Goal: Task Accomplishment & Management: Manage account settings

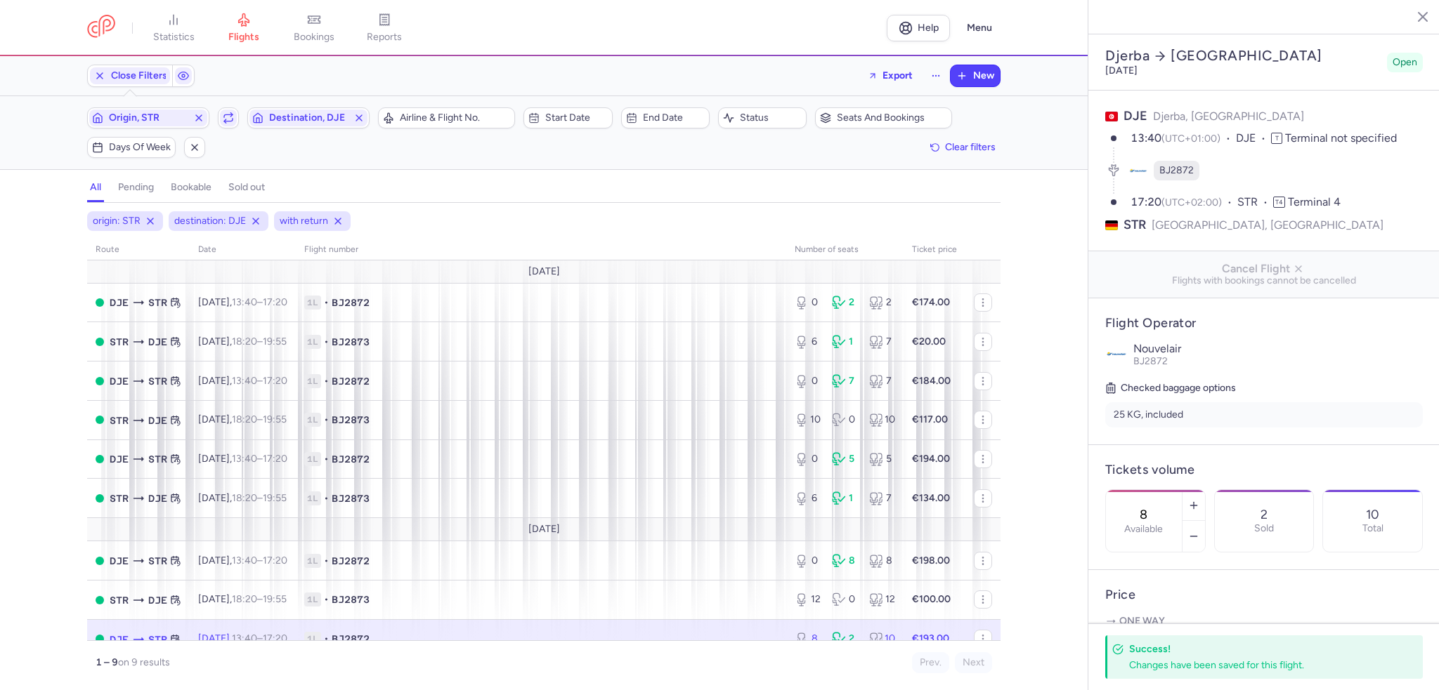
select select "days"
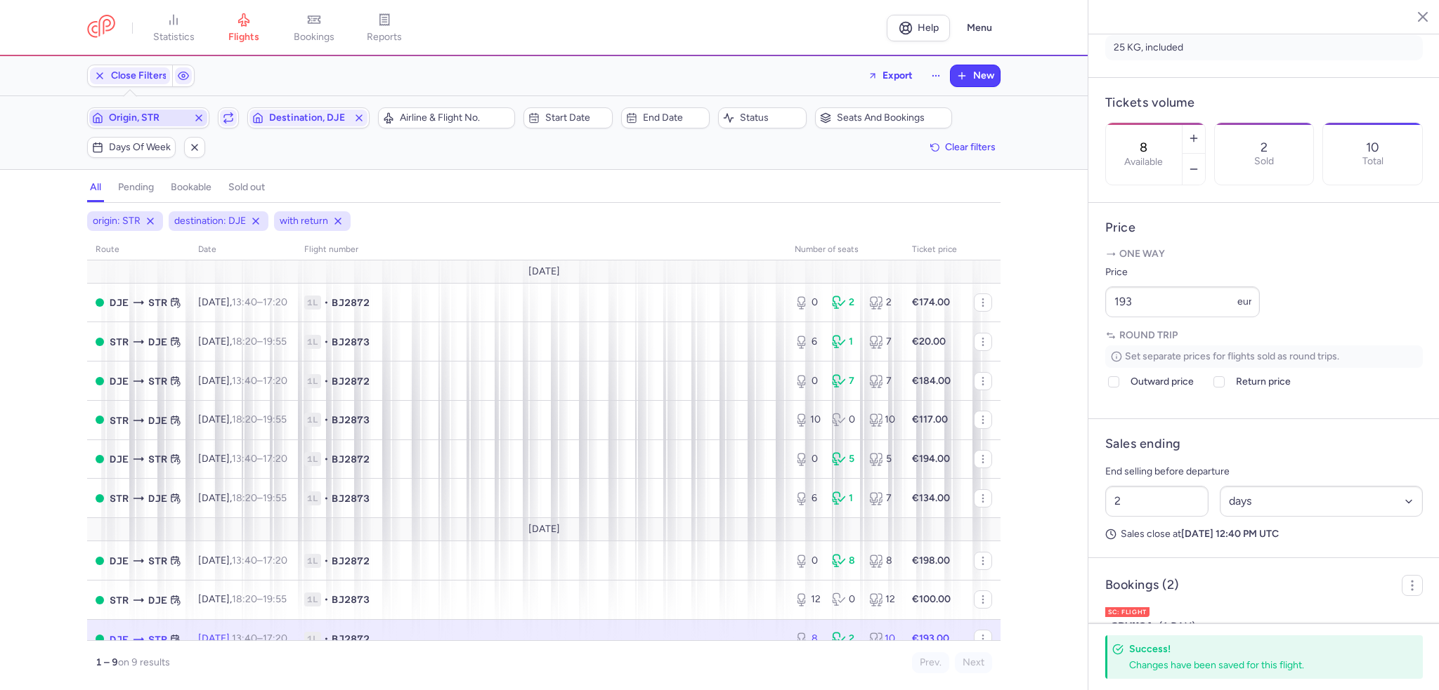
click at [197, 116] on line "button" at bounding box center [199, 118] width 6 height 6
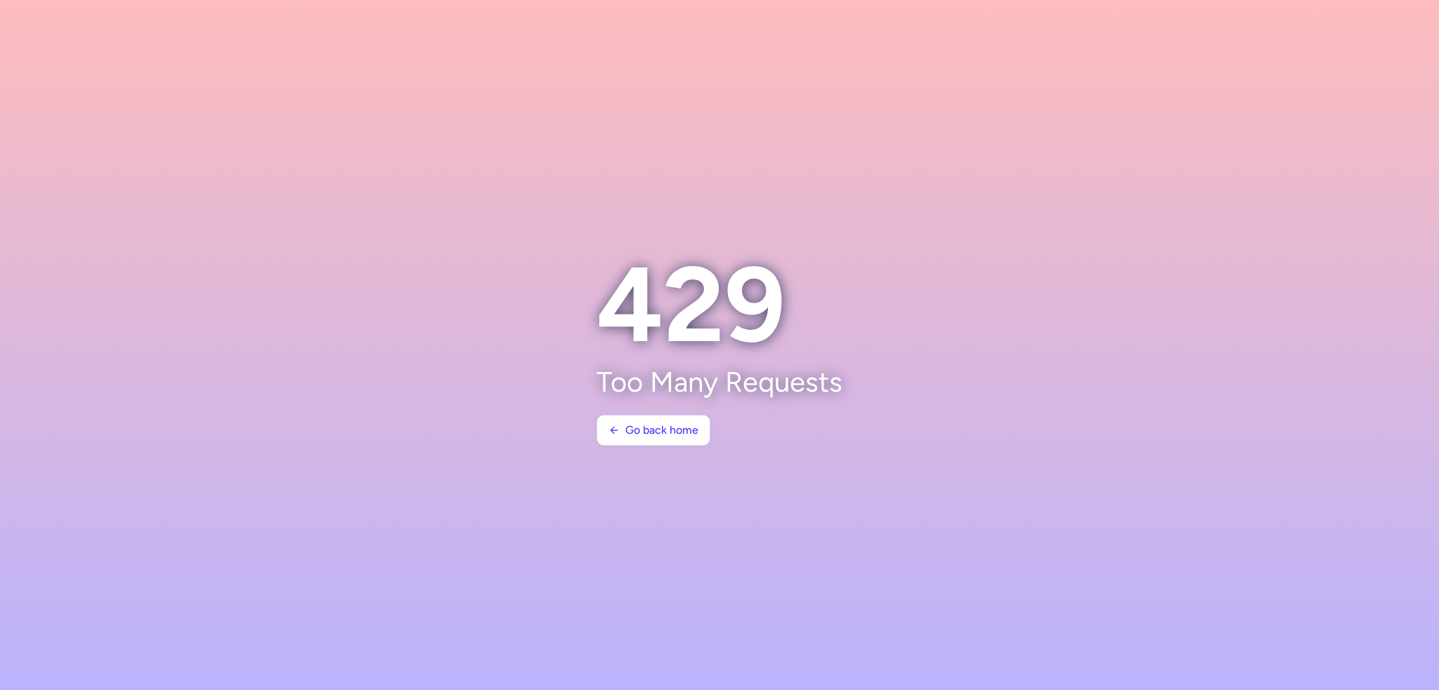
click at [624, 410] on section "429 Too Many Requests Go back home" at bounding box center [720, 345] width 280 height 235
click at [624, 429] on span "Go back home" at bounding box center [653, 430] width 90 height 13
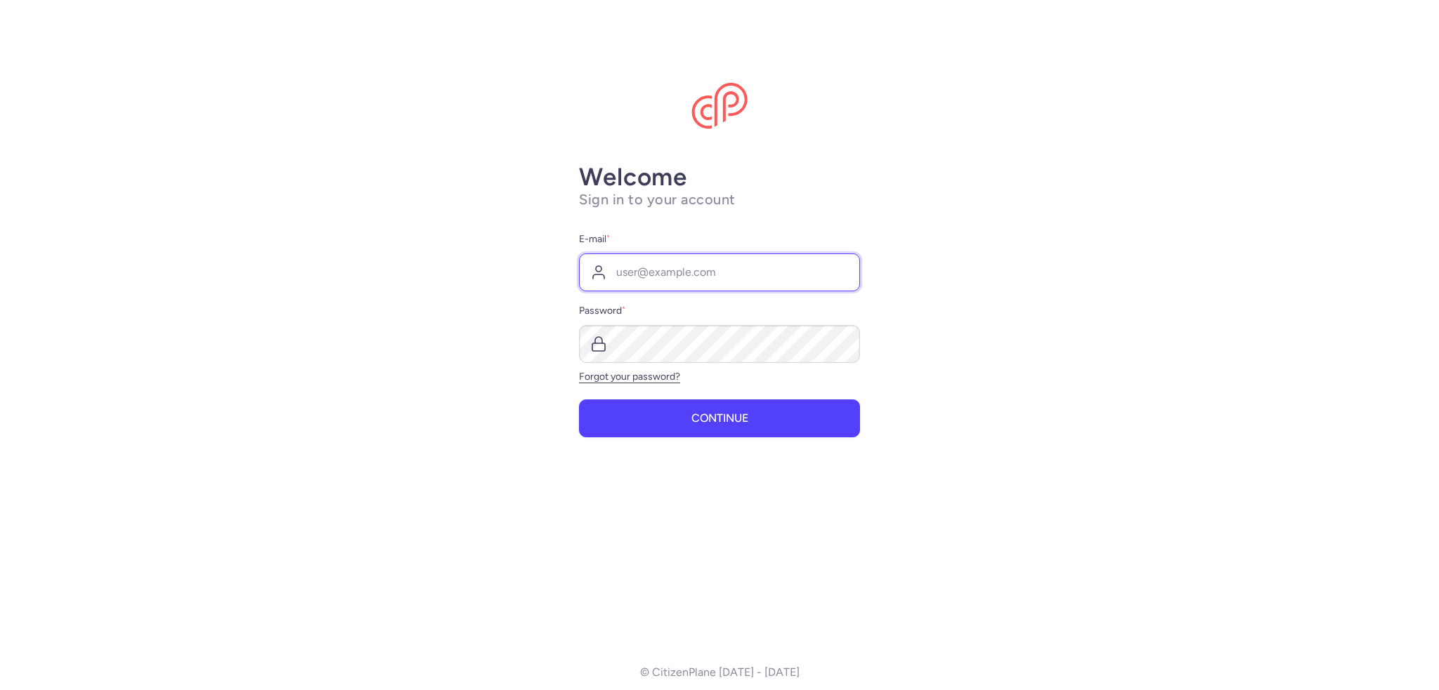
type input "[EMAIL_ADDRESS][DOMAIN_NAME]"
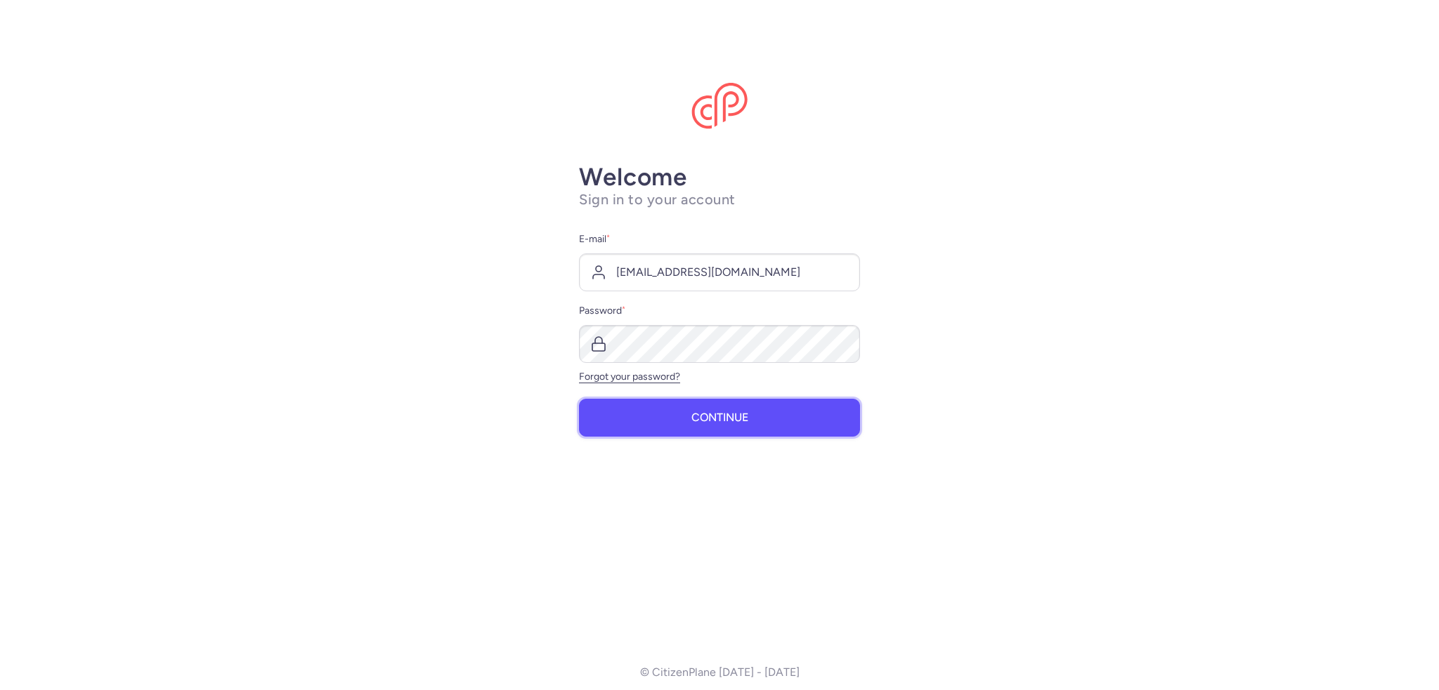
click at [701, 414] on span "Continue" at bounding box center [719, 418] width 57 height 13
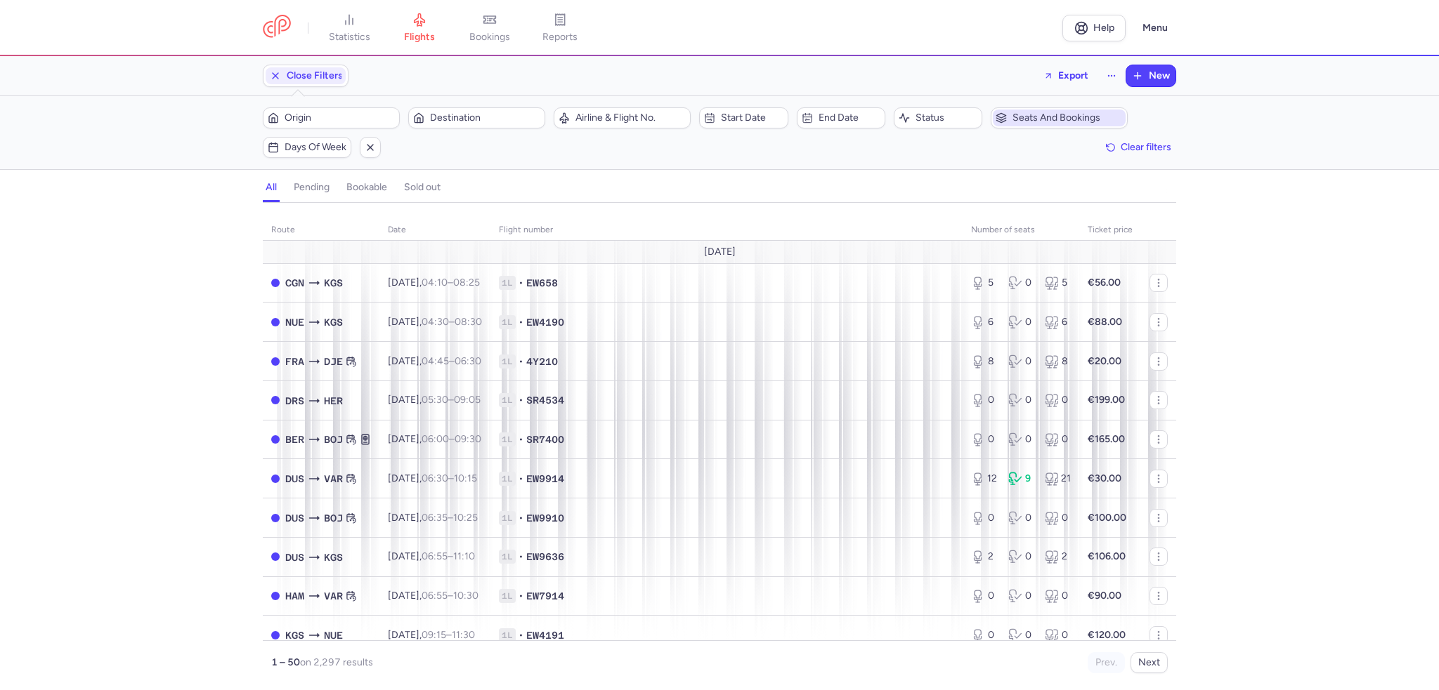
click at [1058, 124] on span "Seats and bookings" at bounding box center [1059, 118] width 133 height 17
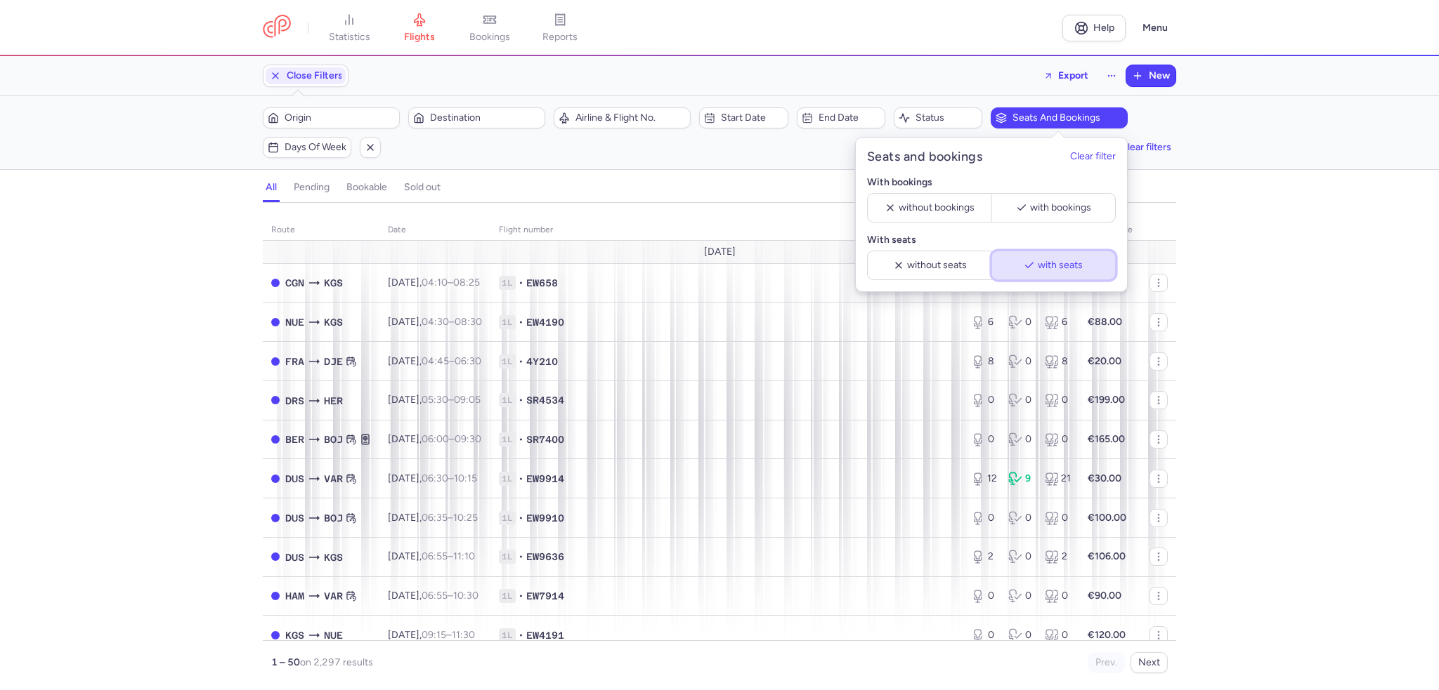
click at [1073, 267] on span "with seats" at bounding box center [1059, 265] width 45 height 11
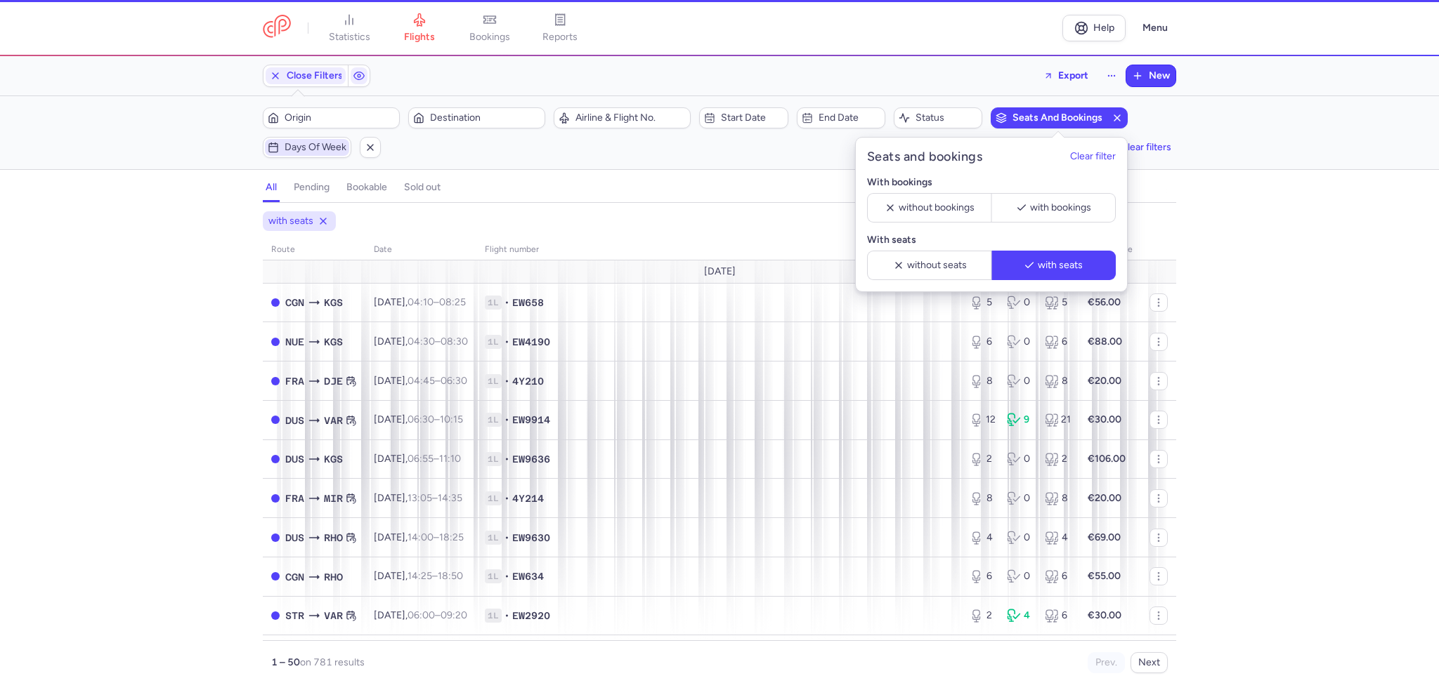
click at [326, 147] on span "Days of week" at bounding box center [315, 147] width 62 height 11
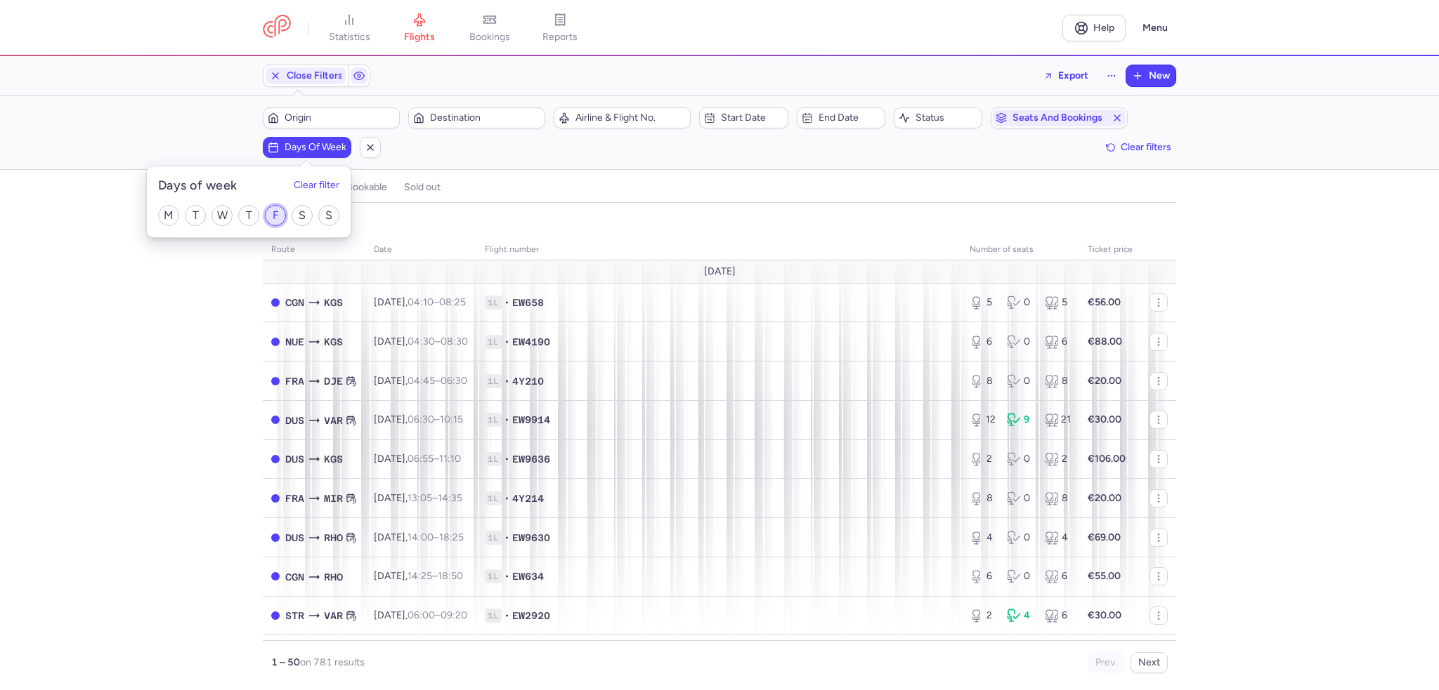
click at [280, 218] on input "F" at bounding box center [275, 215] width 21 height 21
click at [276, 214] on input "F" at bounding box center [275, 215] width 21 height 21
checkbox input "false"
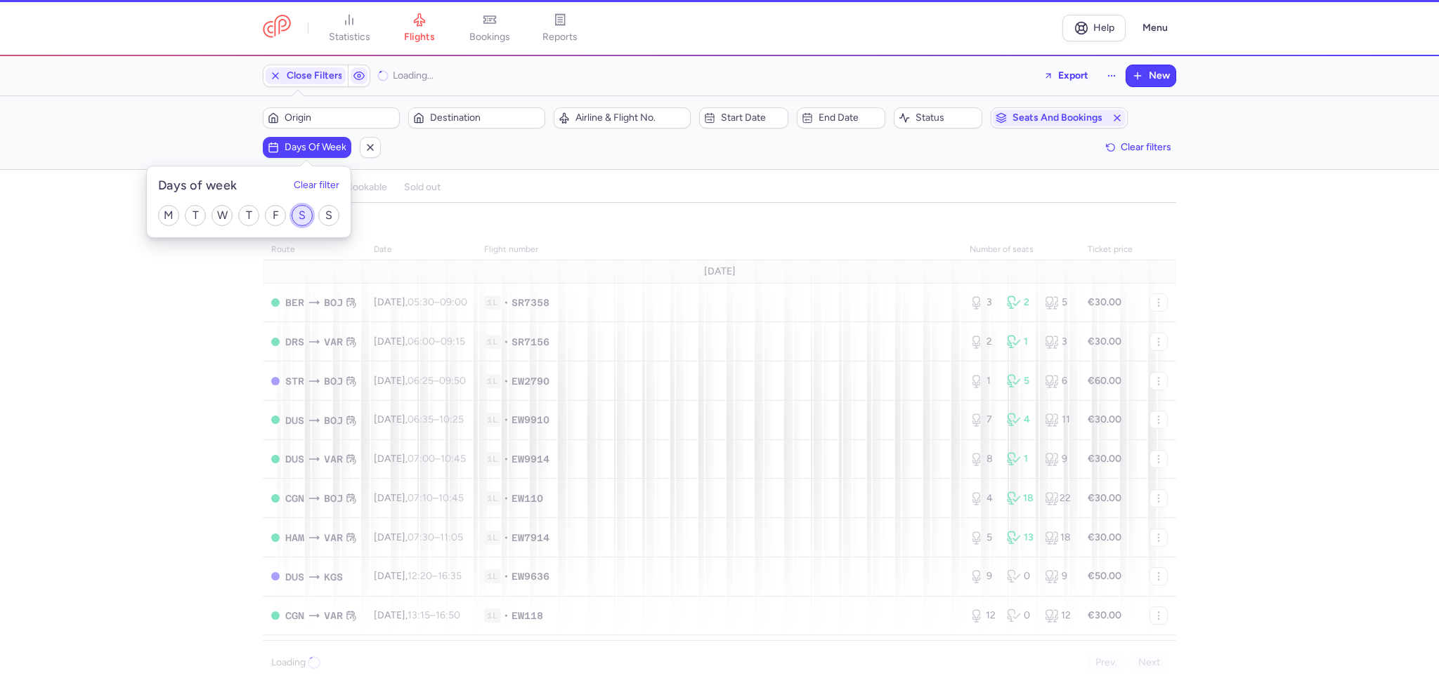
click at [303, 214] on input "S" at bounding box center [302, 215] width 21 height 21
checkbox input "true"
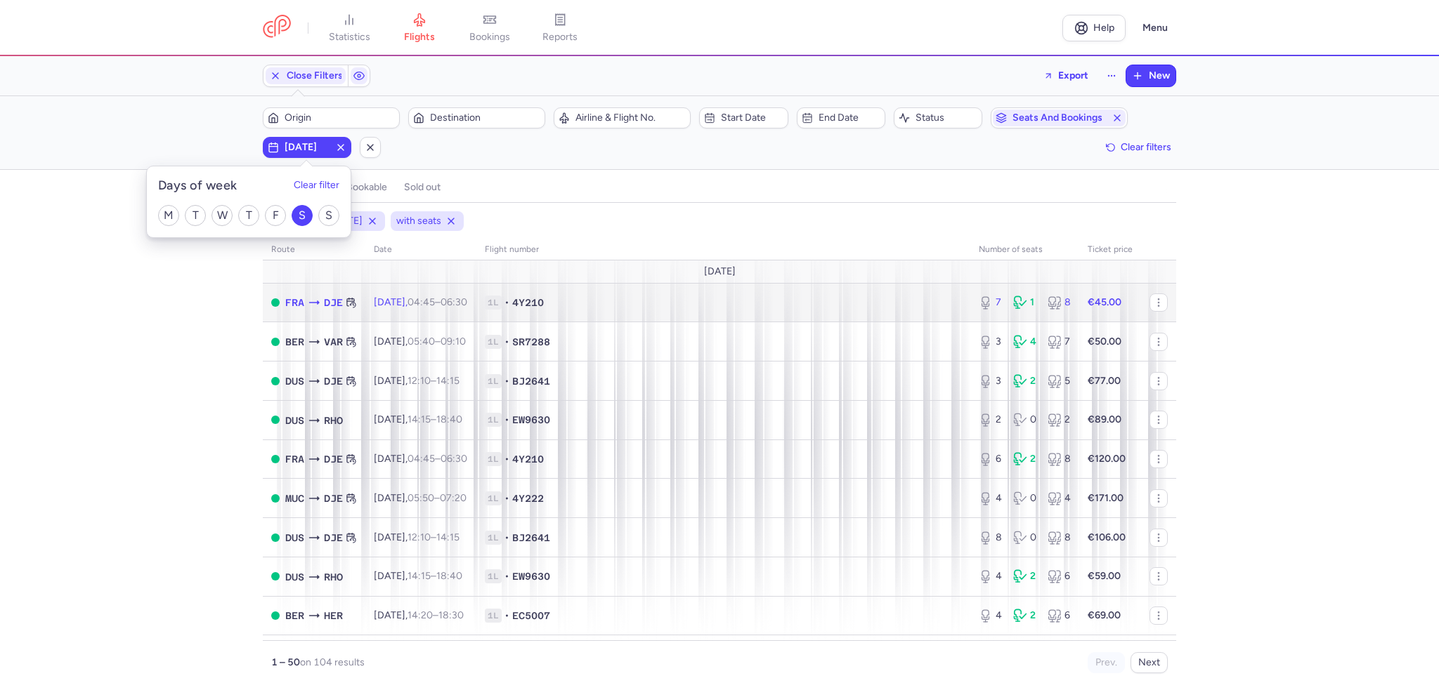
click at [617, 310] on td "1L • 4Y210" at bounding box center [723, 302] width 494 height 39
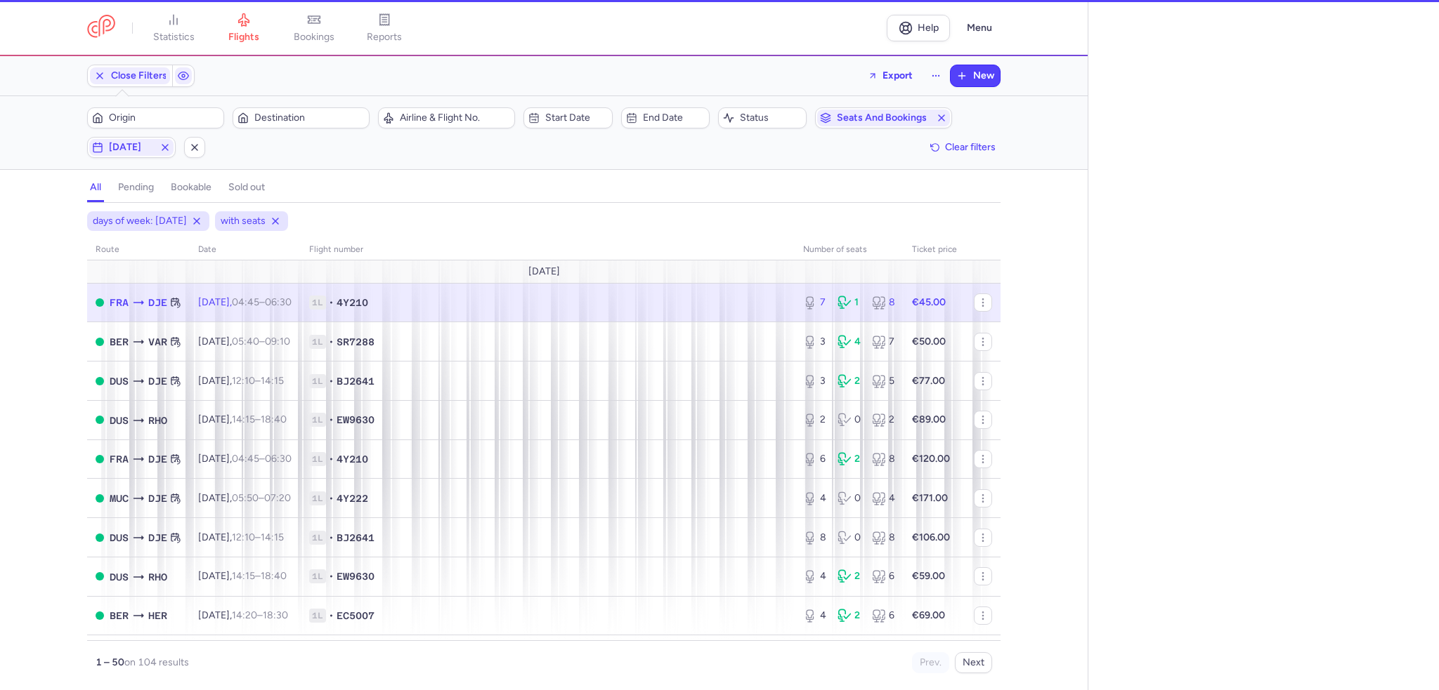
select select "hours"
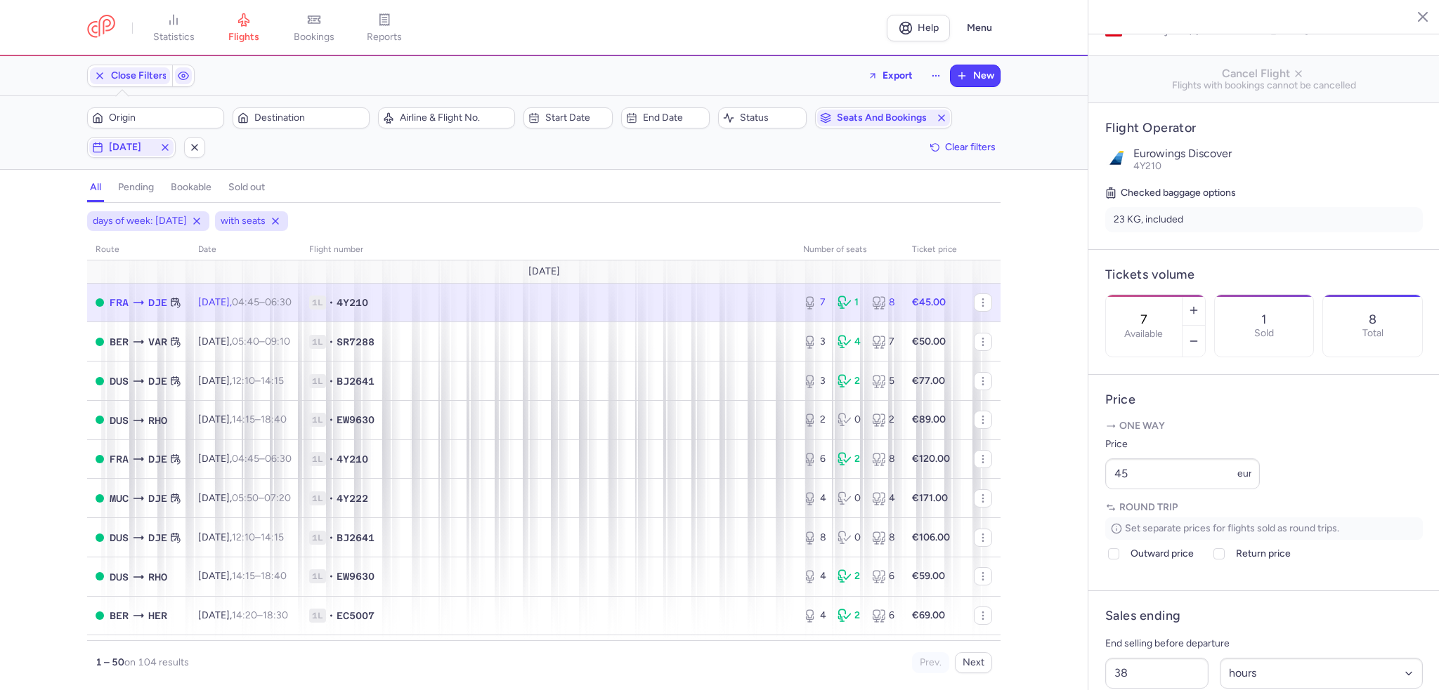
scroll to position [281, 0]
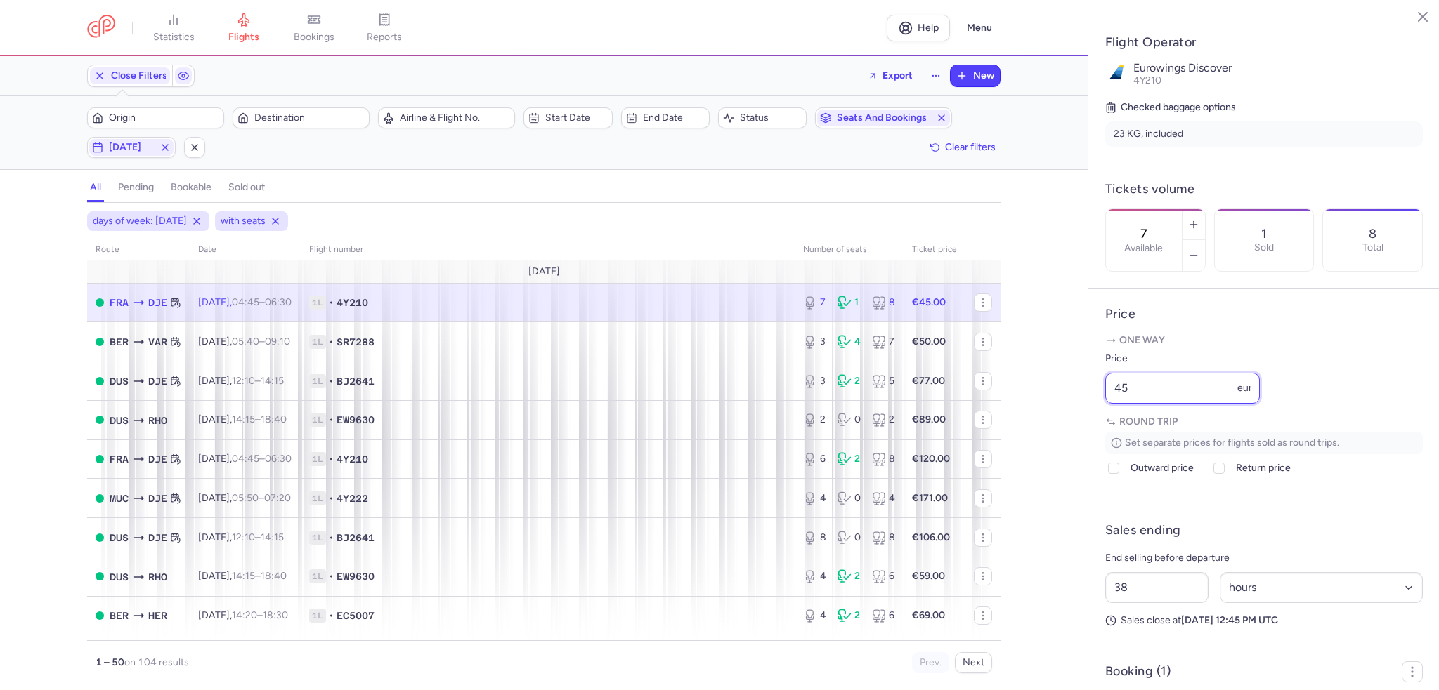
drag, startPoint x: 1172, startPoint y: 436, endPoint x: 1075, endPoint y: 426, distance: 97.4
click at [1075, 426] on div "statistics flights bookings reports Help Menu Close Filters Export New Filters …" at bounding box center [719, 345] width 1439 height 690
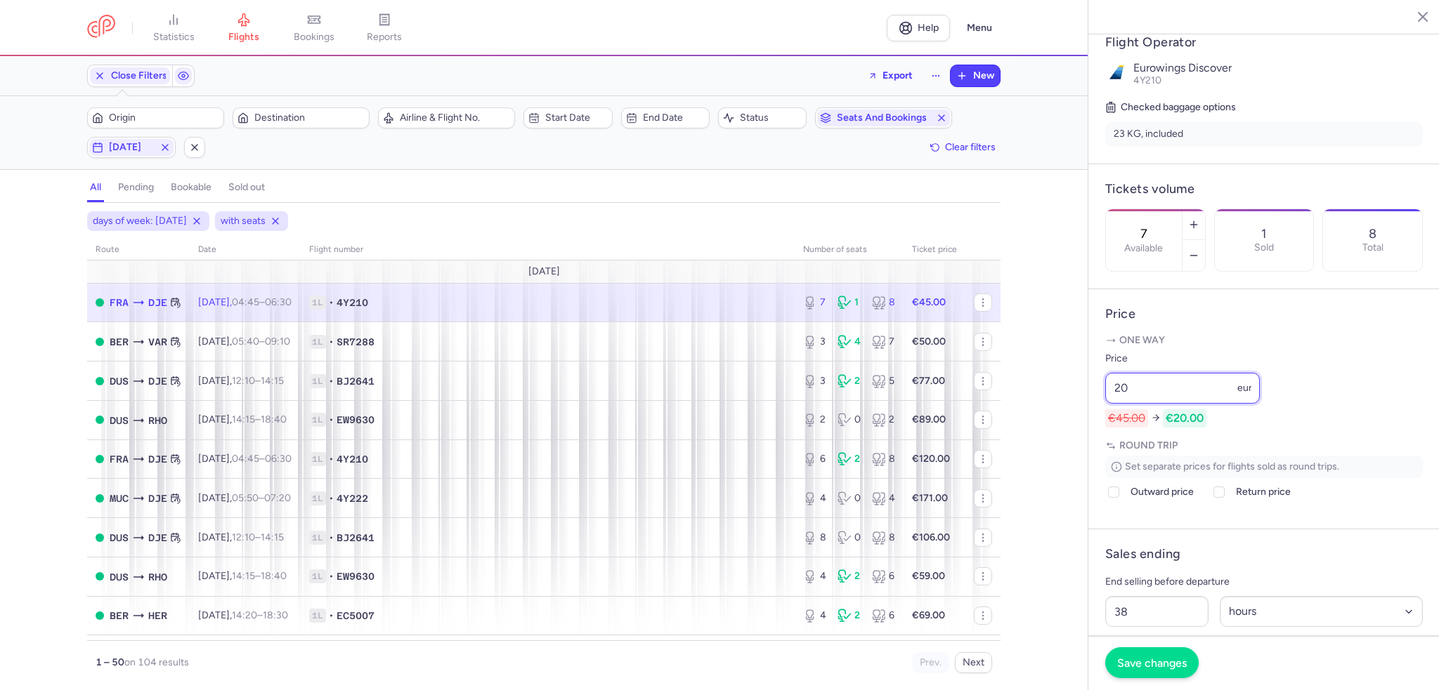
type input "20"
click at [1150, 660] on span "Save changes" at bounding box center [1152, 663] width 70 height 13
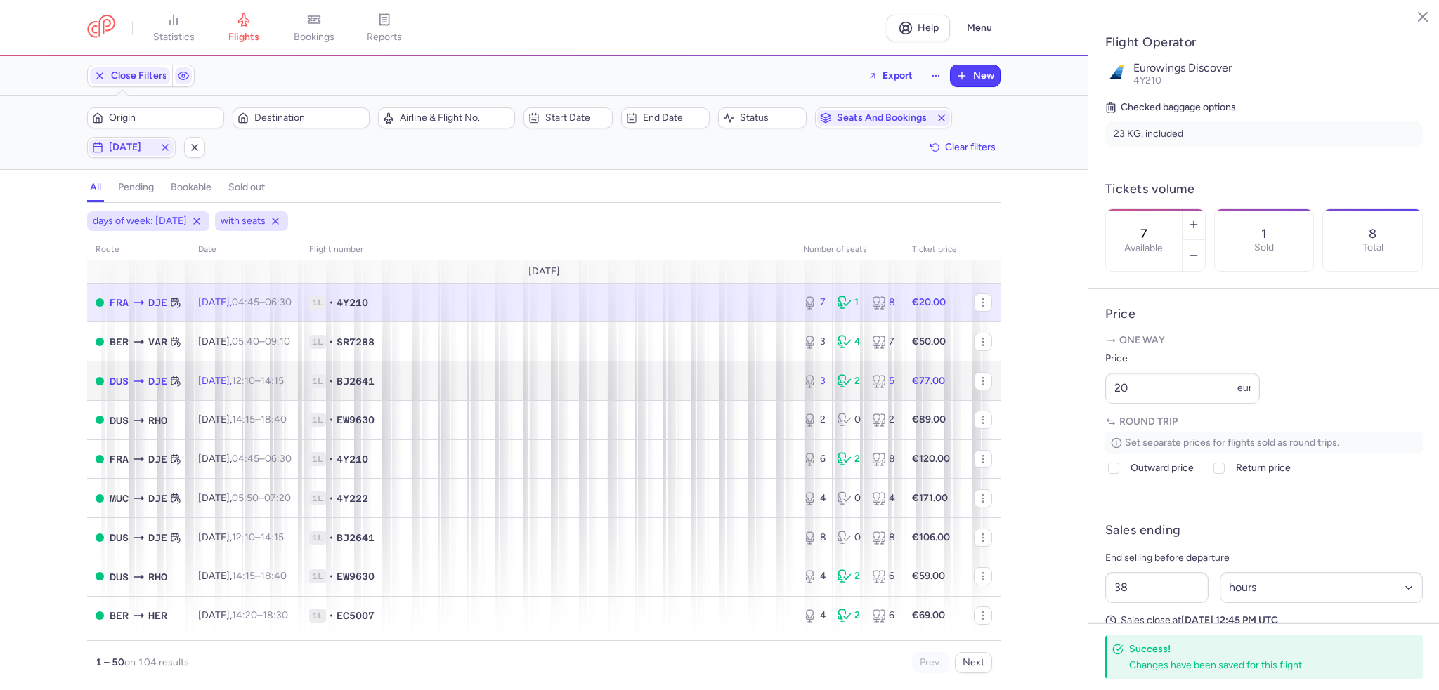
click at [607, 380] on span "1L • BJ2641" at bounding box center [547, 381] width 477 height 14
type input "3"
type input "2"
select select "days"
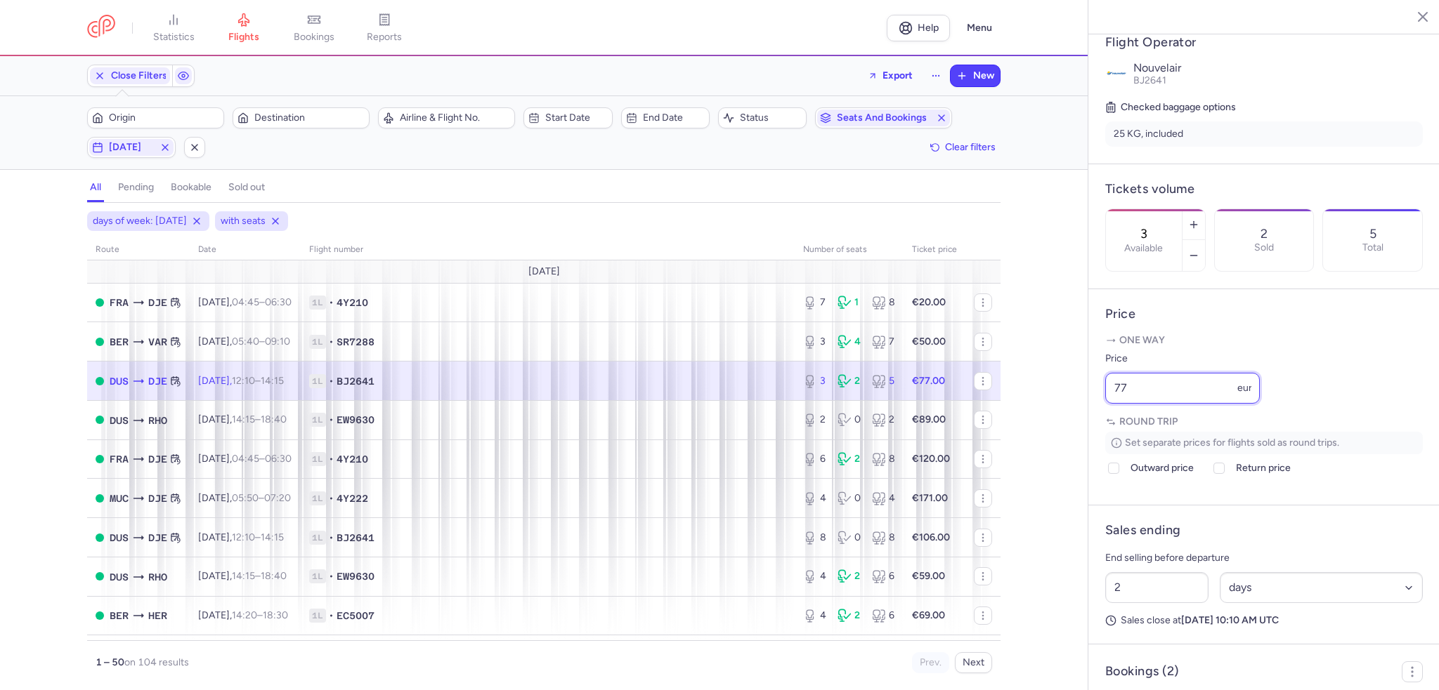
drag, startPoint x: 1160, startPoint y: 425, endPoint x: 1043, endPoint y: 421, distance: 116.7
click at [1043, 421] on div "statistics flights bookings reports Help Menu Close Filters Export New Filters …" at bounding box center [719, 345] width 1439 height 690
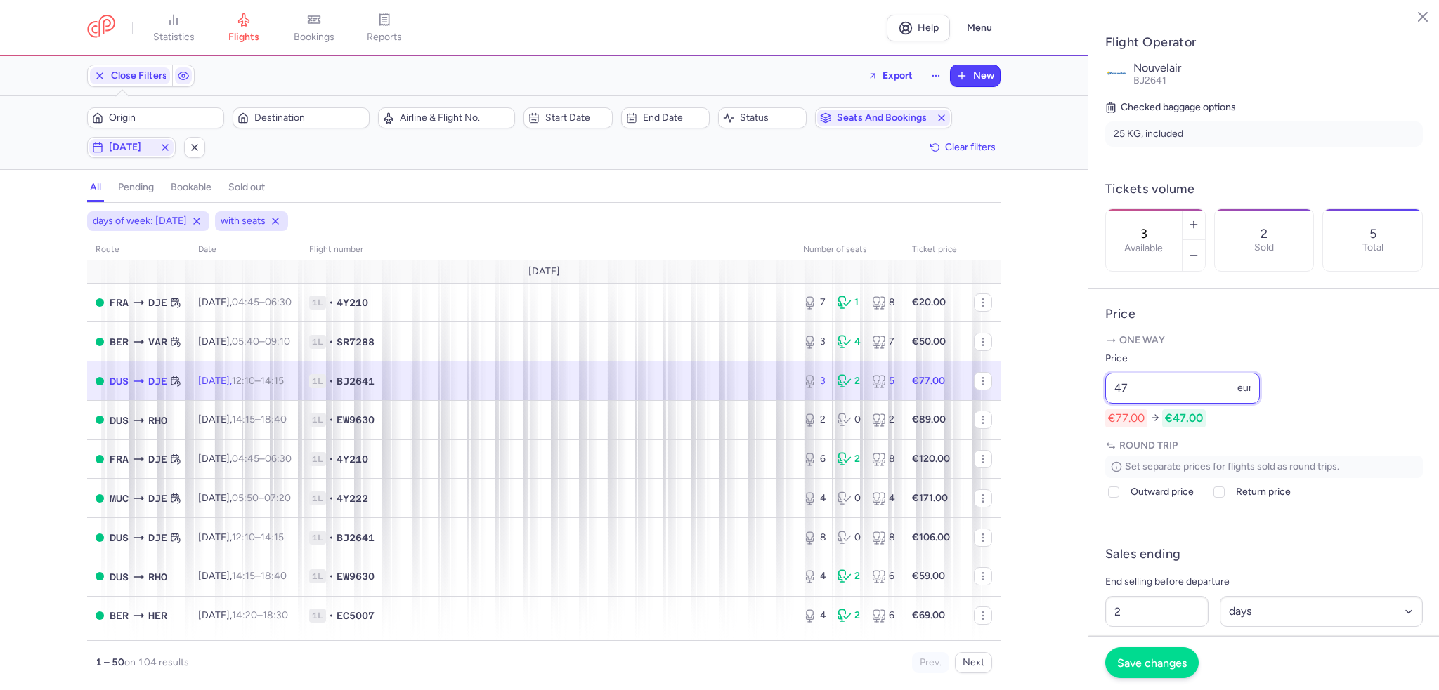
type input "47"
click at [1134, 660] on span "Save changes" at bounding box center [1152, 663] width 70 height 13
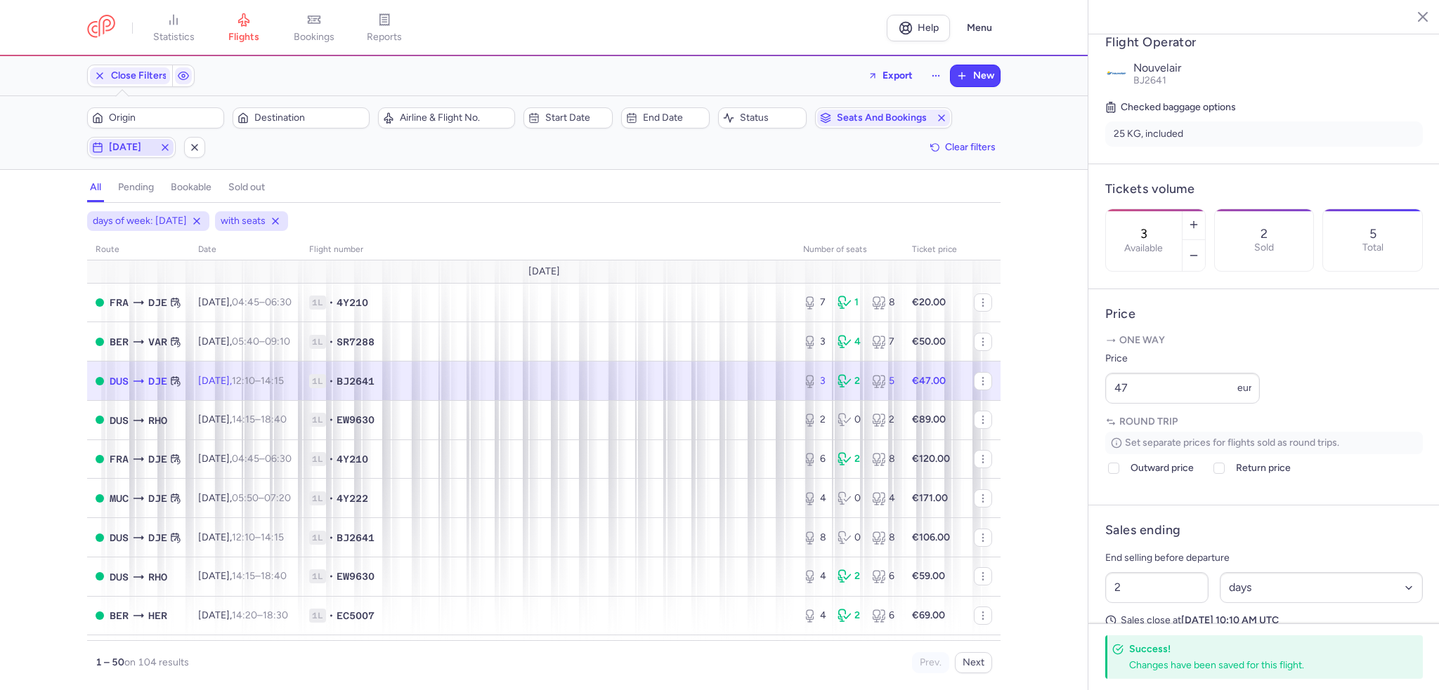
click at [124, 152] on span "[DATE]" at bounding box center [131, 147] width 45 height 11
click at [248, 217] on input "S" at bounding box center [243, 215] width 21 height 21
checkbox input "false"
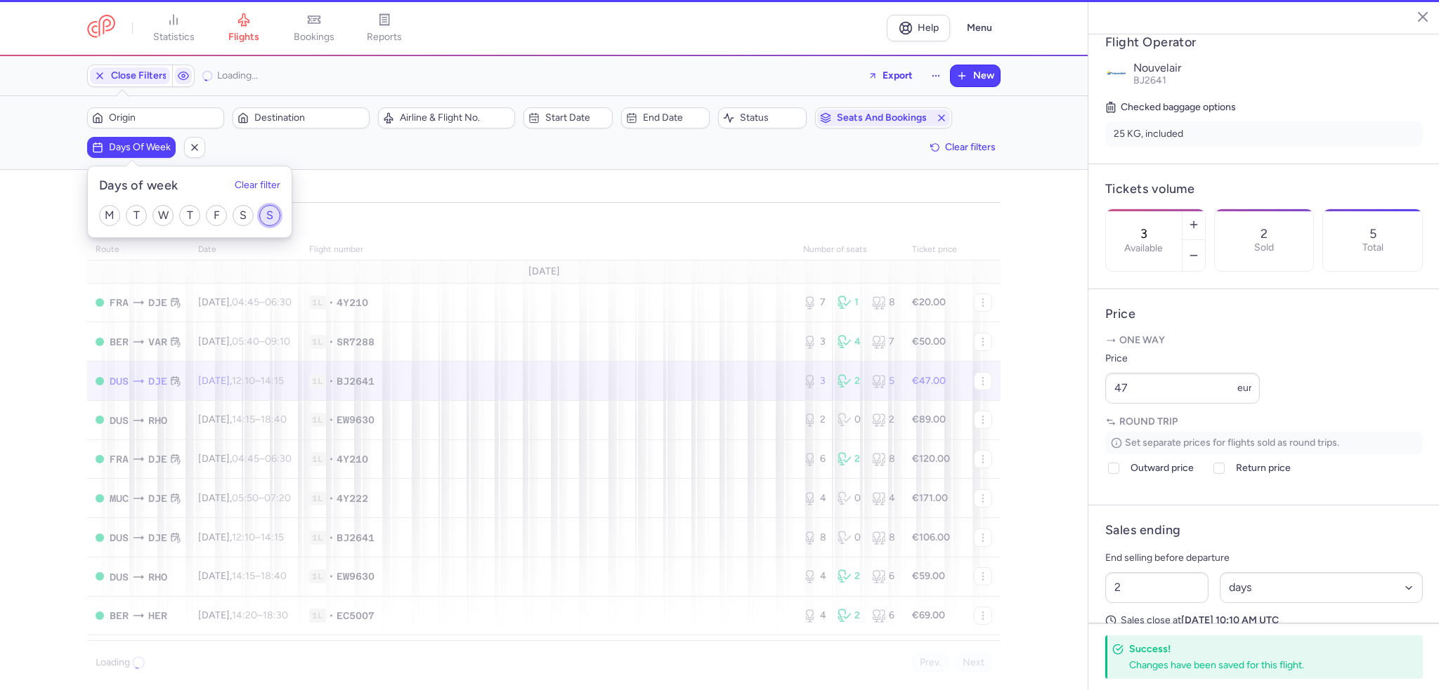
click at [268, 215] on input "S" at bounding box center [269, 215] width 21 height 21
checkbox input "true"
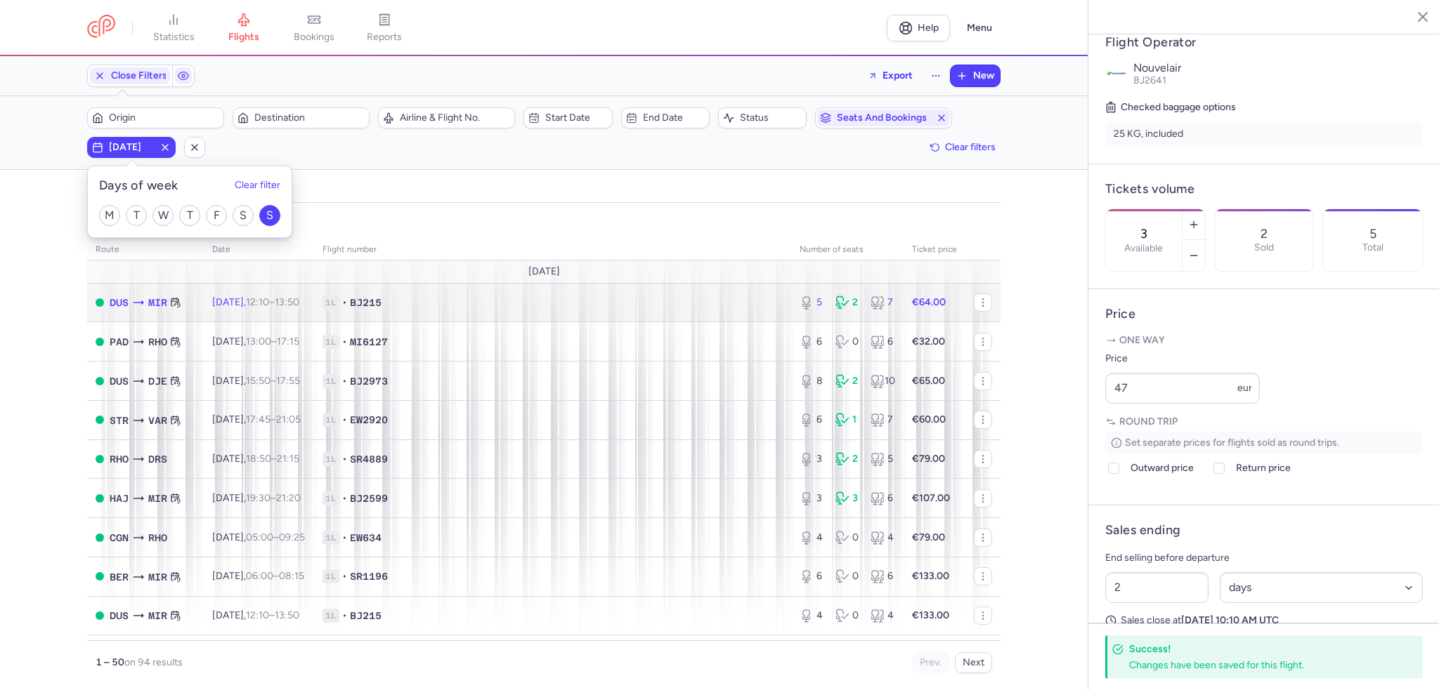
click at [690, 292] on td "1L • BJ215" at bounding box center [552, 302] width 477 height 39
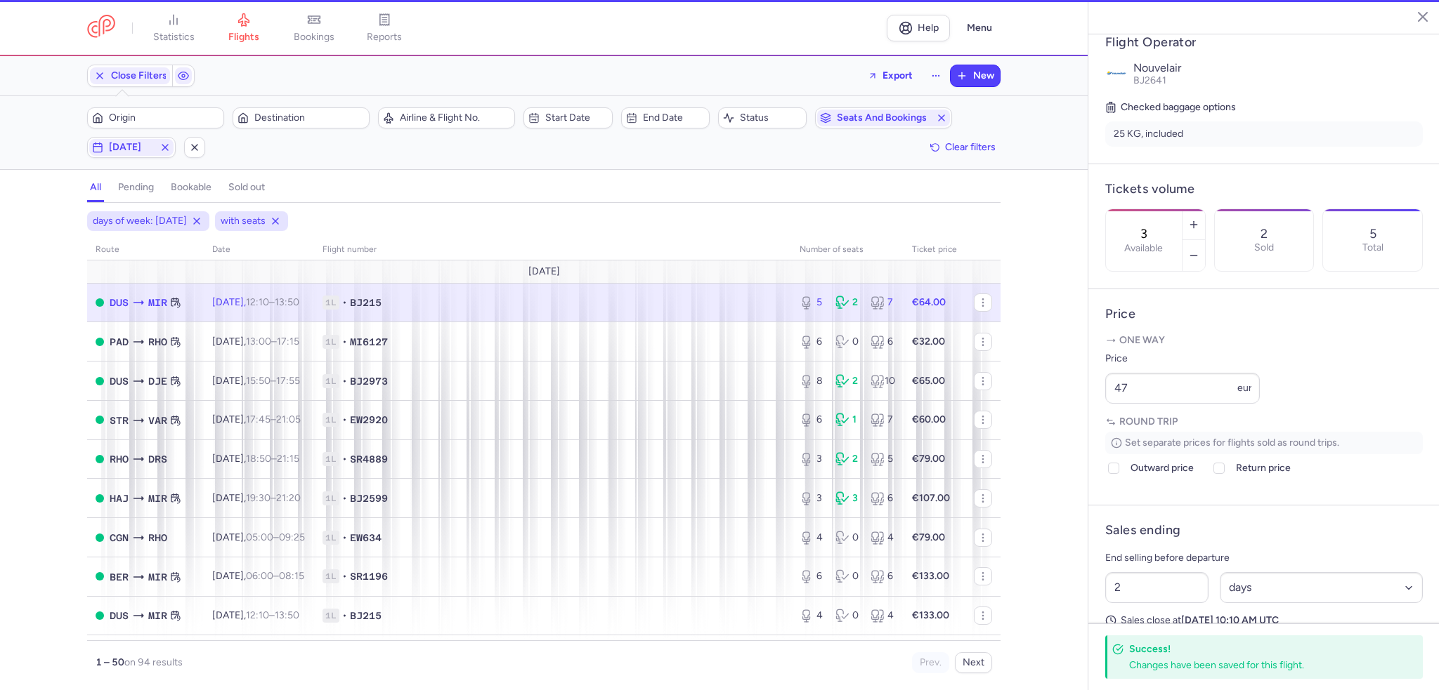
type input "5"
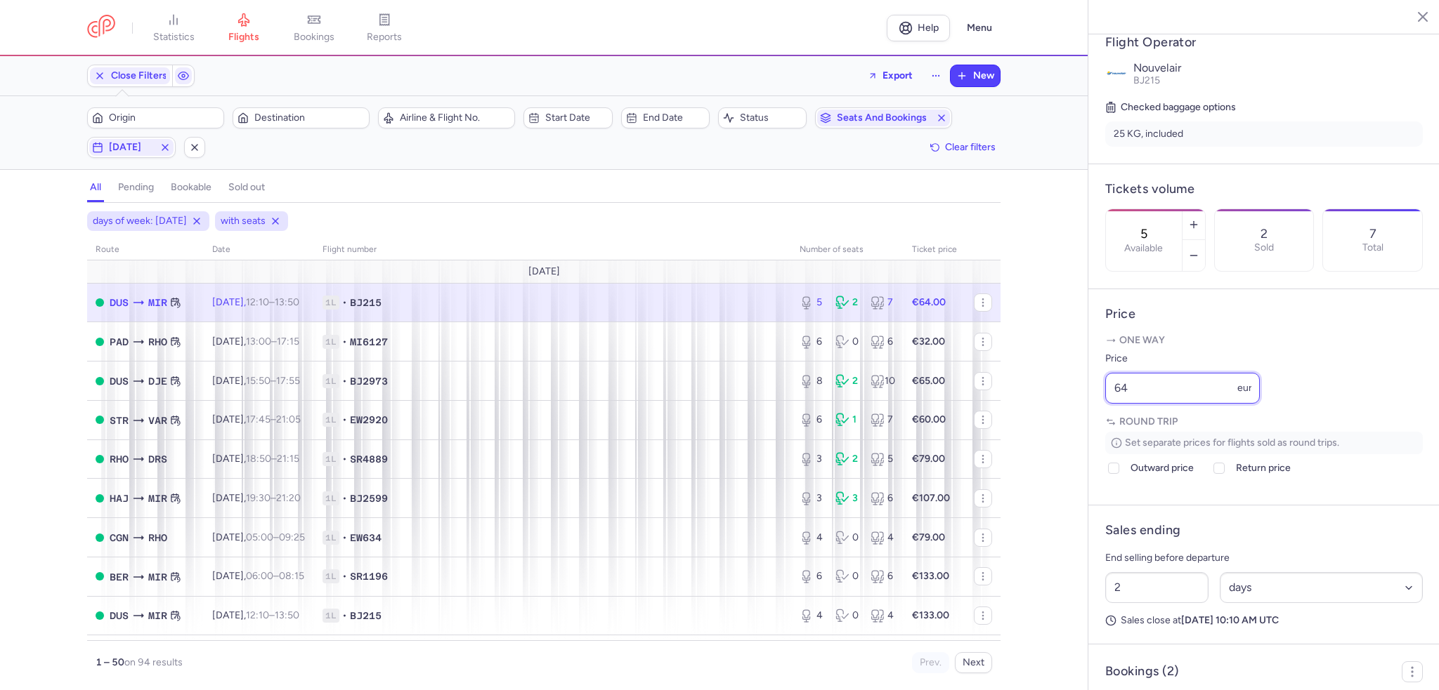
drag, startPoint x: 1177, startPoint y: 428, endPoint x: 1048, endPoint y: 420, distance: 129.5
click at [1048, 420] on div "statistics flights bookings reports Help Menu Close Filters Export New Filters …" at bounding box center [719, 345] width 1439 height 690
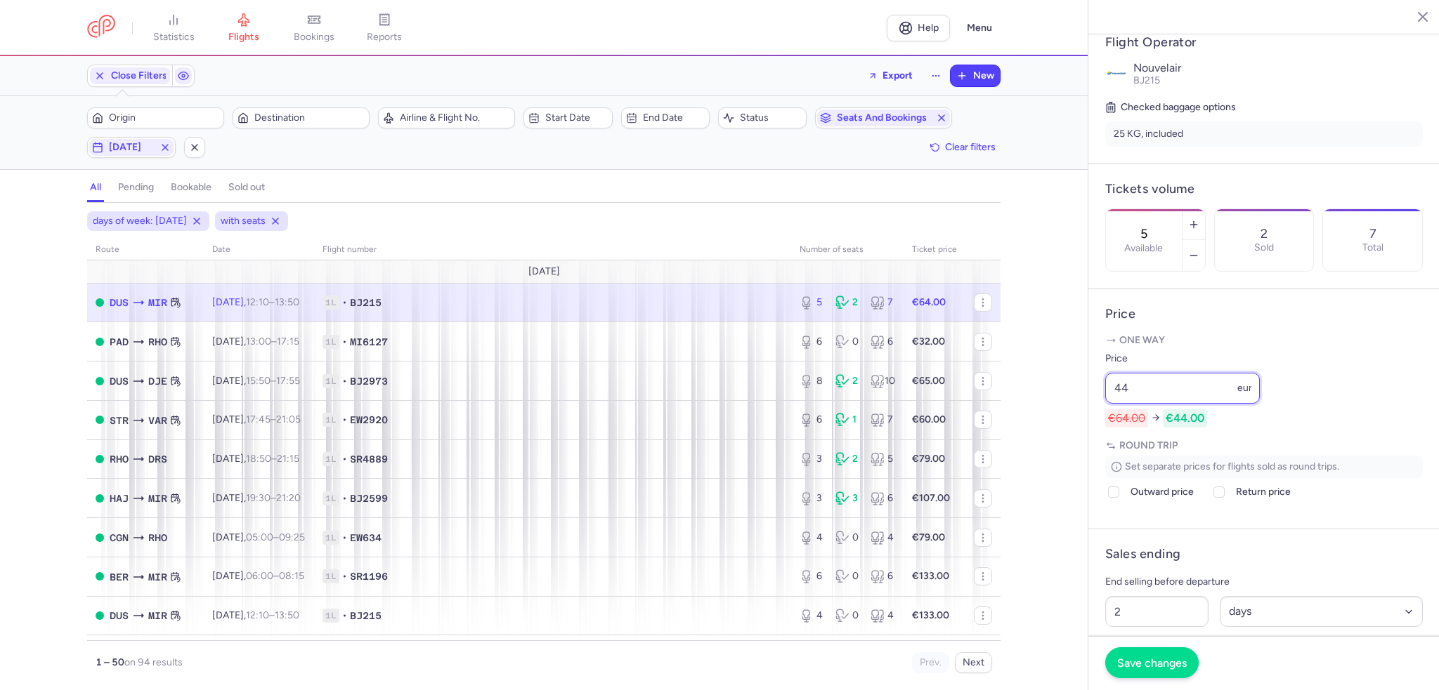
type input "44"
click at [1156, 666] on span "Save changes" at bounding box center [1152, 663] width 70 height 13
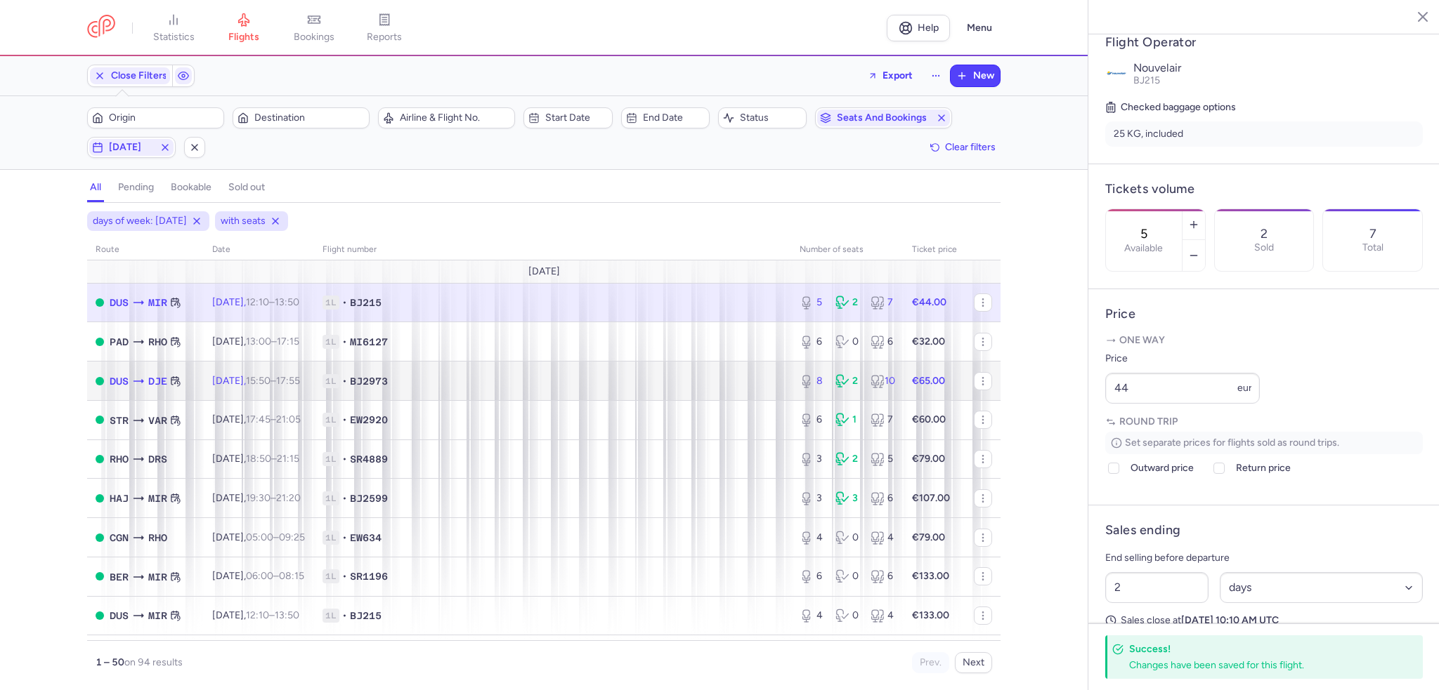
click at [407, 374] on td "1L • BJ2973" at bounding box center [552, 381] width 477 height 39
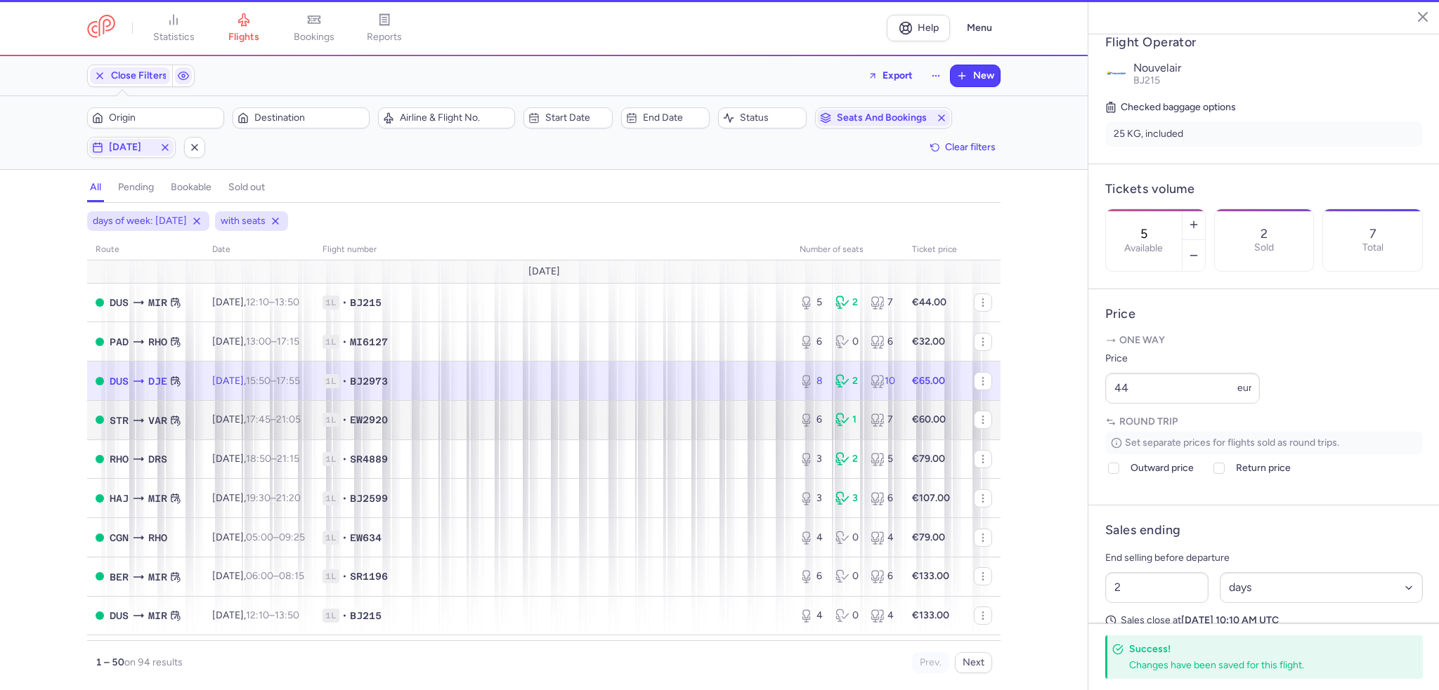
type input "8"
type input "3"
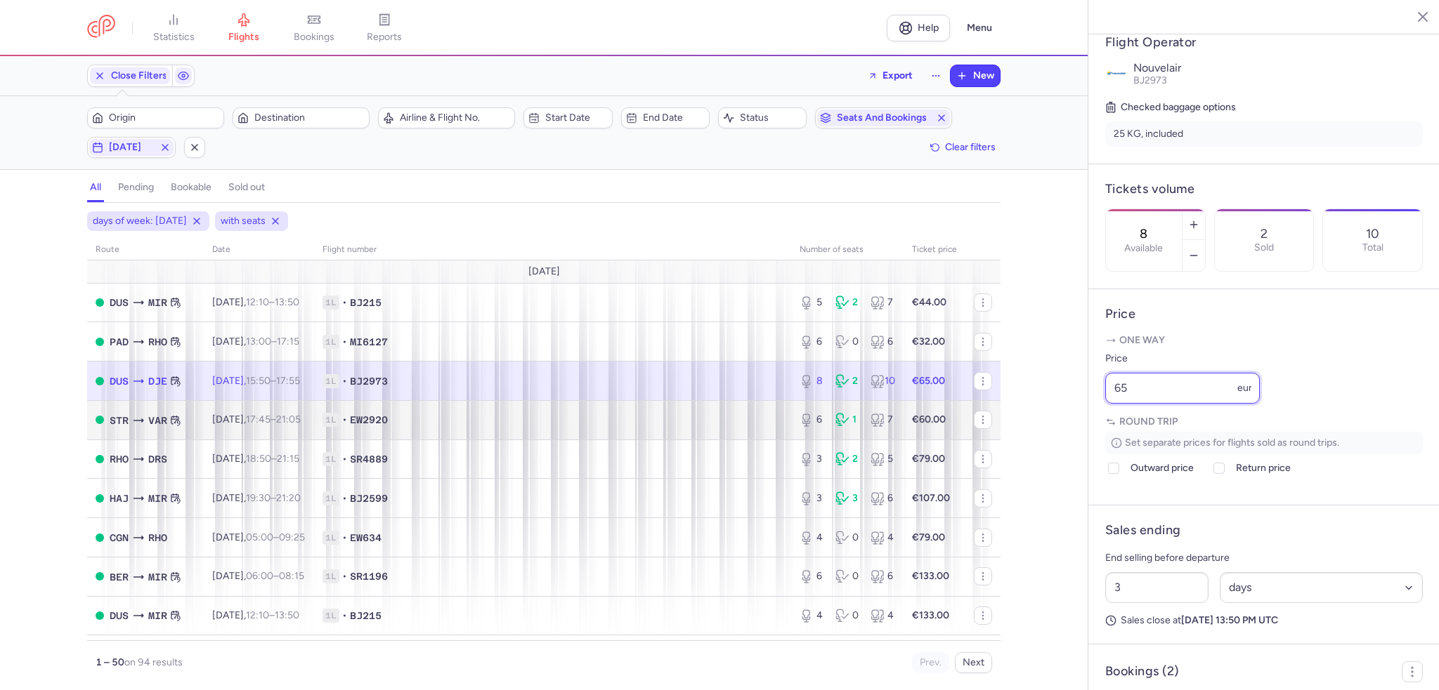
drag, startPoint x: 1127, startPoint y: 424, endPoint x: 909, endPoint y: 405, distance: 219.3
click at [911, 405] on div "statistics flights bookings reports Help Menu Close Filters Export New Filters …" at bounding box center [719, 345] width 1439 height 690
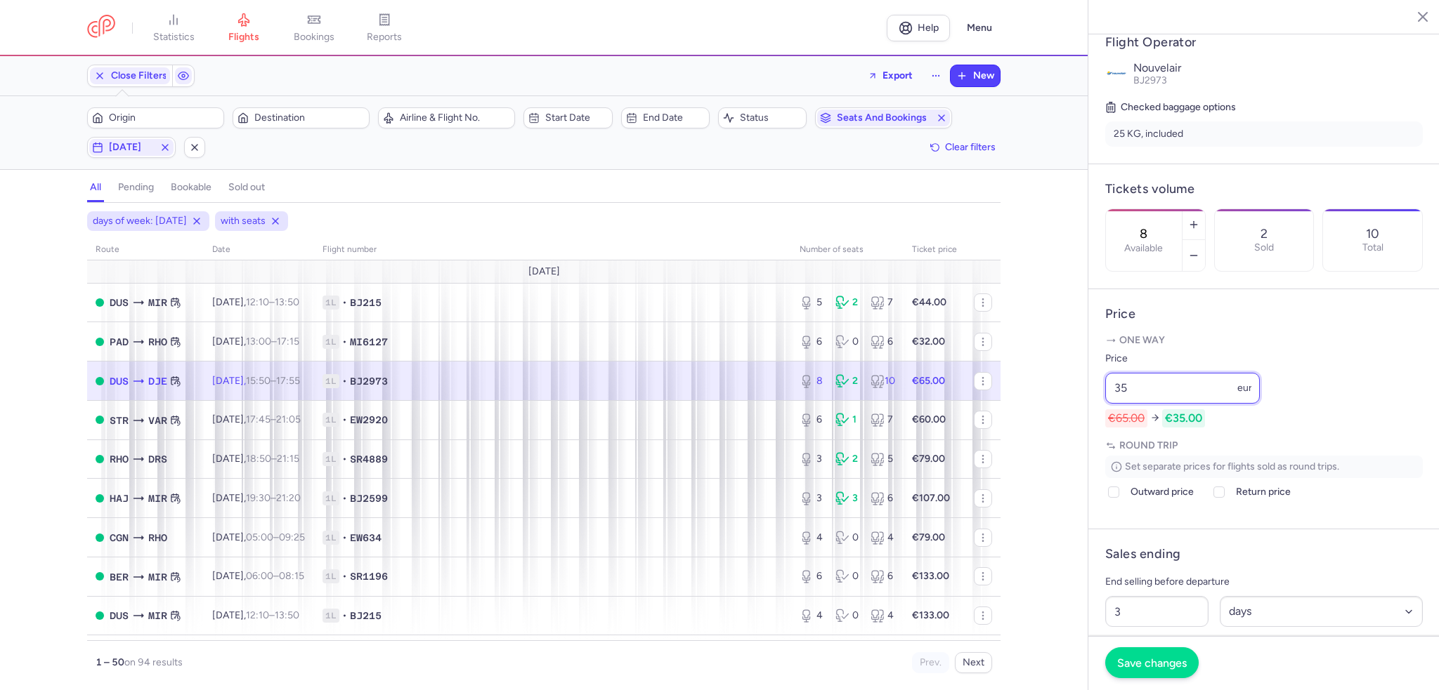
type input "35"
click at [1146, 654] on button "Save changes" at bounding box center [1151, 663] width 93 height 31
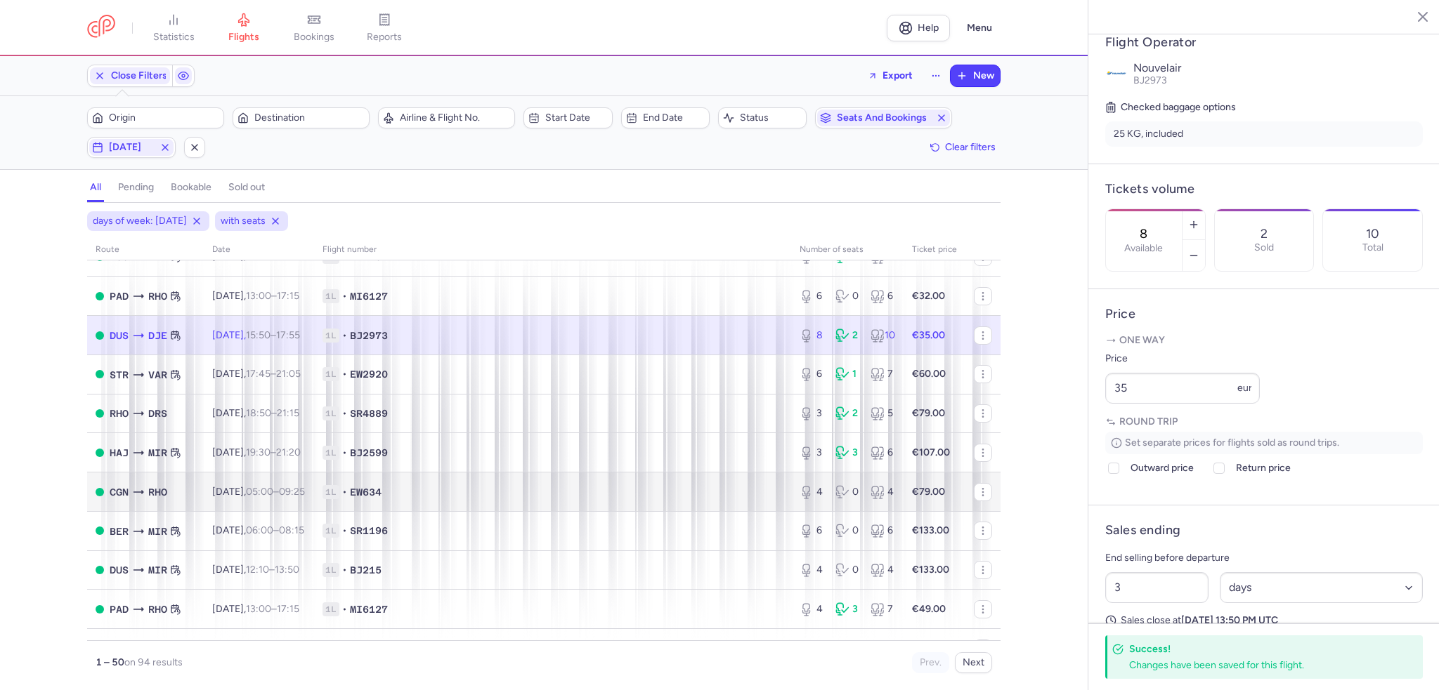
scroll to position [70, 0]
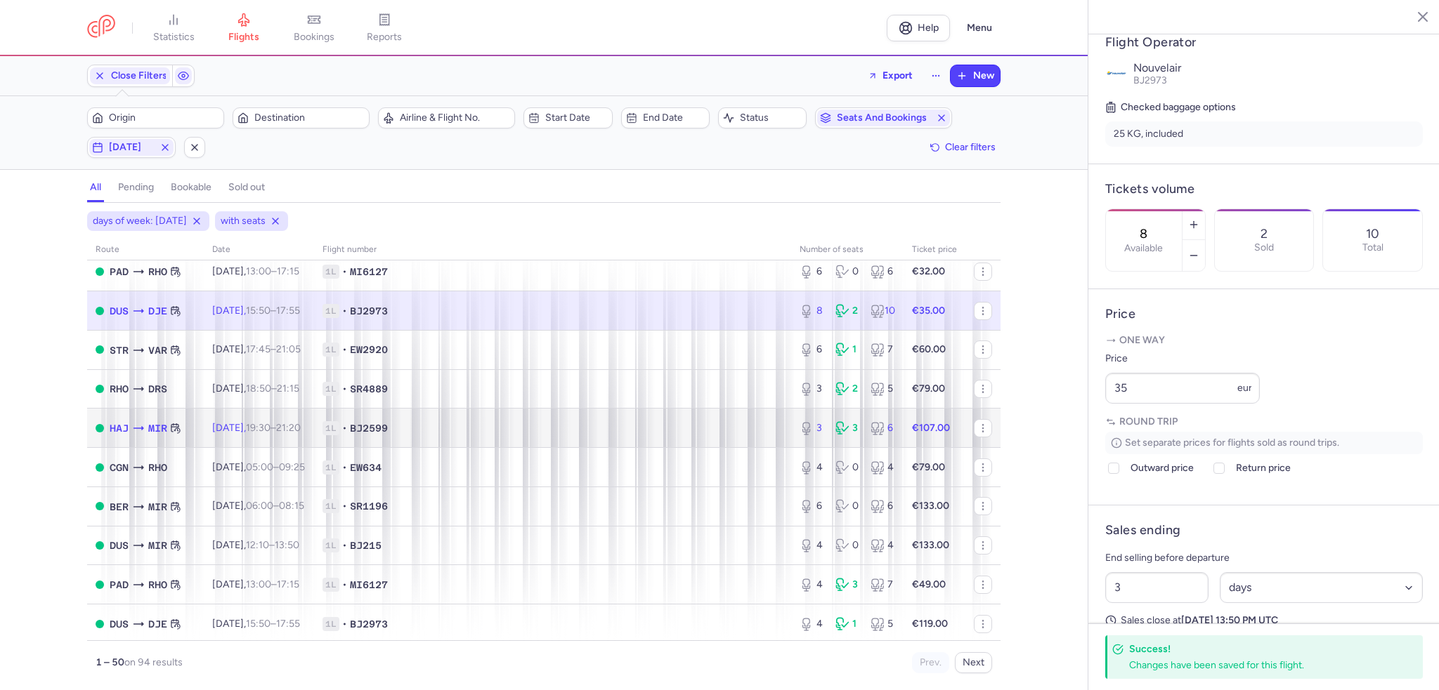
click at [440, 429] on span "1L • BJ2599" at bounding box center [552, 428] width 460 height 14
type input "3"
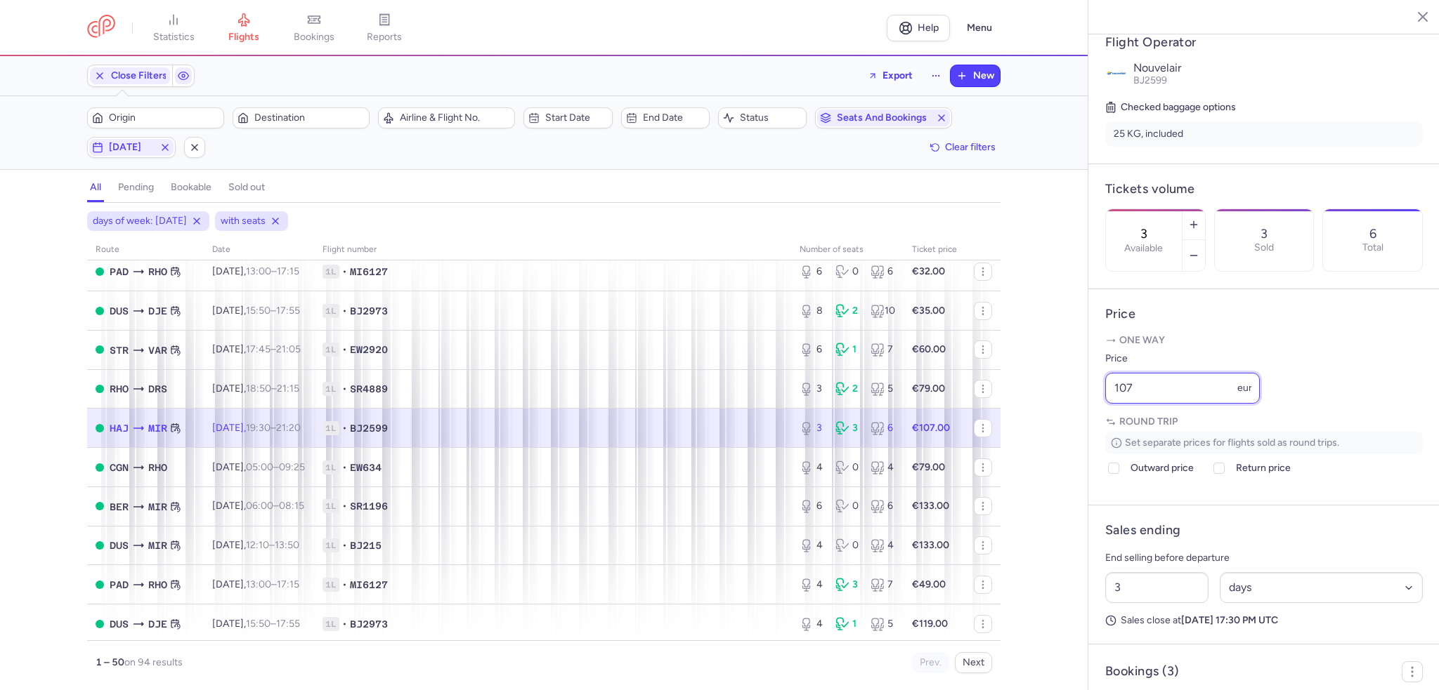
drag, startPoint x: 1152, startPoint y: 432, endPoint x: 1054, endPoint y: 420, distance: 99.1
click at [1054, 420] on div "statistics flights bookings reports Help Menu Close Filters Export New Filters …" at bounding box center [719, 345] width 1439 height 690
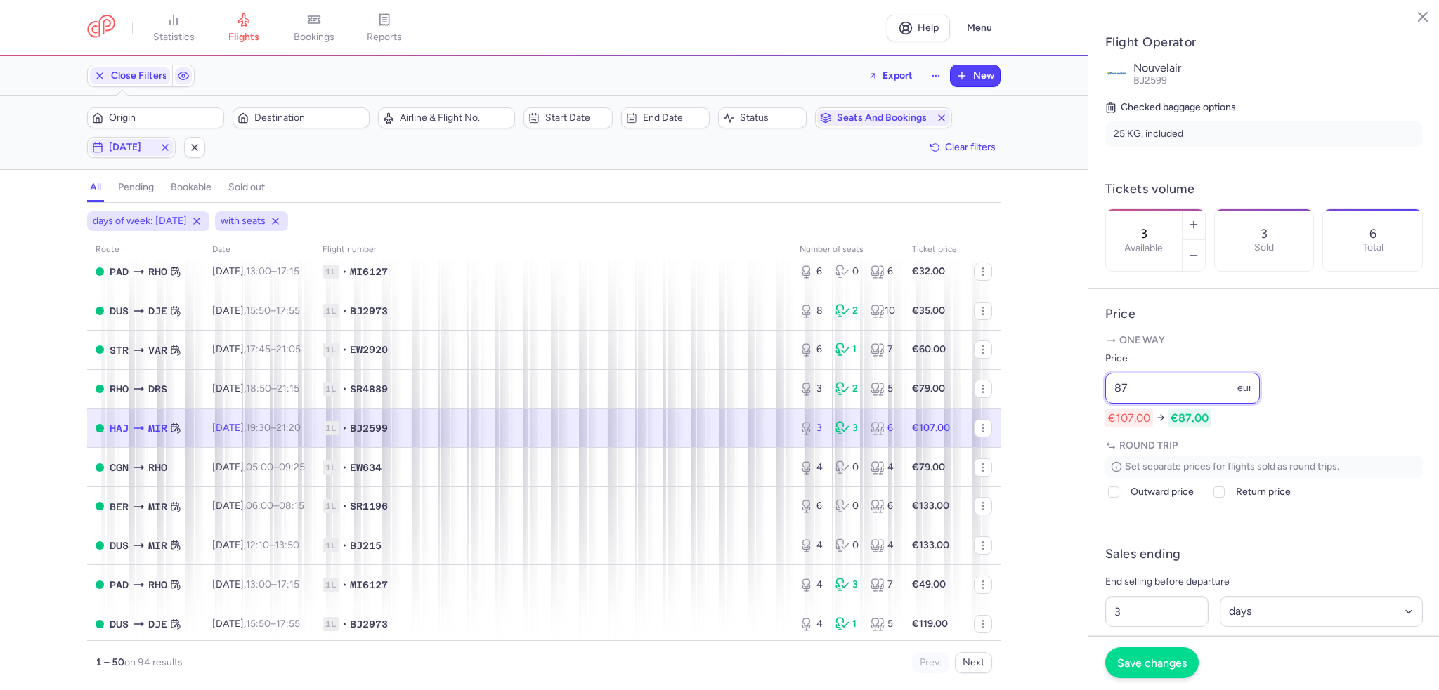
type input "87"
click at [1150, 655] on button "Save changes" at bounding box center [1151, 663] width 93 height 31
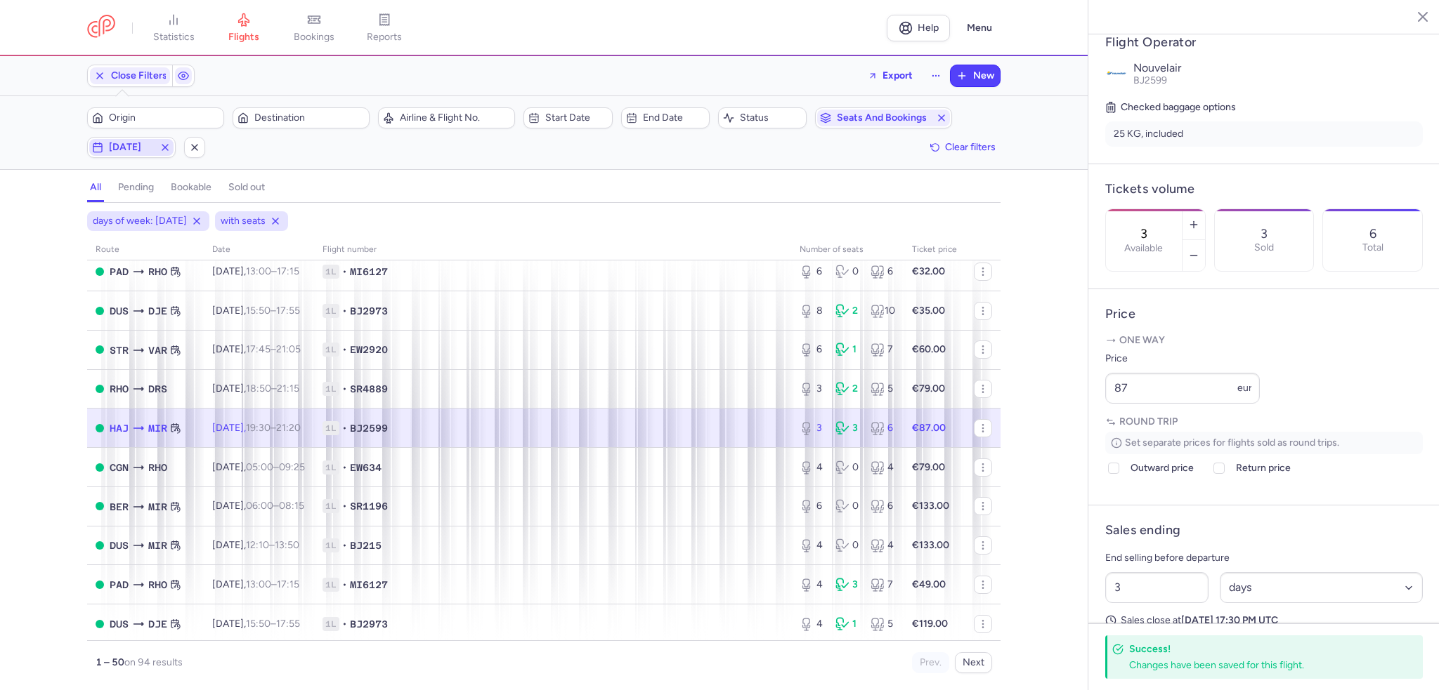
click at [128, 151] on span "[DATE]" at bounding box center [131, 147] width 45 height 11
drag, startPoint x: 267, startPoint y: 209, endPoint x: 225, endPoint y: 198, distance: 43.6
click at [267, 210] on input "S" at bounding box center [269, 215] width 21 height 21
checkbox input "false"
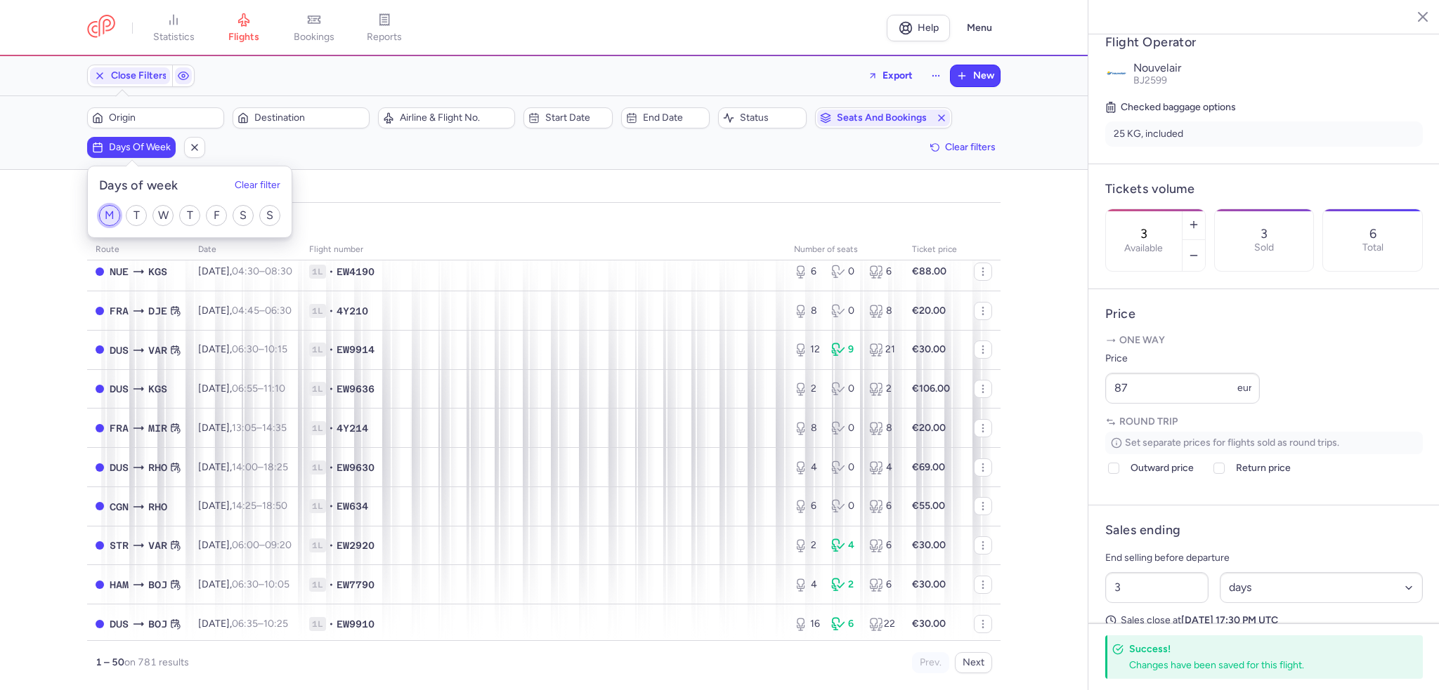
click at [110, 211] on input "M" at bounding box center [109, 215] width 21 height 21
checkbox input "true"
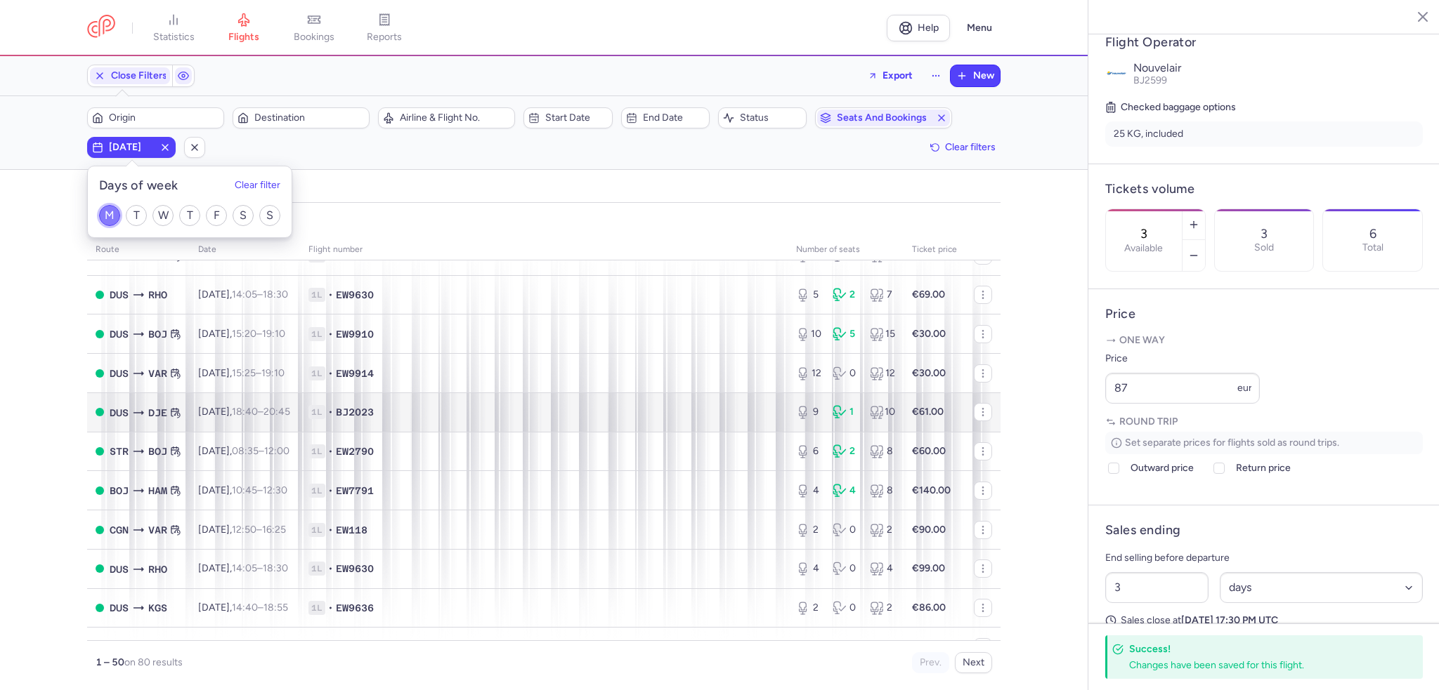
scroll to position [140, 0]
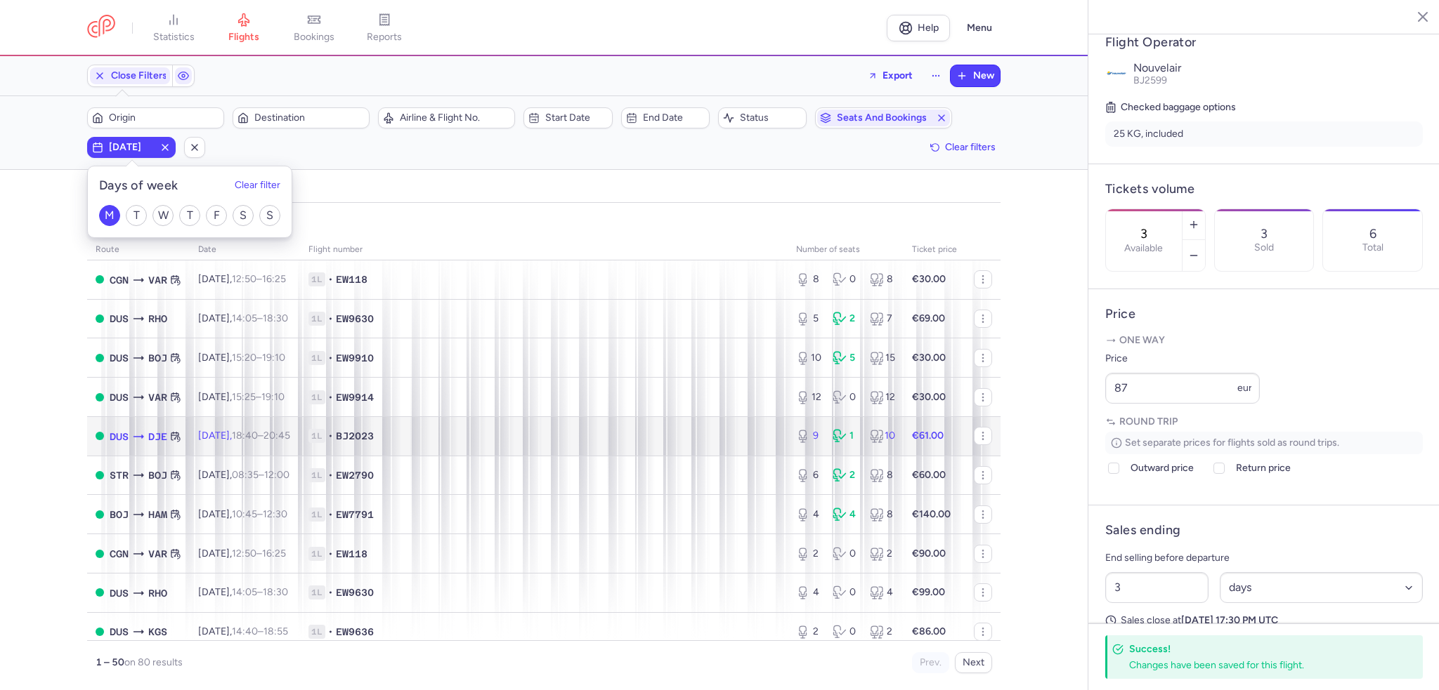
click at [506, 454] on td "1L • BJ2023" at bounding box center [543, 436] width 487 height 39
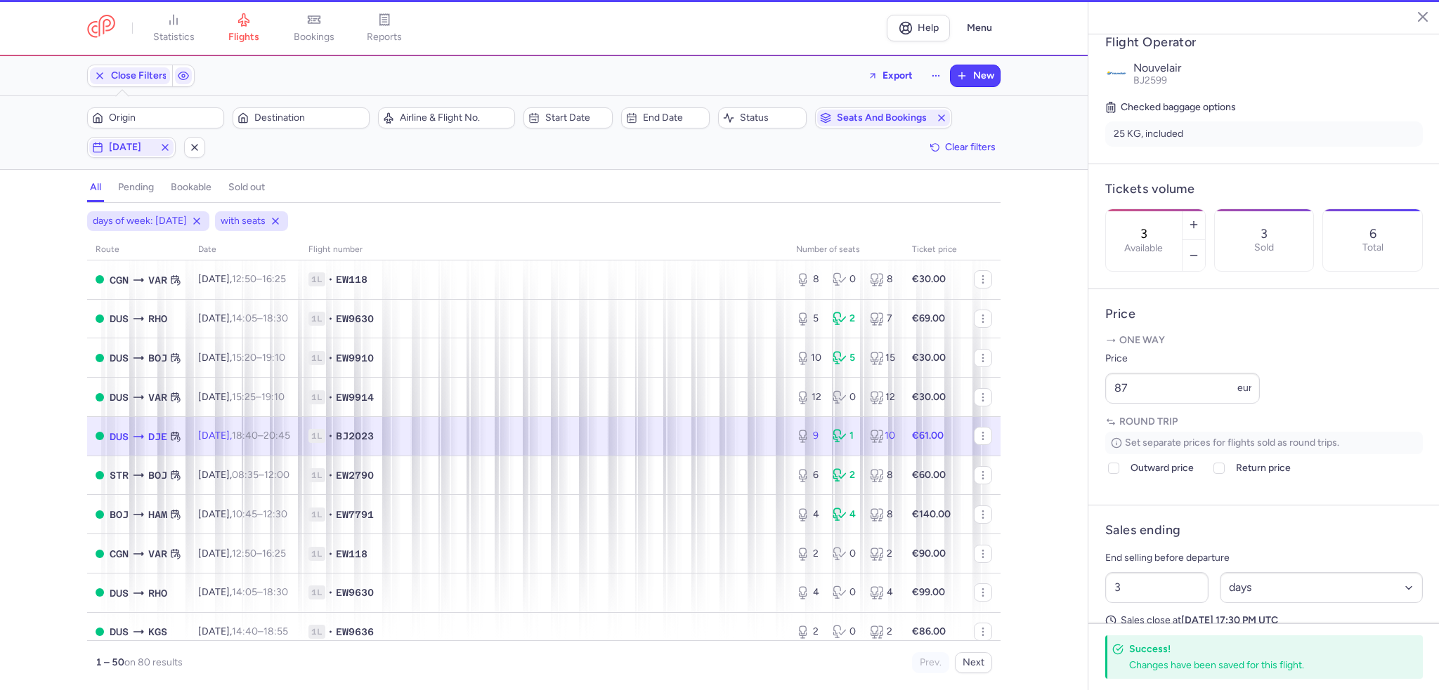
type input "9"
type input "4"
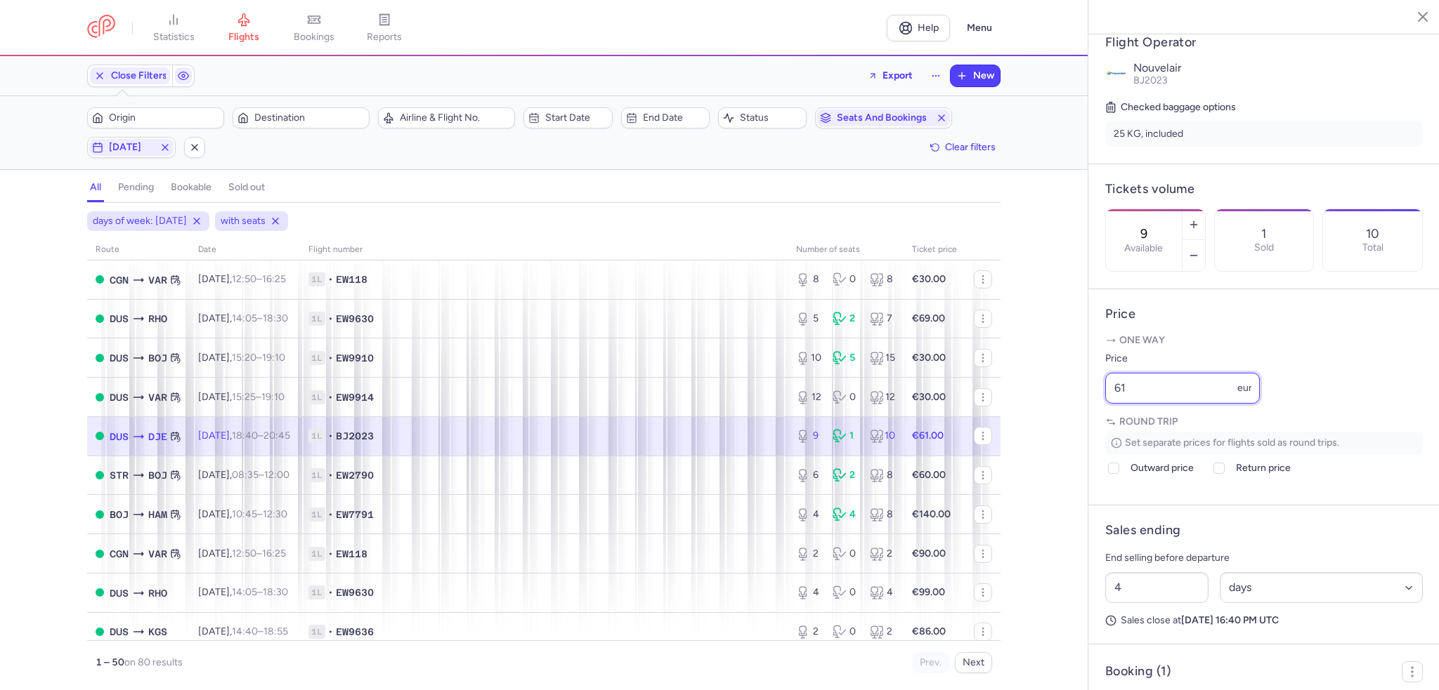
drag, startPoint x: 1169, startPoint y: 425, endPoint x: 1063, endPoint y: 423, distance: 105.4
click at [1063, 423] on div "statistics flights bookings reports Help Menu Close Filters Export New Filters …" at bounding box center [719, 345] width 1439 height 690
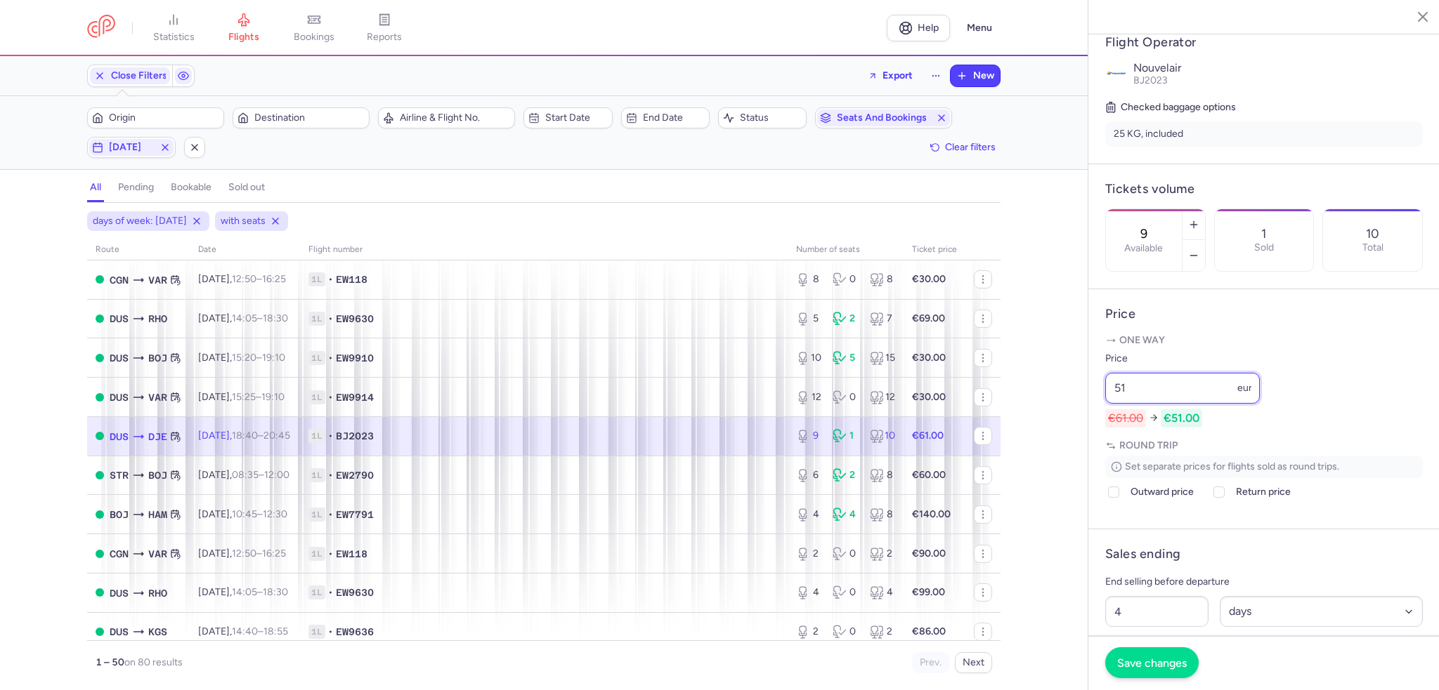
type input "51"
click at [1156, 657] on span "Save changes" at bounding box center [1152, 663] width 70 height 13
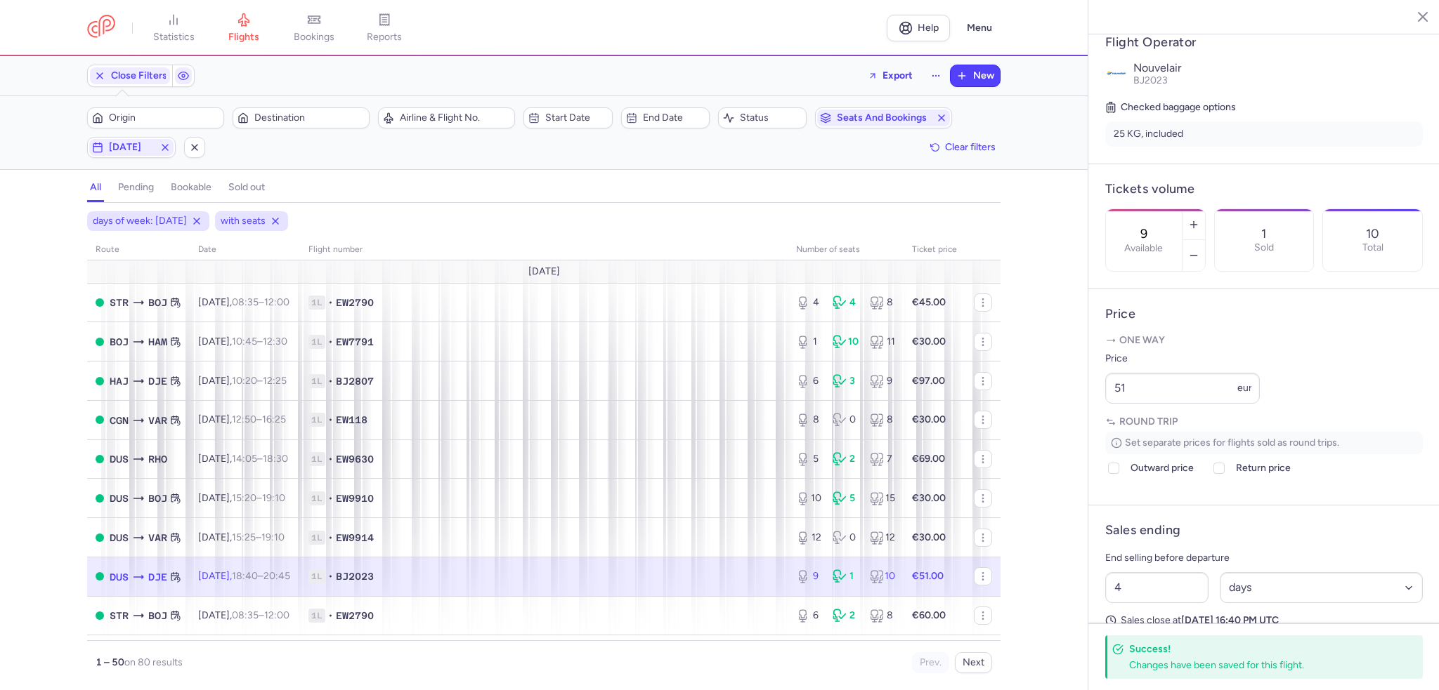
drag, startPoint x: 165, startPoint y: 143, endPoint x: 766, endPoint y: 103, distance: 602.6
click at [165, 143] on icon "button" at bounding box center [164, 147] width 11 height 11
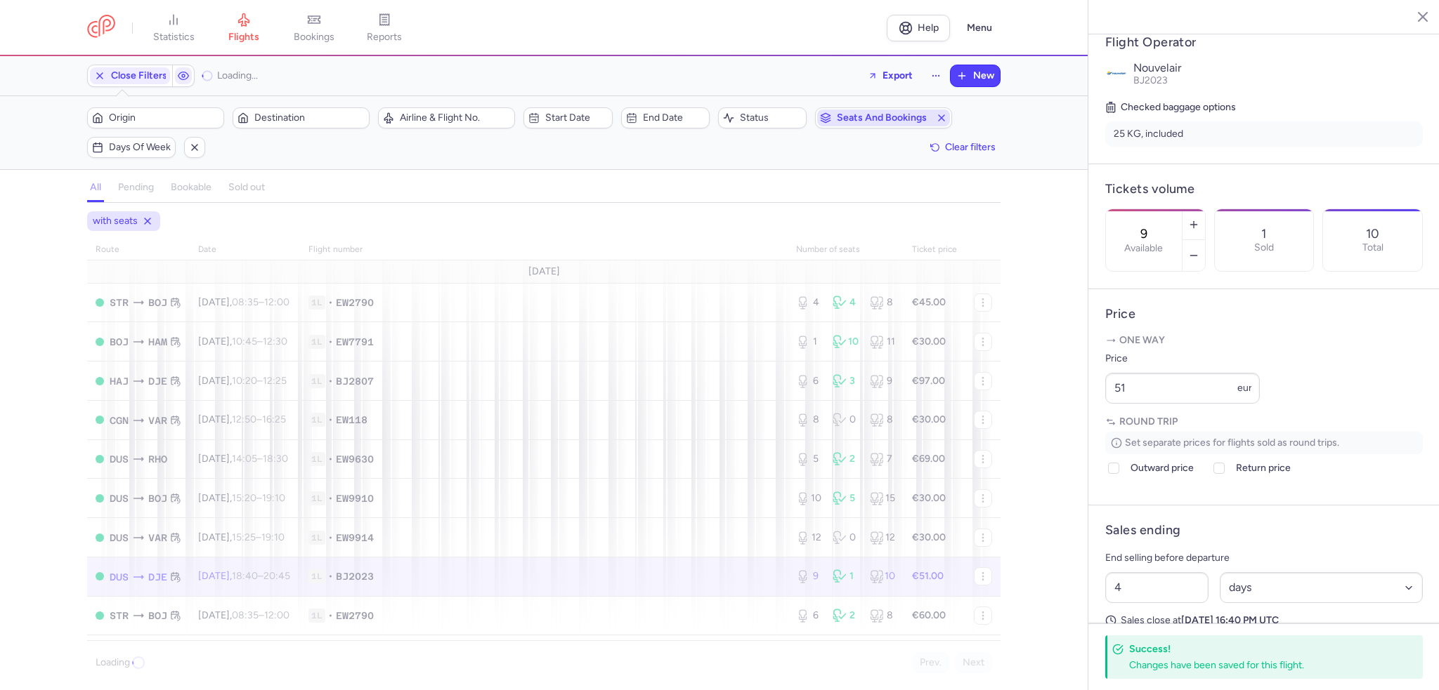
click at [950, 117] on span "Seats and bookings" at bounding box center [883, 118] width 133 height 17
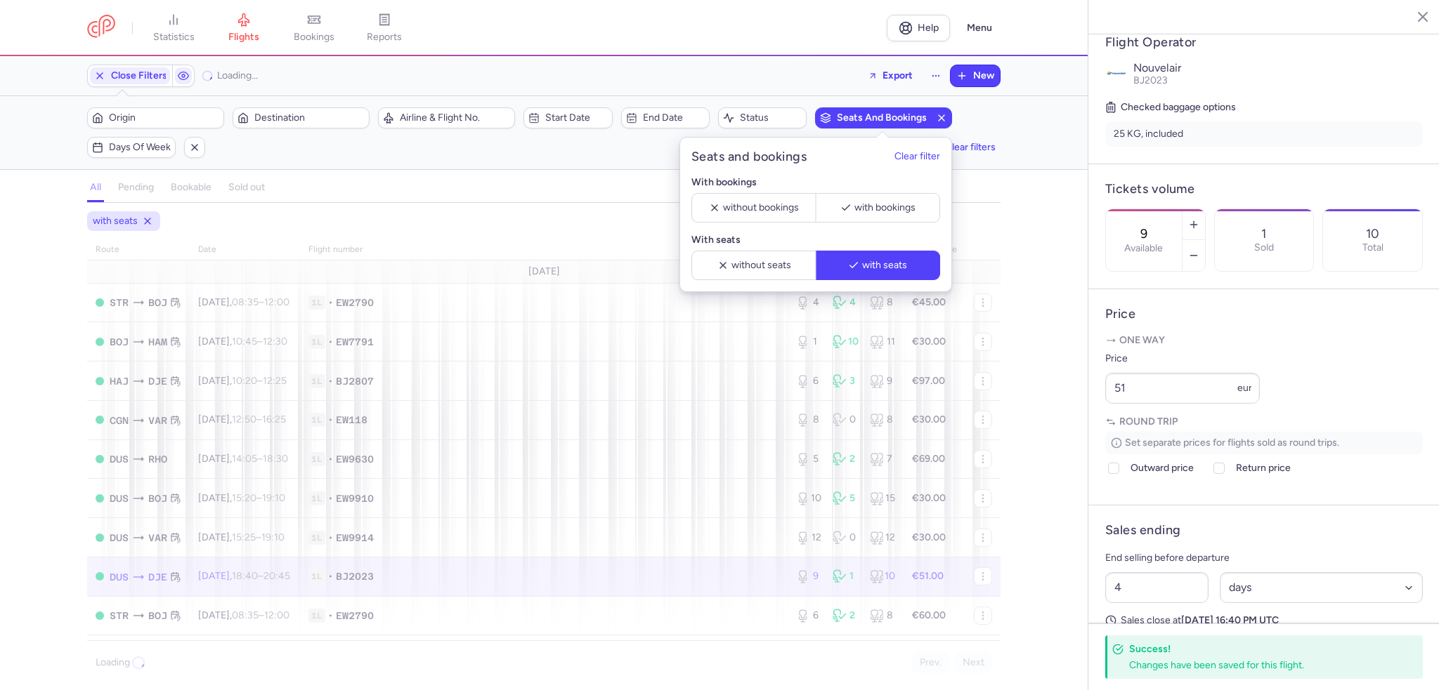
click at [936, 114] on icon "button" at bounding box center [941, 117] width 11 height 11
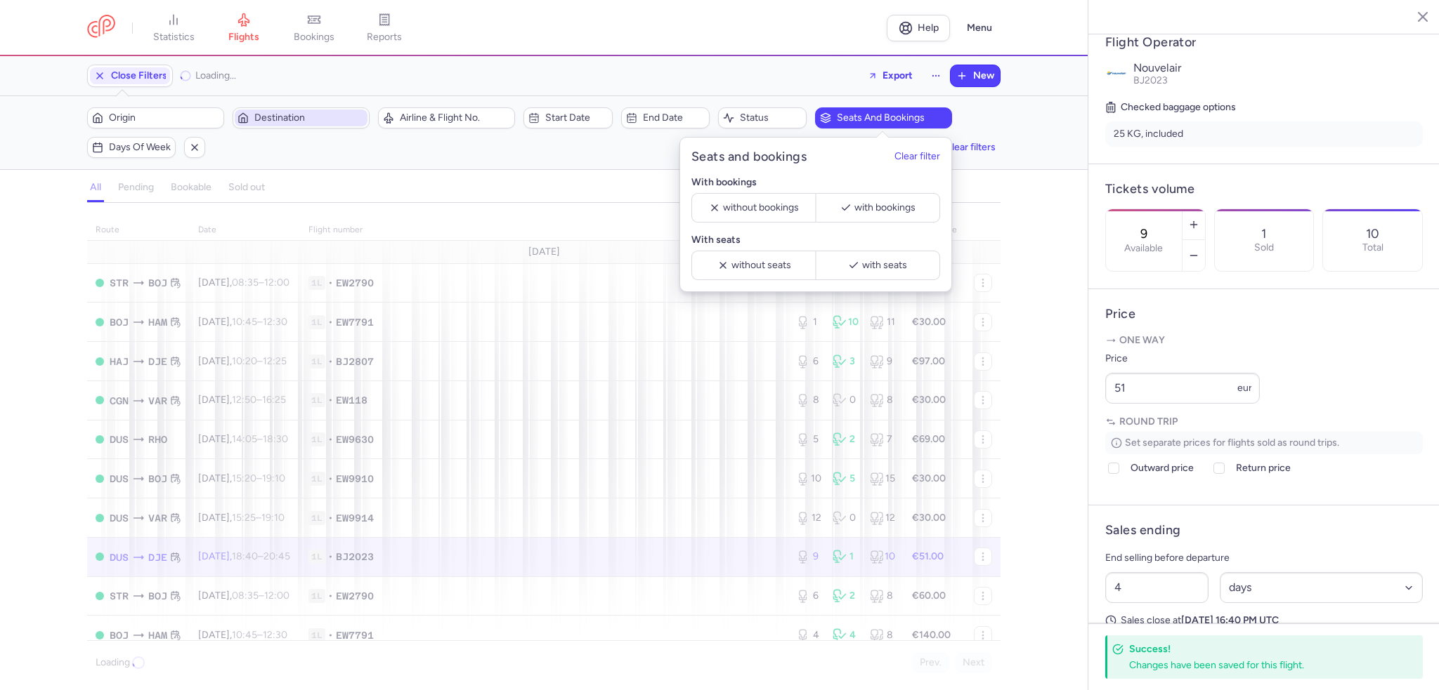
click at [327, 120] on span "Destination" at bounding box center [309, 117] width 110 height 11
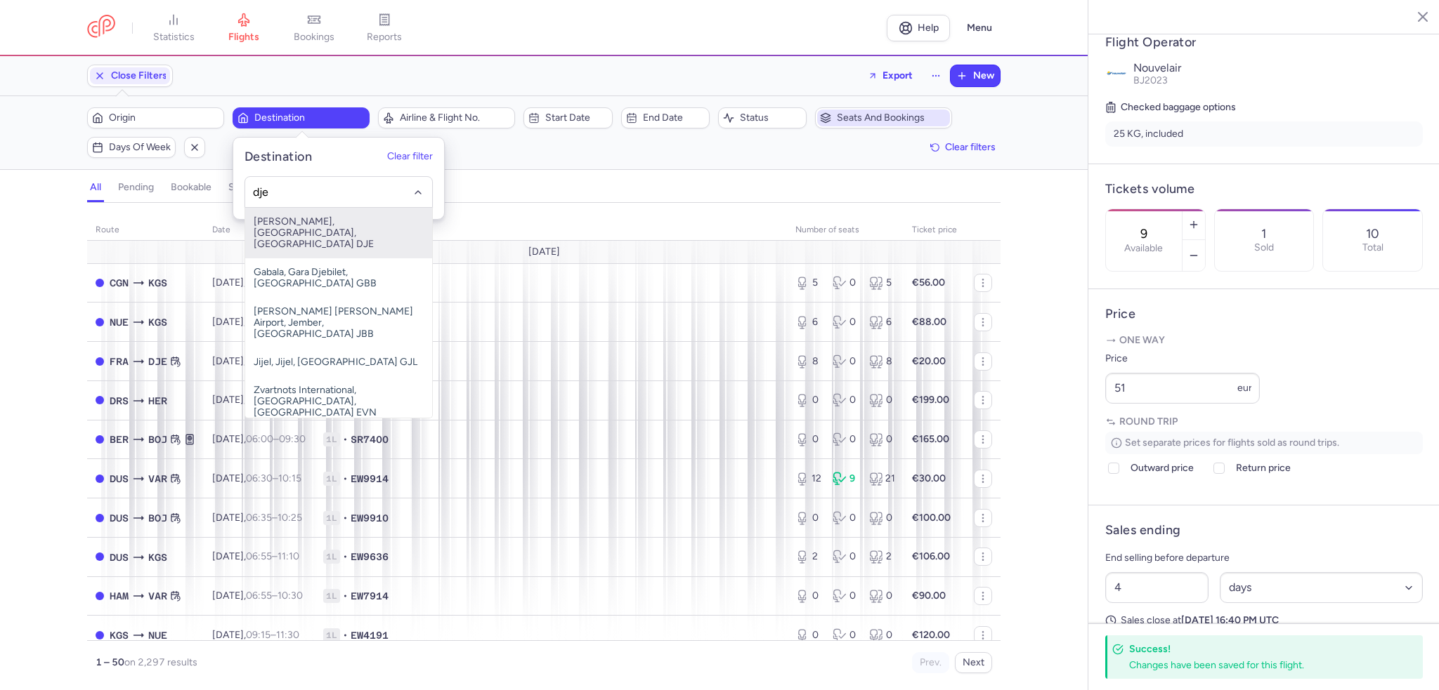
click at [304, 223] on span "[PERSON_NAME], [GEOGRAPHIC_DATA], [GEOGRAPHIC_DATA] DJE" at bounding box center [338, 233] width 187 height 51
type input "dje"
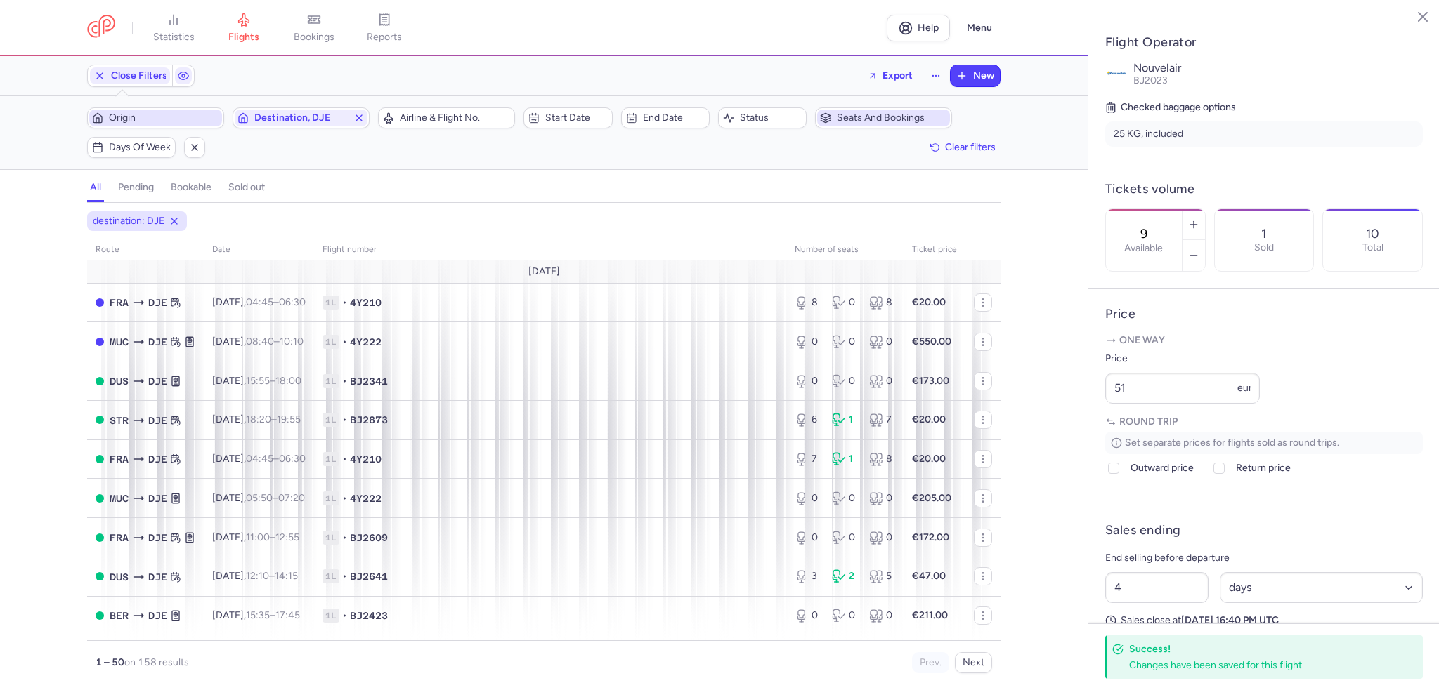
click at [202, 120] on span "Origin" at bounding box center [164, 117] width 110 height 11
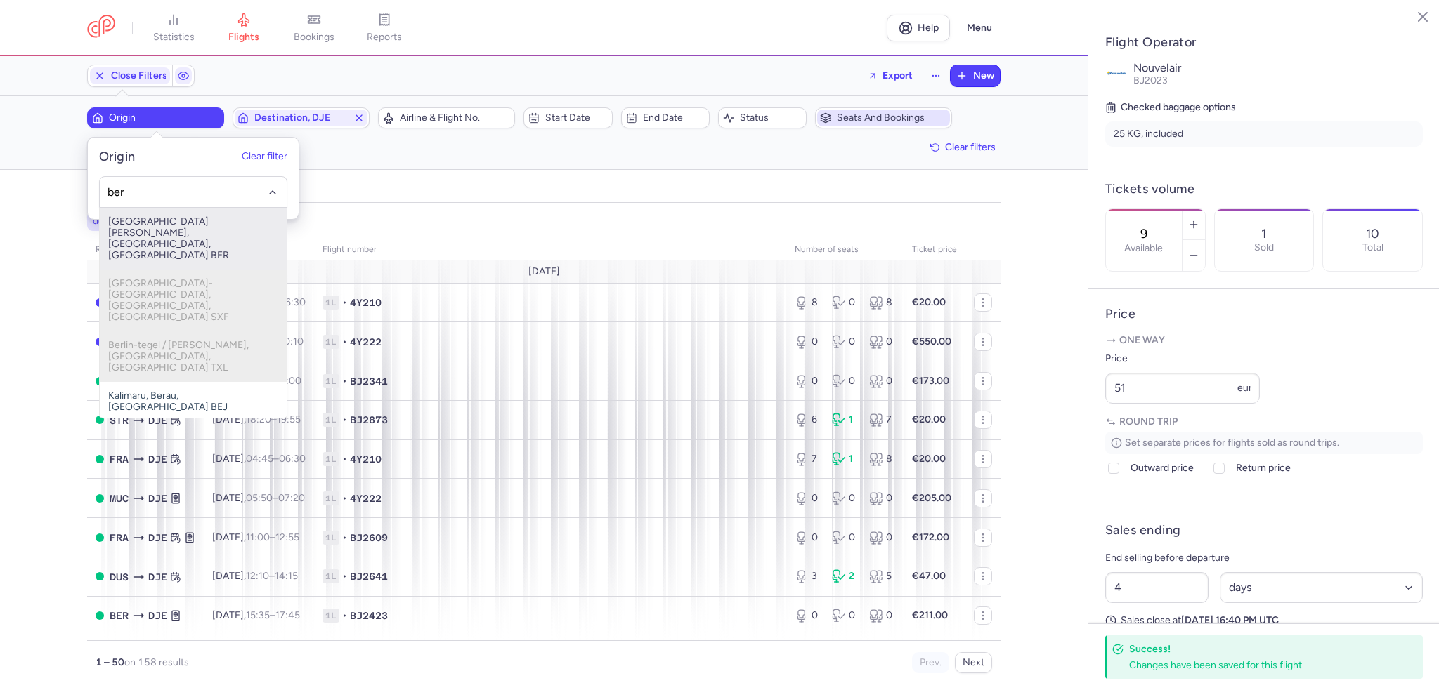
click at [186, 218] on span "[GEOGRAPHIC_DATA][PERSON_NAME], [GEOGRAPHIC_DATA], [GEOGRAPHIC_DATA] BER" at bounding box center [193, 239] width 187 height 62
type input "ber"
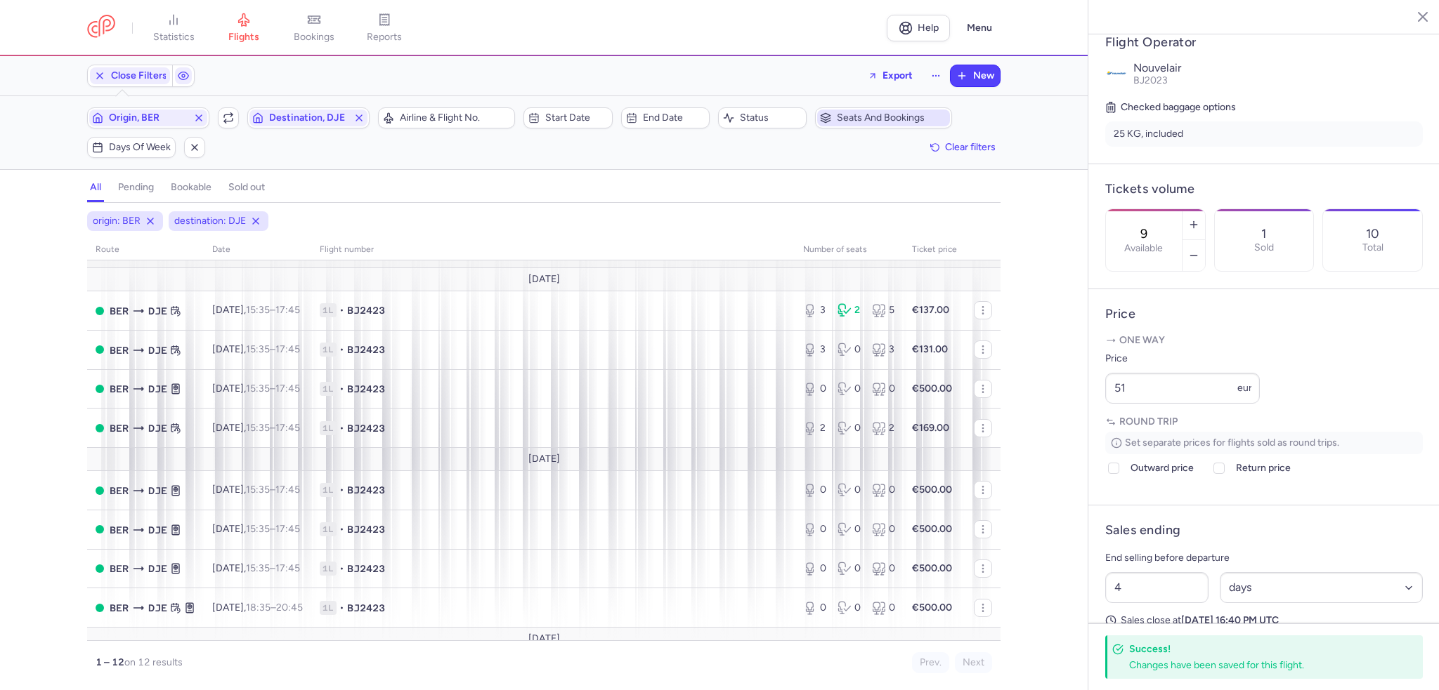
scroll to position [191, 0]
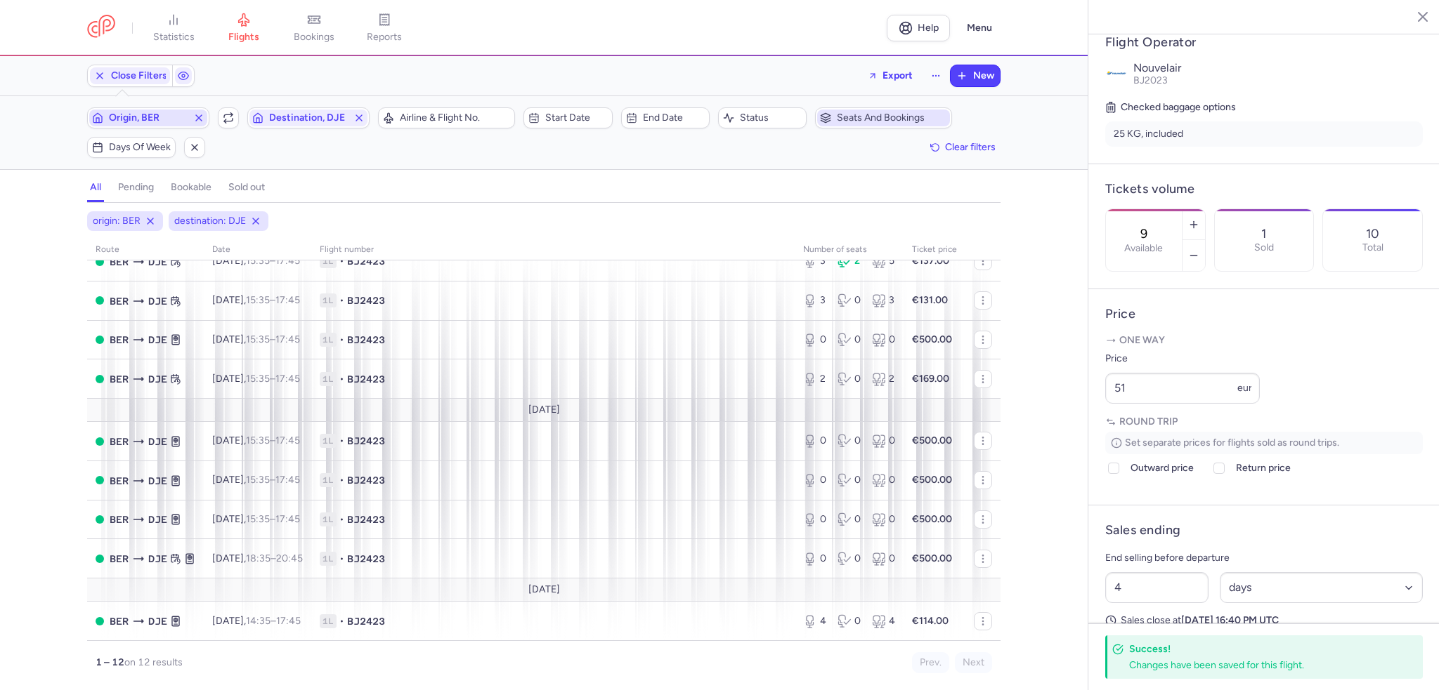
click at [138, 114] on span "Origin, BER" at bounding box center [148, 117] width 79 height 11
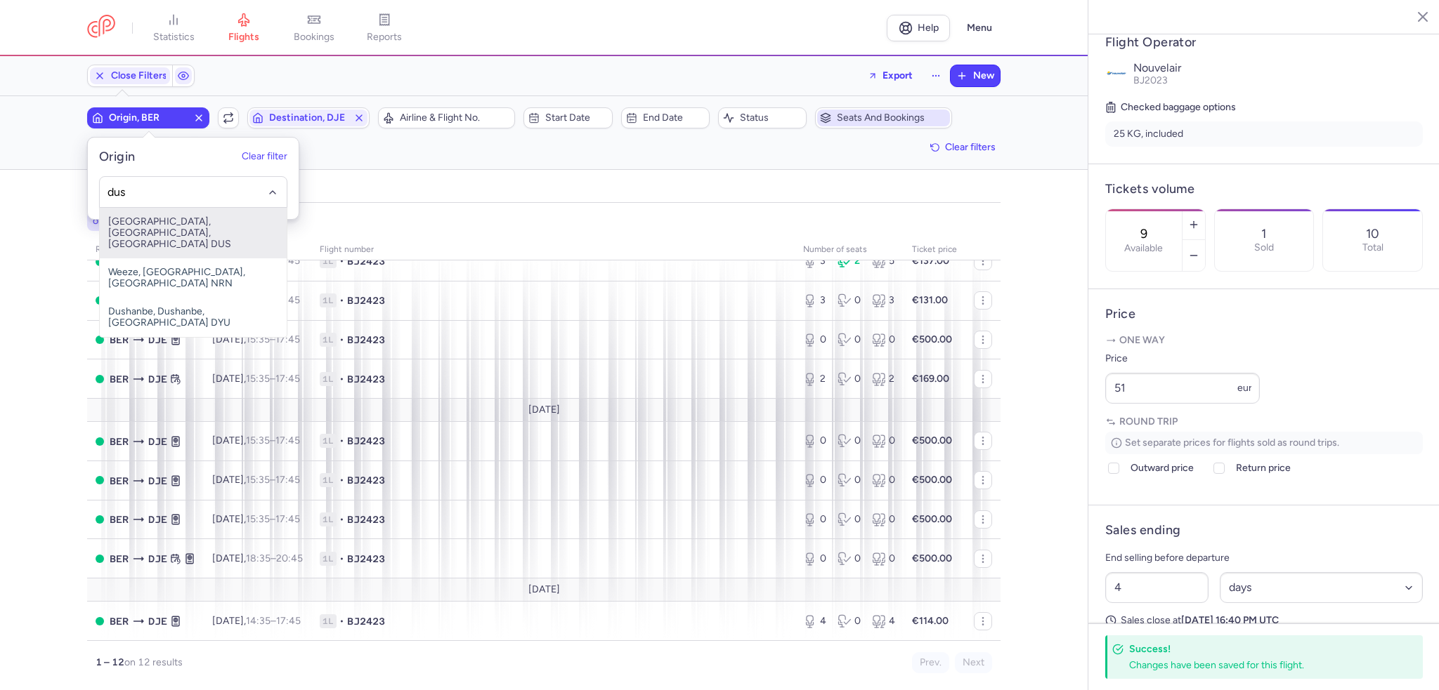
click at [174, 224] on span "[GEOGRAPHIC_DATA], [GEOGRAPHIC_DATA], [GEOGRAPHIC_DATA] DUS" at bounding box center [193, 233] width 187 height 51
type input "dus"
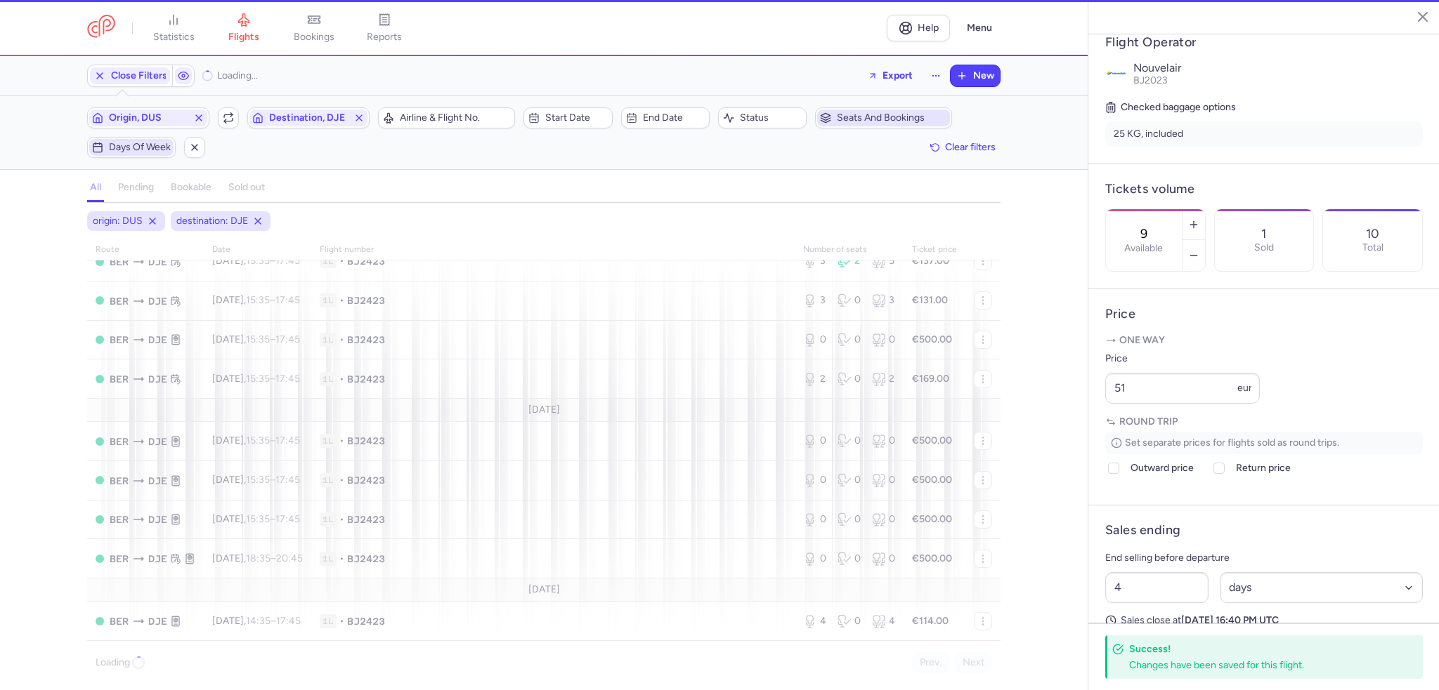
click at [121, 139] on span "Days of week" at bounding box center [131, 147] width 84 height 17
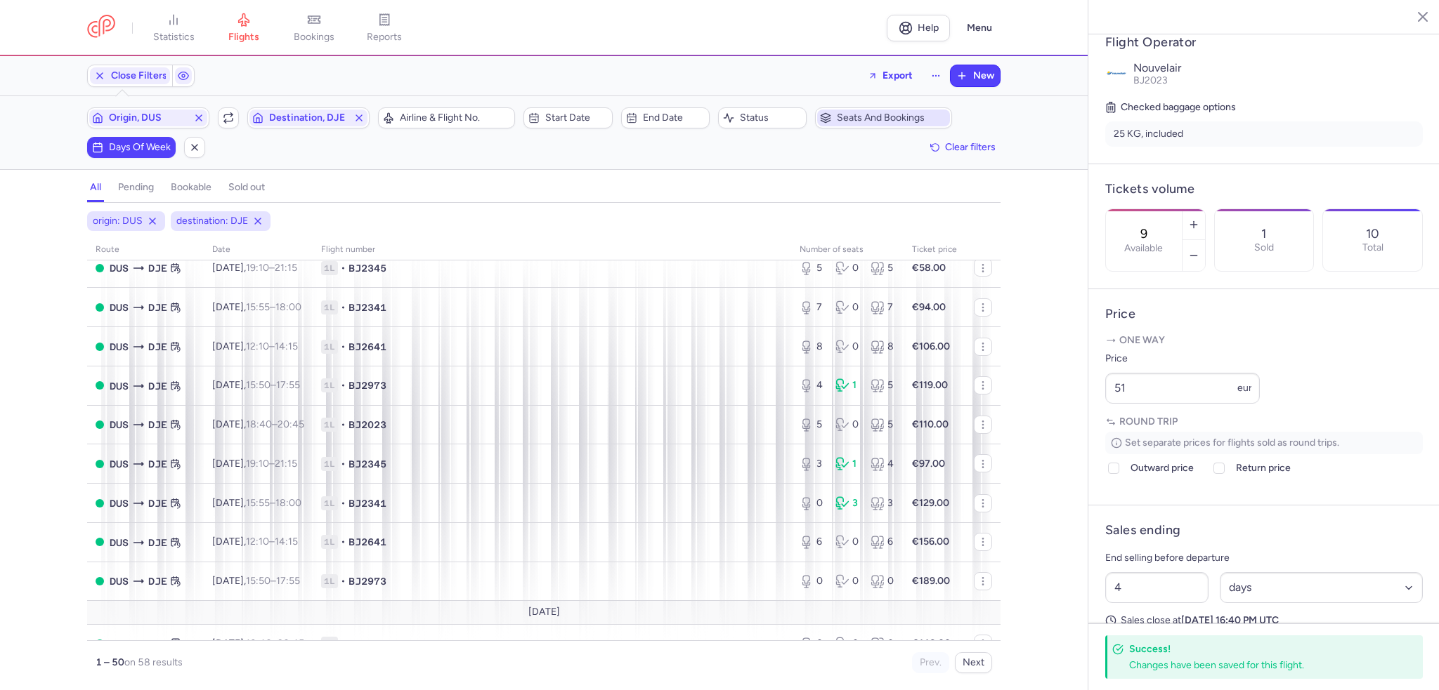
scroll to position [208, 0]
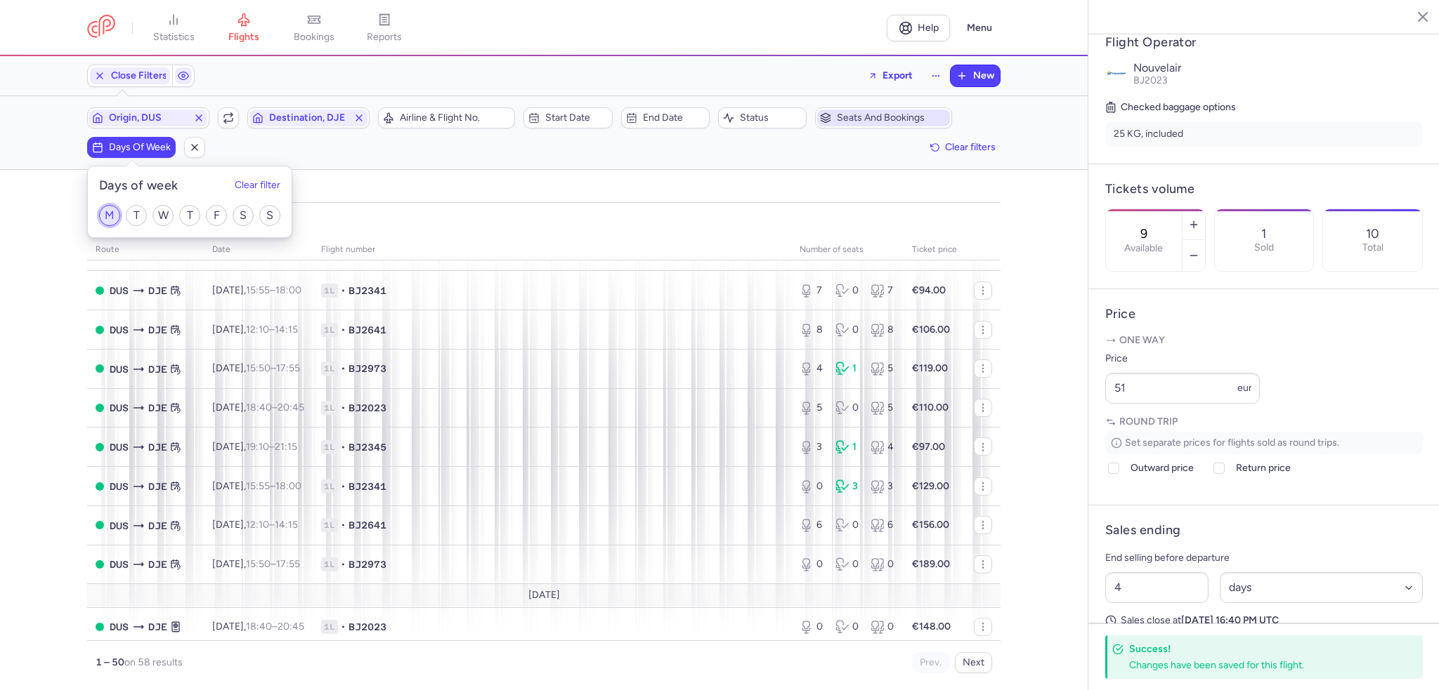
click at [107, 216] on input "M" at bounding box center [109, 215] width 21 height 21
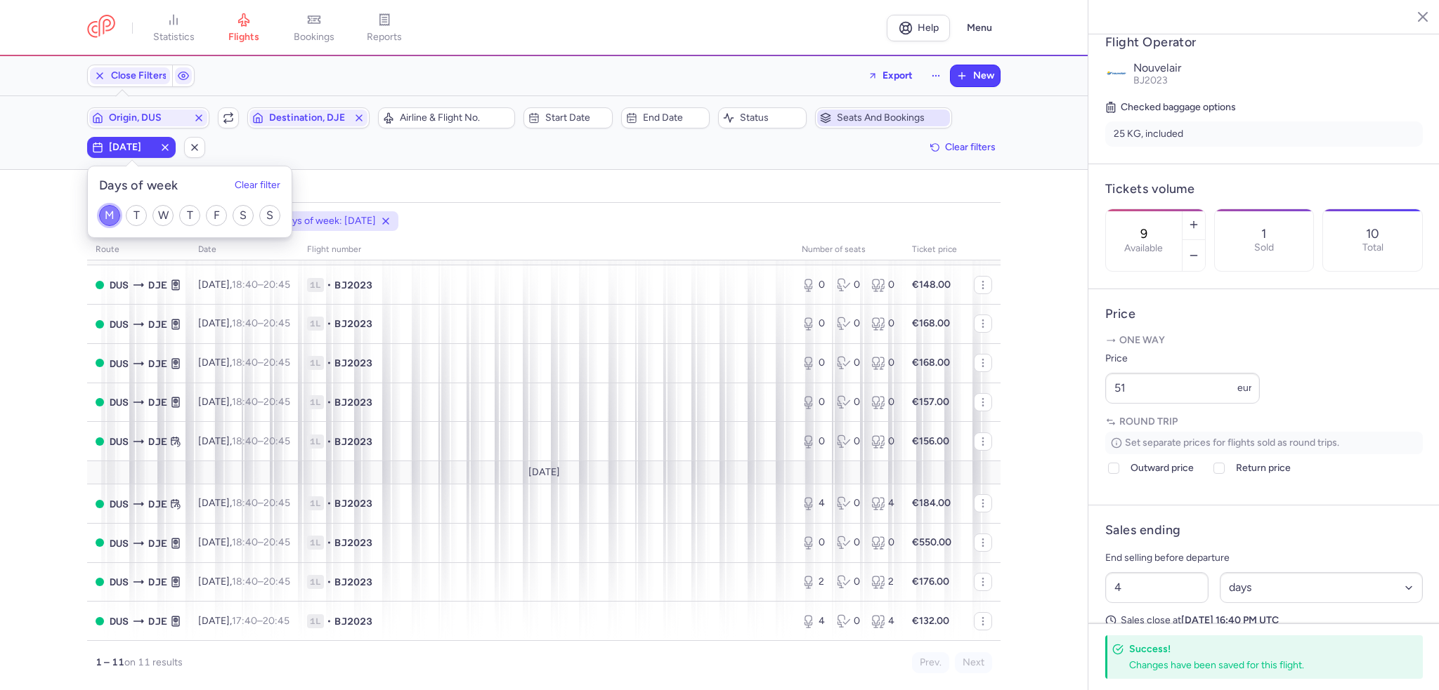
scroll to position [128, 0]
click at [110, 211] on input "M" at bounding box center [109, 215] width 21 height 21
checkbox input "false"
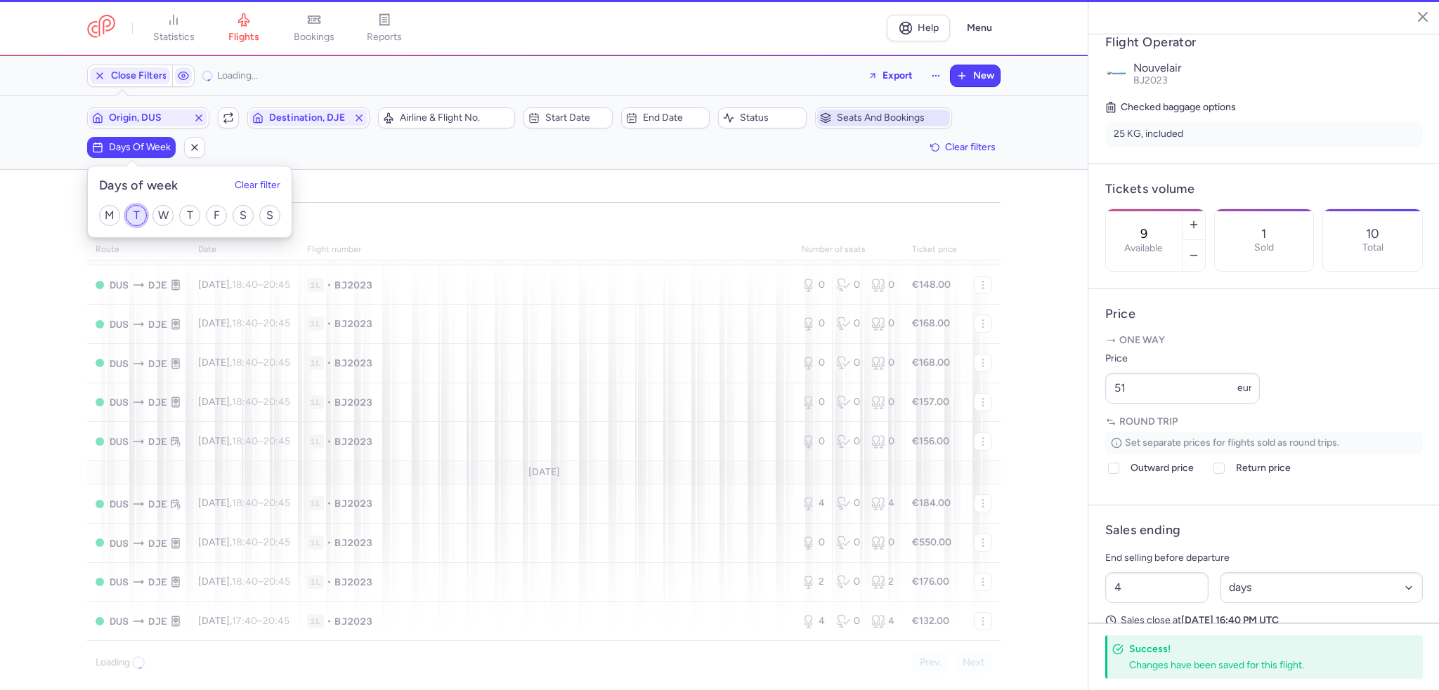
click at [139, 213] on input "T" at bounding box center [136, 215] width 21 height 21
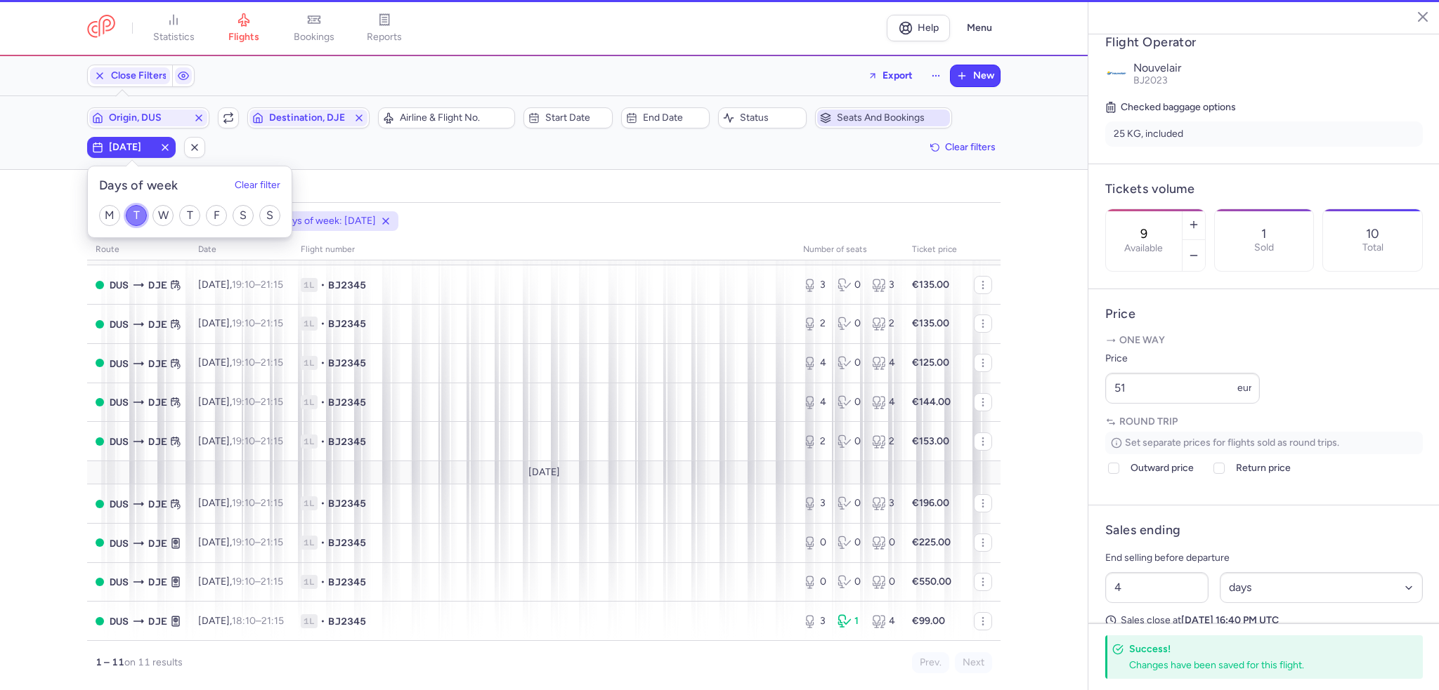
scroll to position [128, 0]
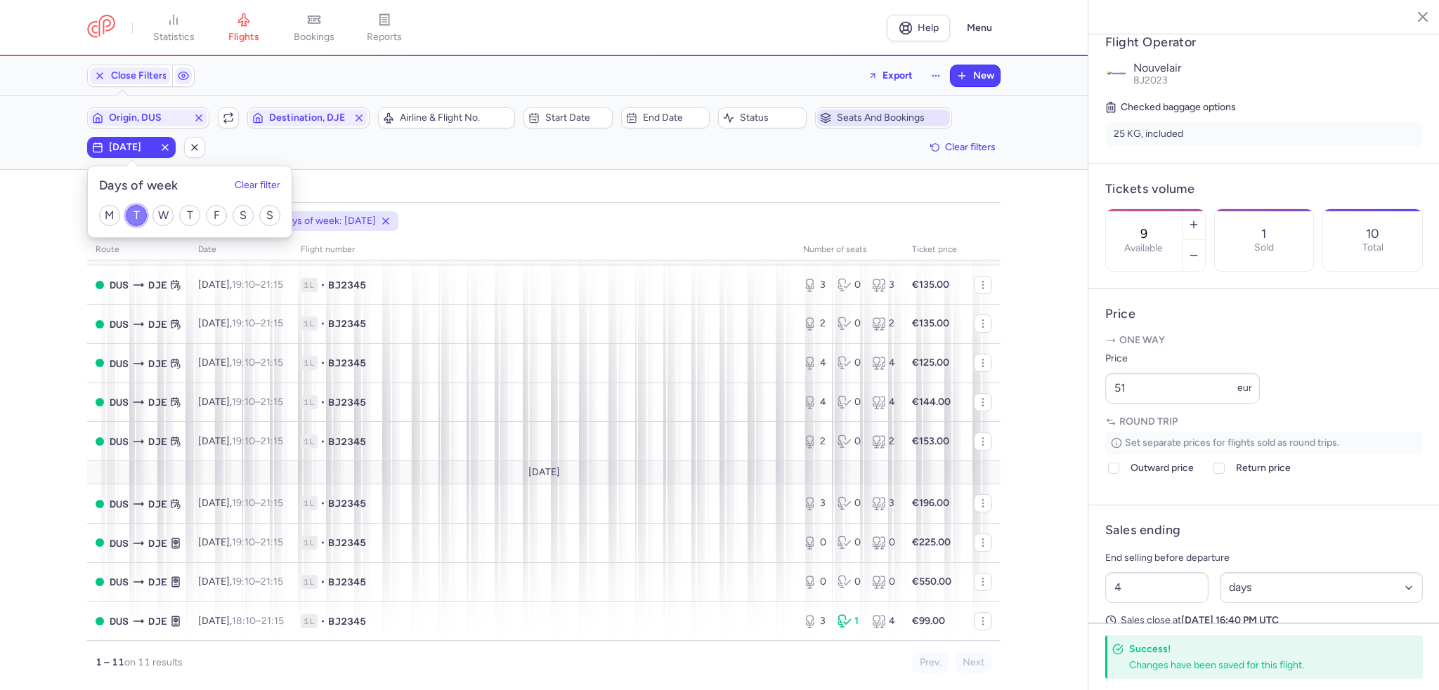
click at [132, 207] on input "T" at bounding box center [136, 215] width 21 height 21
checkbox input "false"
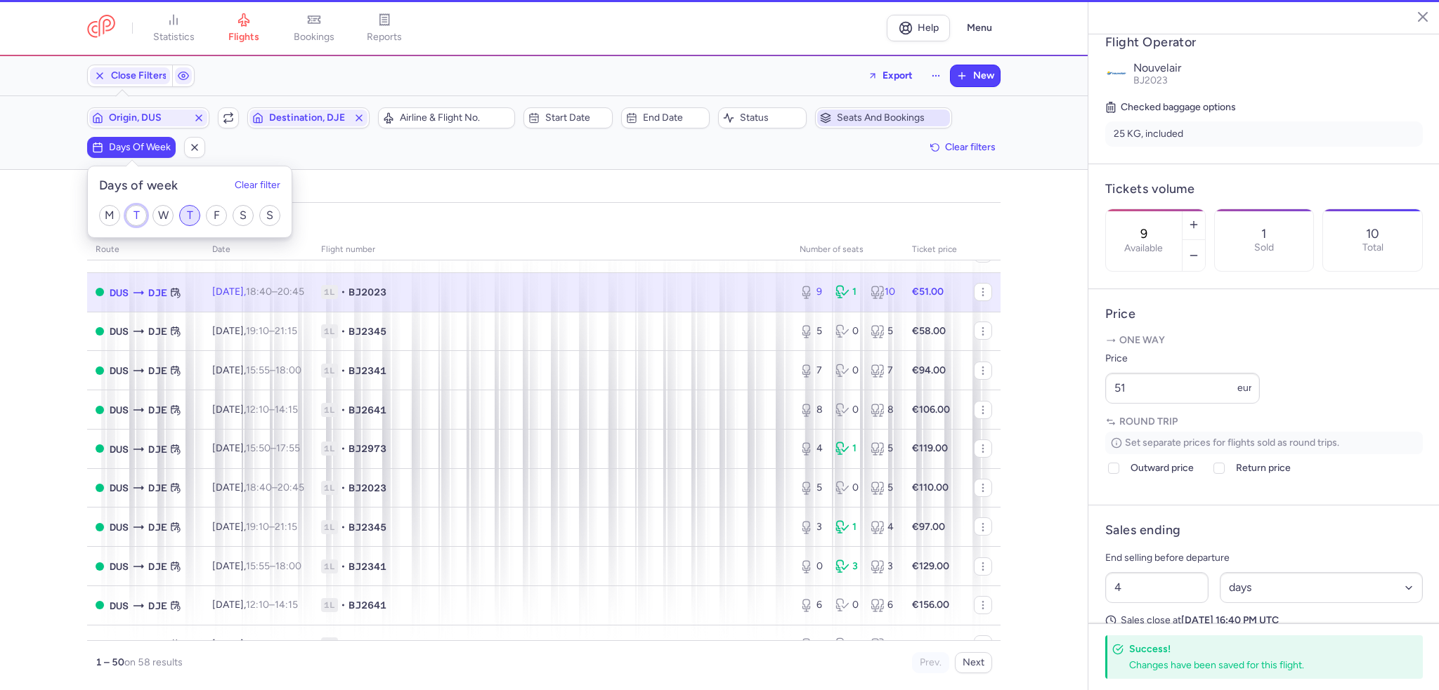
scroll to position [208, 0]
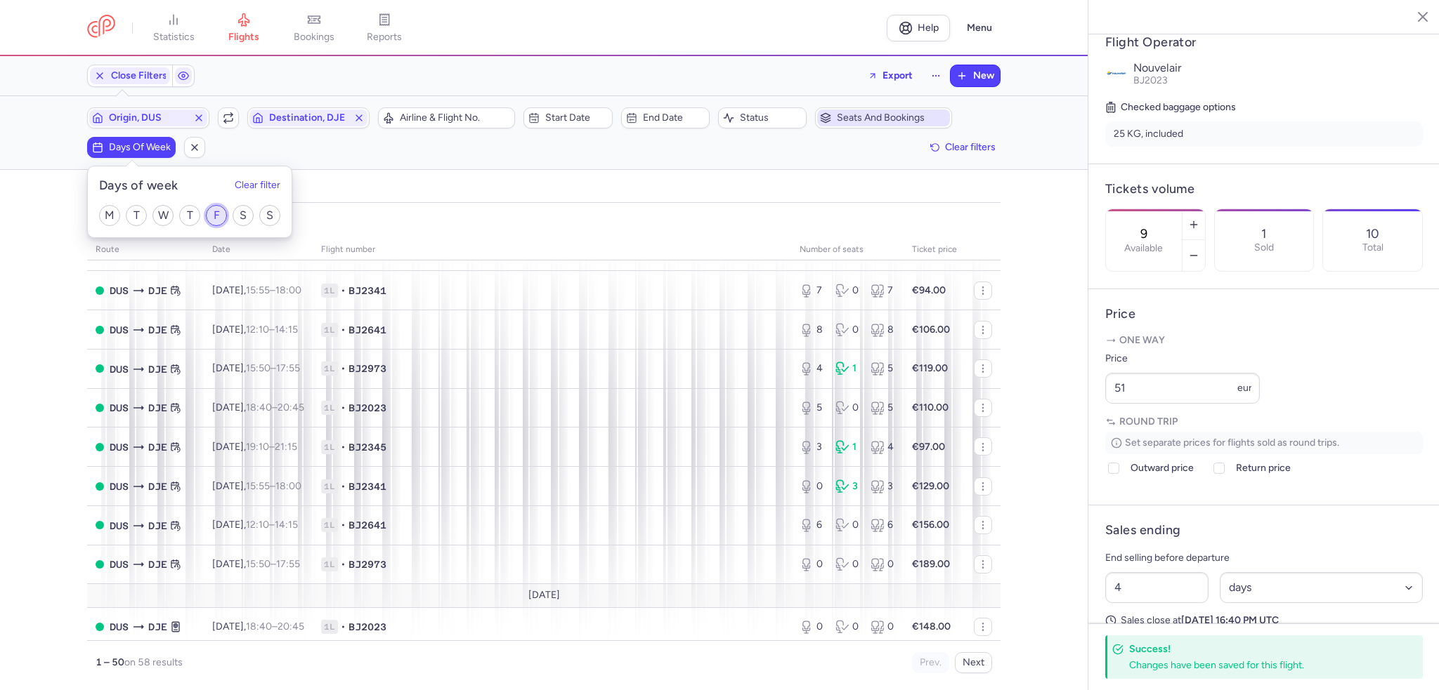
click at [218, 212] on input "F" at bounding box center [216, 215] width 21 height 21
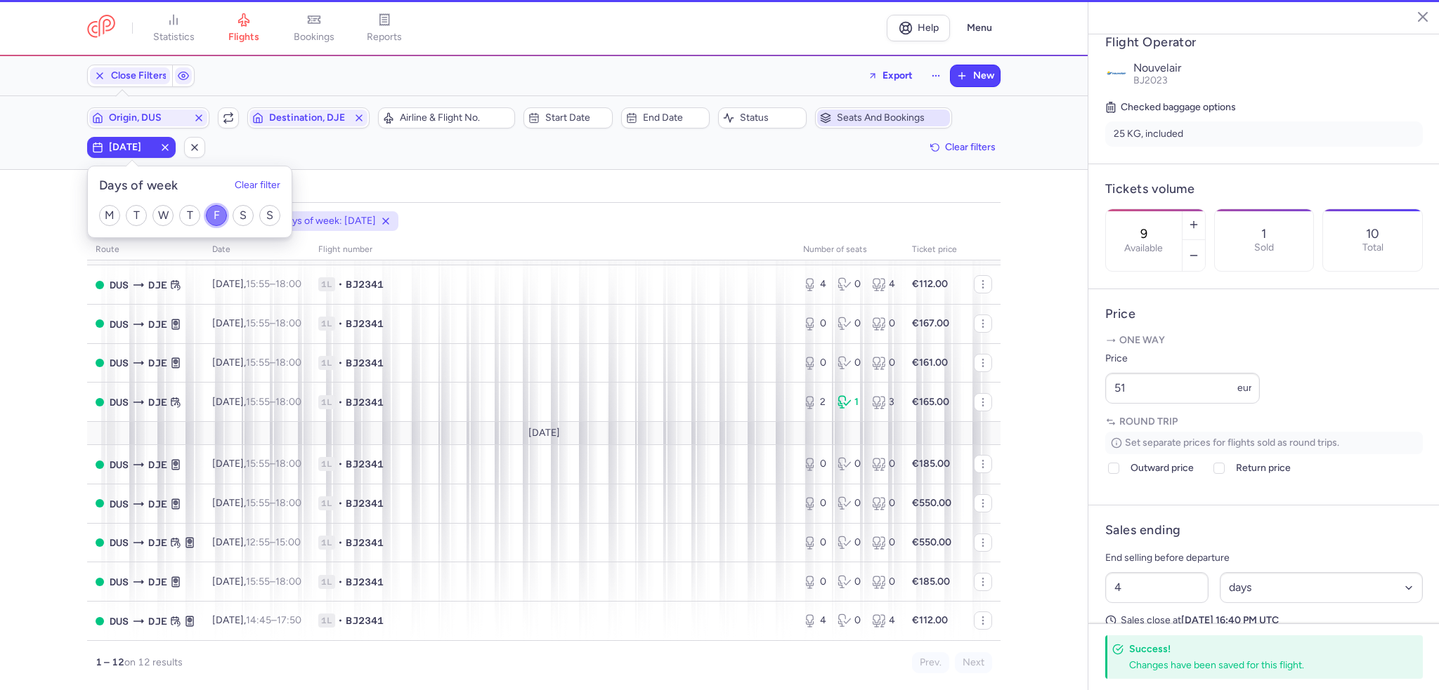
scroll to position [168, 0]
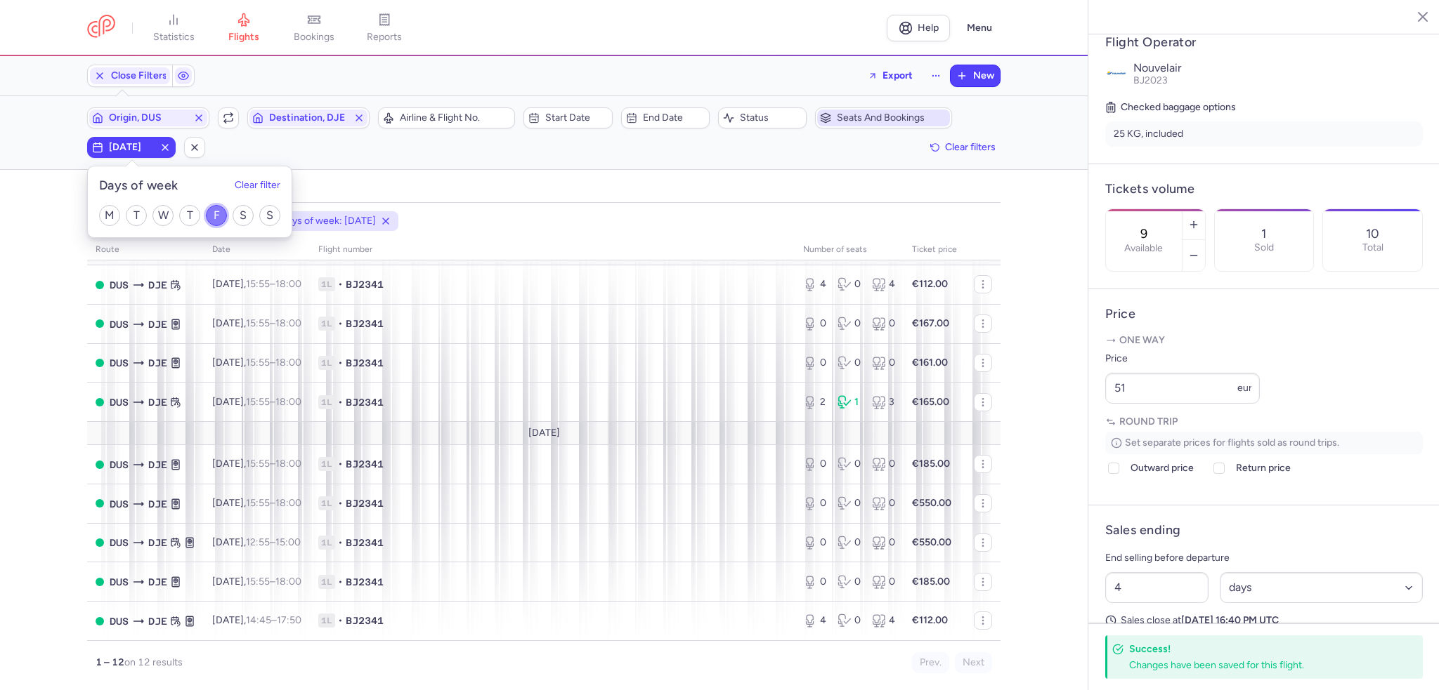
click at [216, 210] on input "F" at bounding box center [216, 215] width 21 height 21
checkbox input "false"
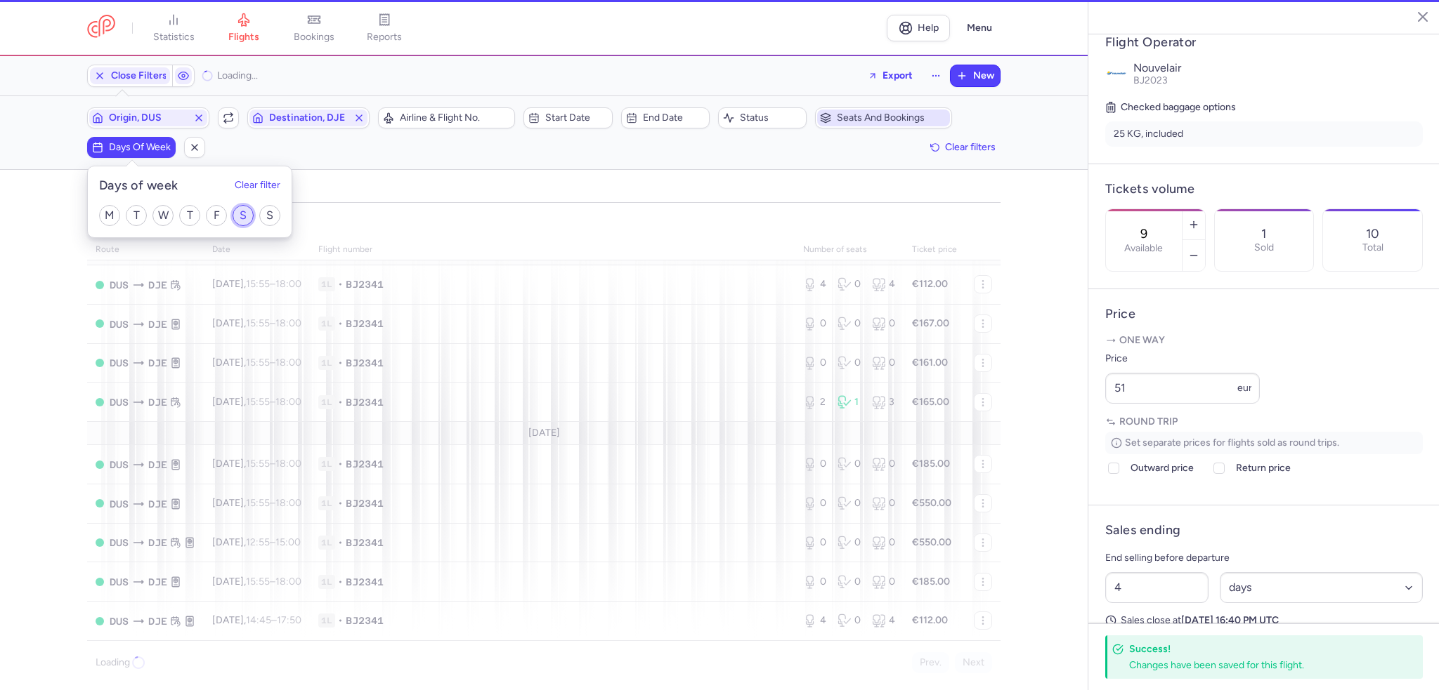
click at [252, 214] on input "S" at bounding box center [243, 215] width 21 height 21
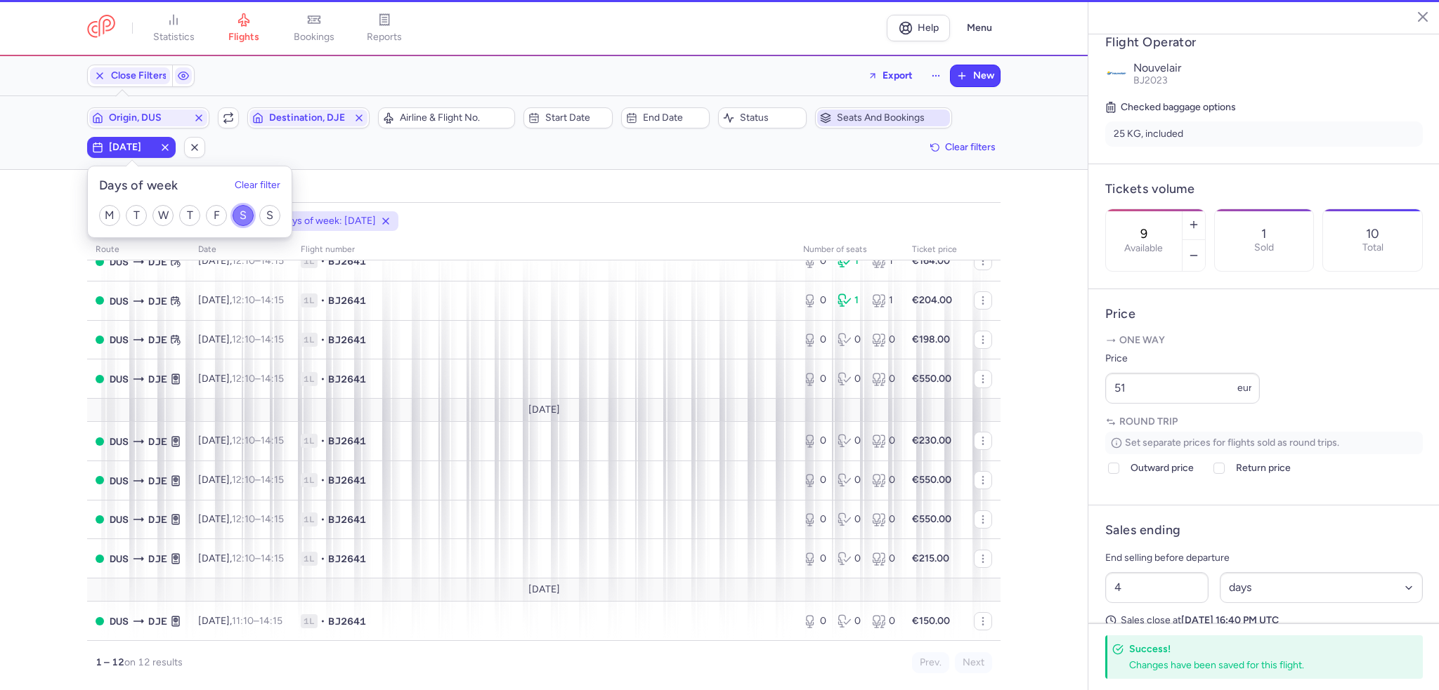
scroll to position [191, 0]
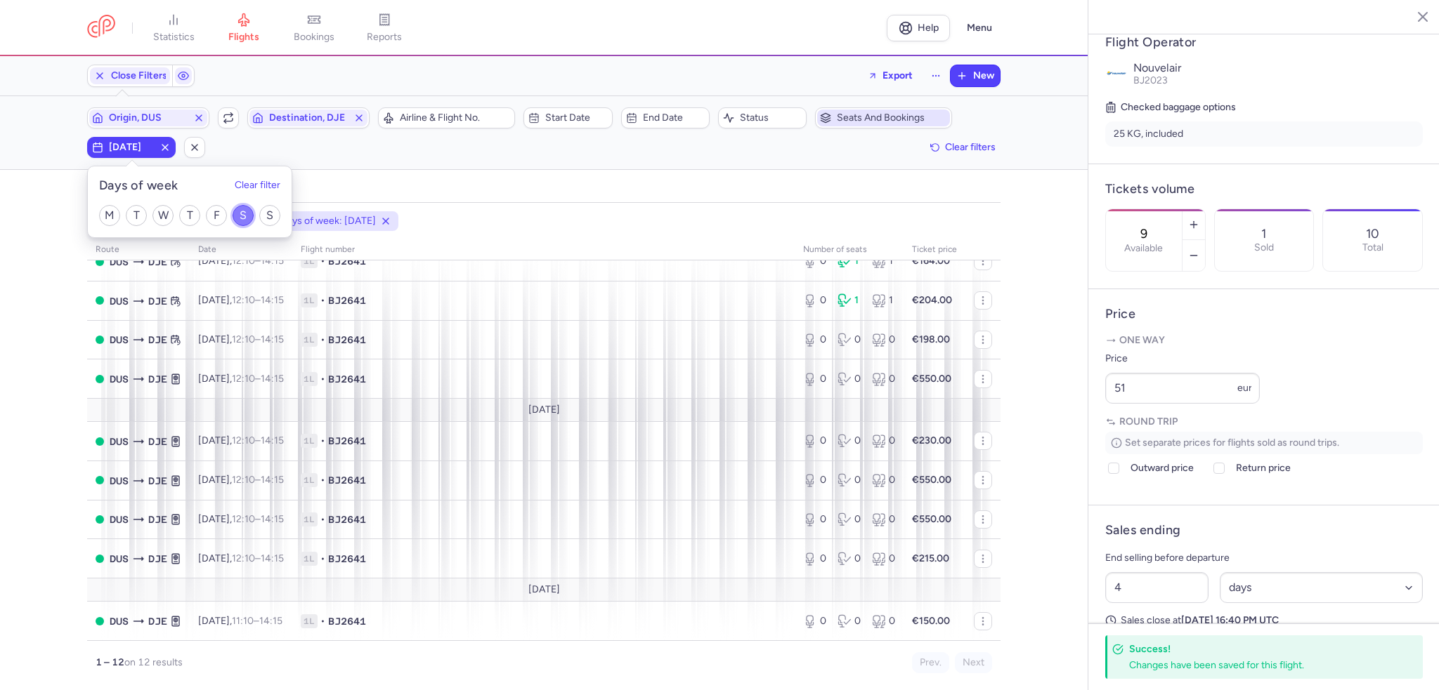
click at [245, 211] on input "S" at bounding box center [243, 215] width 21 height 21
checkbox input "false"
click at [275, 213] on input "S" at bounding box center [269, 215] width 21 height 21
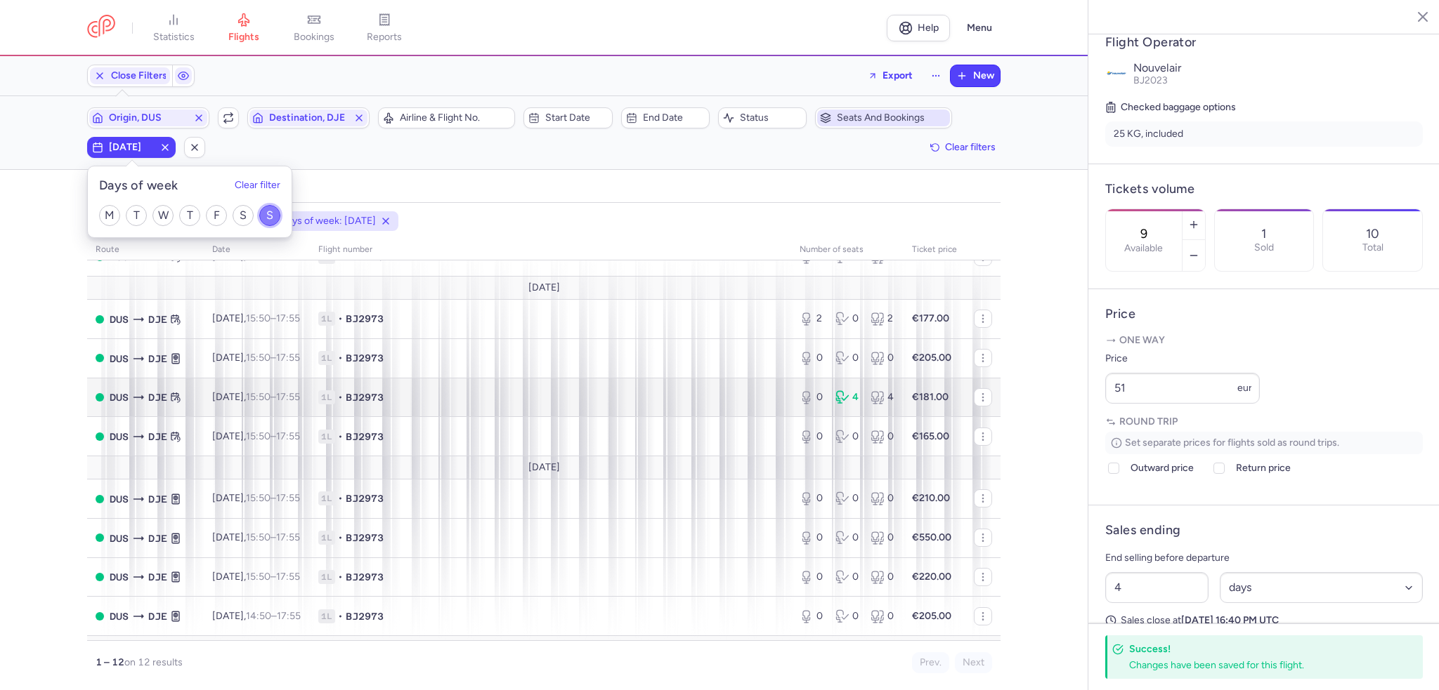
scroll to position [191, 0]
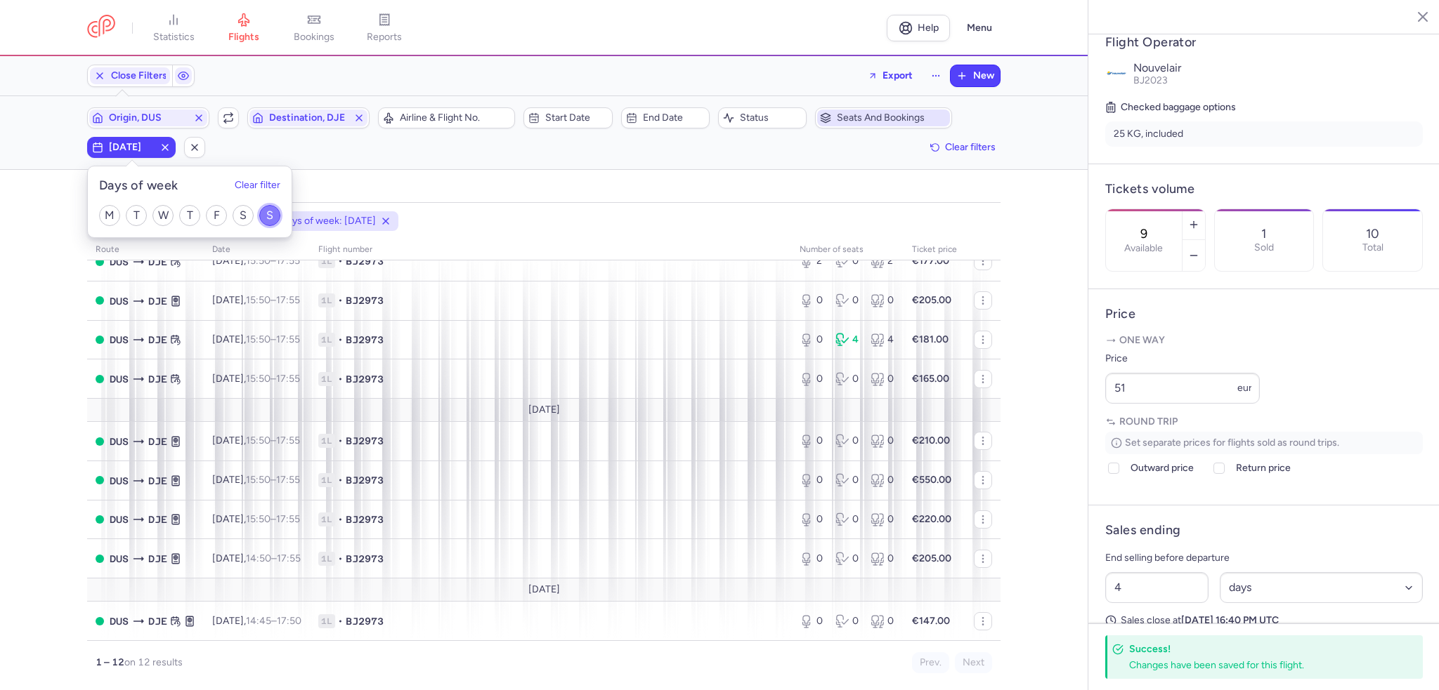
drag, startPoint x: 266, startPoint y: 212, endPoint x: 242, endPoint y: 195, distance: 29.2
click at [266, 213] on input "S" at bounding box center [269, 215] width 21 height 21
checkbox input "false"
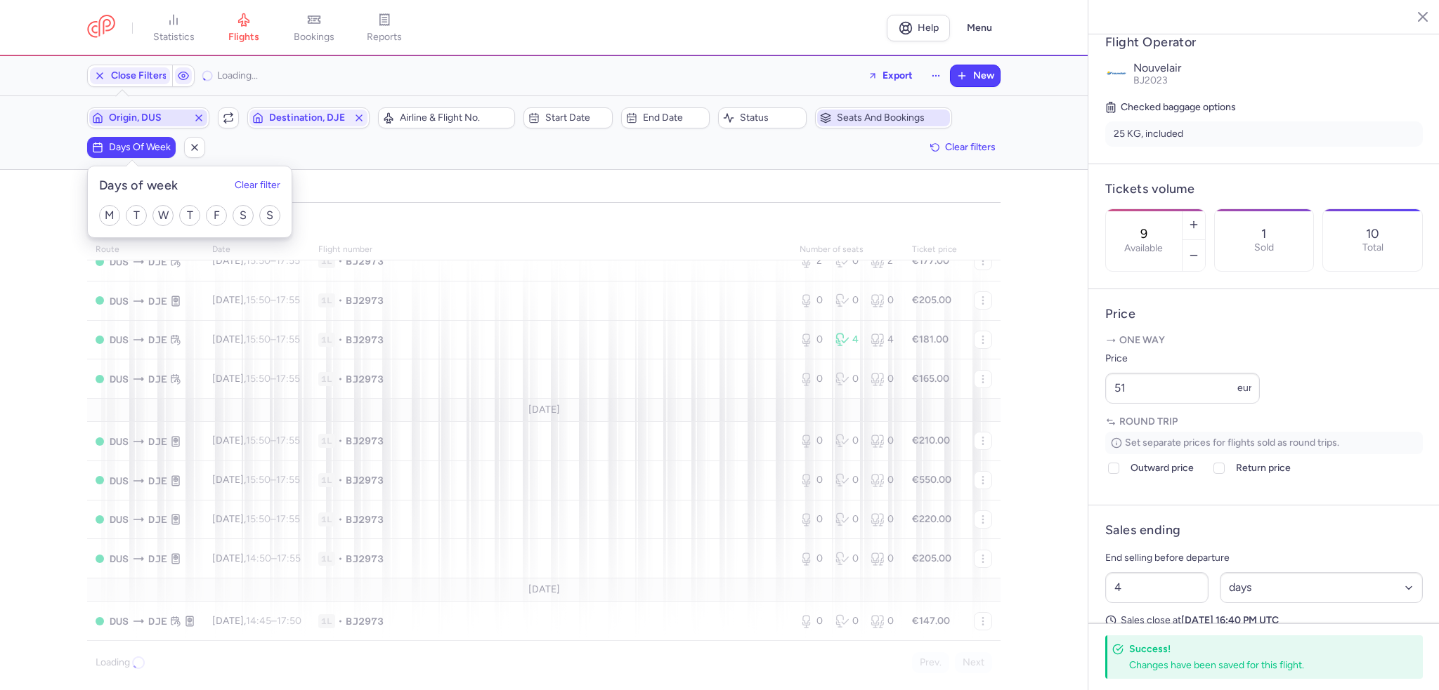
click at [161, 115] on span "Origin, DUS" at bounding box center [148, 117] width 79 height 11
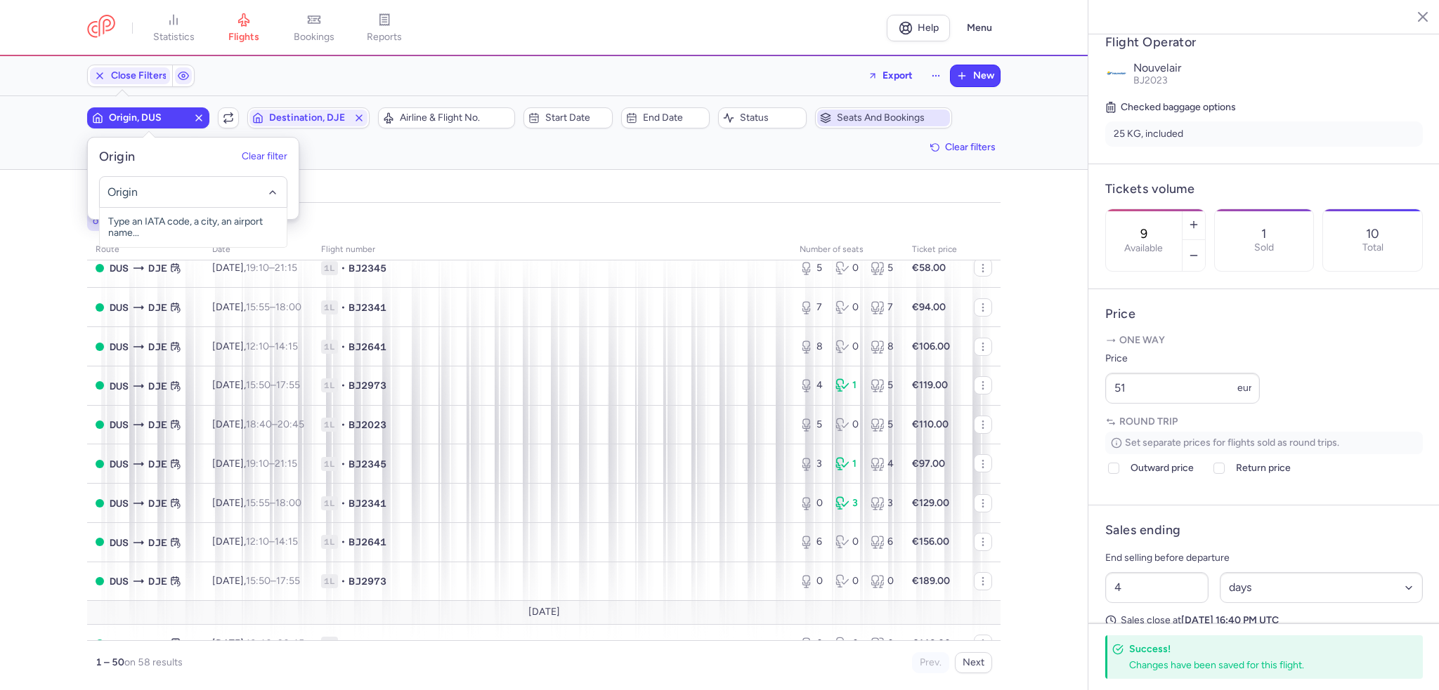
scroll to position [208, 0]
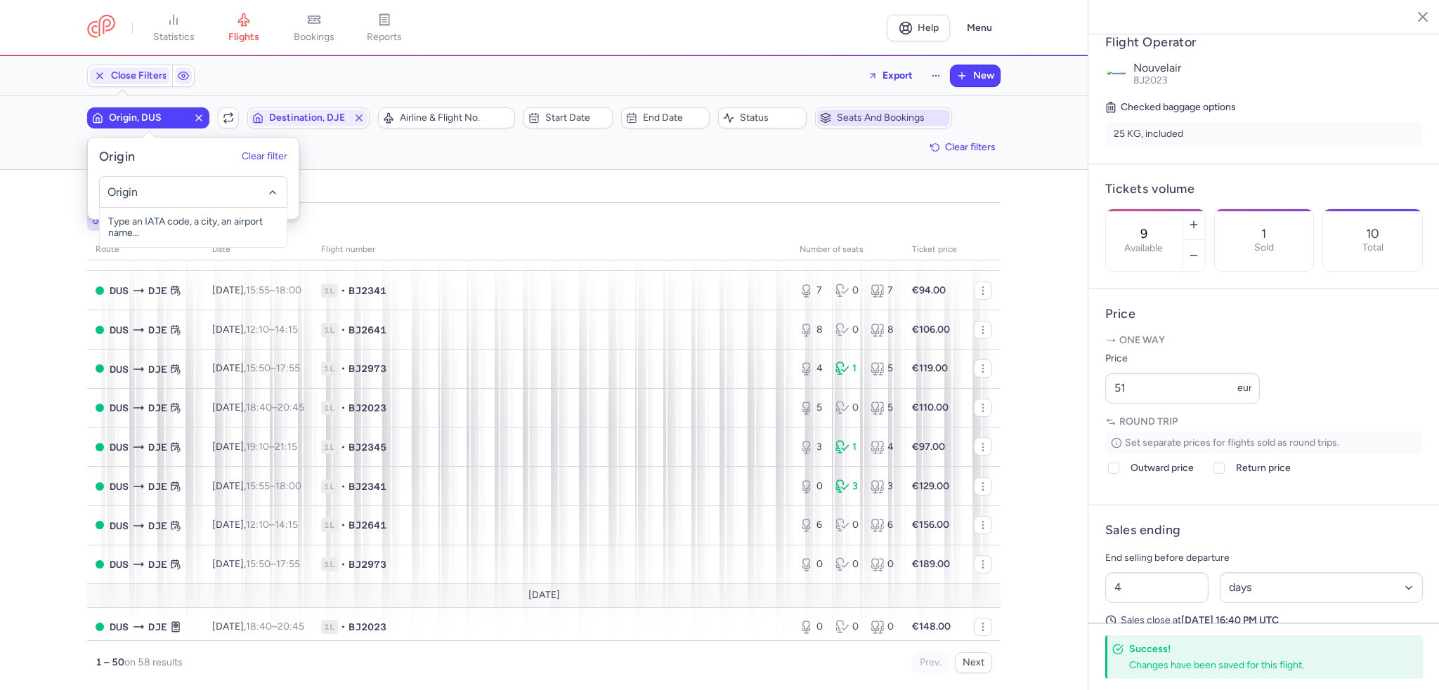
click at [228, 186] on input "-searchbox" at bounding box center [193, 191] width 172 height 15
click at [195, 212] on span "[GEOGRAPHIC_DATA], [GEOGRAPHIC_DATA], [GEOGRAPHIC_DATA] LEJ" at bounding box center [193, 233] width 187 height 51
type input "lej"
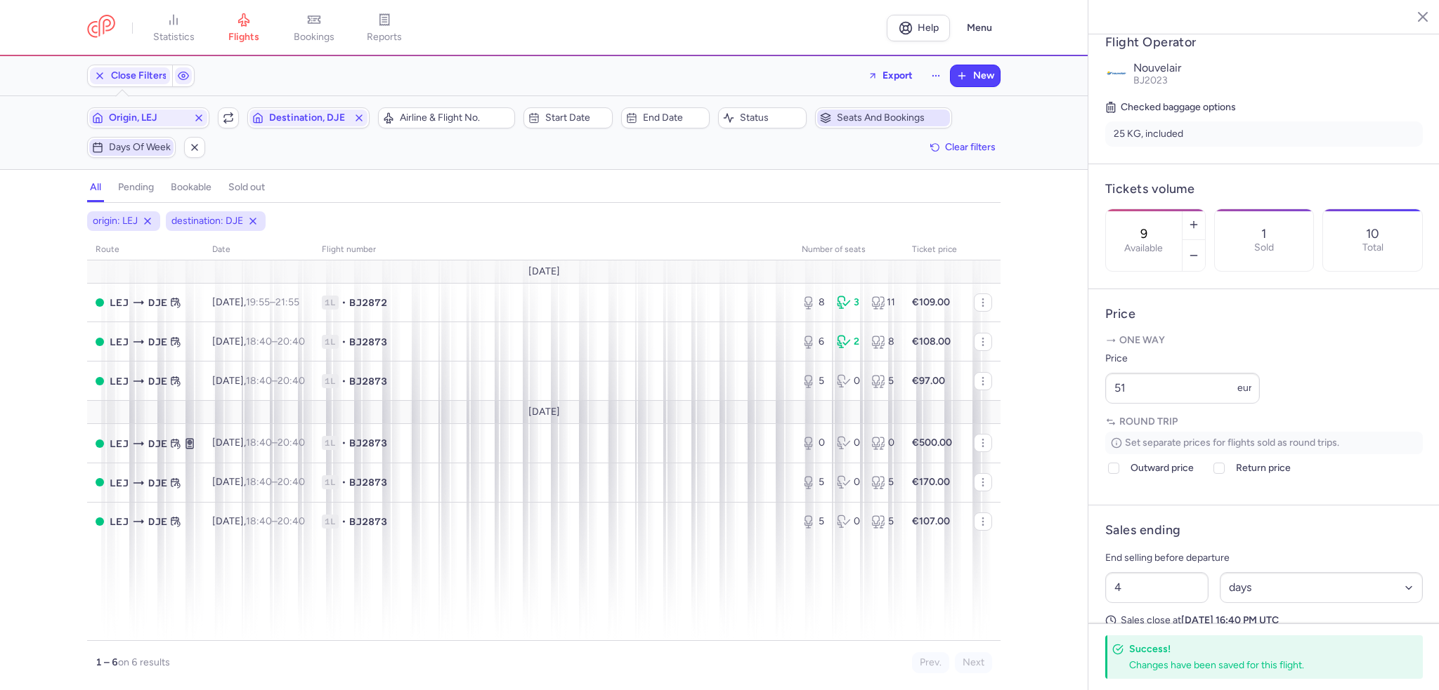
click at [135, 140] on span "Days of week" at bounding box center [131, 147] width 84 height 17
click at [112, 211] on input "M" at bounding box center [109, 215] width 21 height 21
checkbox input "true"
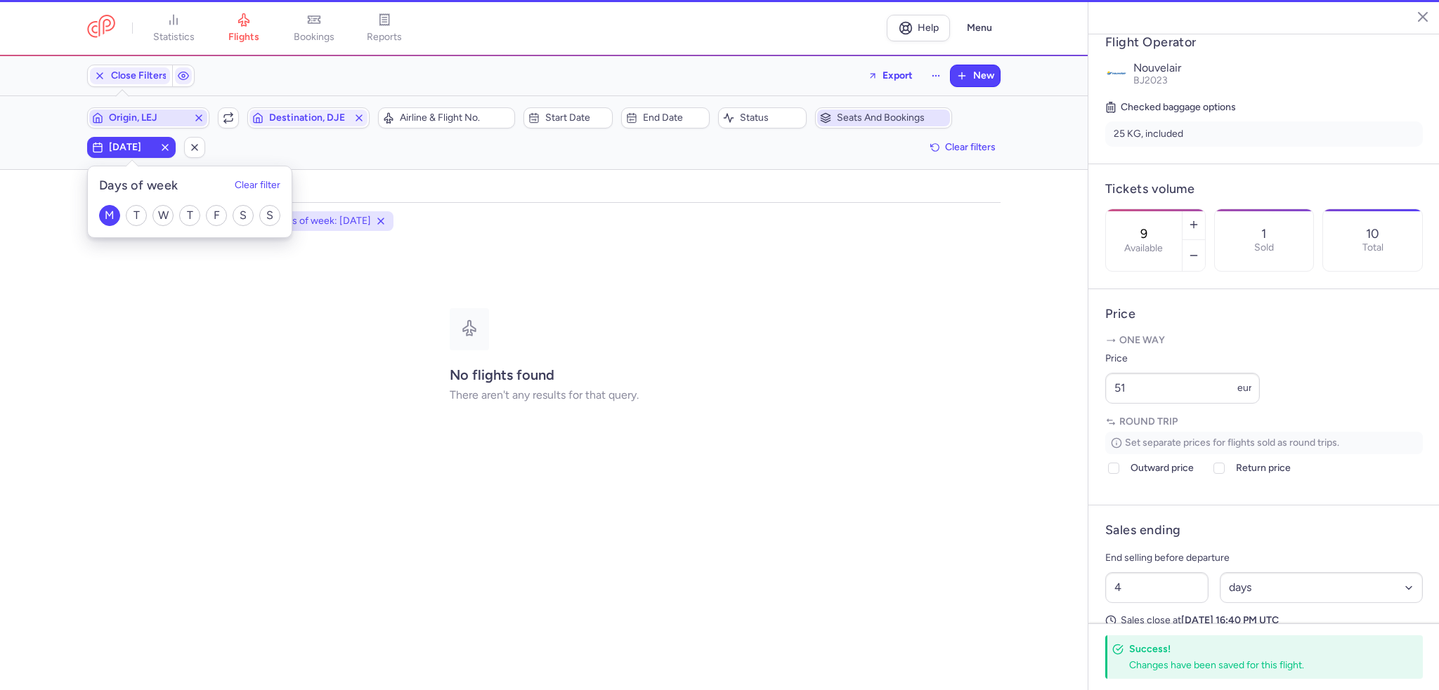
click at [159, 117] on span "Origin, LEJ" at bounding box center [148, 117] width 79 height 11
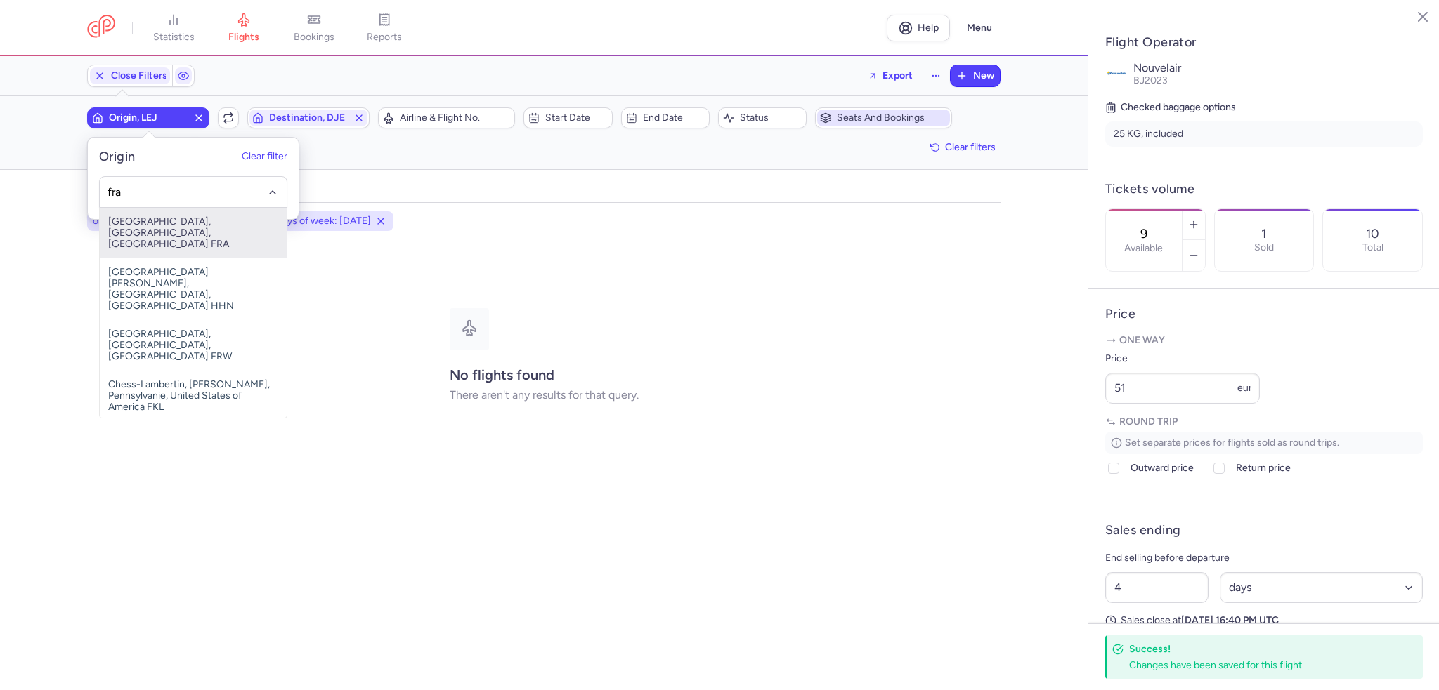
click at [180, 218] on span "[GEOGRAPHIC_DATA], [GEOGRAPHIC_DATA], [GEOGRAPHIC_DATA] FRA" at bounding box center [193, 233] width 187 height 51
type input "fra"
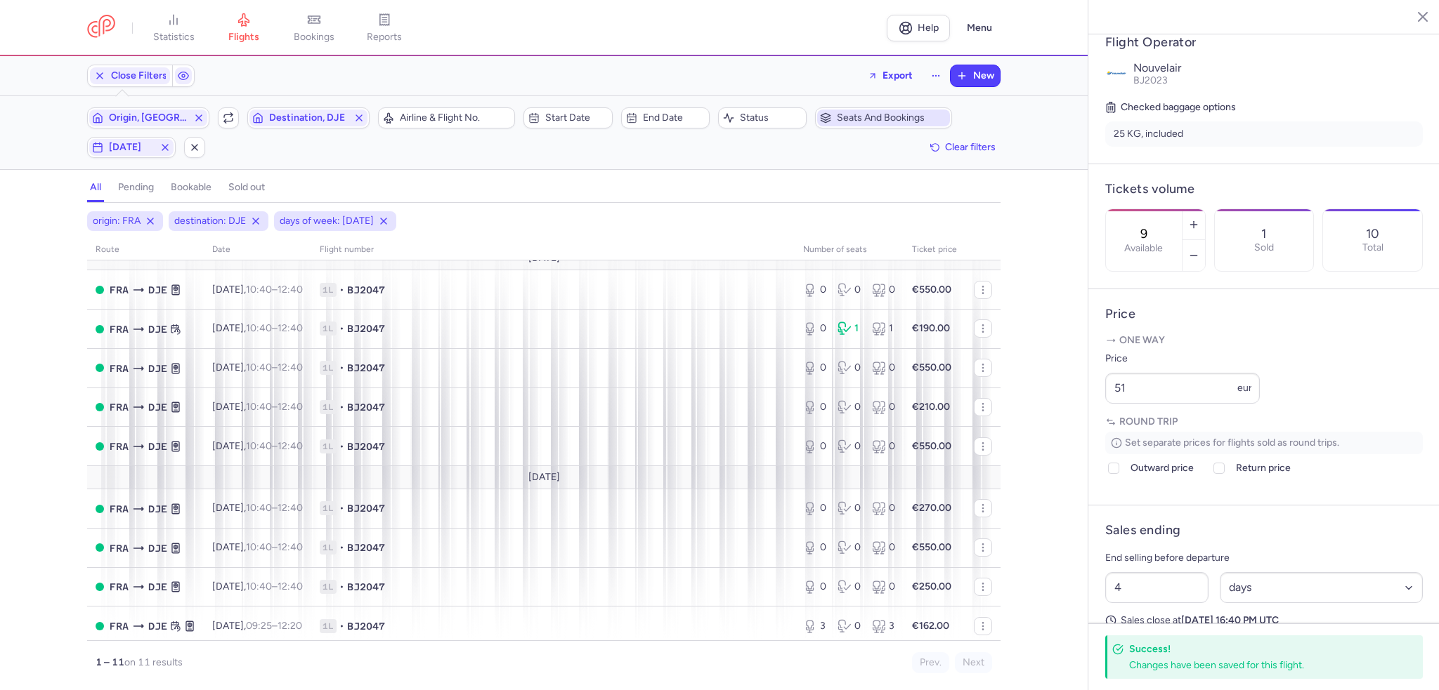
scroll to position [128, 0]
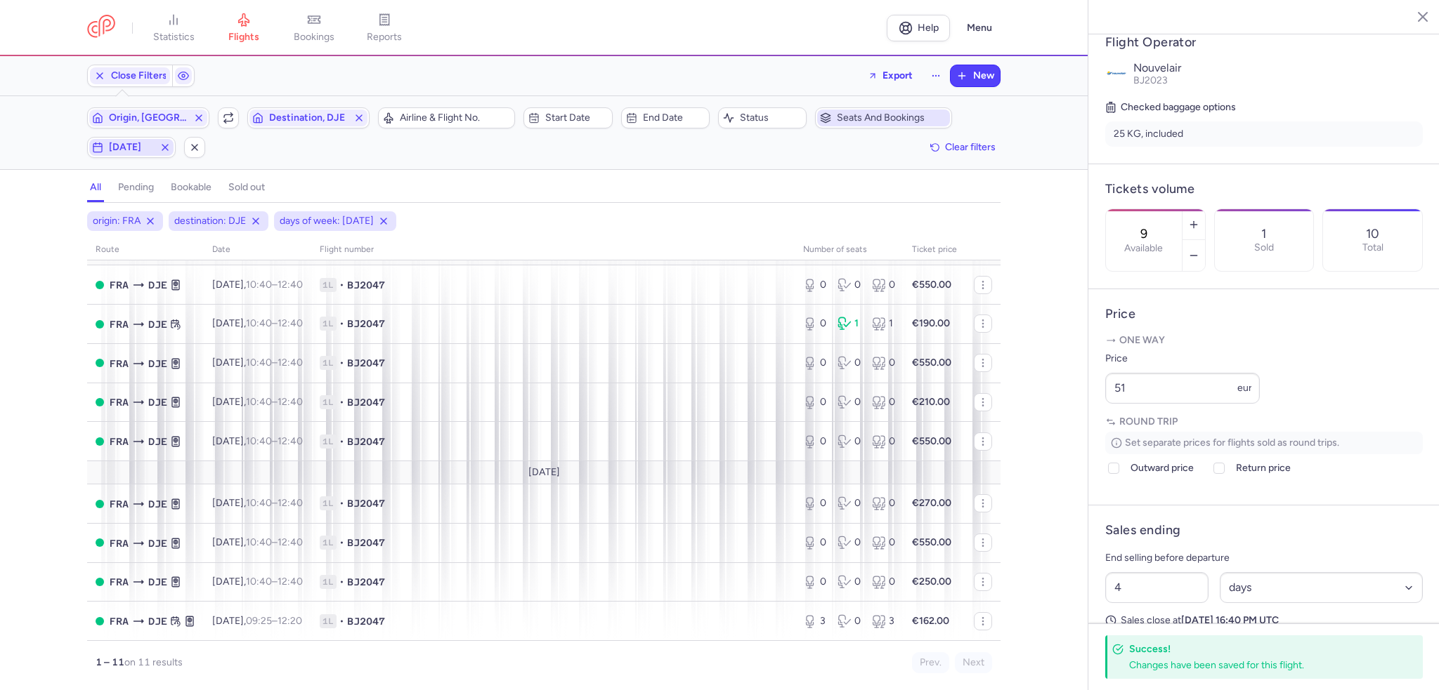
click at [121, 140] on span "[DATE]" at bounding box center [131, 147] width 84 height 17
click at [108, 218] on input "M" at bounding box center [109, 215] width 21 height 21
checkbox input "false"
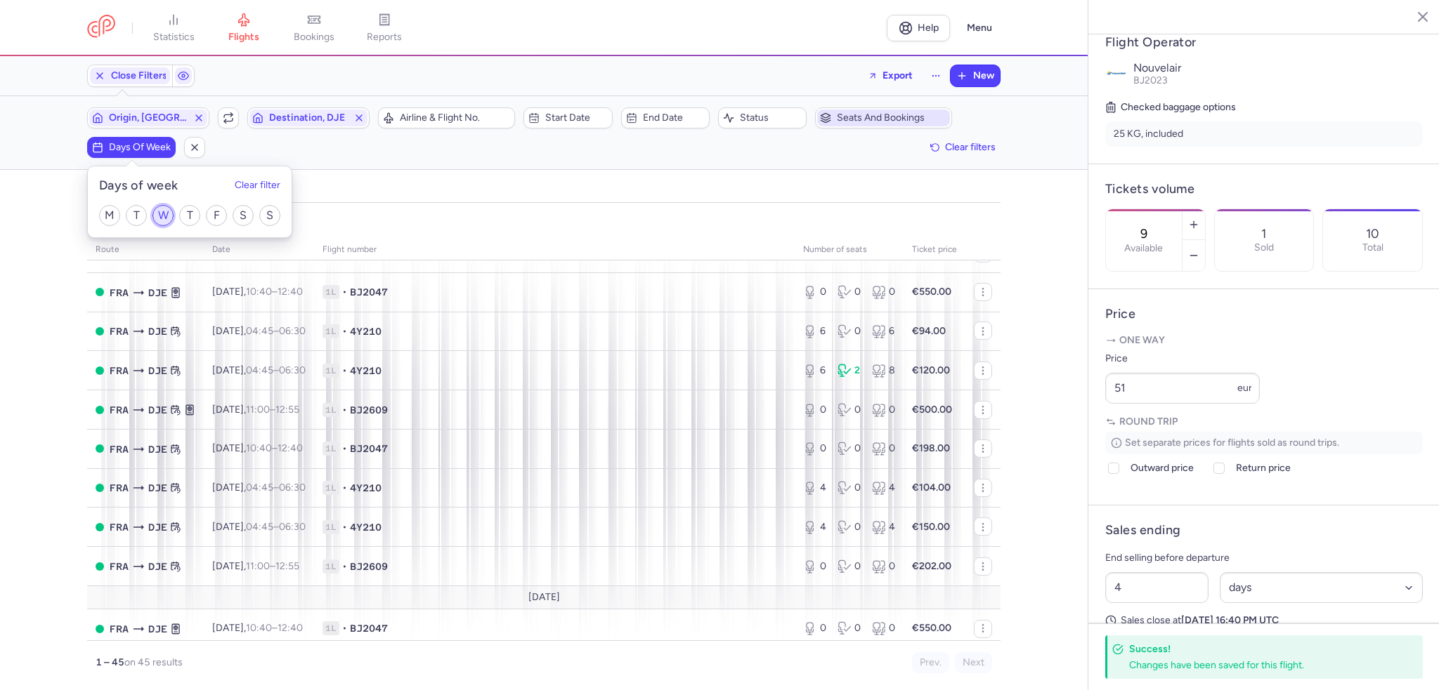
click at [160, 213] on input "W" at bounding box center [162, 215] width 21 height 21
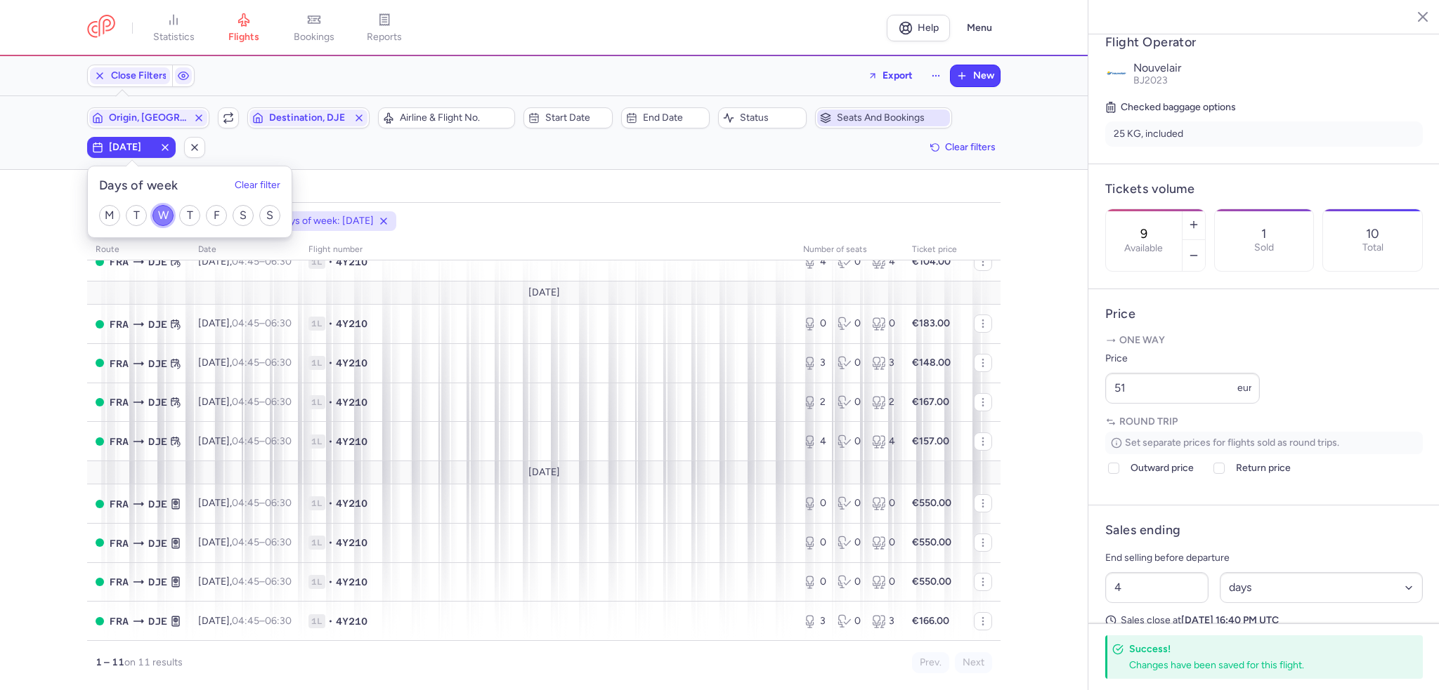
click at [167, 218] on input "W" at bounding box center [162, 215] width 21 height 21
checkbox input "false"
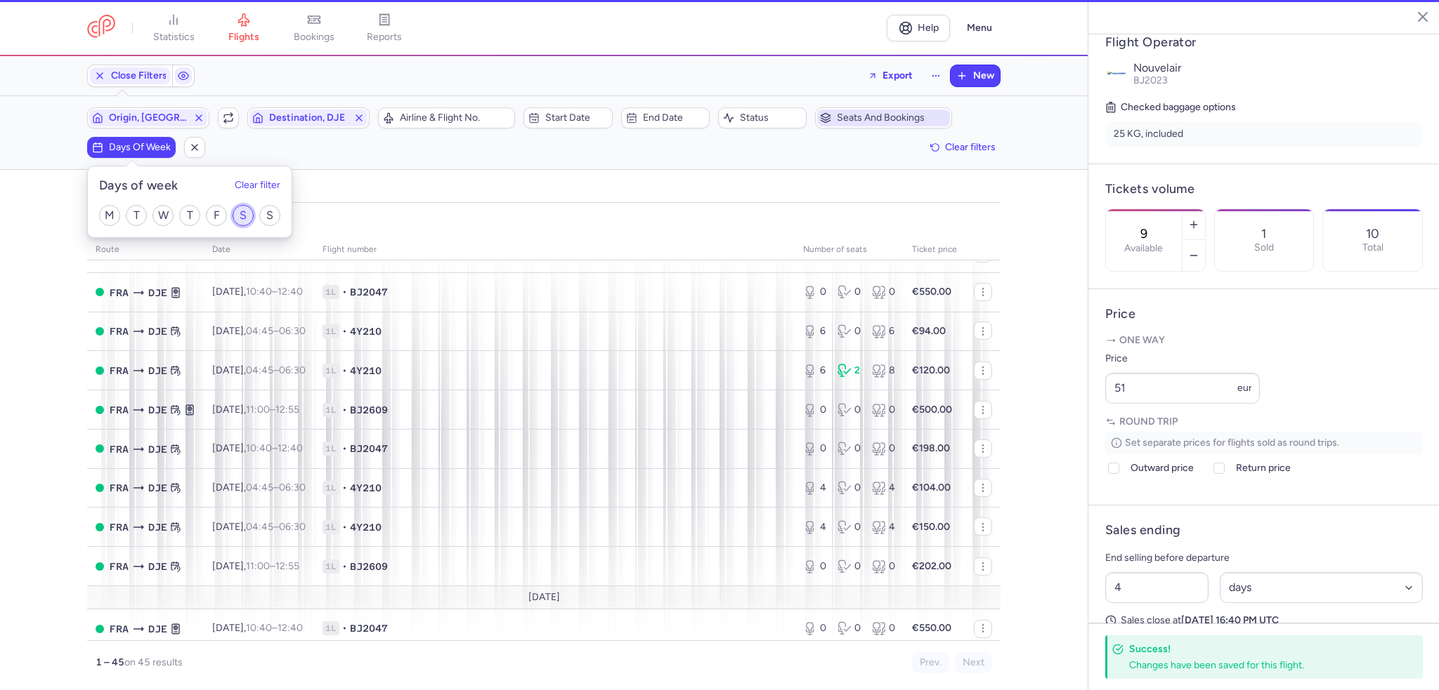
click at [237, 216] on input "S" at bounding box center [243, 215] width 21 height 21
checkbox input "true"
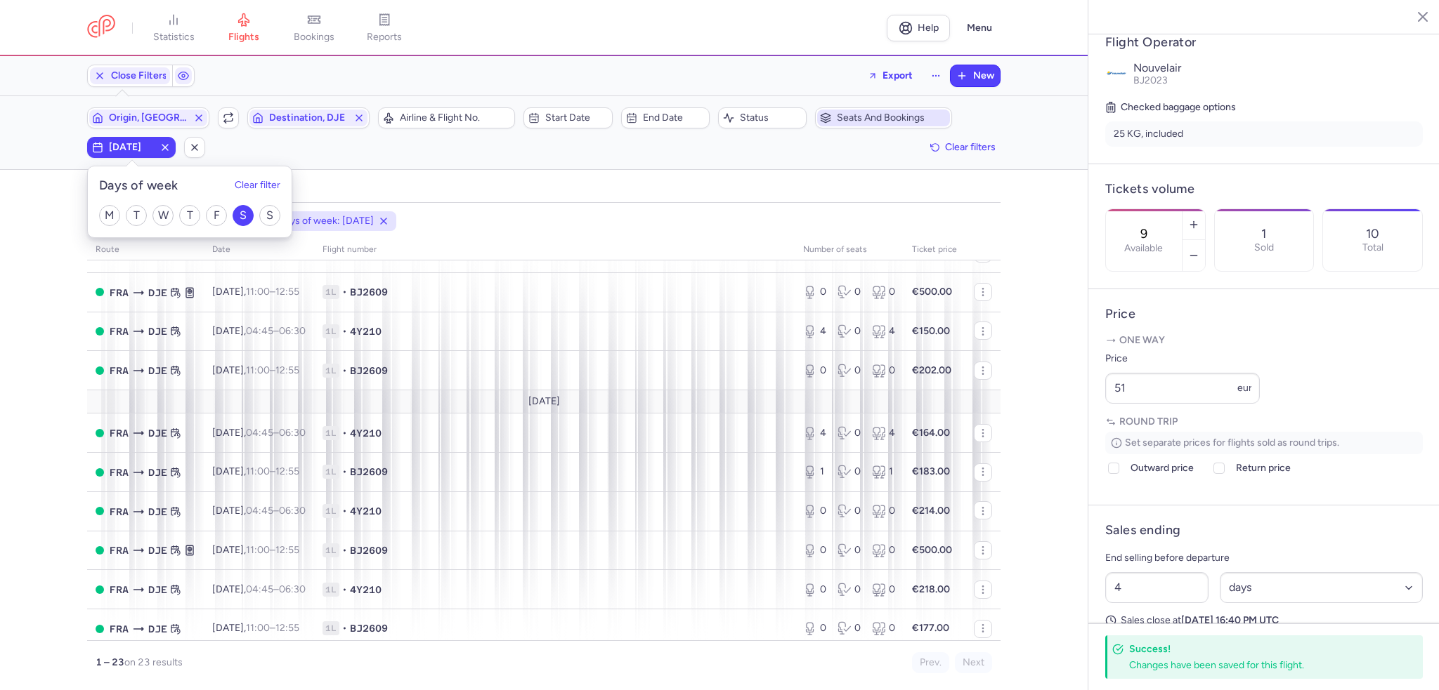
click at [461, 105] on div "Filters (3) – 23 results Origin, FRA Include return Destination, DJE Airline & …" at bounding box center [543, 132] width 1087 height 73
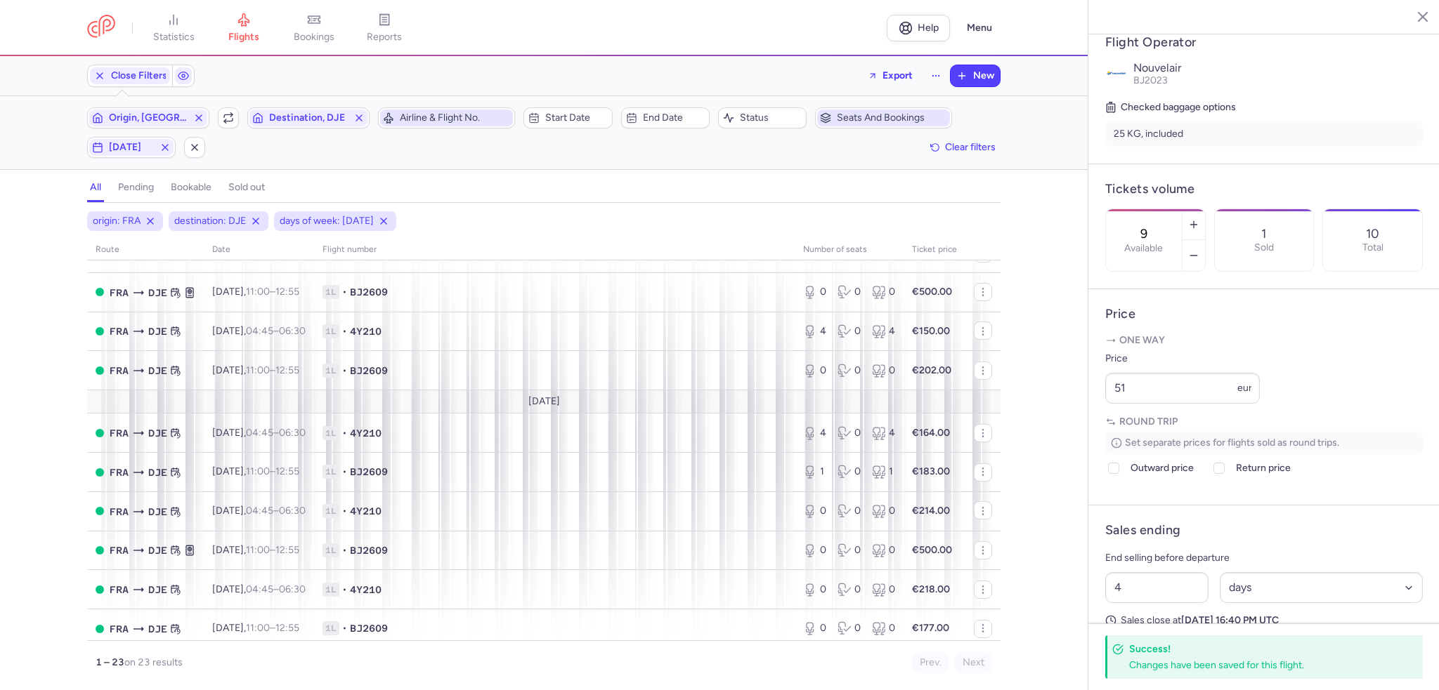
click at [455, 114] on span "Airline & Flight No." at bounding box center [455, 117] width 110 height 11
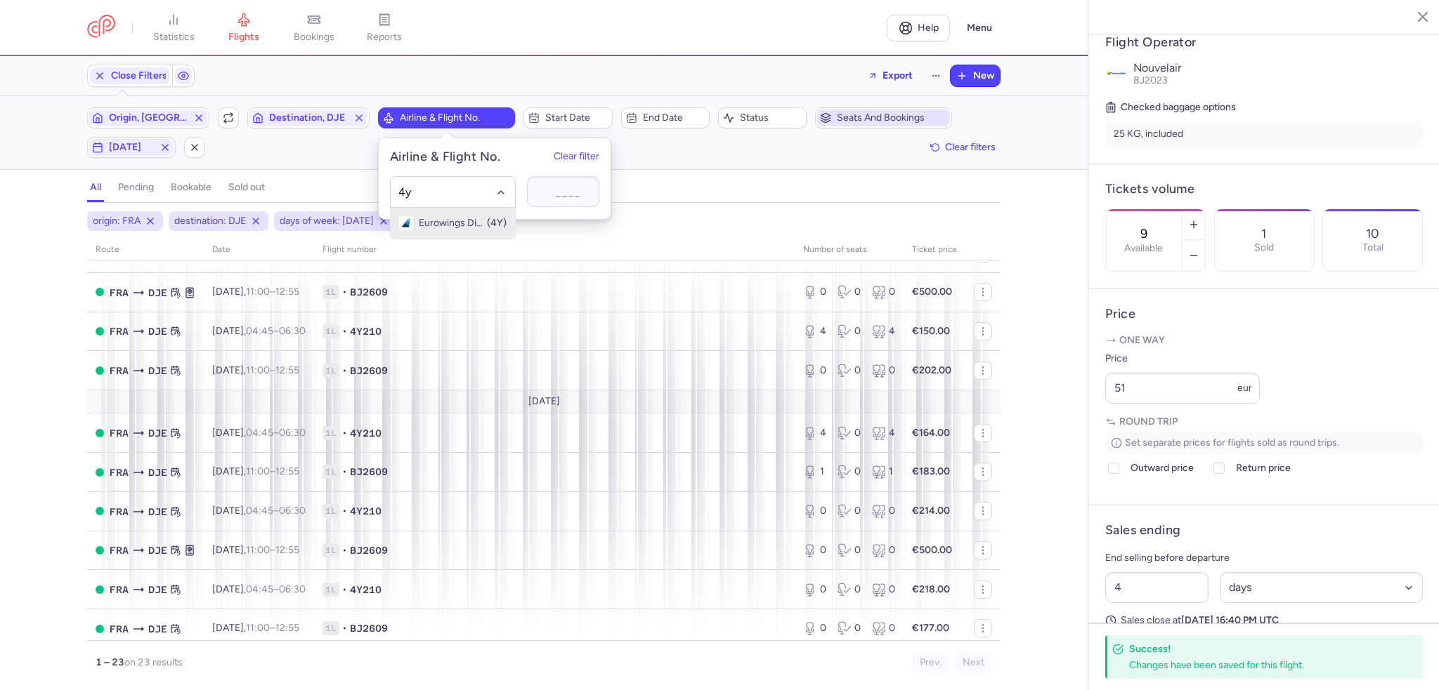
click at [430, 216] on div "Eurowings Discover (4Y)" at bounding box center [452, 223] width 107 height 14
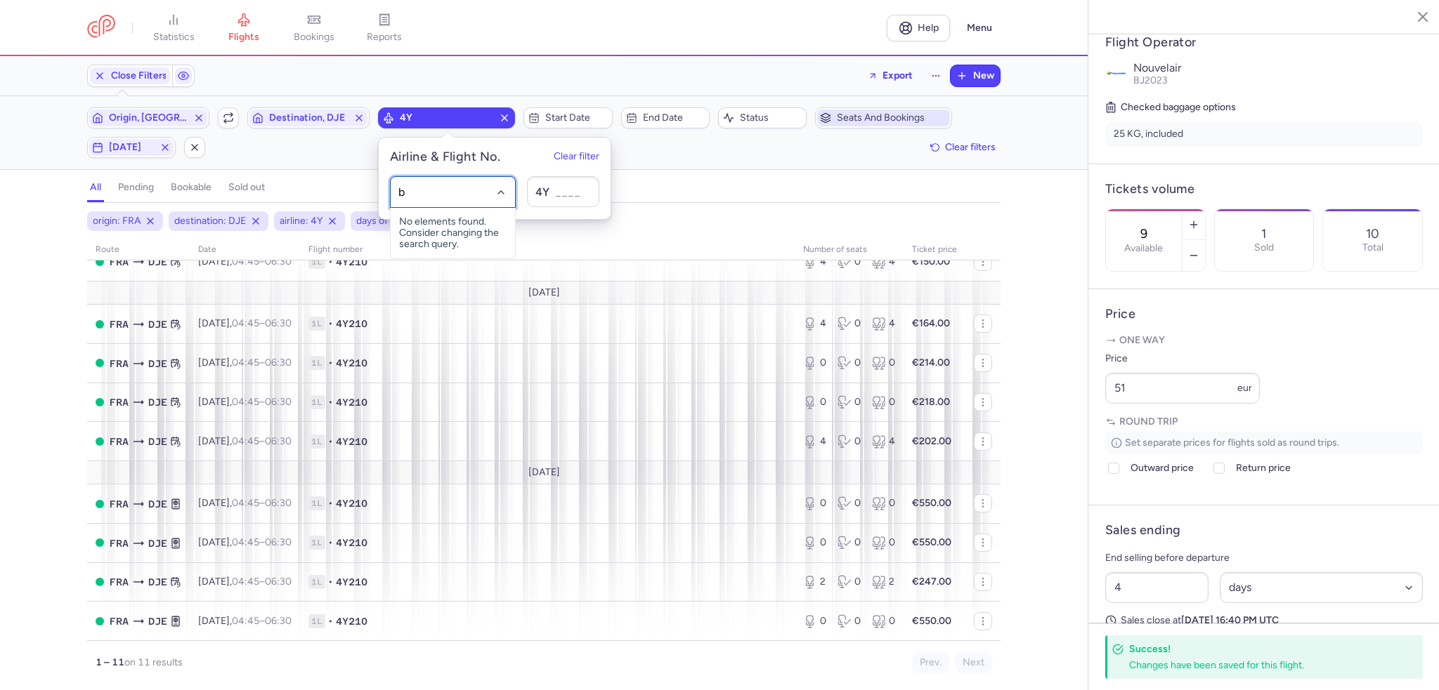
type input "bj"
click at [439, 222] on span "Nouvelair" at bounding box center [440, 223] width 42 height 11
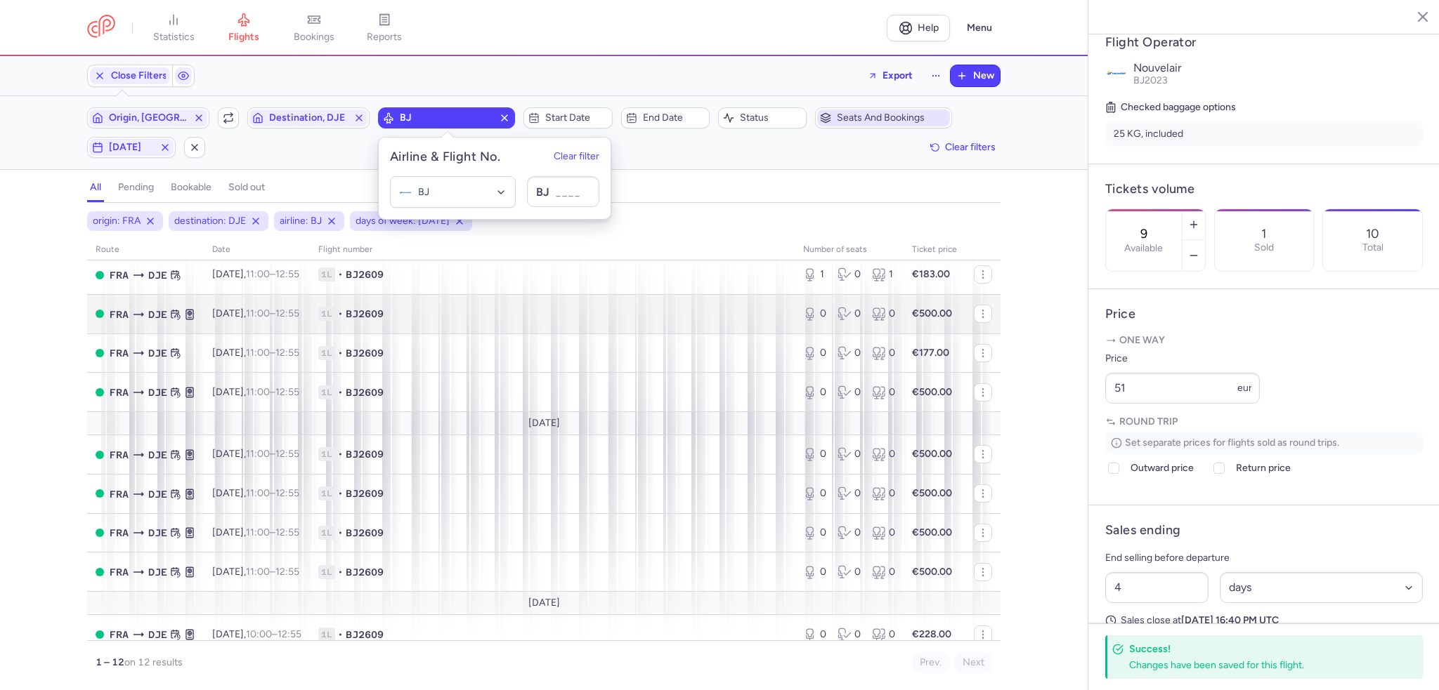
scroll to position [191, 0]
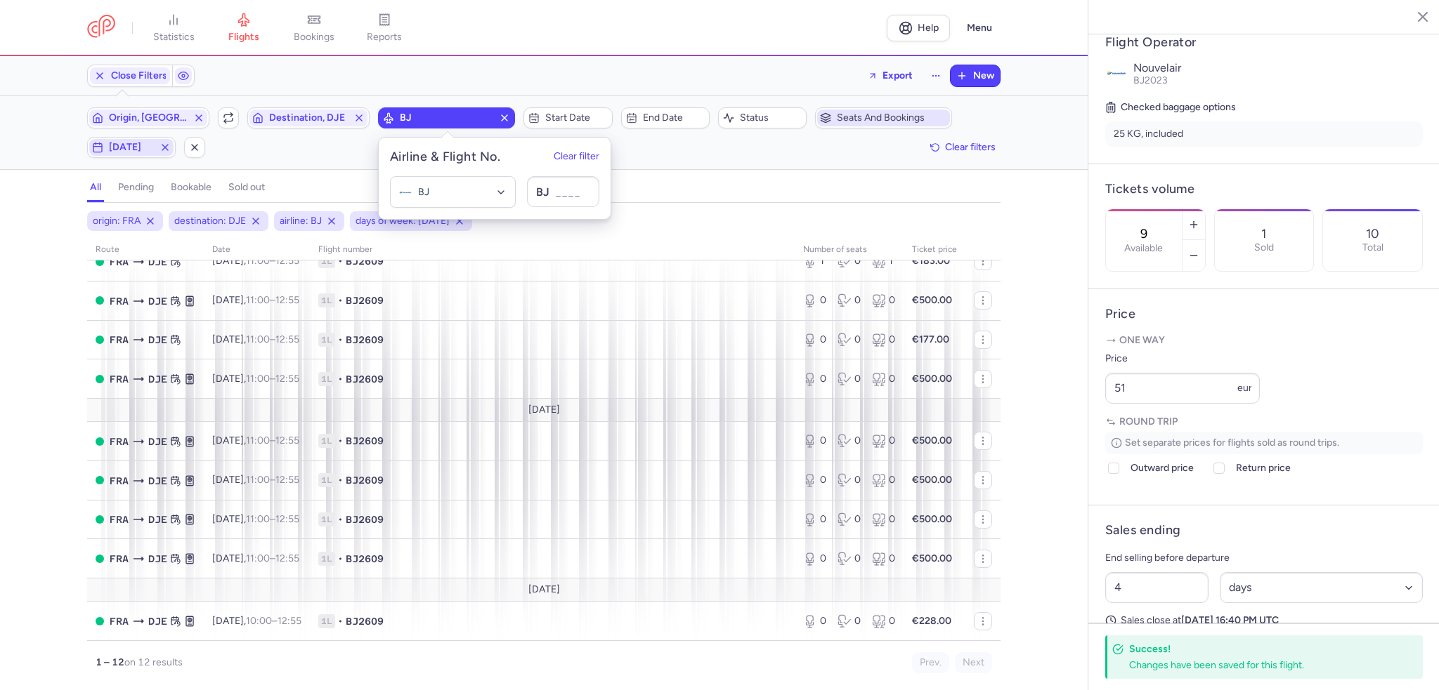
click at [143, 148] on span "[DATE]" at bounding box center [131, 147] width 45 height 11
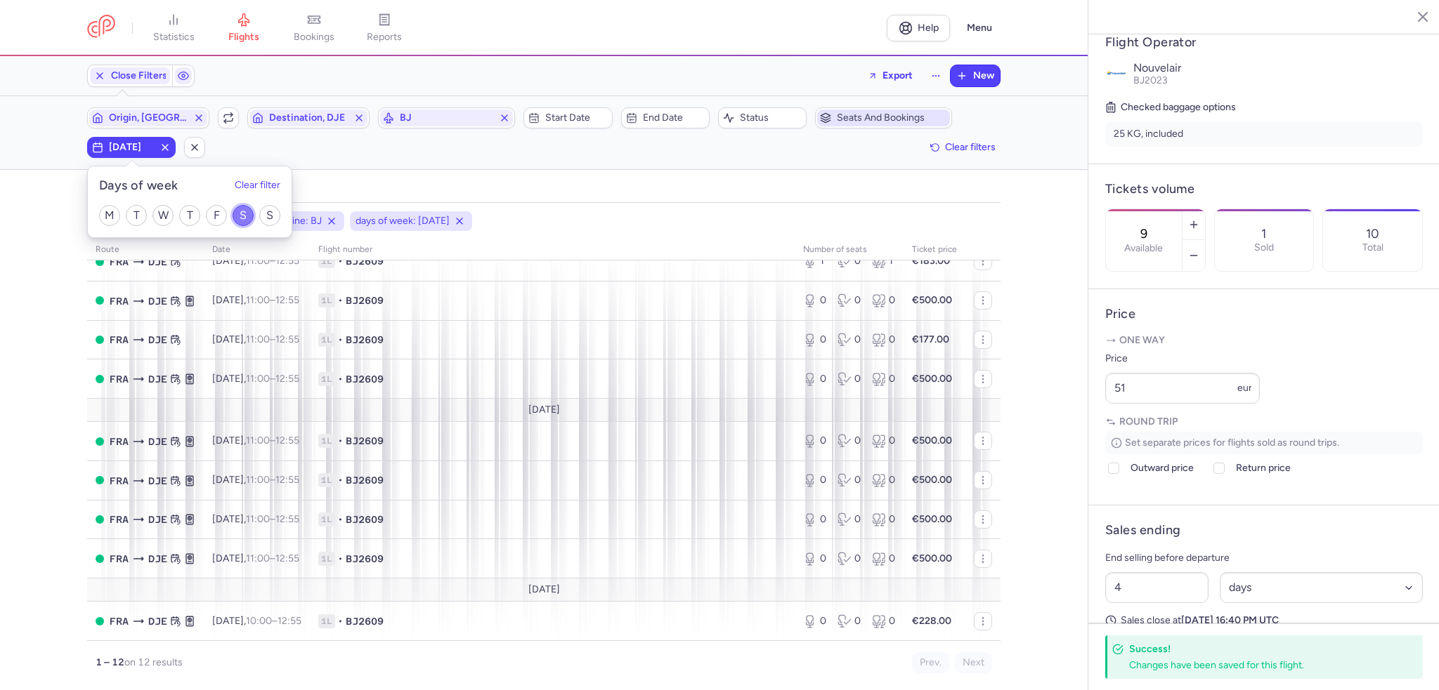
click at [244, 221] on input "S" at bounding box center [243, 215] width 21 height 21
checkbox input "false"
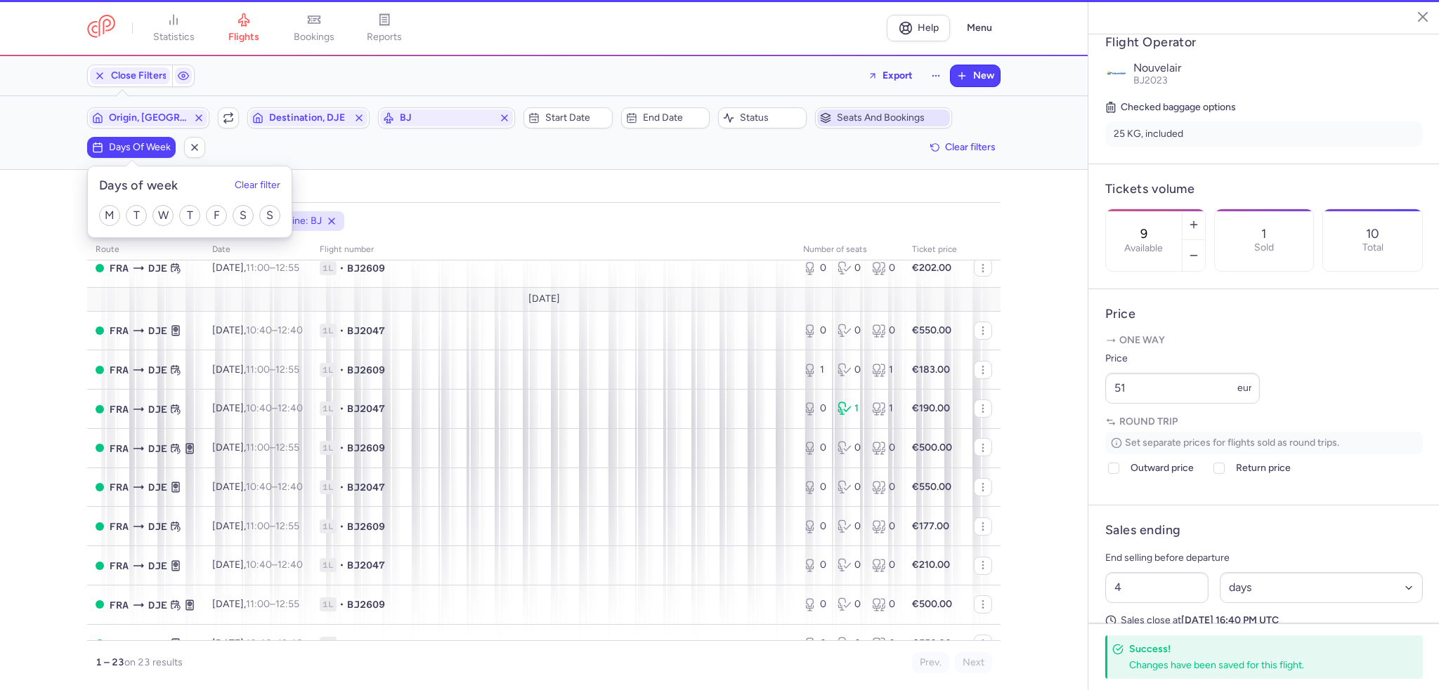
scroll to position [208, 0]
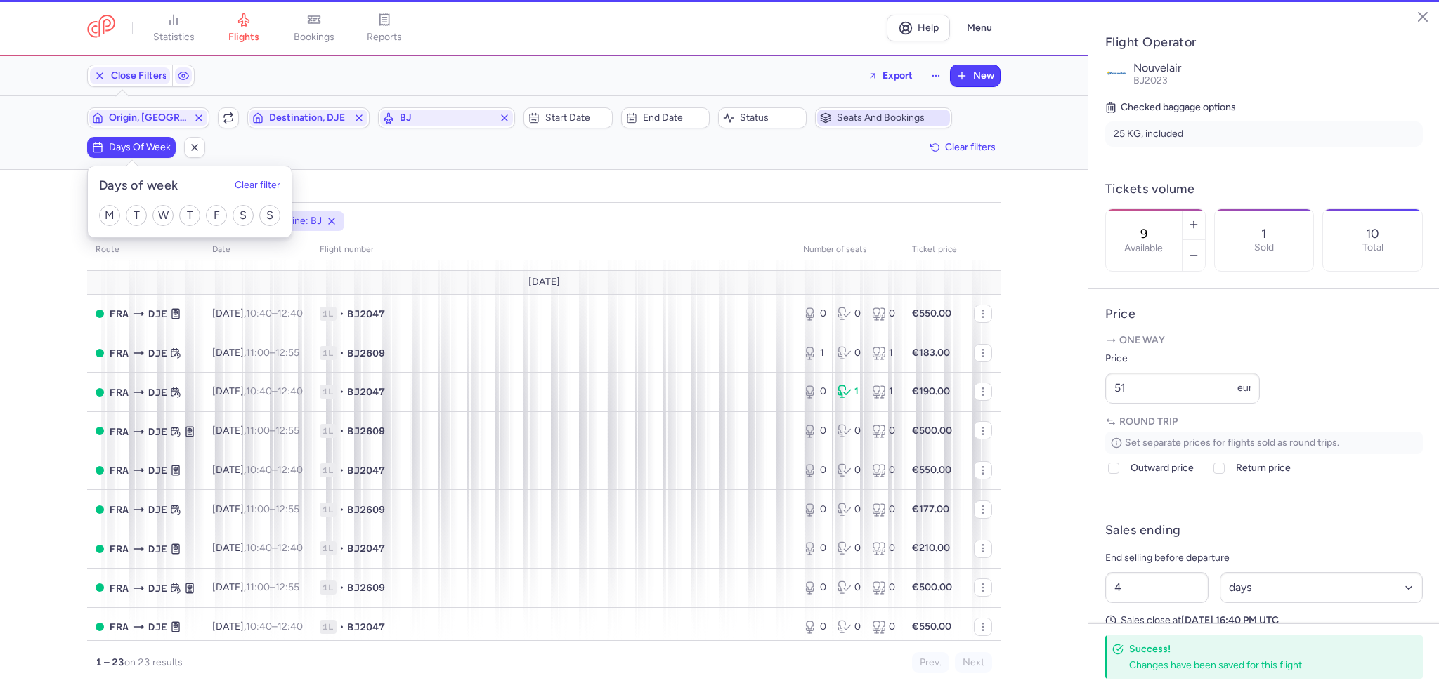
click at [150, 212] on div "M T W T F S S" at bounding box center [190, 216] width 204 height 44
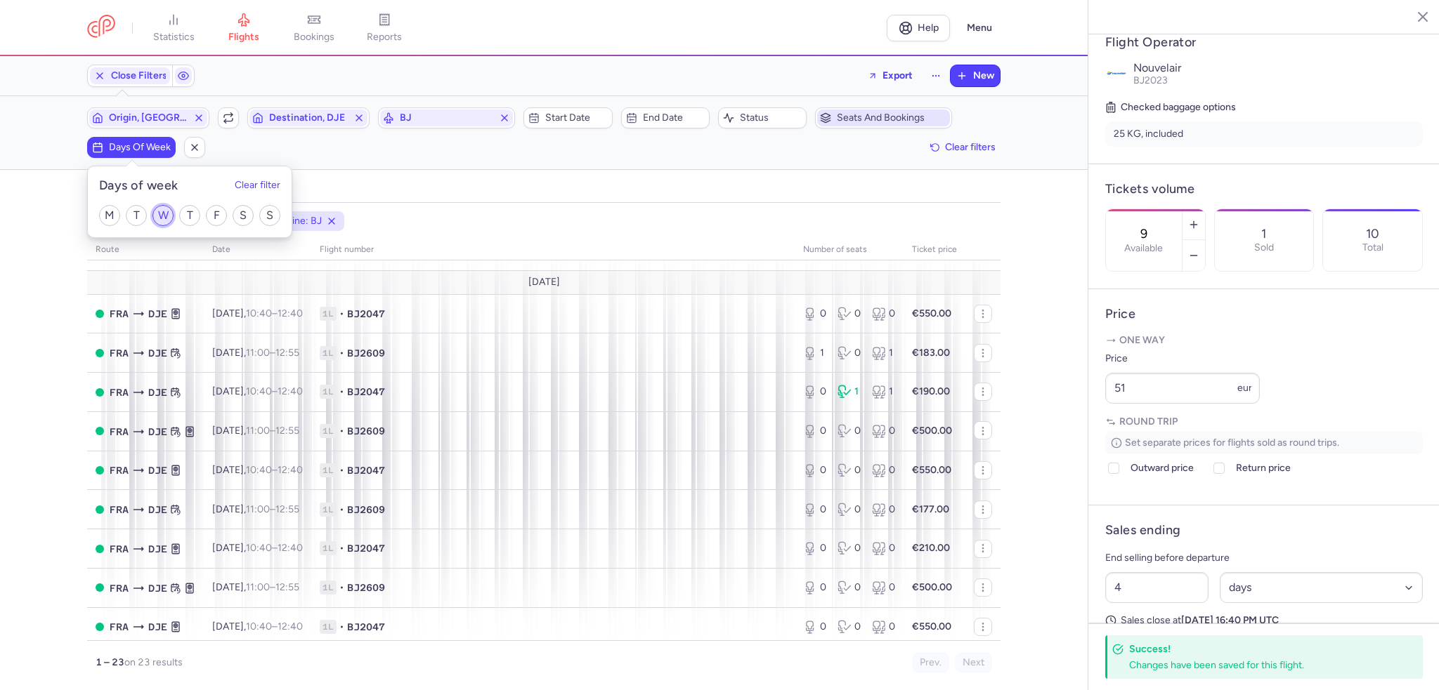
click at [163, 211] on input "W" at bounding box center [162, 215] width 21 height 21
checkbox input "true"
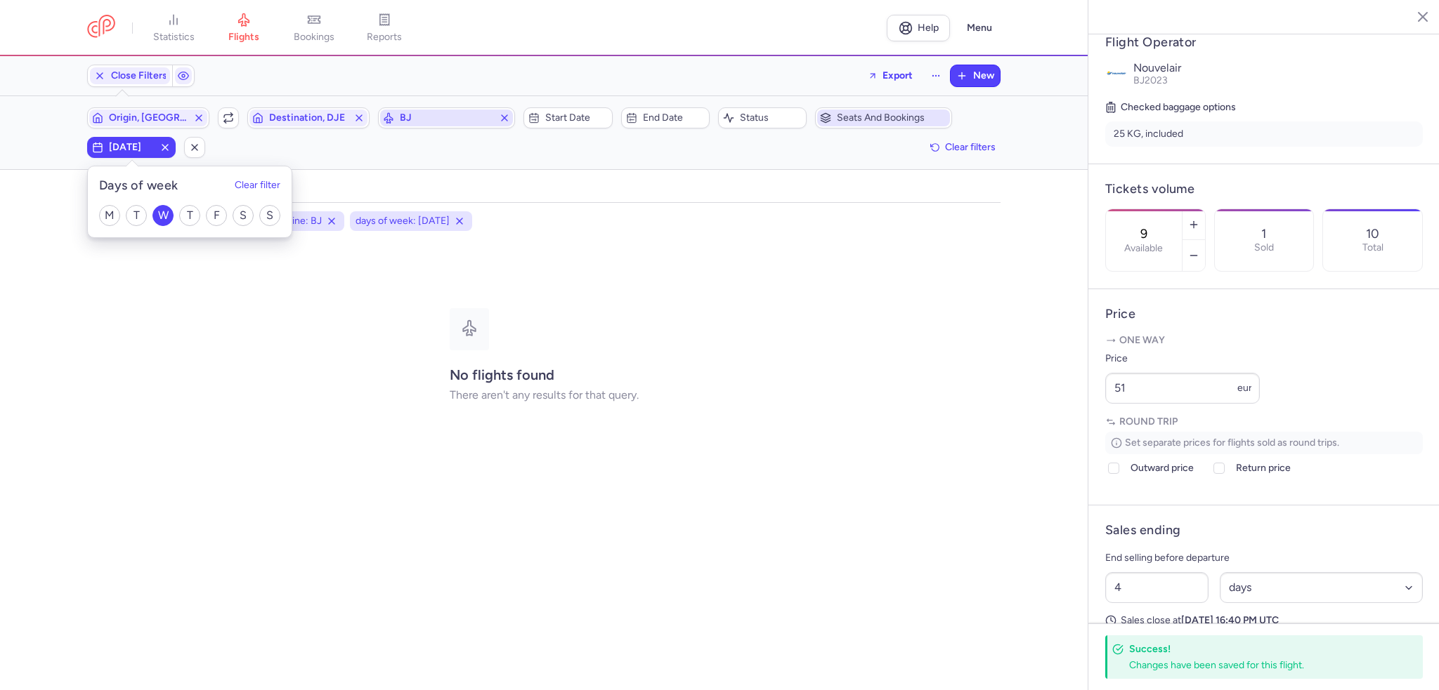
click at [504, 115] on icon "button" at bounding box center [504, 117] width 11 height 11
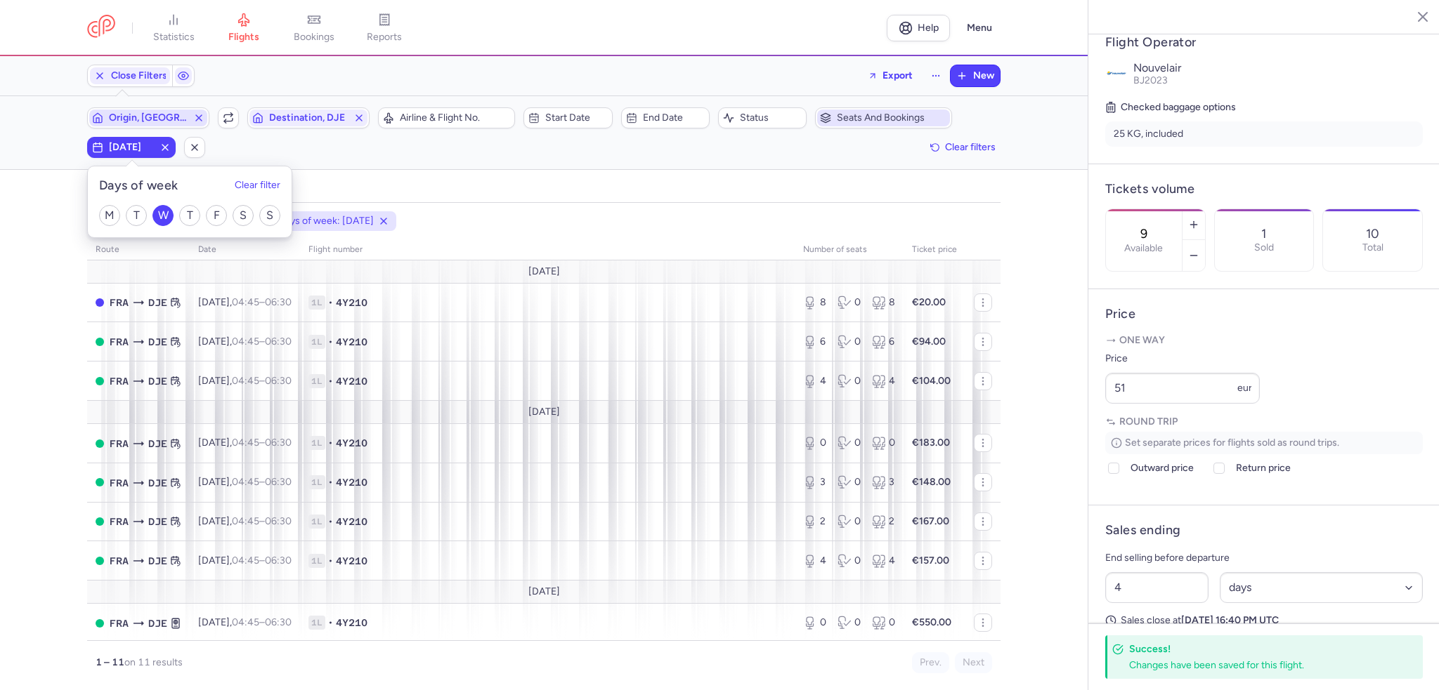
click at [148, 119] on span "Origin, [GEOGRAPHIC_DATA]" at bounding box center [148, 117] width 79 height 11
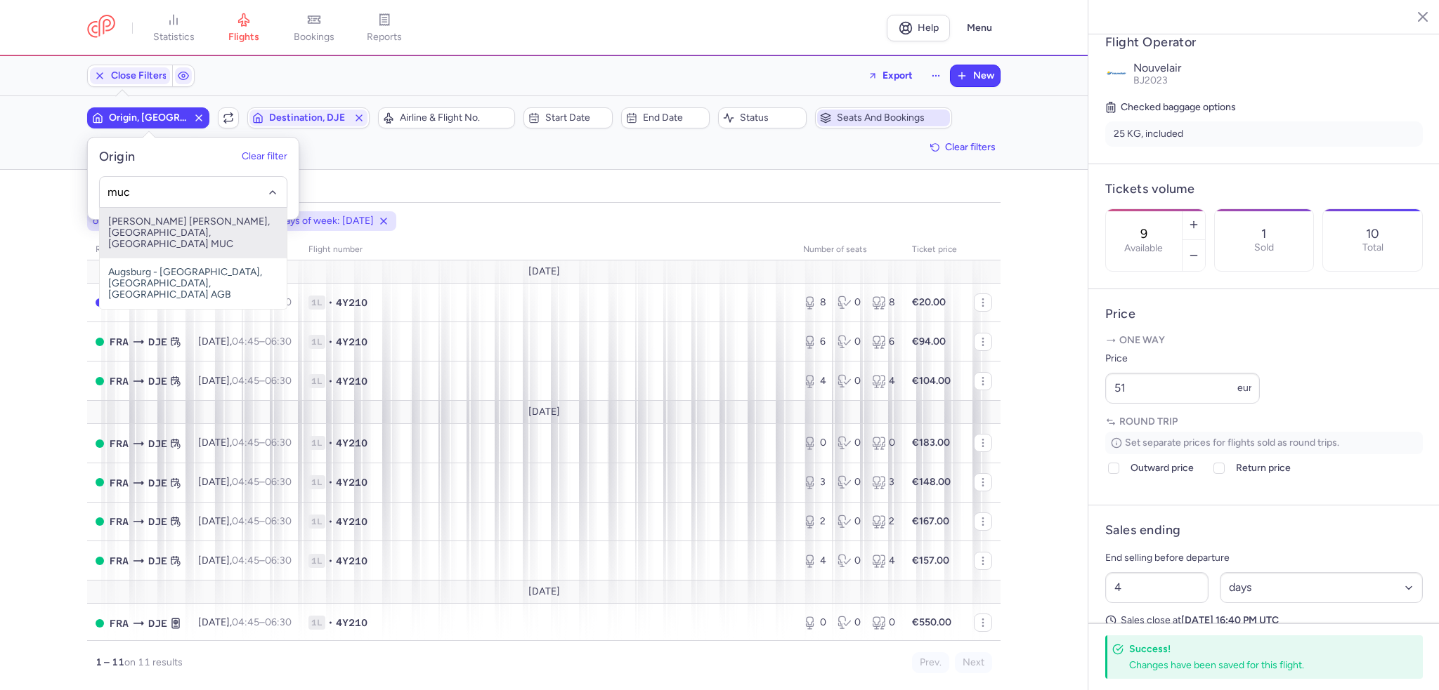
click at [146, 223] on span "[PERSON_NAME] [PERSON_NAME], [GEOGRAPHIC_DATA], [GEOGRAPHIC_DATA] MUC" at bounding box center [193, 233] width 187 height 51
type input "muc"
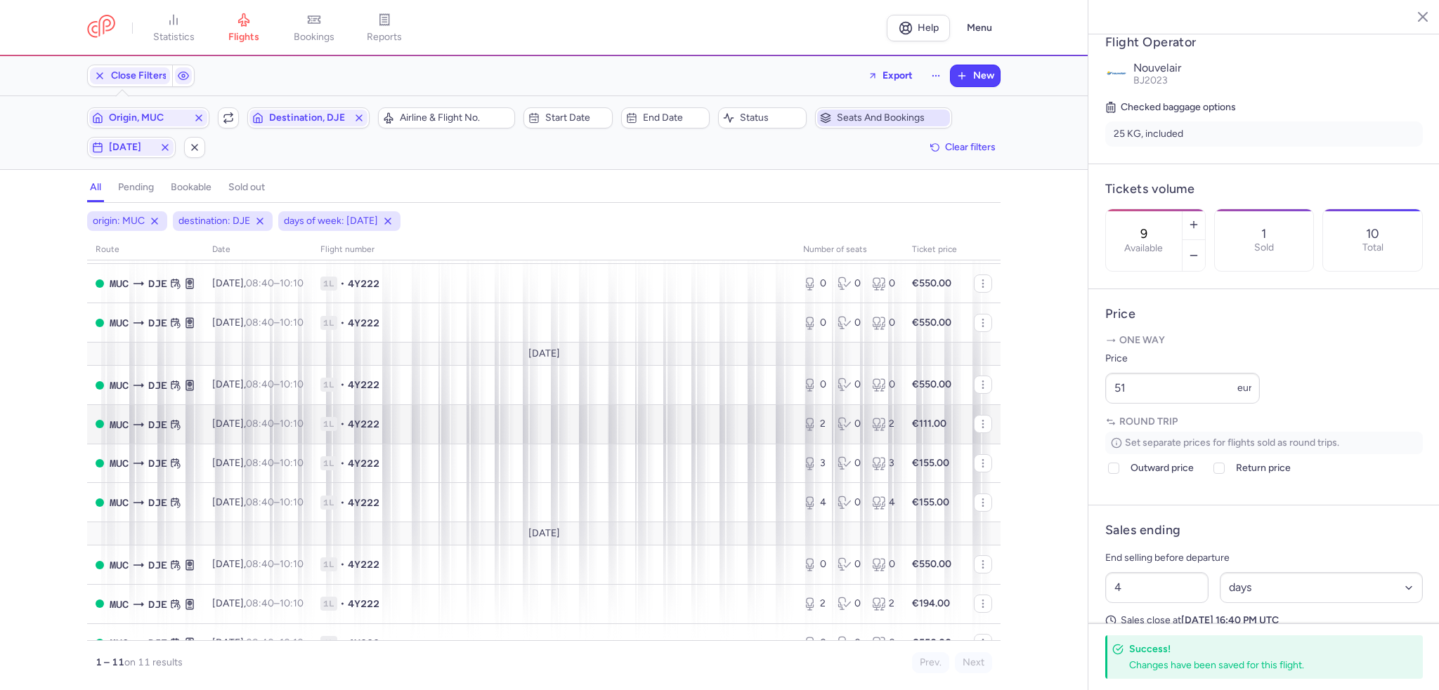
scroll to position [128, 0]
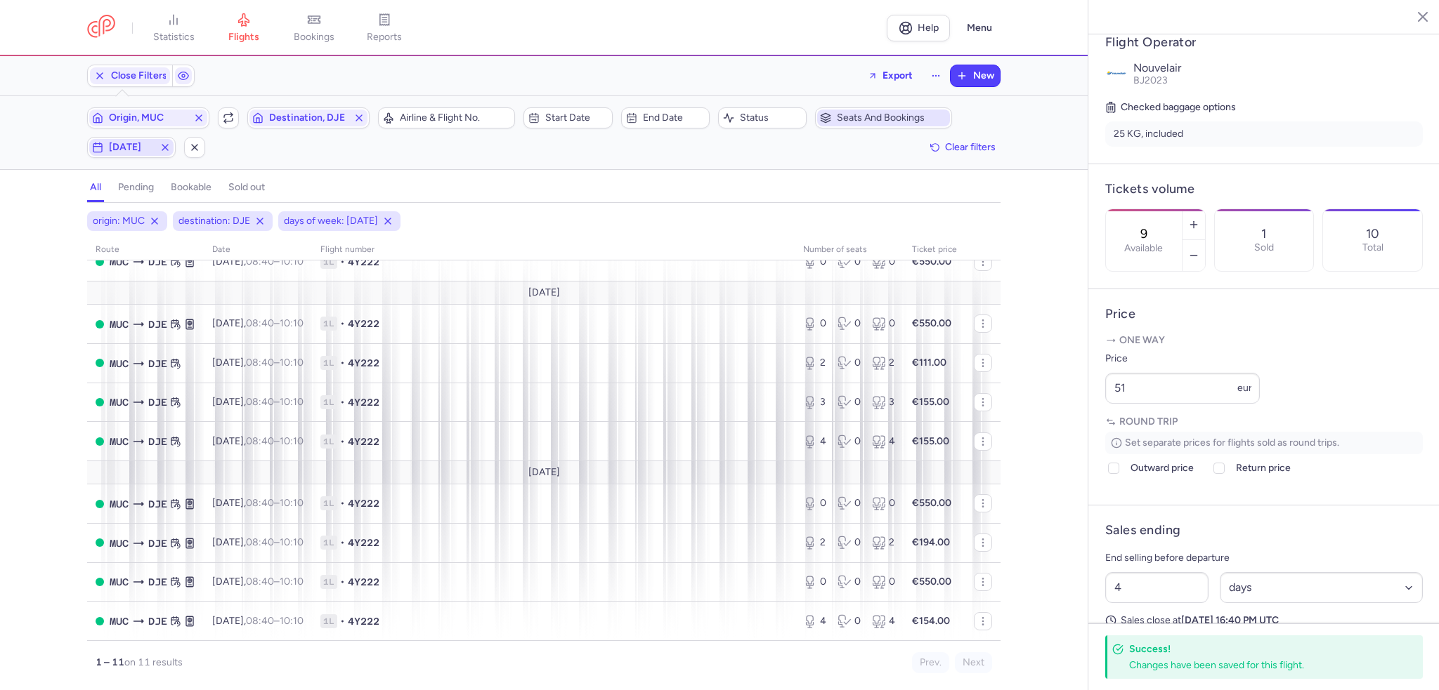
click at [123, 142] on span "[DATE]" at bounding box center [131, 147] width 45 height 11
click at [167, 215] on input "W" at bounding box center [162, 215] width 21 height 21
checkbox input "false"
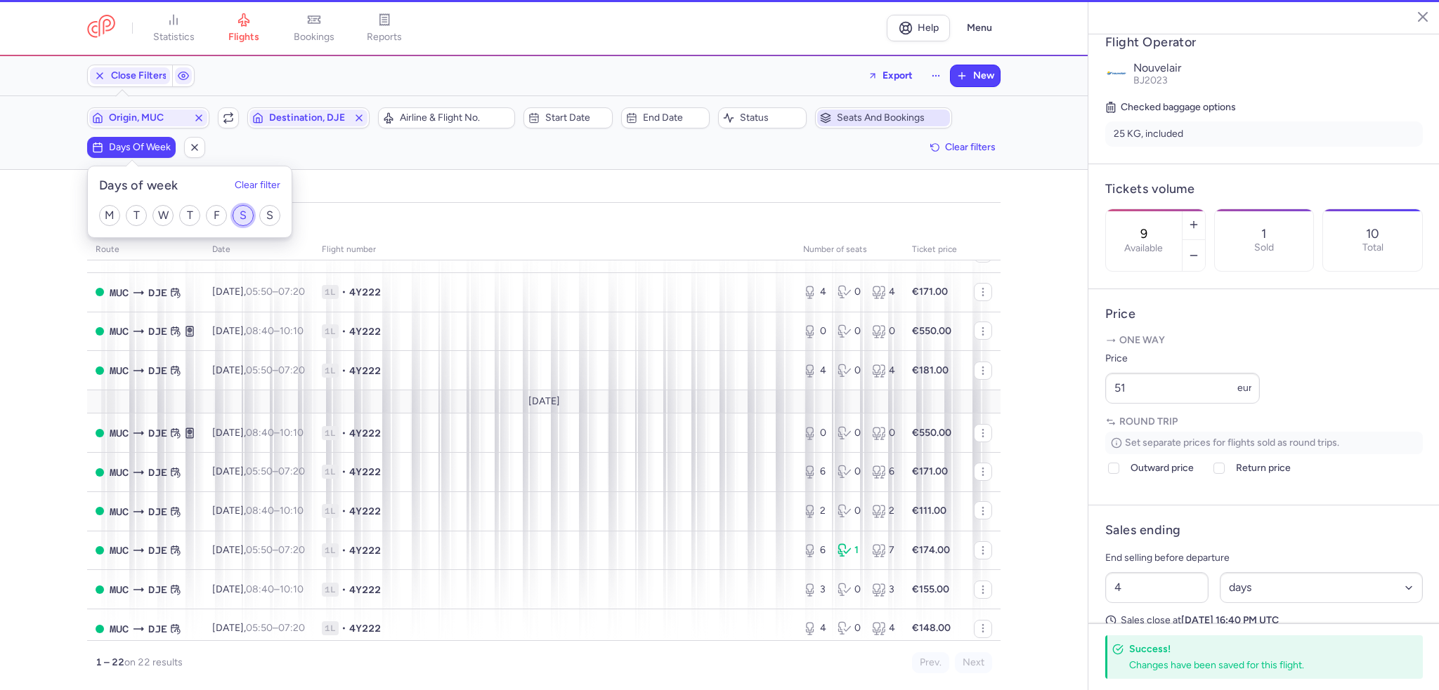
click at [236, 210] on input "S" at bounding box center [243, 215] width 21 height 21
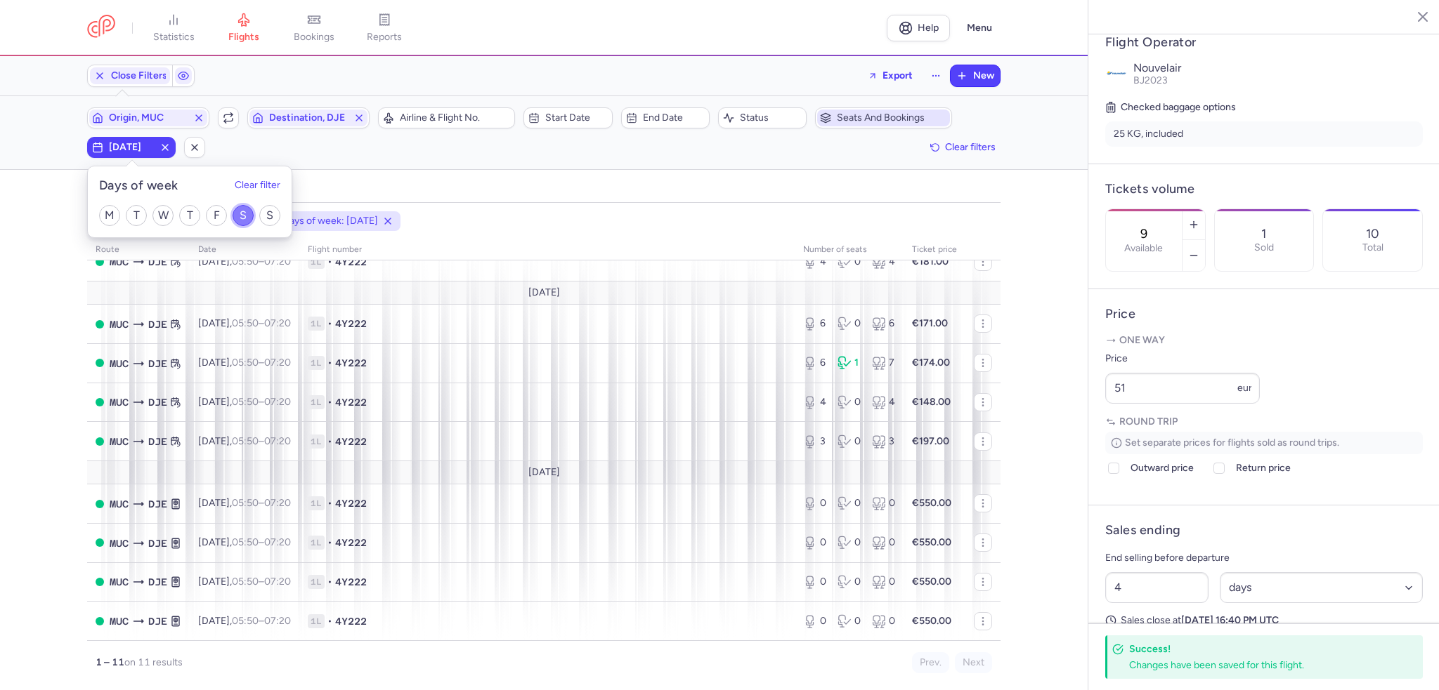
click at [235, 214] on input "S" at bounding box center [243, 215] width 21 height 21
checkbox input "false"
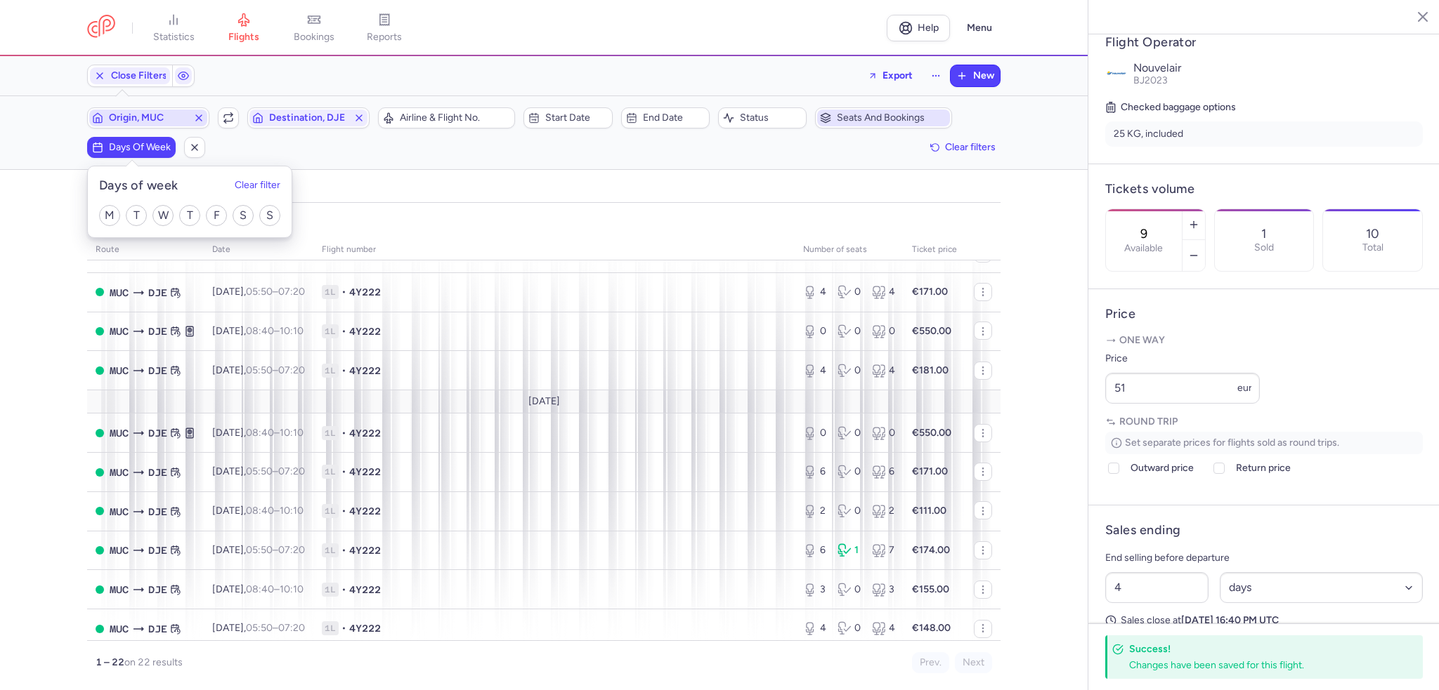
click at [171, 117] on span "Origin, MUC" at bounding box center [148, 117] width 79 height 11
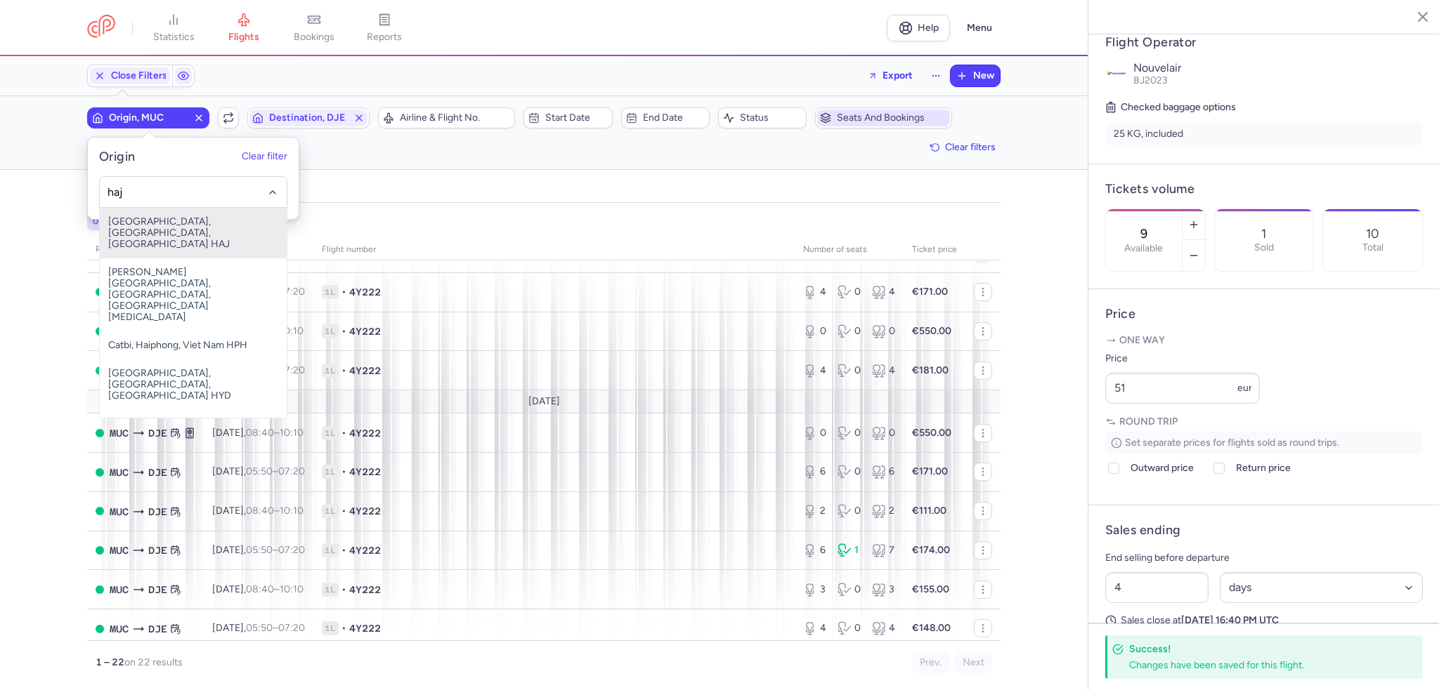
click at [163, 228] on span "[GEOGRAPHIC_DATA], [GEOGRAPHIC_DATA], [GEOGRAPHIC_DATA] HAJ" at bounding box center [193, 233] width 187 height 51
type input "haj"
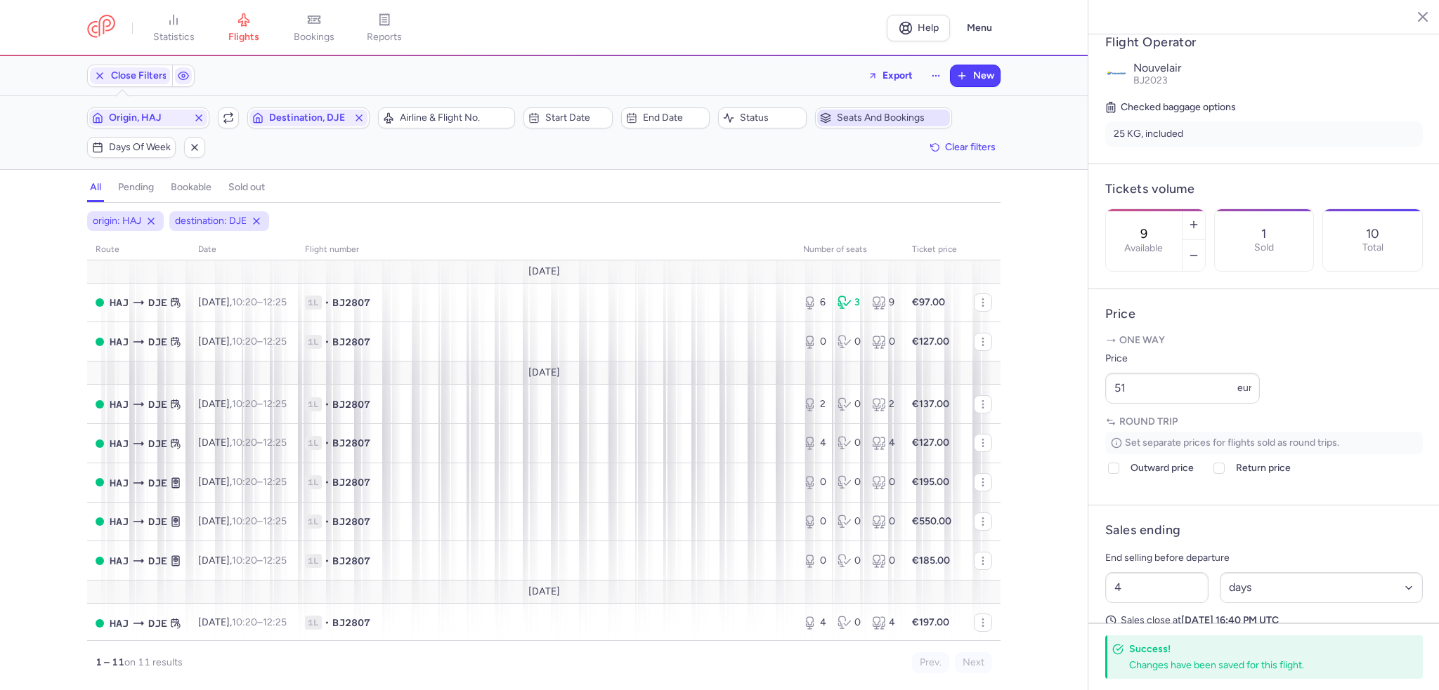
scroll to position [128, 0]
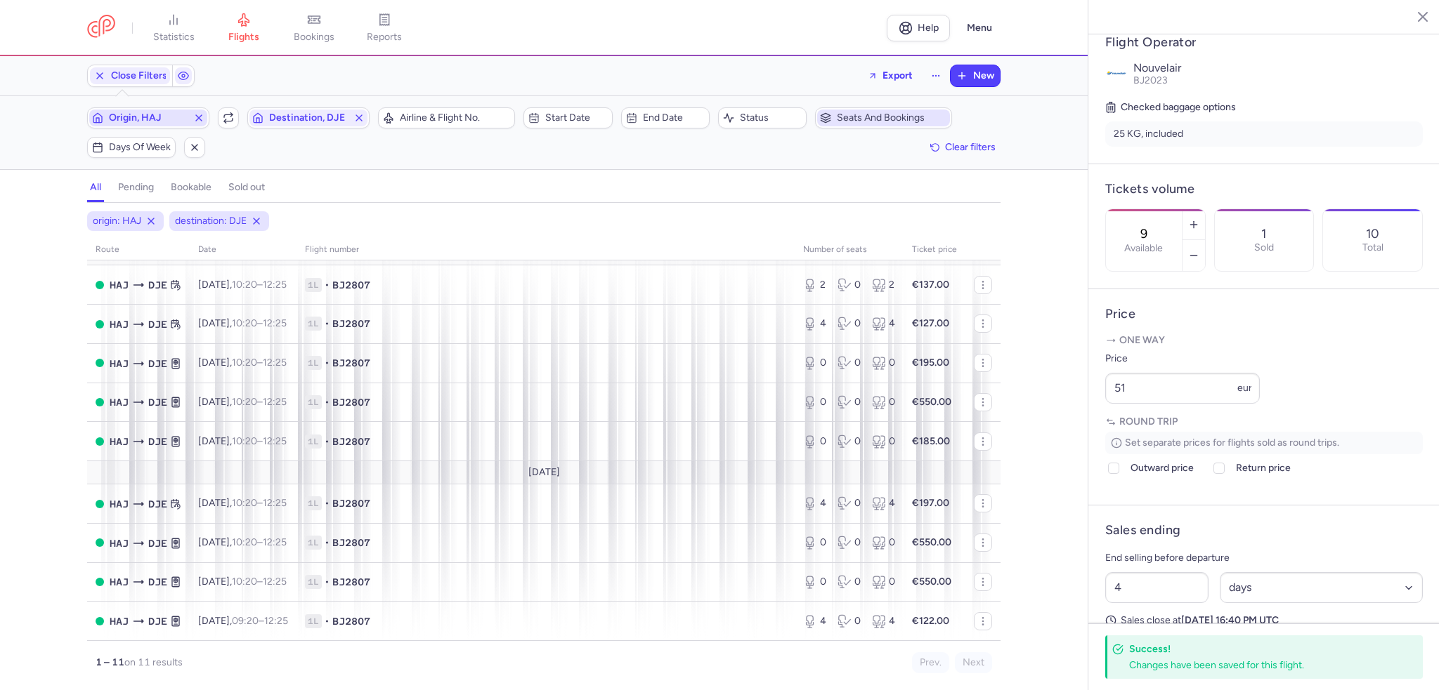
click at [125, 121] on span "Origin, HAJ" at bounding box center [148, 117] width 79 height 11
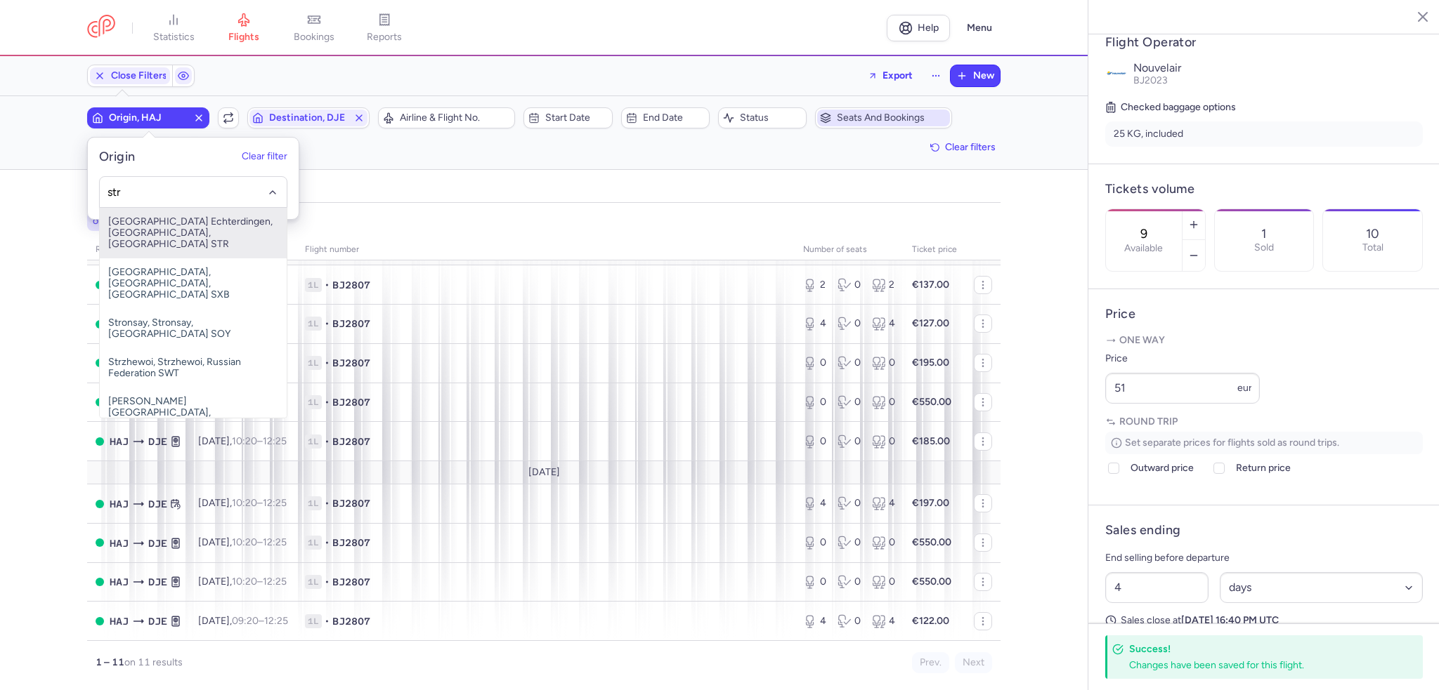
click at [236, 227] on span "[GEOGRAPHIC_DATA] Echterdingen, [GEOGRAPHIC_DATA], [GEOGRAPHIC_DATA] STR" at bounding box center [193, 233] width 187 height 51
type input "str"
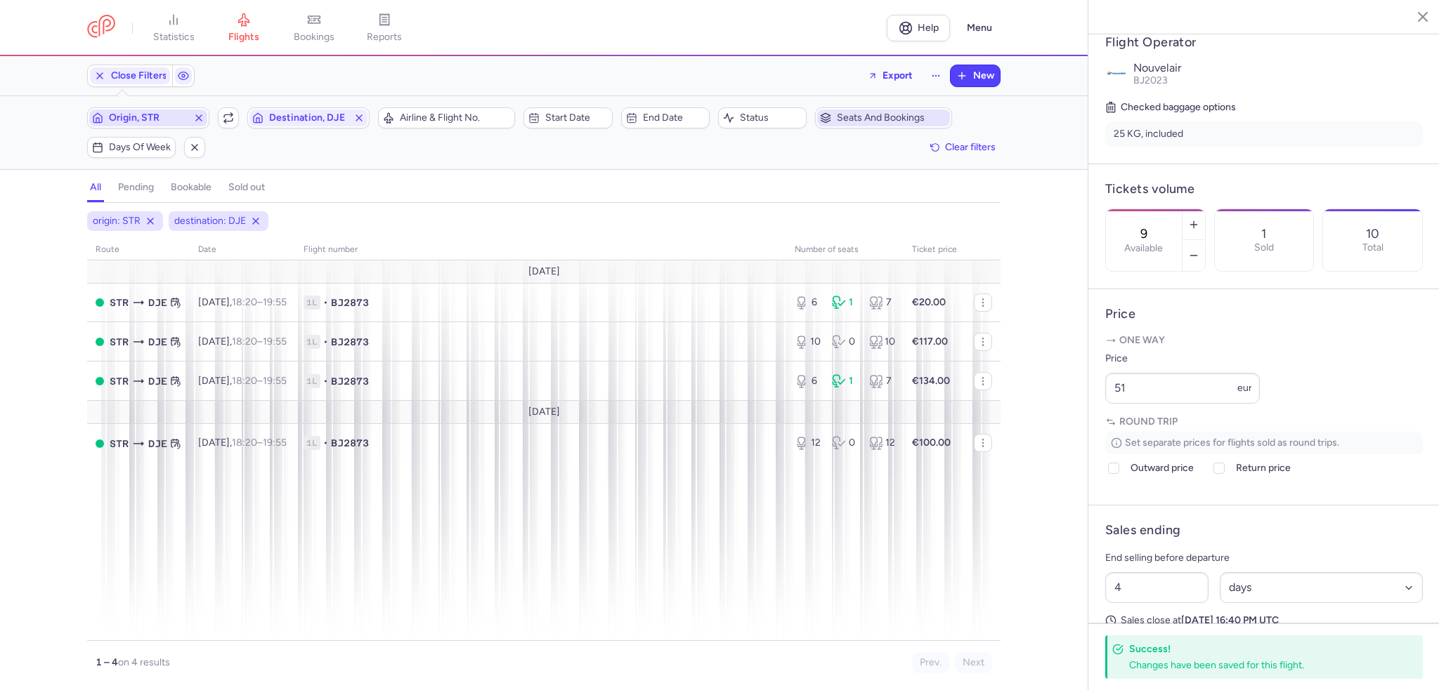
click at [199, 120] on icon "button" at bounding box center [198, 117] width 11 height 11
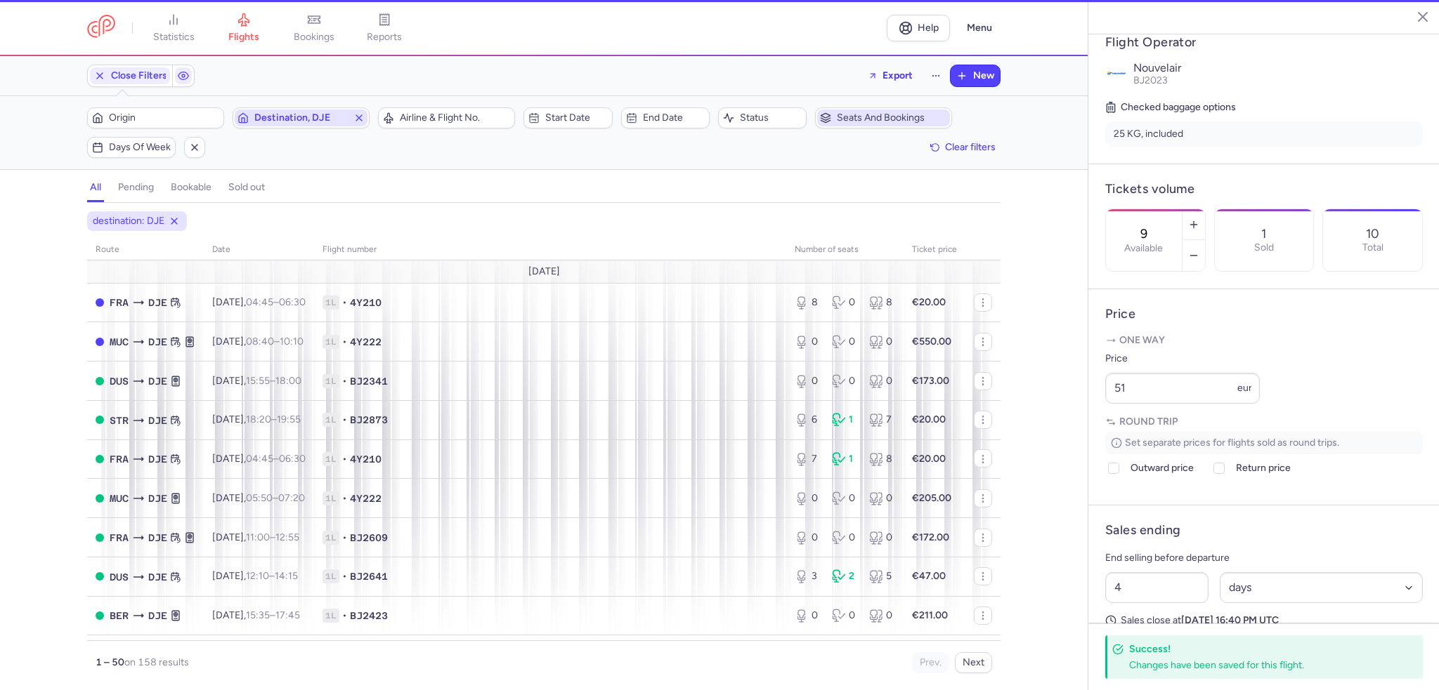
click at [362, 119] on icon "button" at bounding box center [358, 117] width 11 height 11
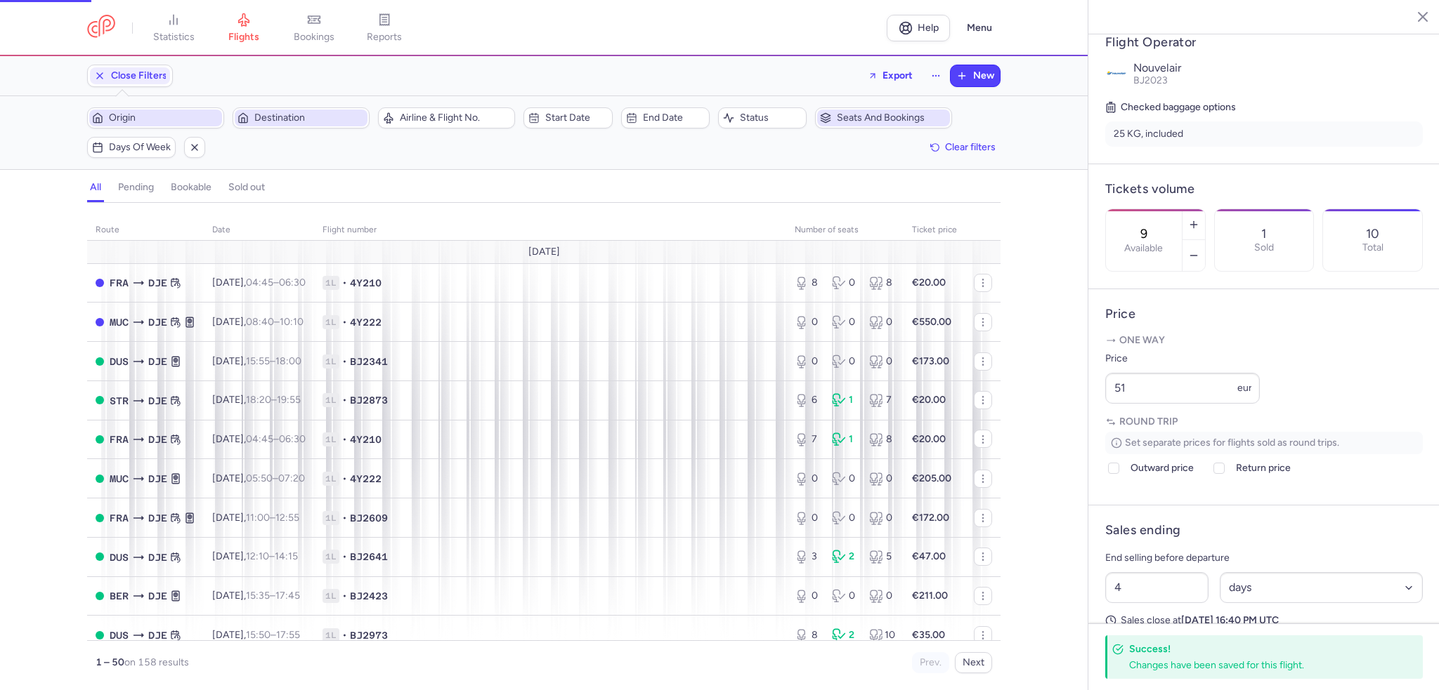
click at [164, 122] on span "Origin" at bounding box center [164, 117] width 110 height 11
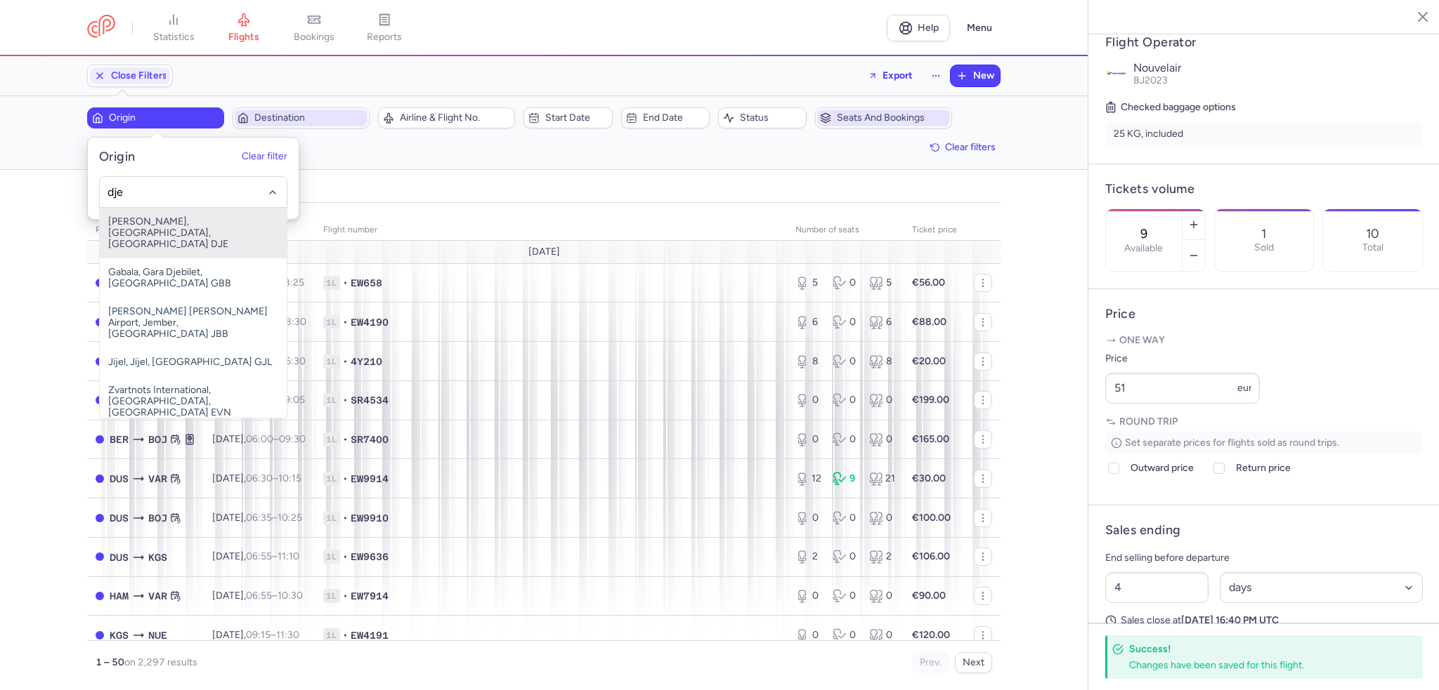
drag, startPoint x: 199, startPoint y: 216, endPoint x: 317, endPoint y: 130, distance: 145.8
click at [199, 217] on span "[PERSON_NAME], [GEOGRAPHIC_DATA], [GEOGRAPHIC_DATA] DJE" at bounding box center [193, 233] width 187 height 51
type input "dje"
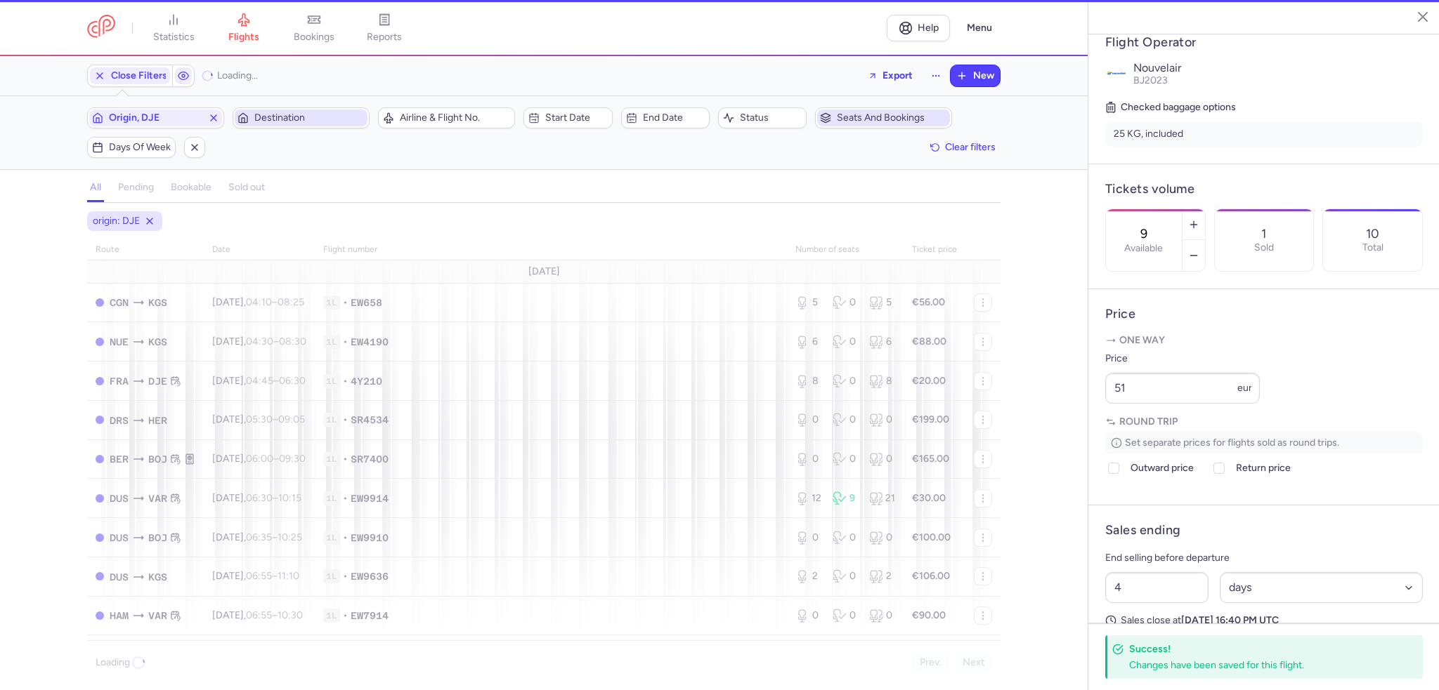
click at [320, 116] on span "Destination" at bounding box center [309, 117] width 110 height 11
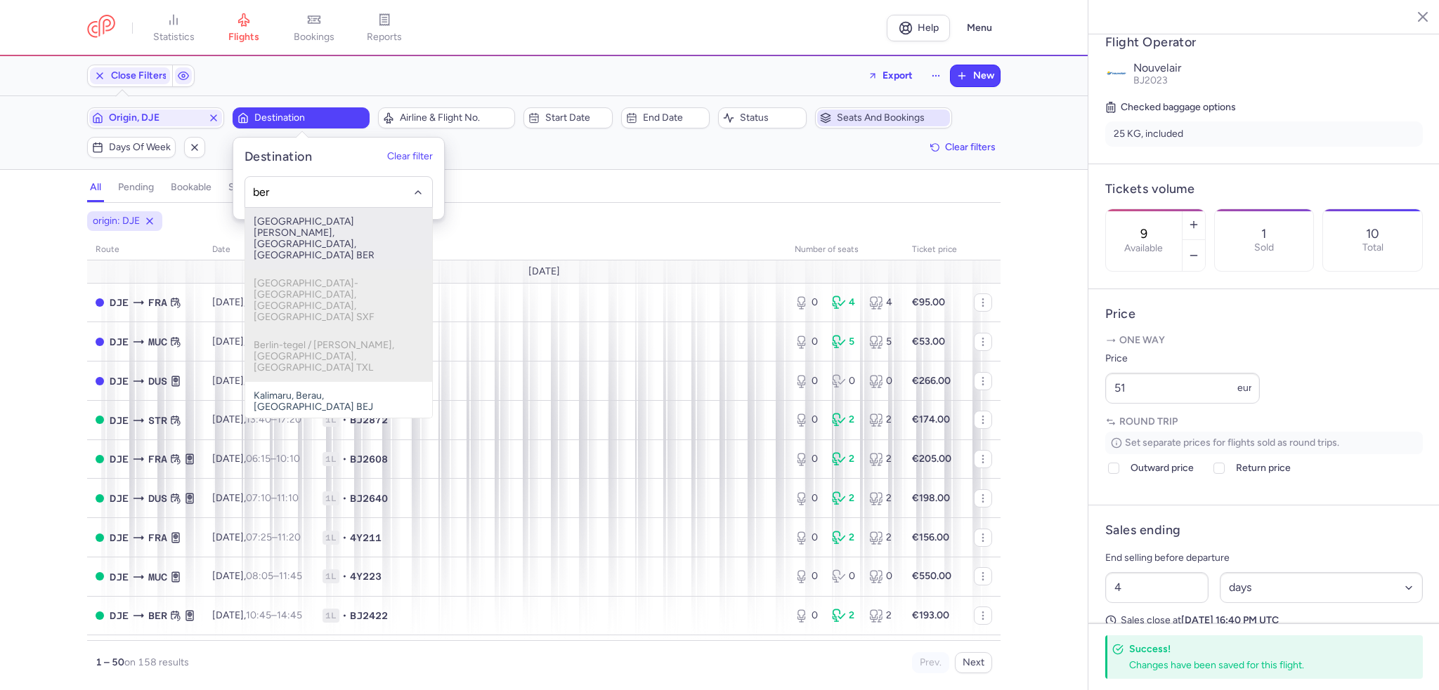
click at [371, 237] on span "[GEOGRAPHIC_DATA][PERSON_NAME], [GEOGRAPHIC_DATA], [GEOGRAPHIC_DATA] BER" at bounding box center [338, 239] width 187 height 62
type input "ber"
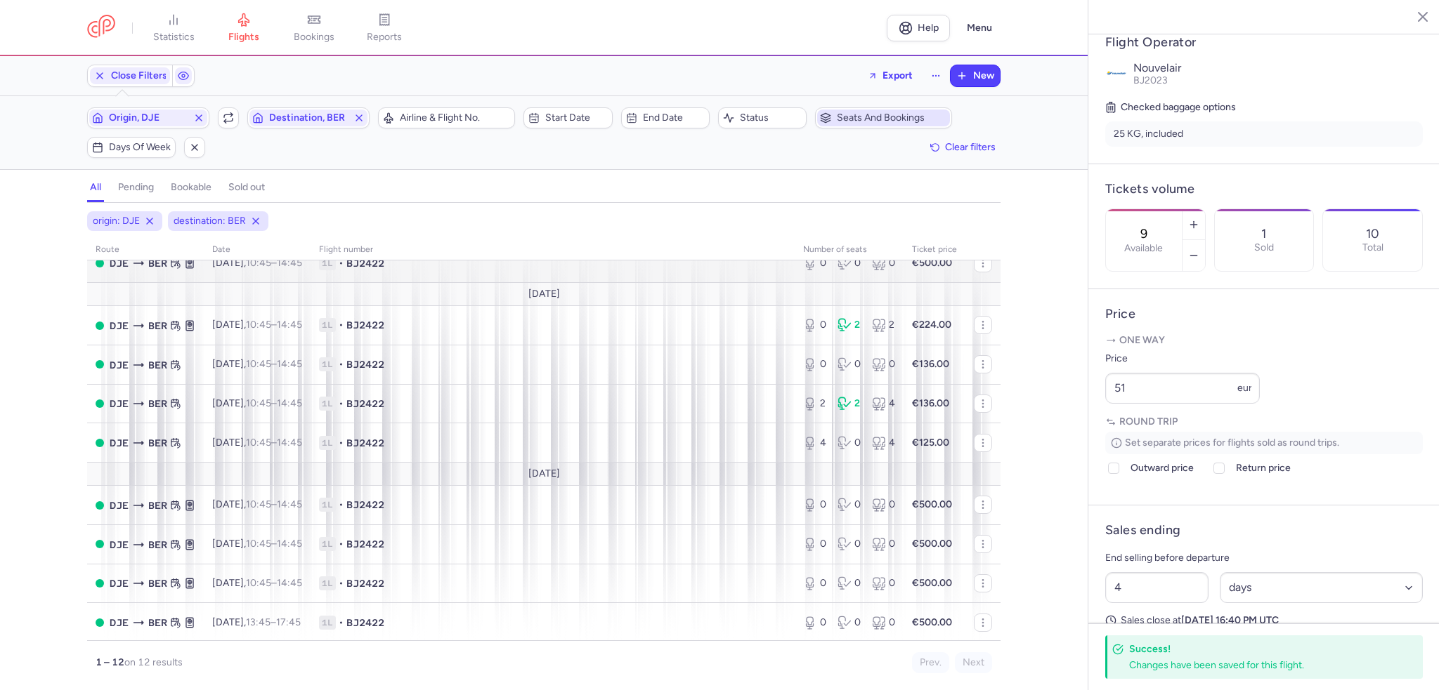
scroll to position [191, 0]
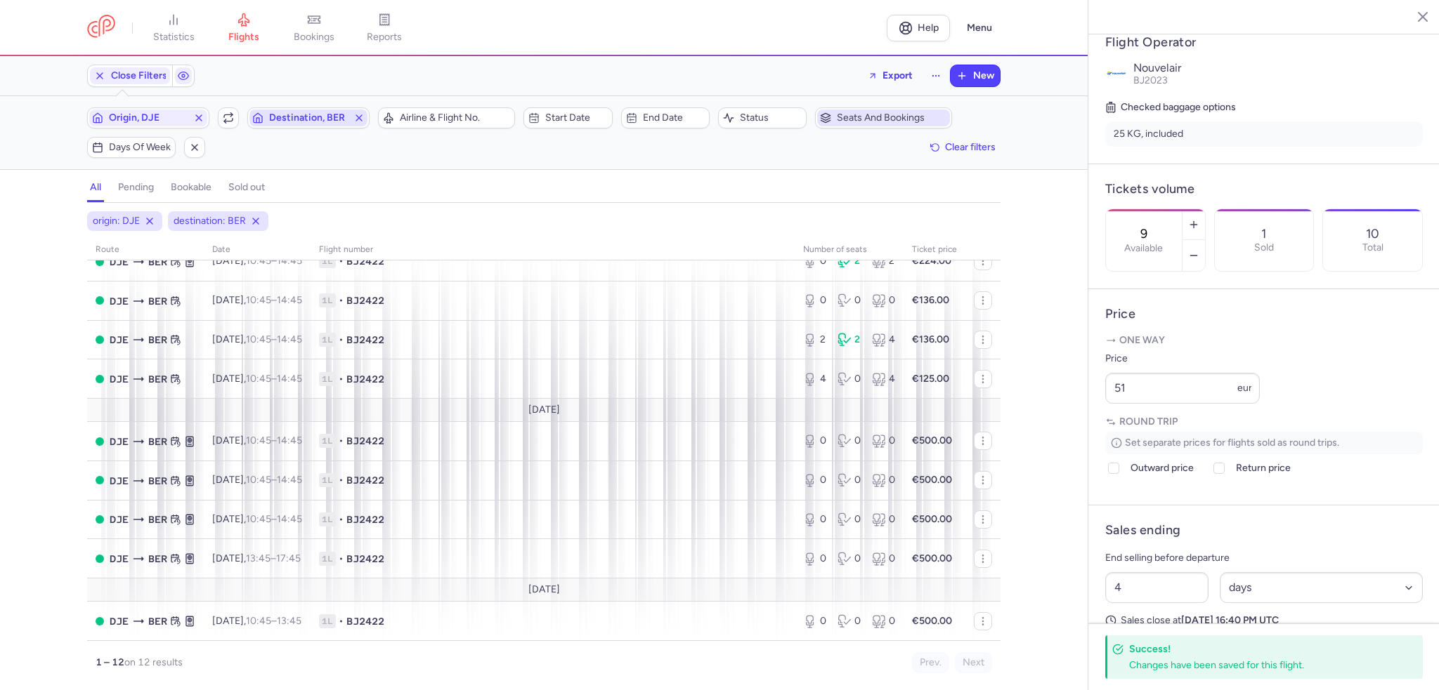
click at [309, 122] on span "Destination, BER" at bounding box center [308, 117] width 79 height 11
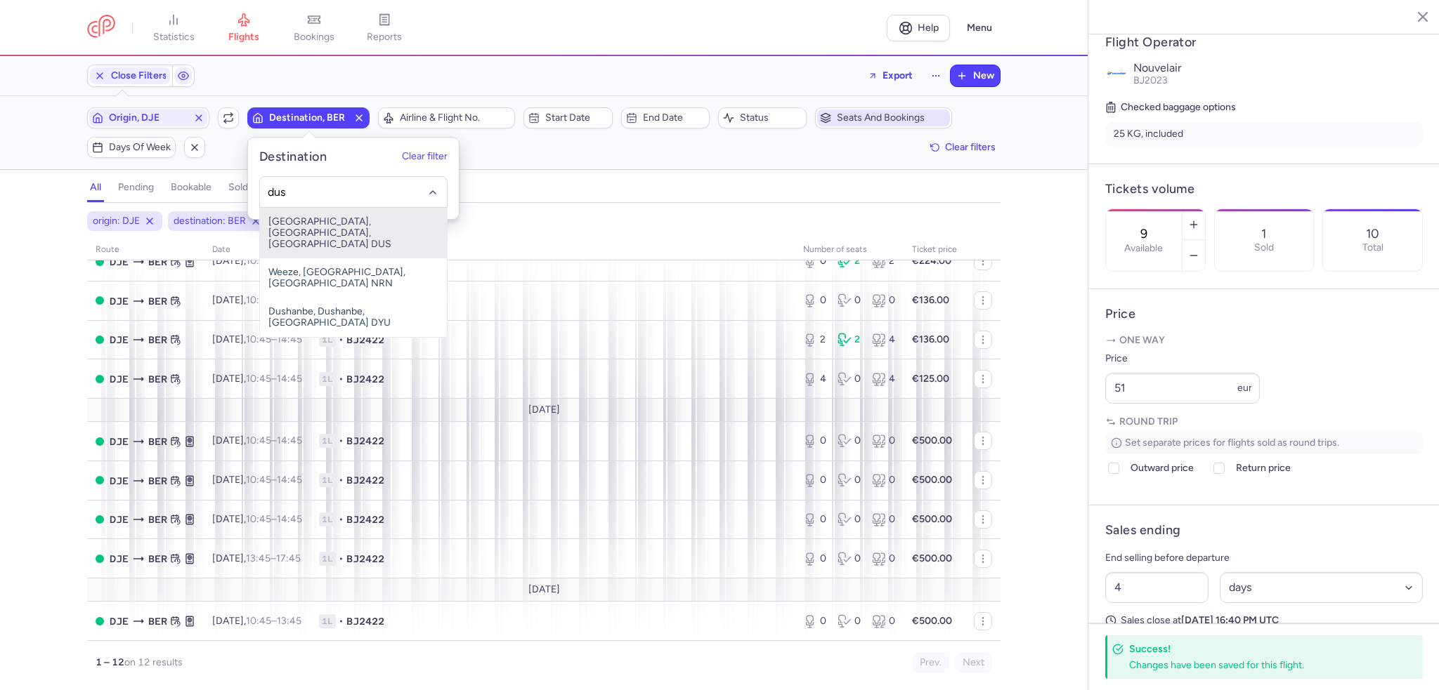
click at [309, 225] on span "[GEOGRAPHIC_DATA], [GEOGRAPHIC_DATA], [GEOGRAPHIC_DATA] DUS" at bounding box center [353, 233] width 187 height 51
type input "dus"
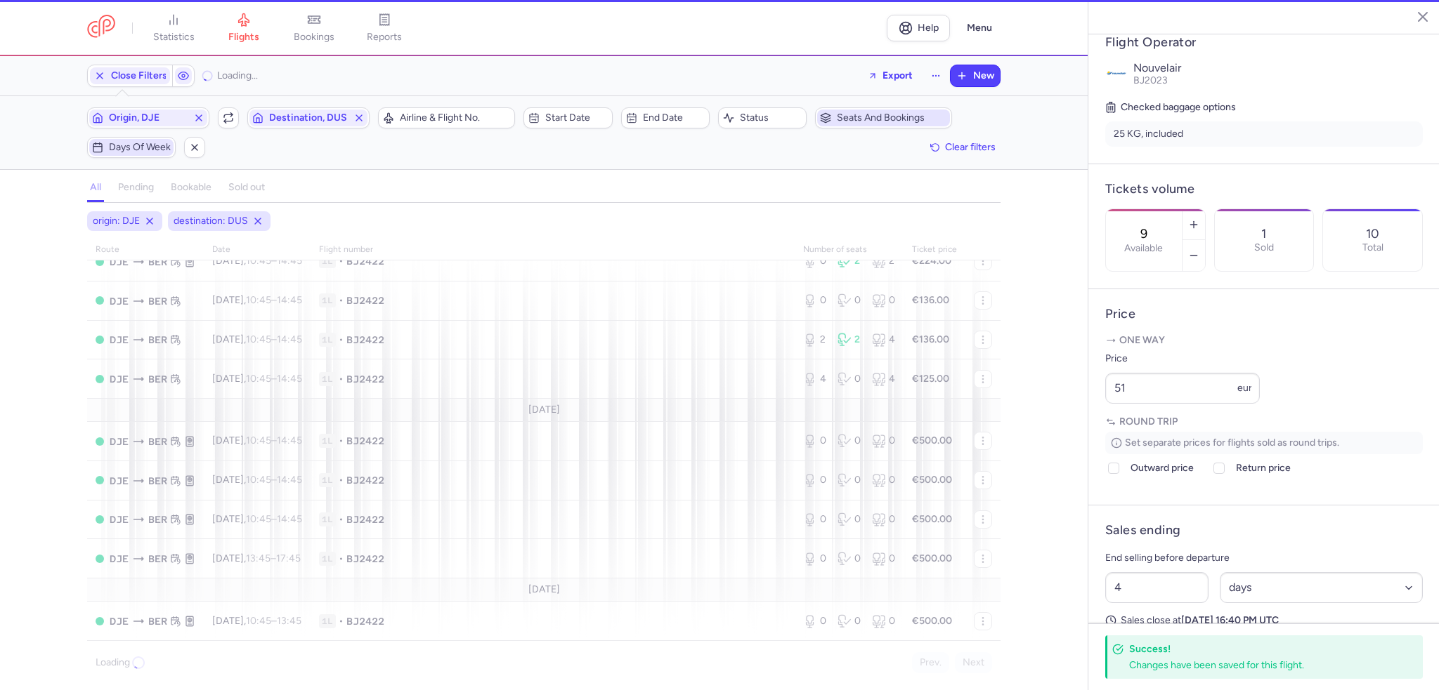
click at [124, 144] on span "Days of week" at bounding box center [140, 147] width 62 height 11
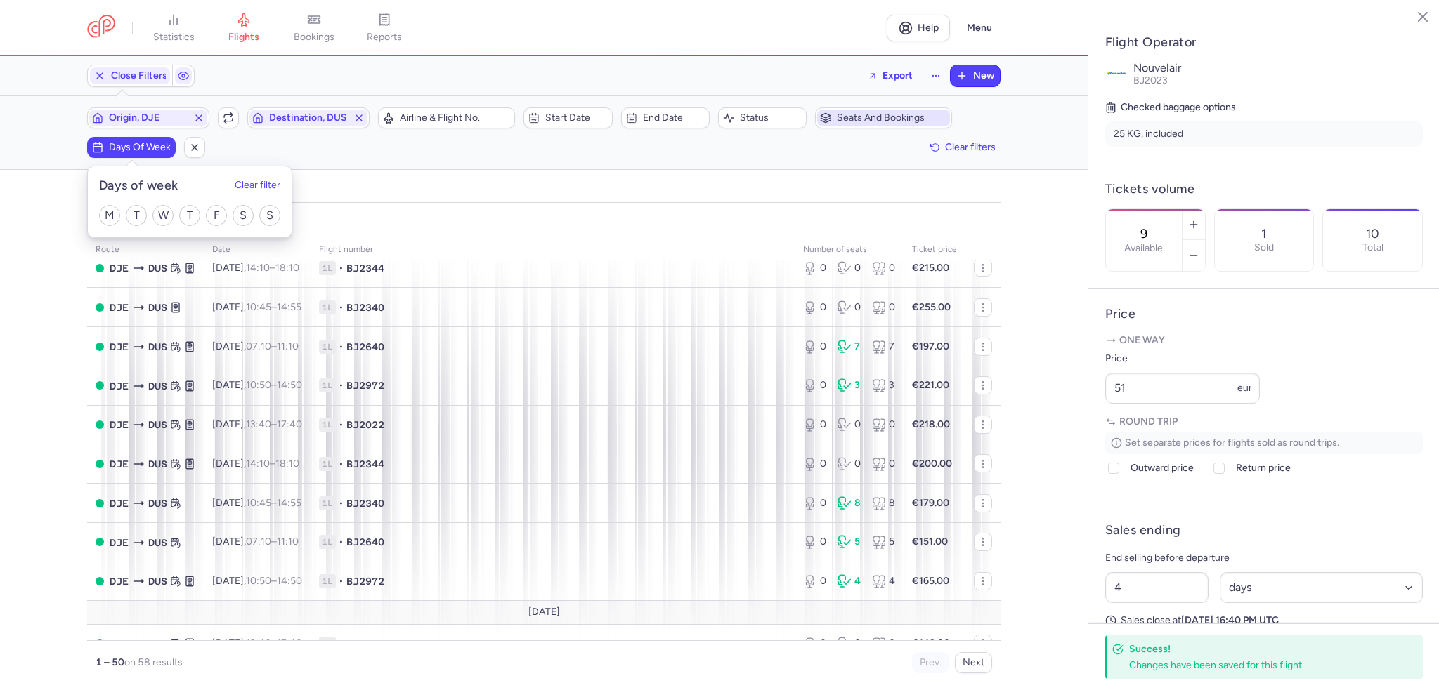
scroll to position [208, 0]
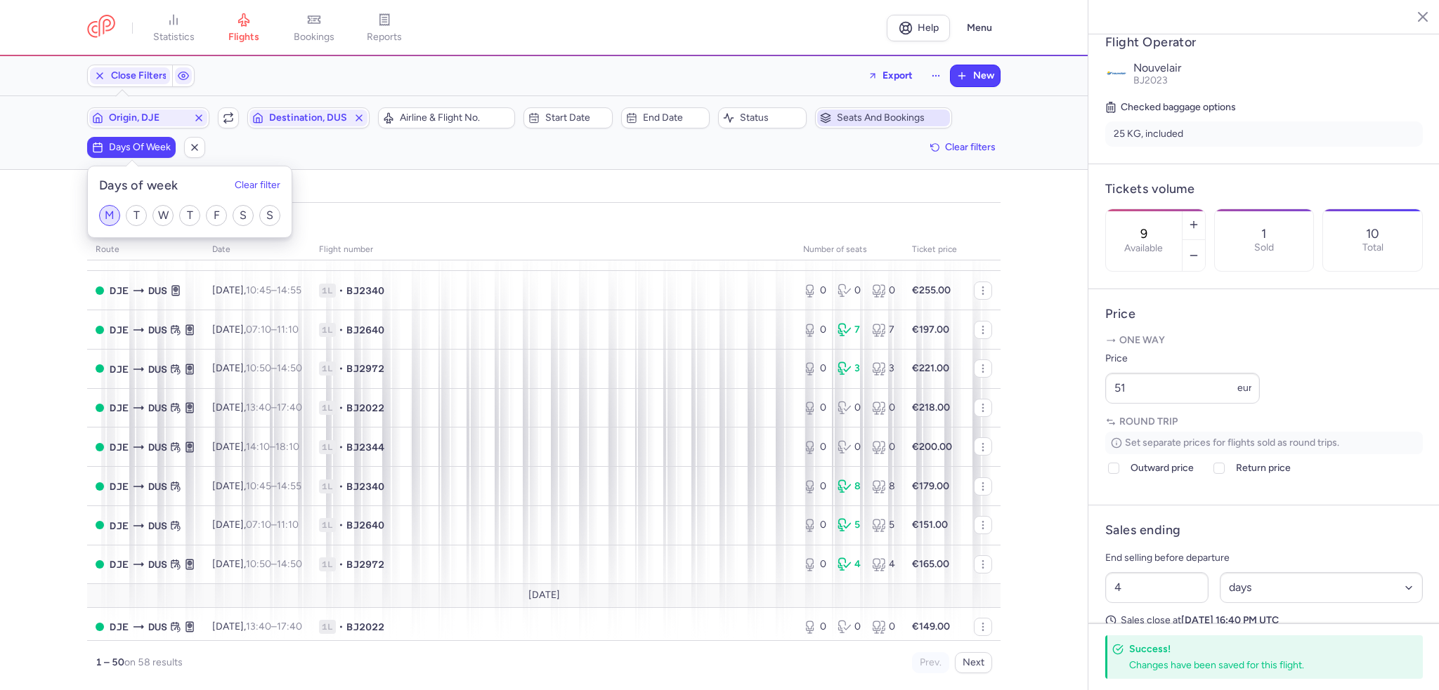
click at [103, 223] on input "M" at bounding box center [109, 215] width 21 height 21
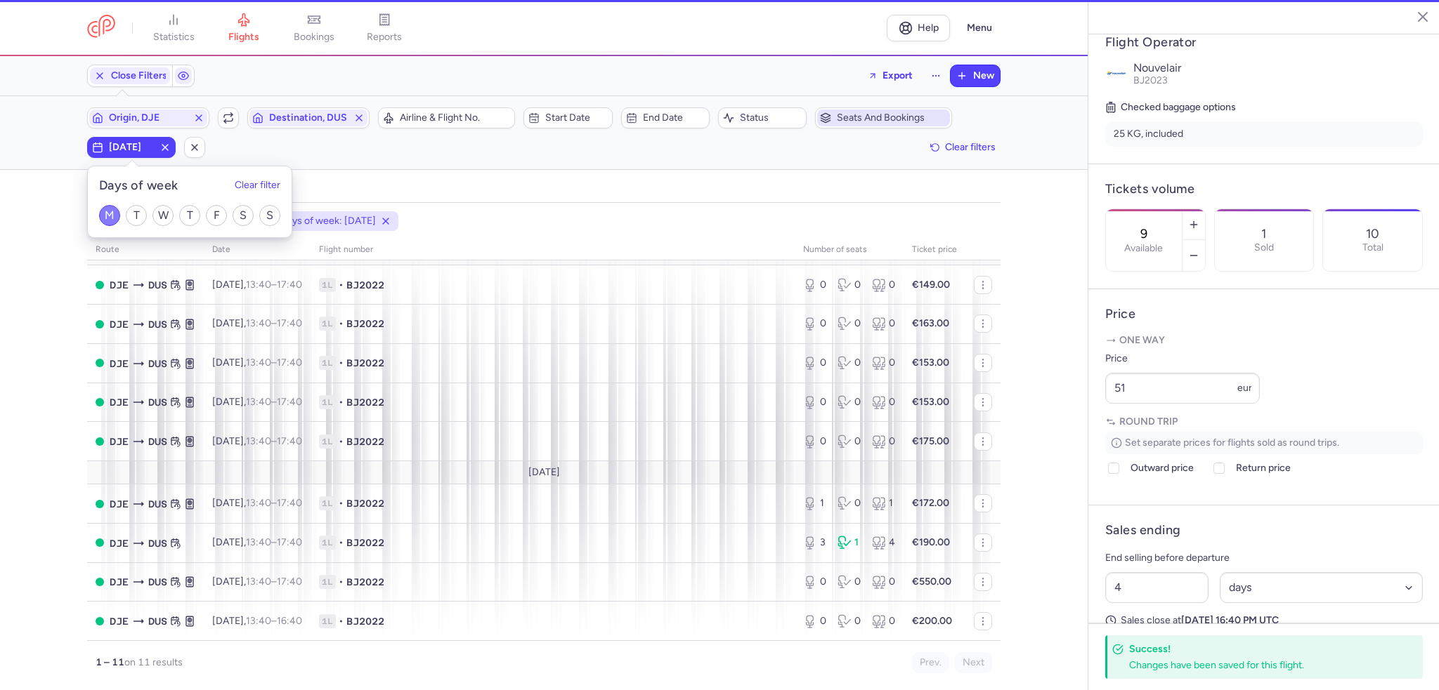
scroll to position [128, 0]
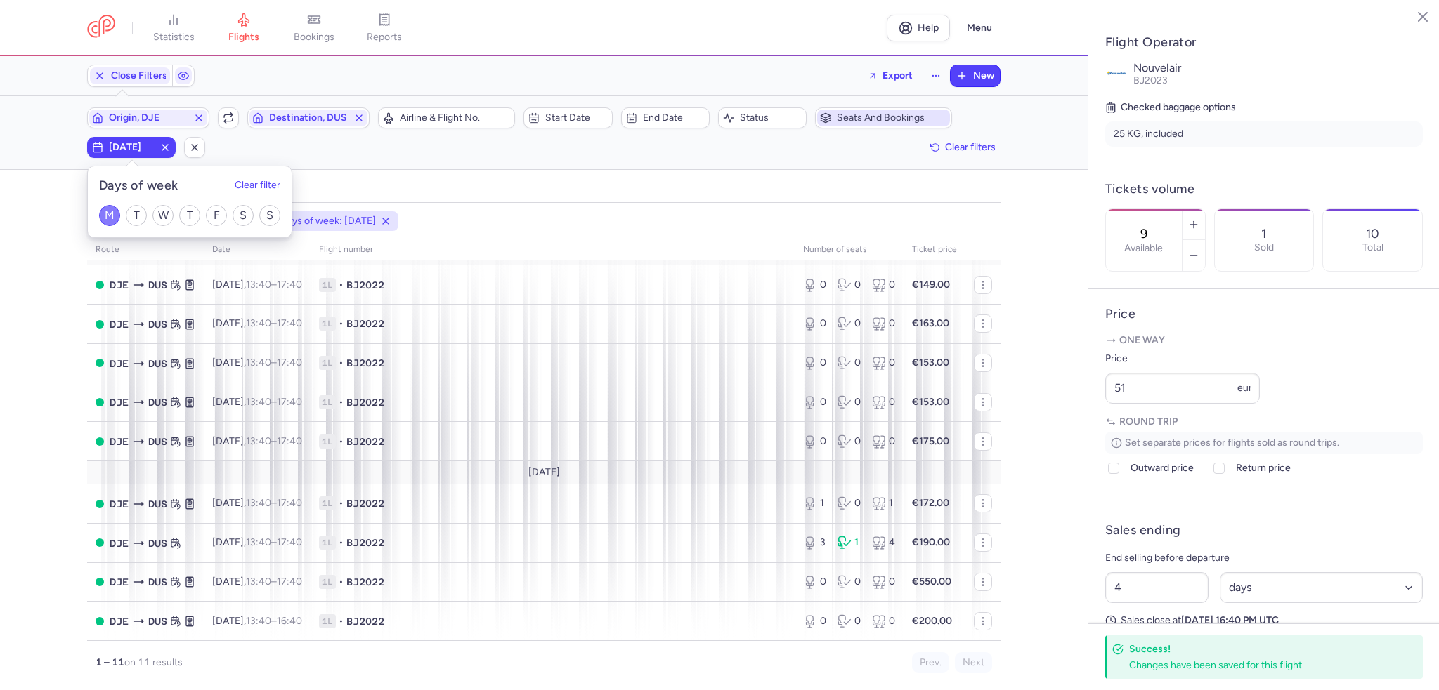
drag, startPoint x: 100, startPoint y: 209, endPoint x: 136, endPoint y: 214, distance: 36.3
click at [100, 209] on input "M" at bounding box center [109, 215] width 21 height 21
checkbox input "false"
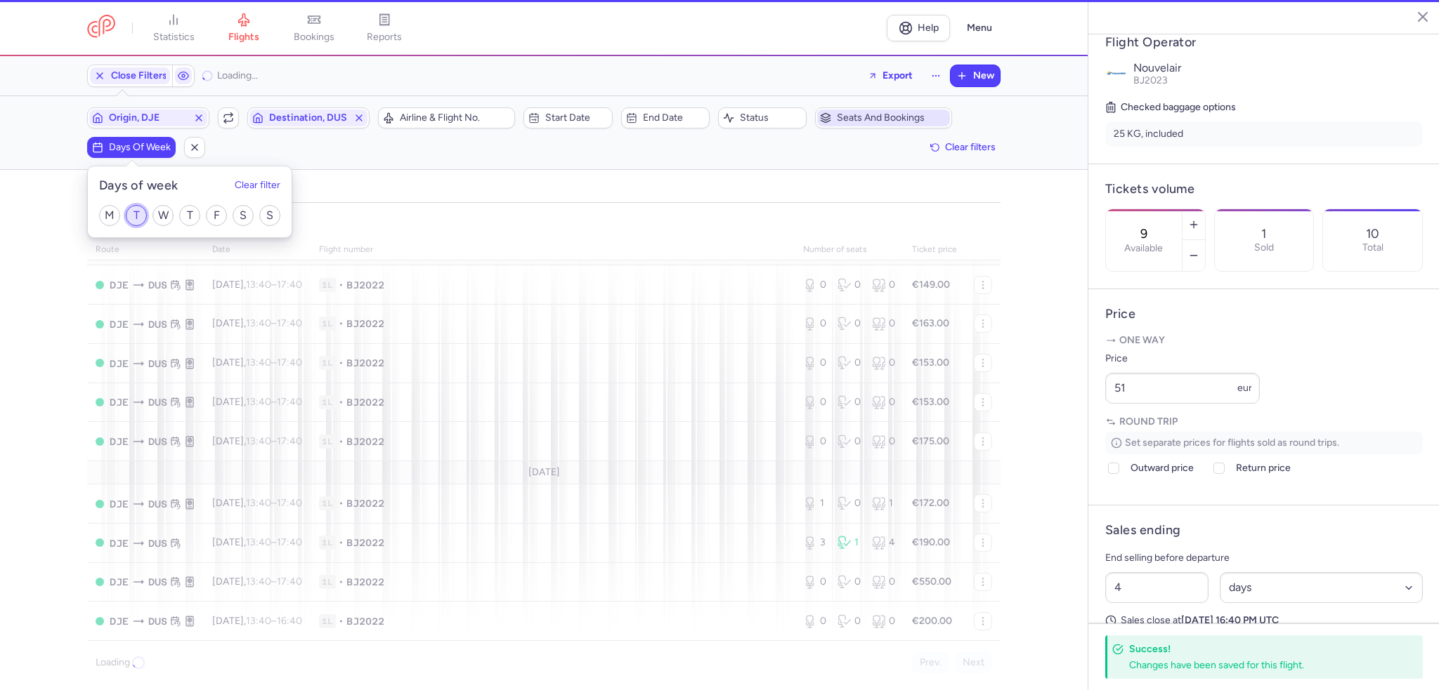
click at [136, 214] on input "T" at bounding box center [136, 215] width 21 height 21
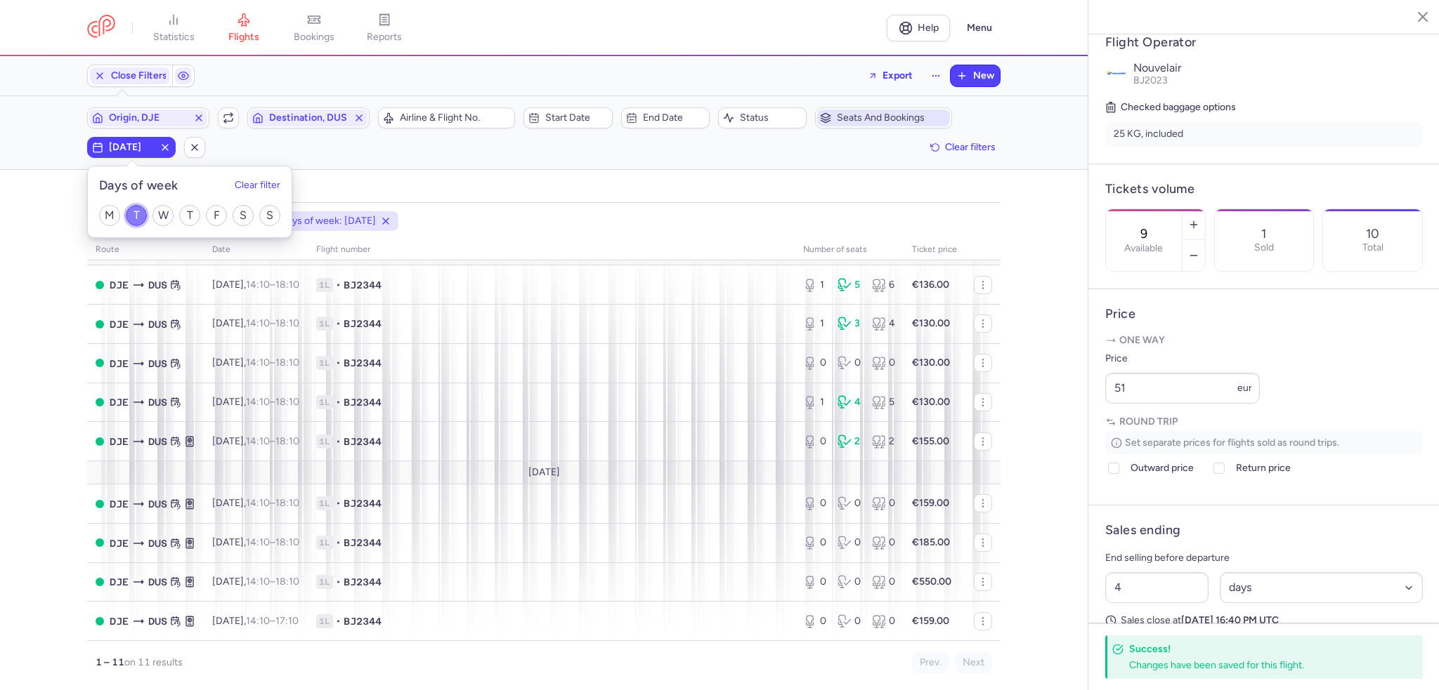
scroll to position [128, 0]
click at [136, 225] on input "T" at bounding box center [136, 215] width 21 height 21
checkbox input "false"
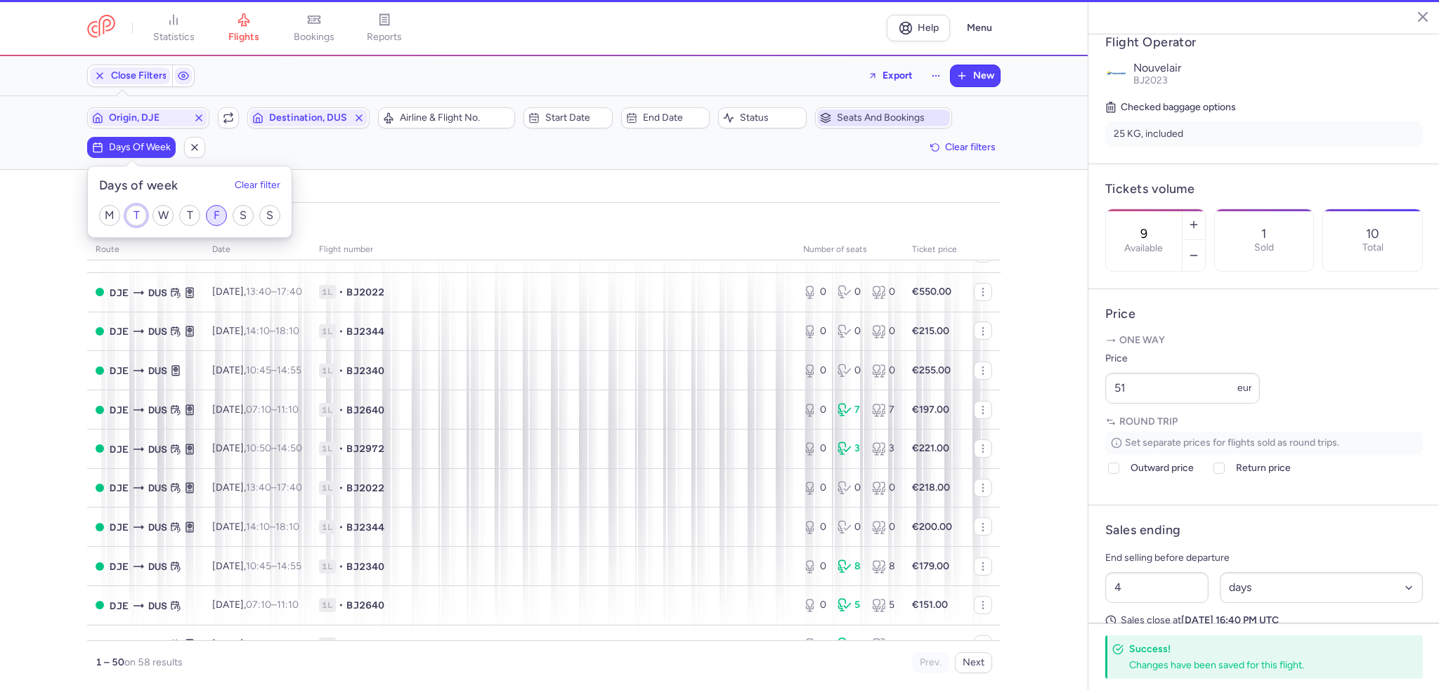
scroll to position [208, 0]
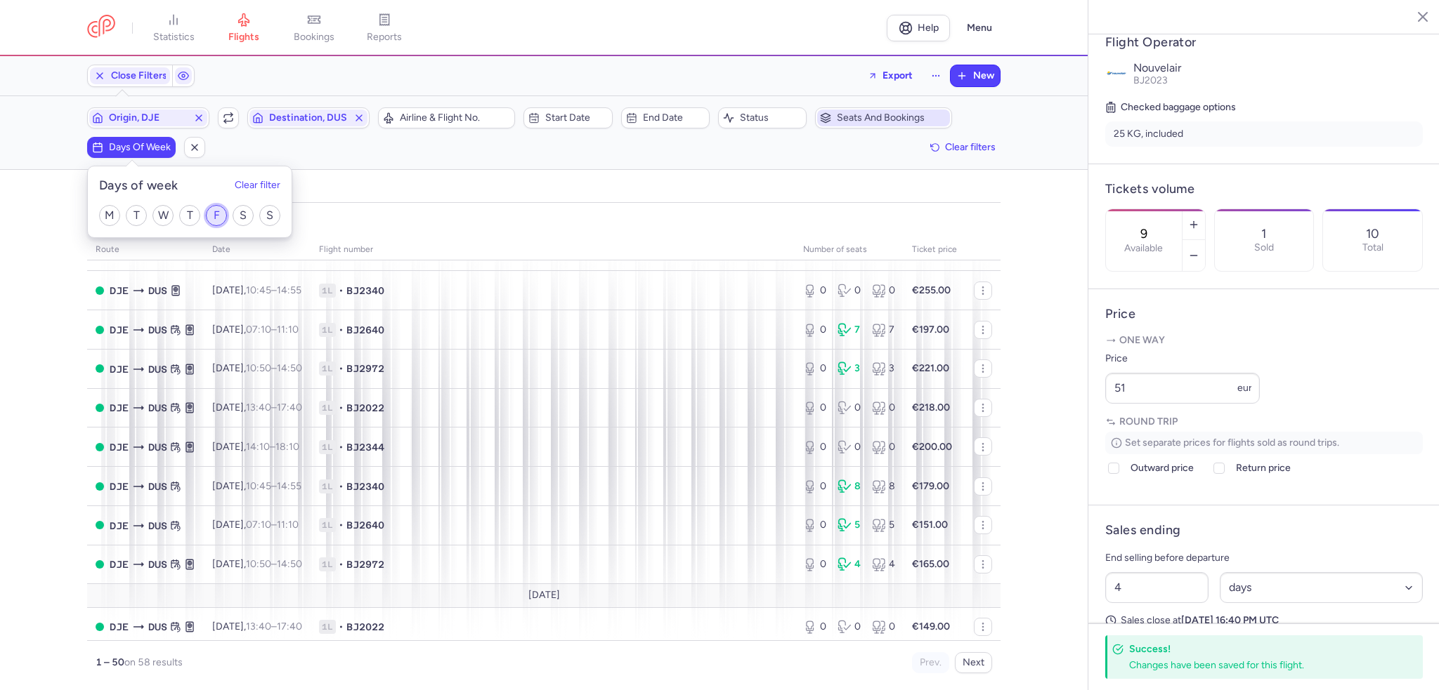
click at [211, 217] on input "F" at bounding box center [216, 215] width 21 height 21
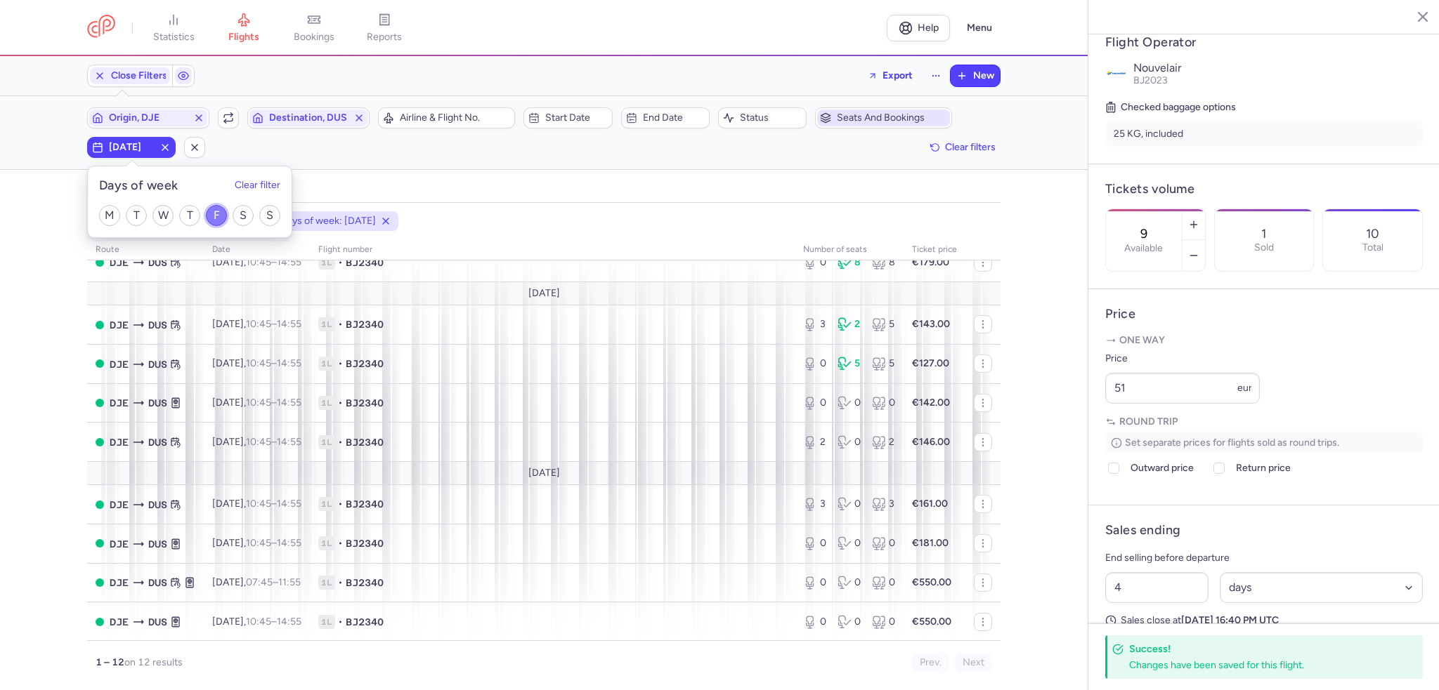
scroll to position [168, 0]
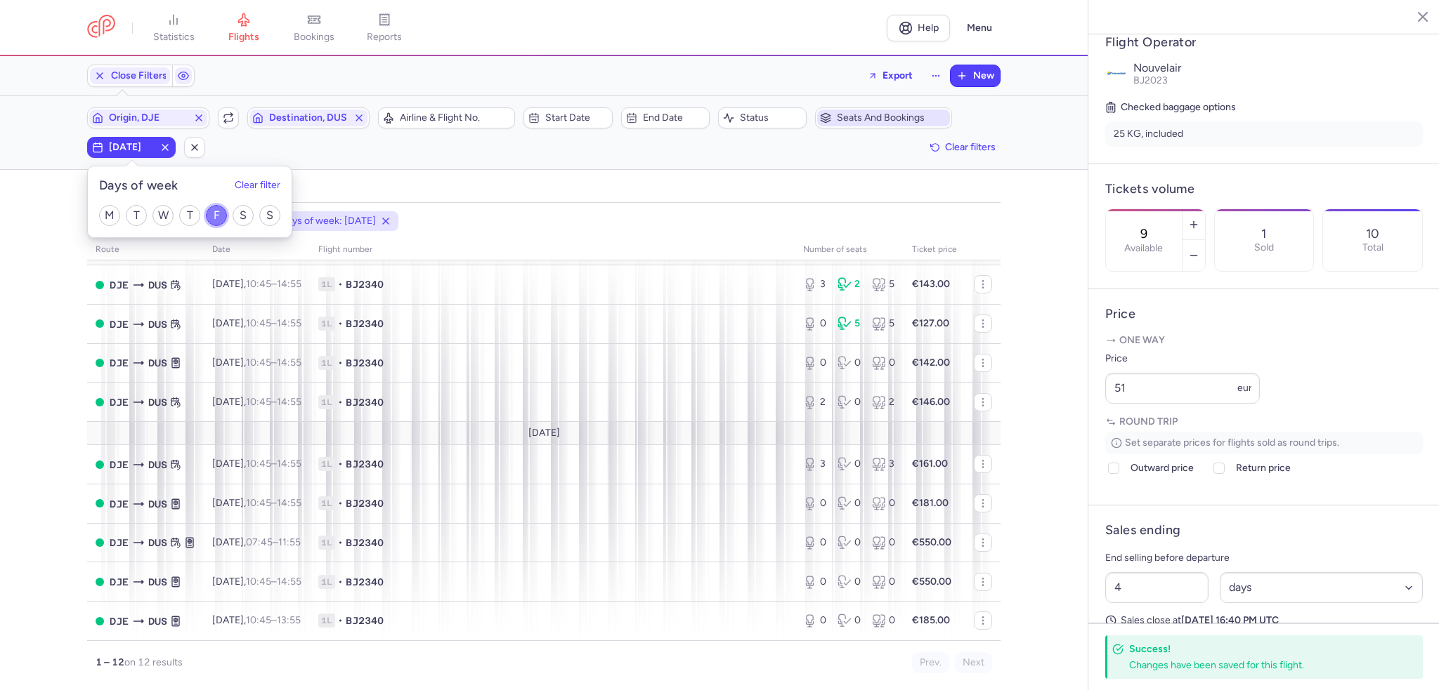
click at [214, 214] on input "F" at bounding box center [216, 215] width 21 height 21
checkbox input "false"
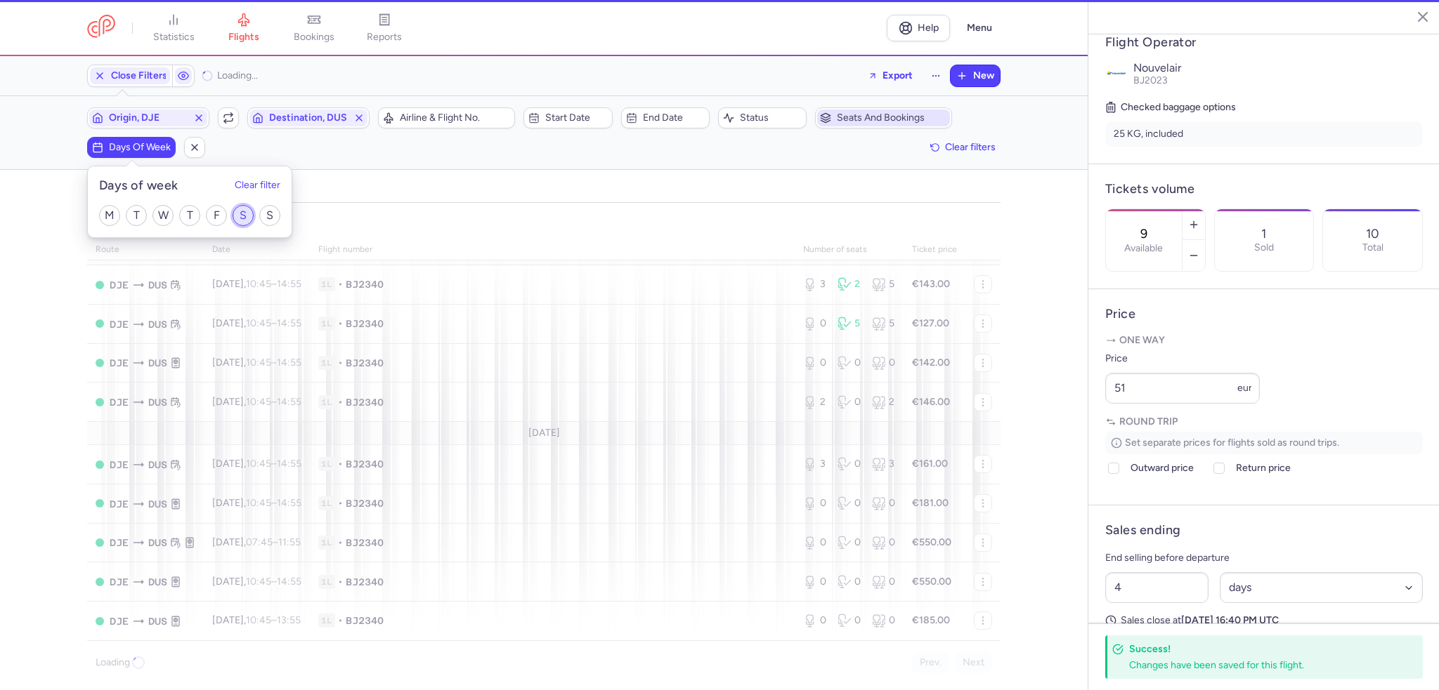
click at [251, 213] on input "S" at bounding box center [243, 215] width 21 height 21
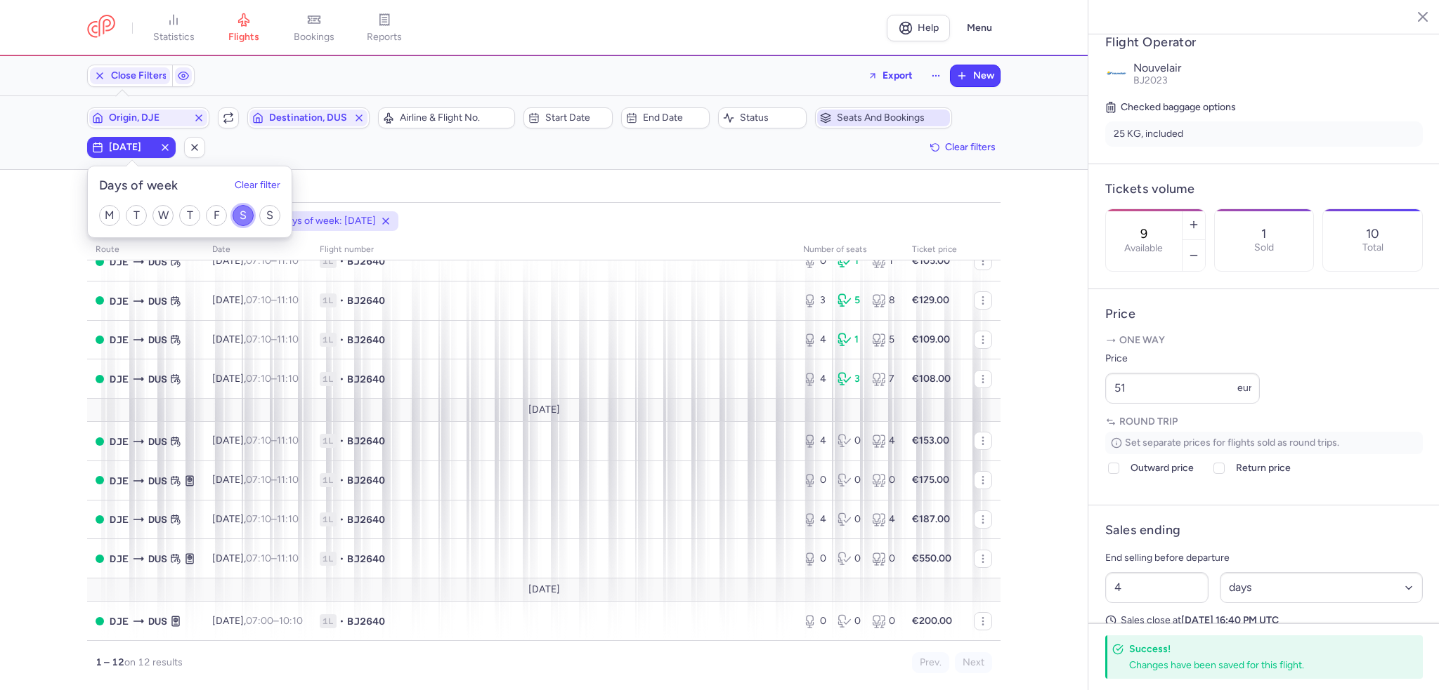
scroll to position [191, 0]
drag, startPoint x: 235, startPoint y: 216, endPoint x: 264, endPoint y: 214, distance: 29.5
click at [236, 216] on input "S" at bounding box center [243, 215] width 21 height 21
checkbox input "false"
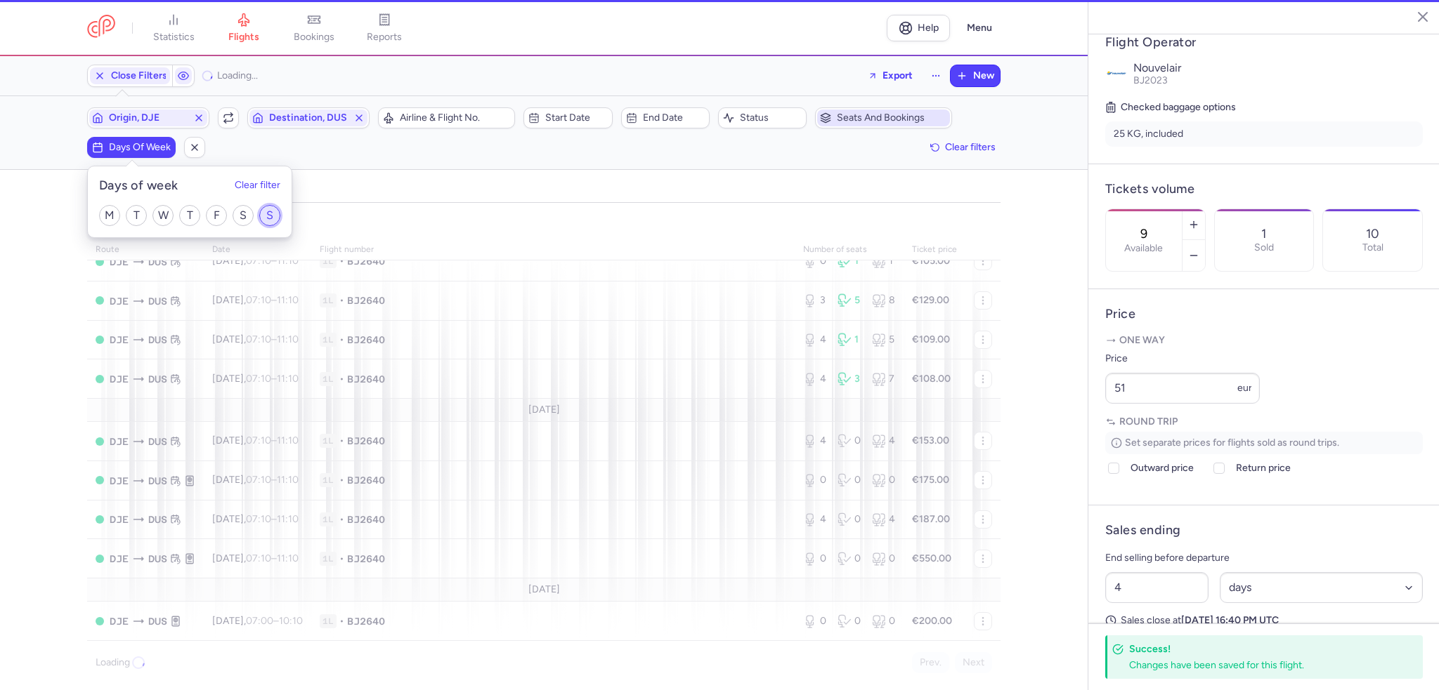
click at [264, 214] on input "S" at bounding box center [269, 215] width 21 height 21
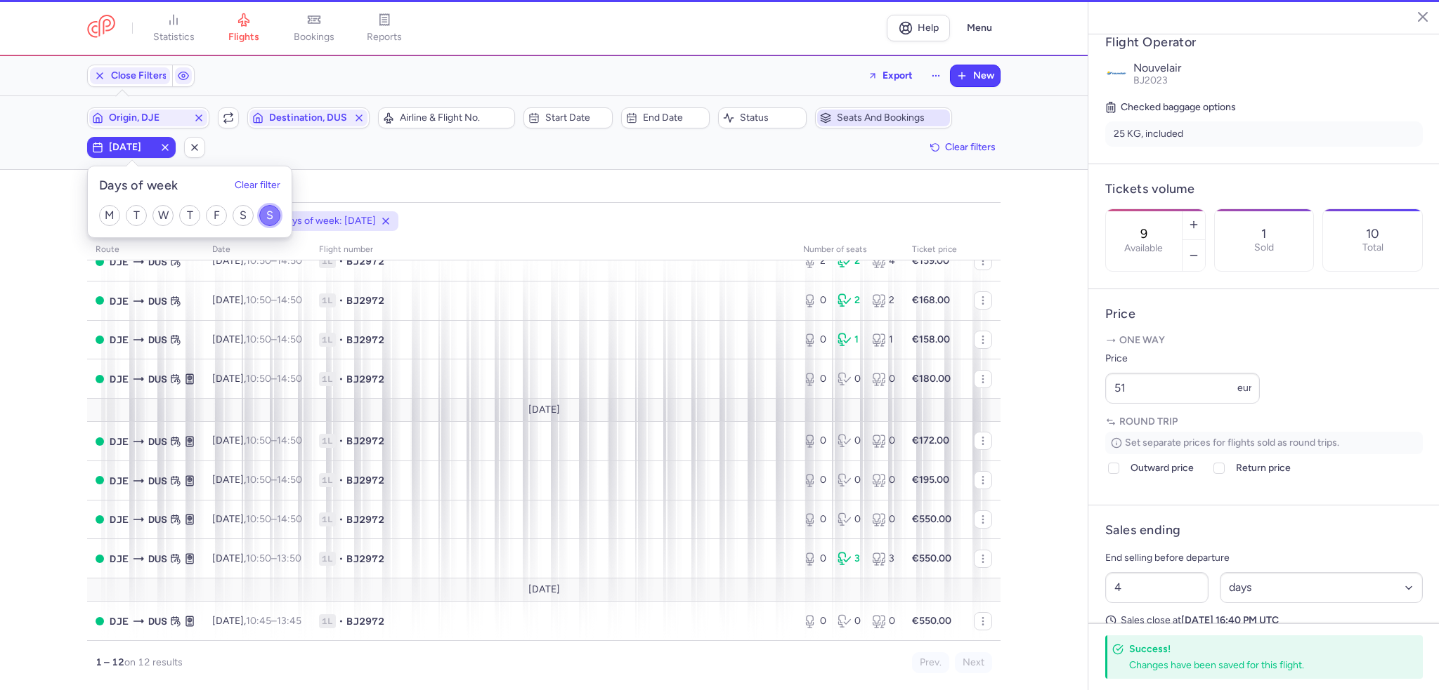
scroll to position [191, 0]
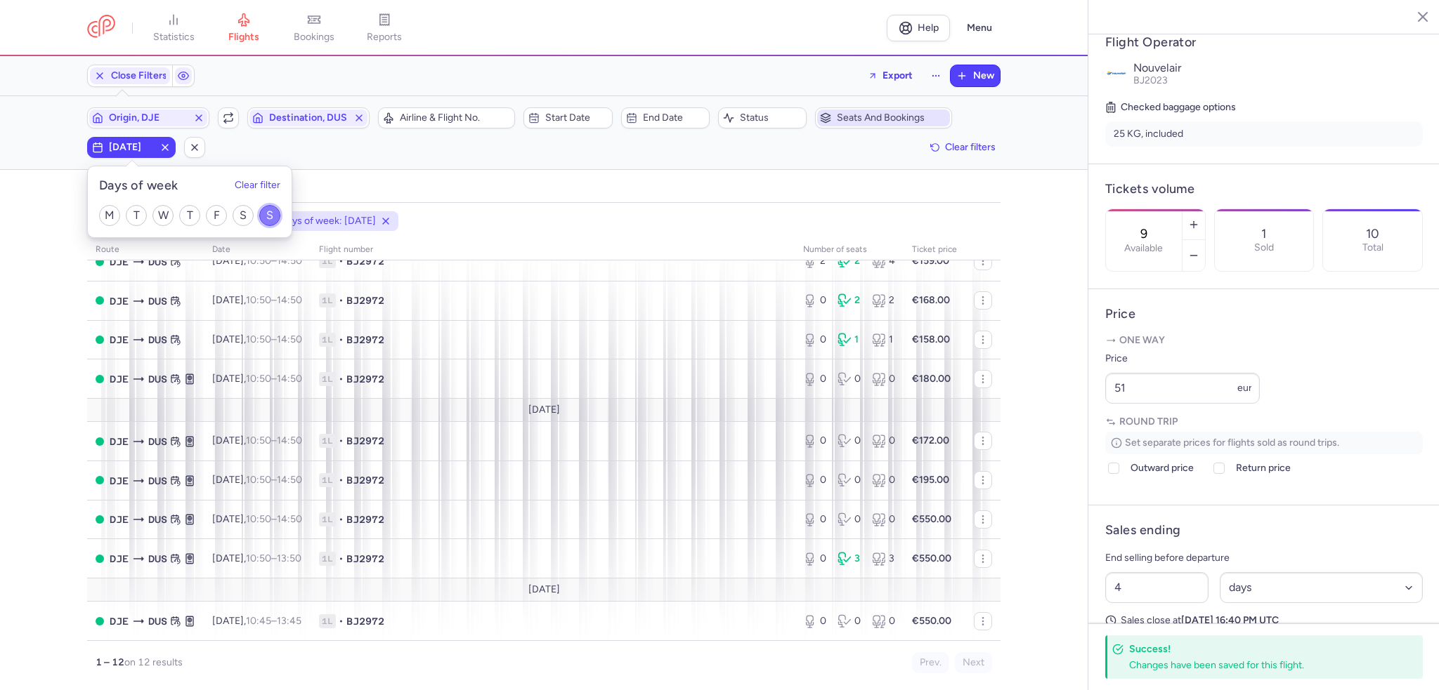
click at [273, 216] on input "S" at bounding box center [269, 215] width 21 height 21
checkbox input "false"
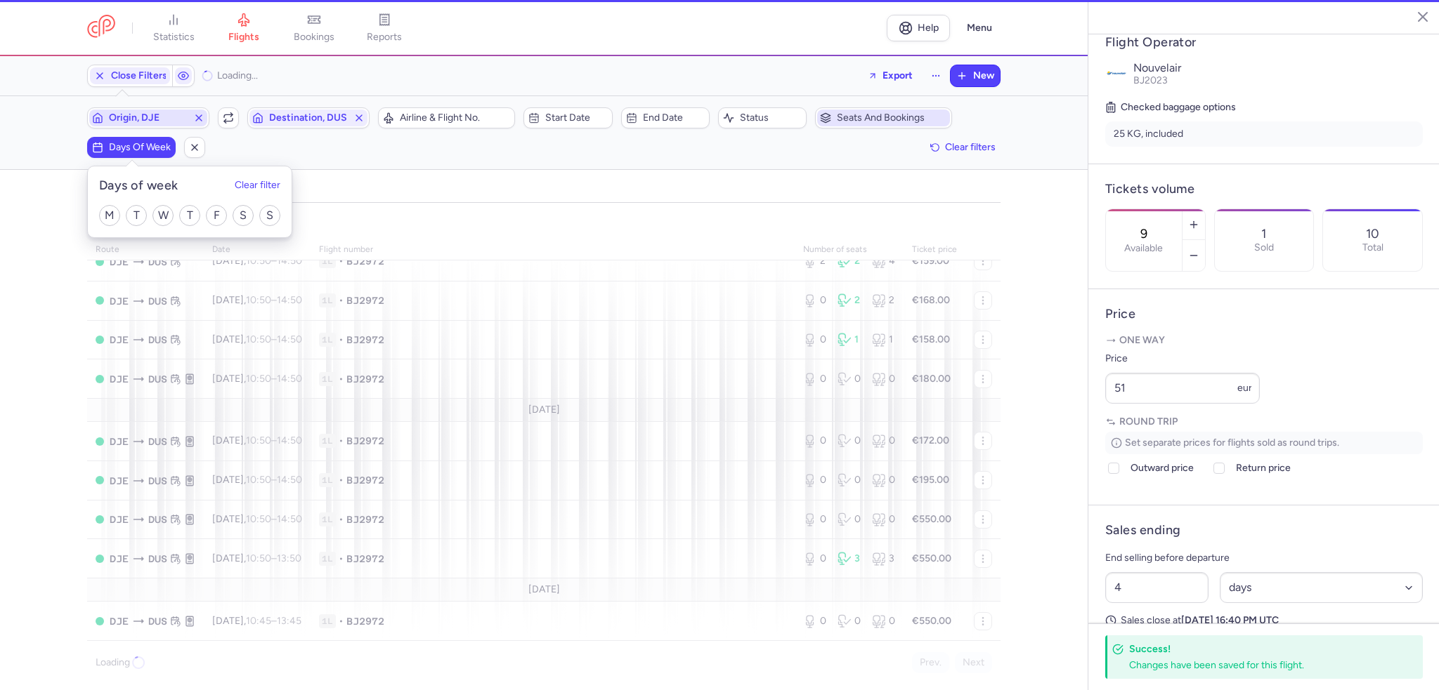
click at [157, 116] on span "Origin, DJE" at bounding box center [148, 117] width 79 height 11
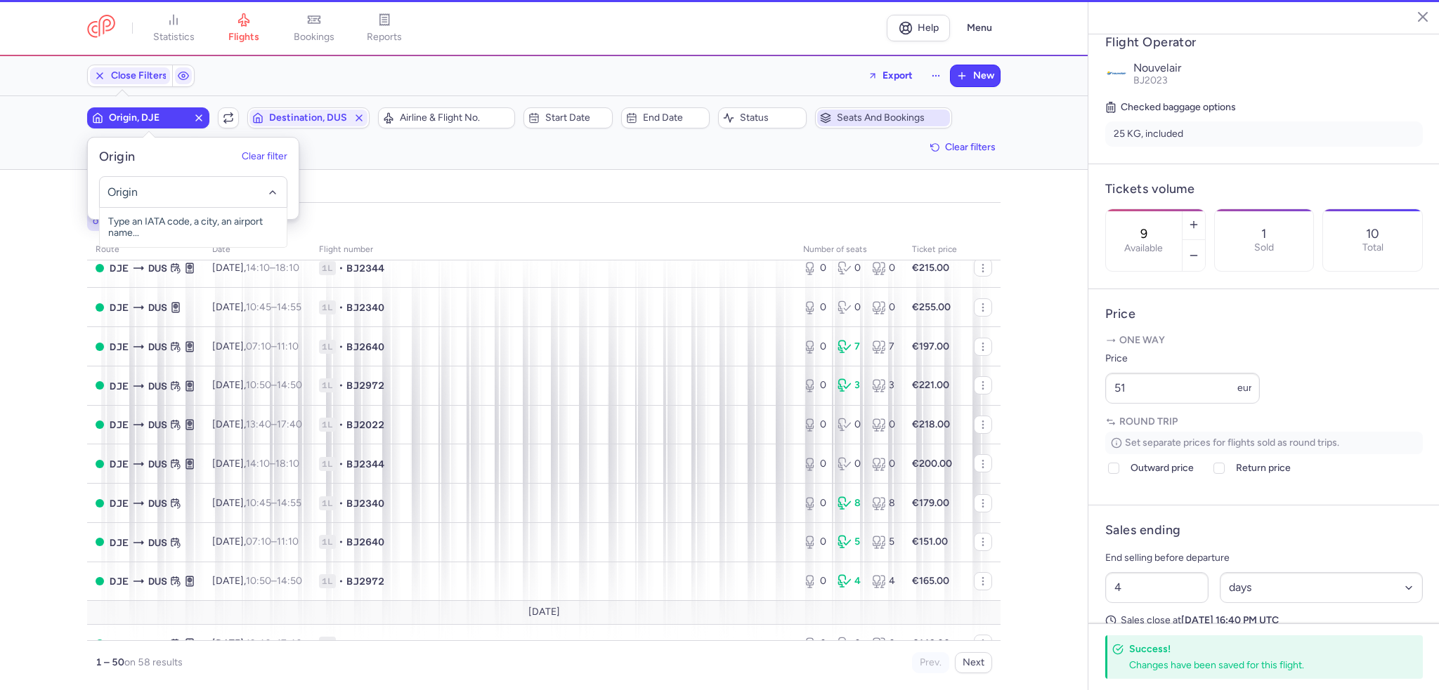
scroll to position [208, 0]
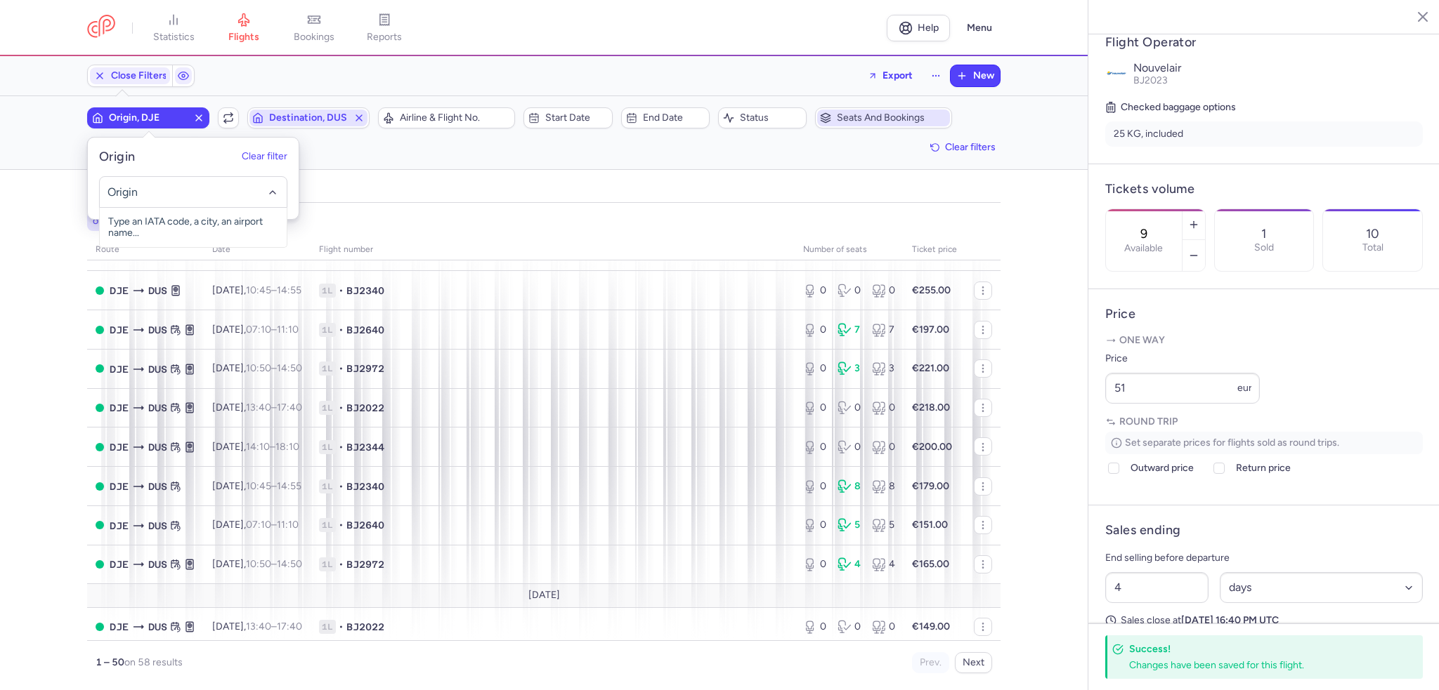
click at [311, 112] on span "Destination, DUS" at bounding box center [308, 117] width 79 height 11
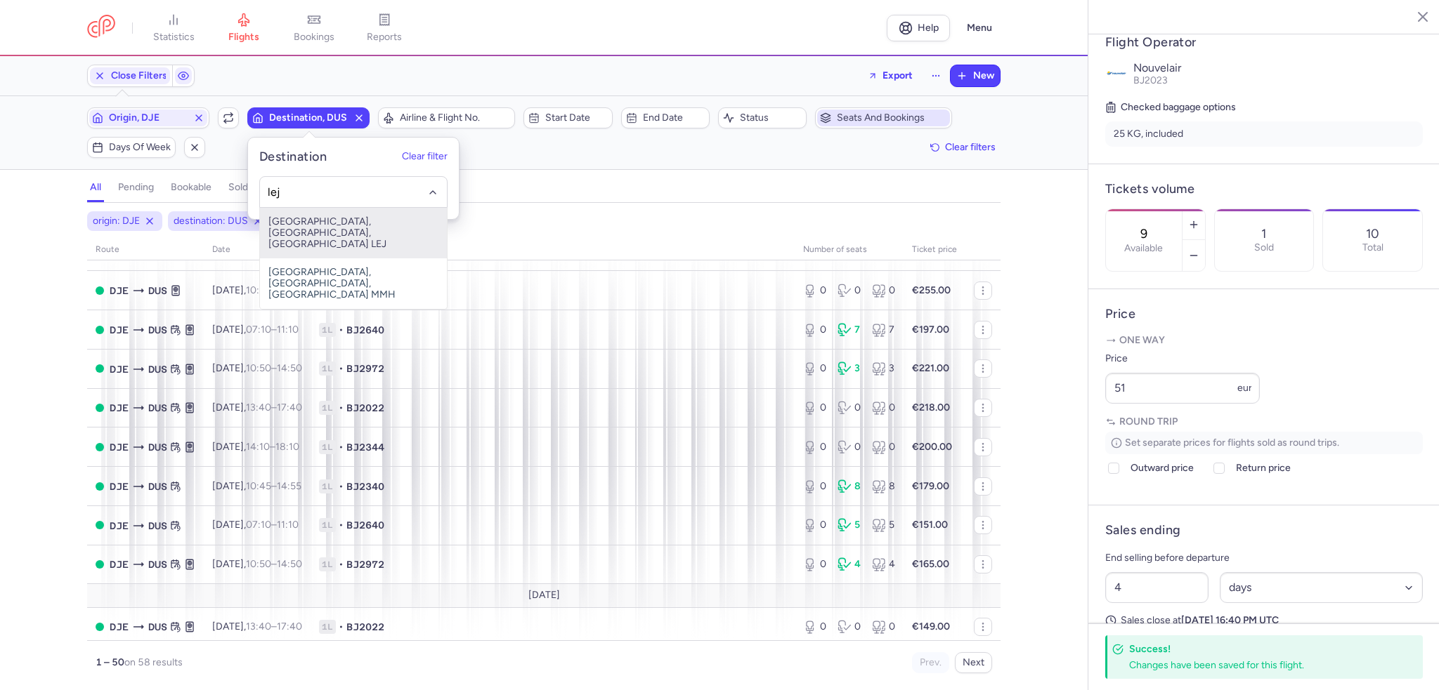
click at [337, 229] on span "[GEOGRAPHIC_DATA], [GEOGRAPHIC_DATA], [GEOGRAPHIC_DATA] LEJ" at bounding box center [353, 233] width 187 height 51
type input "lej"
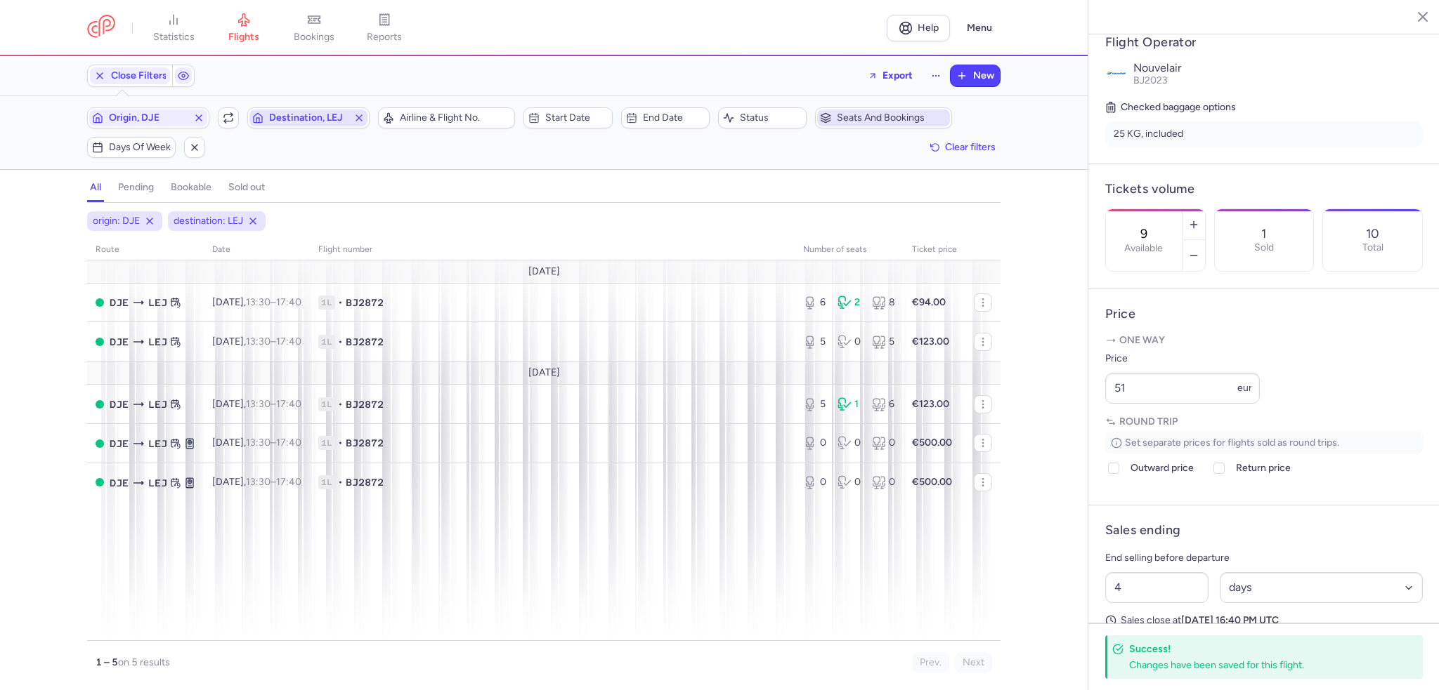
click at [302, 110] on span "Destination, LEJ" at bounding box center [308, 118] width 118 height 17
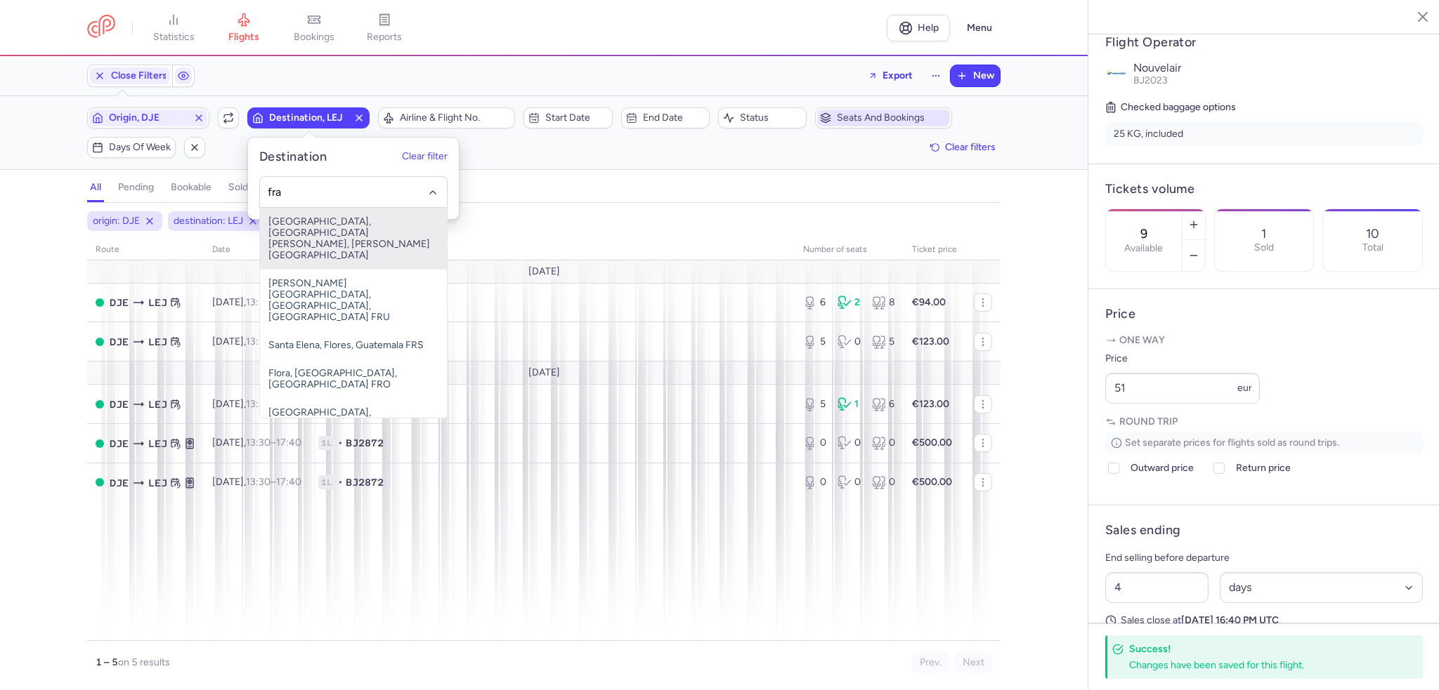
click at [307, 218] on span "[GEOGRAPHIC_DATA], [GEOGRAPHIC_DATA][PERSON_NAME], [PERSON_NAME][GEOGRAPHIC_DAT…" at bounding box center [353, 239] width 187 height 62
type input "fra"
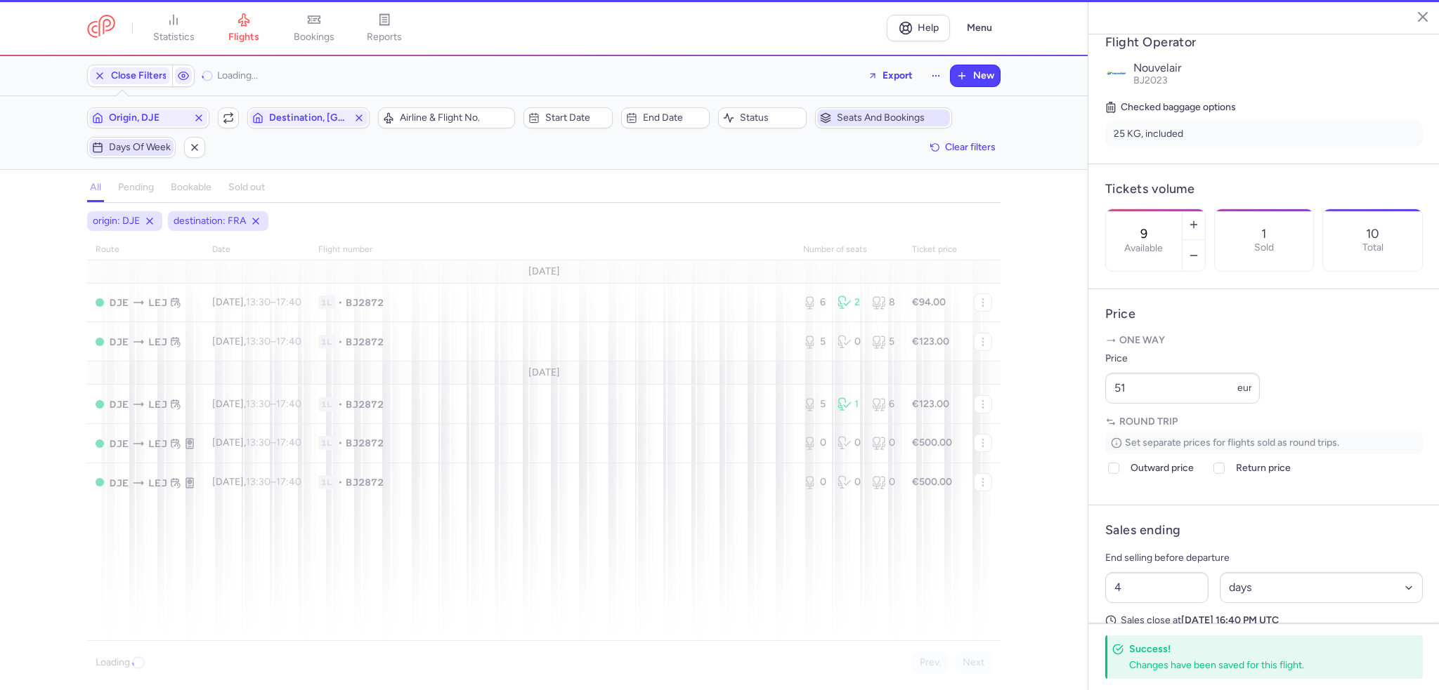
click at [92, 137] on button "Days of week" at bounding box center [131, 147] width 89 height 21
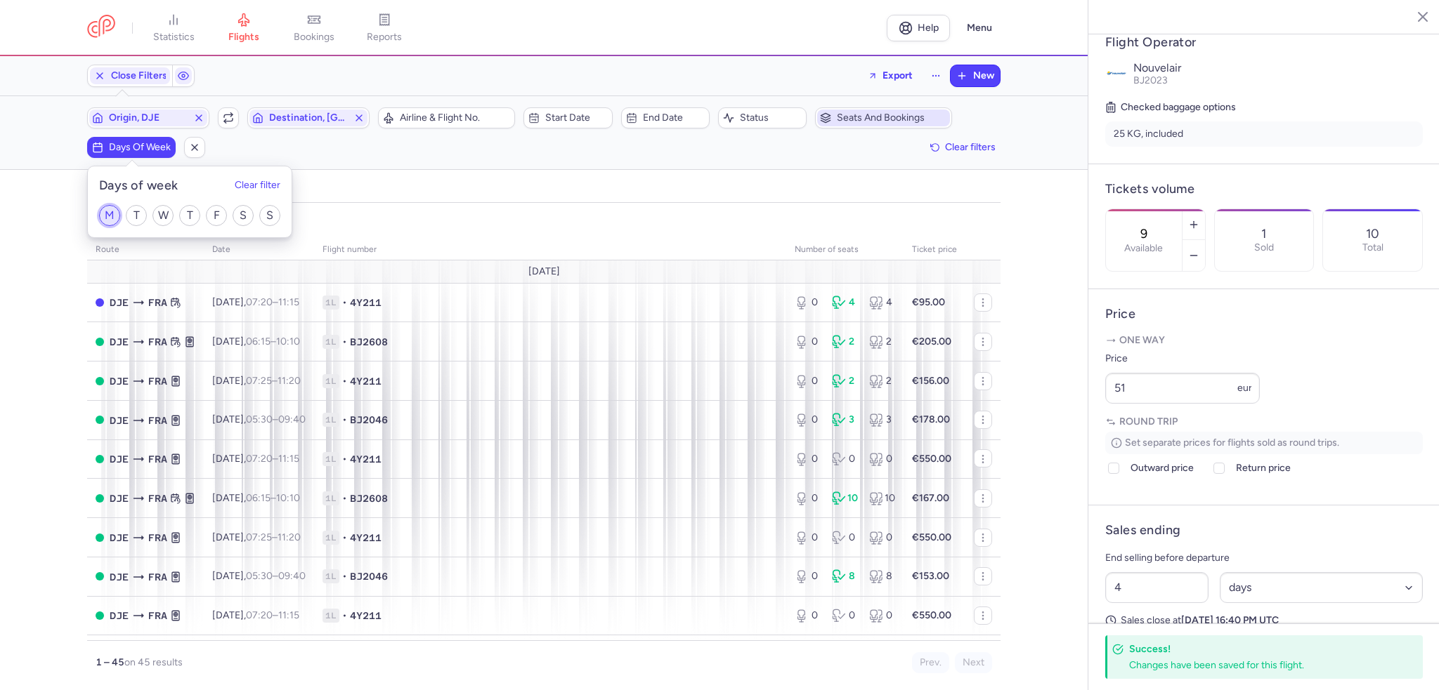
click at [110, 209] on input "M" at bounding box center [109, 215] width 21 height 21
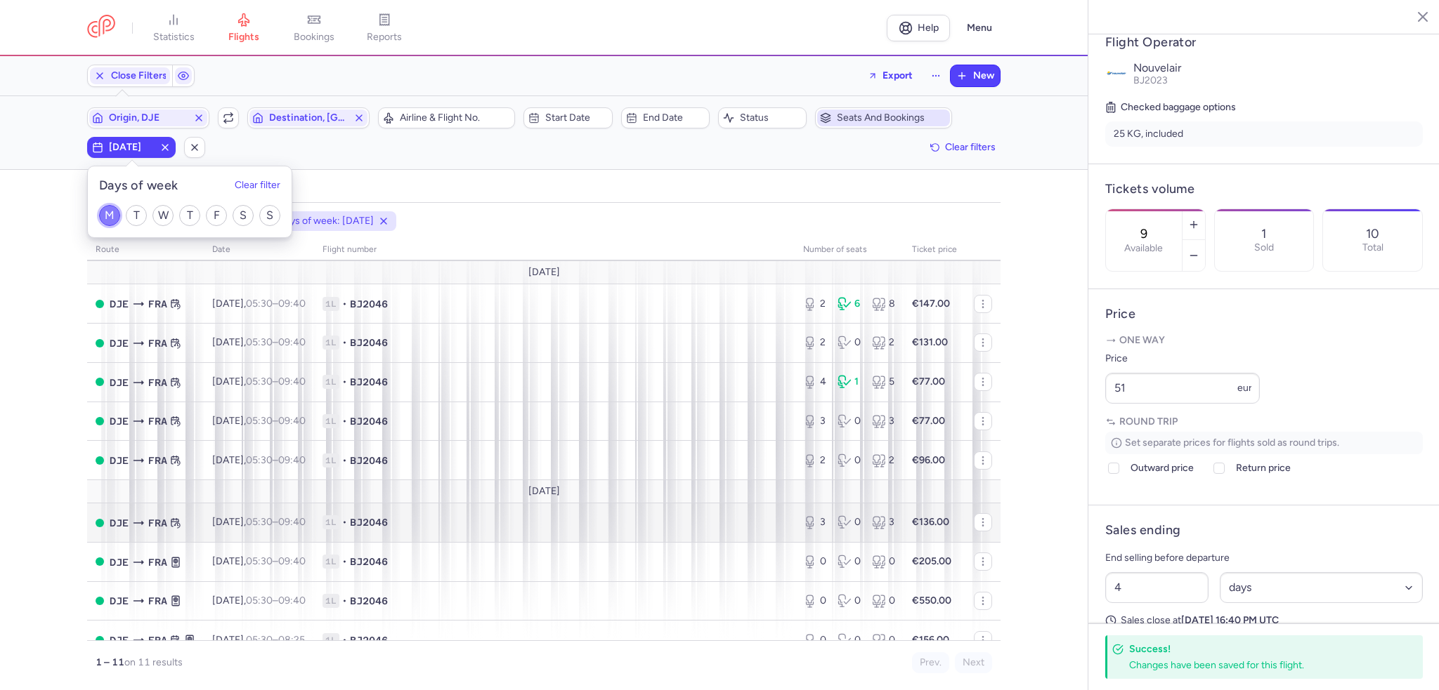
scroll to position [128, 0]
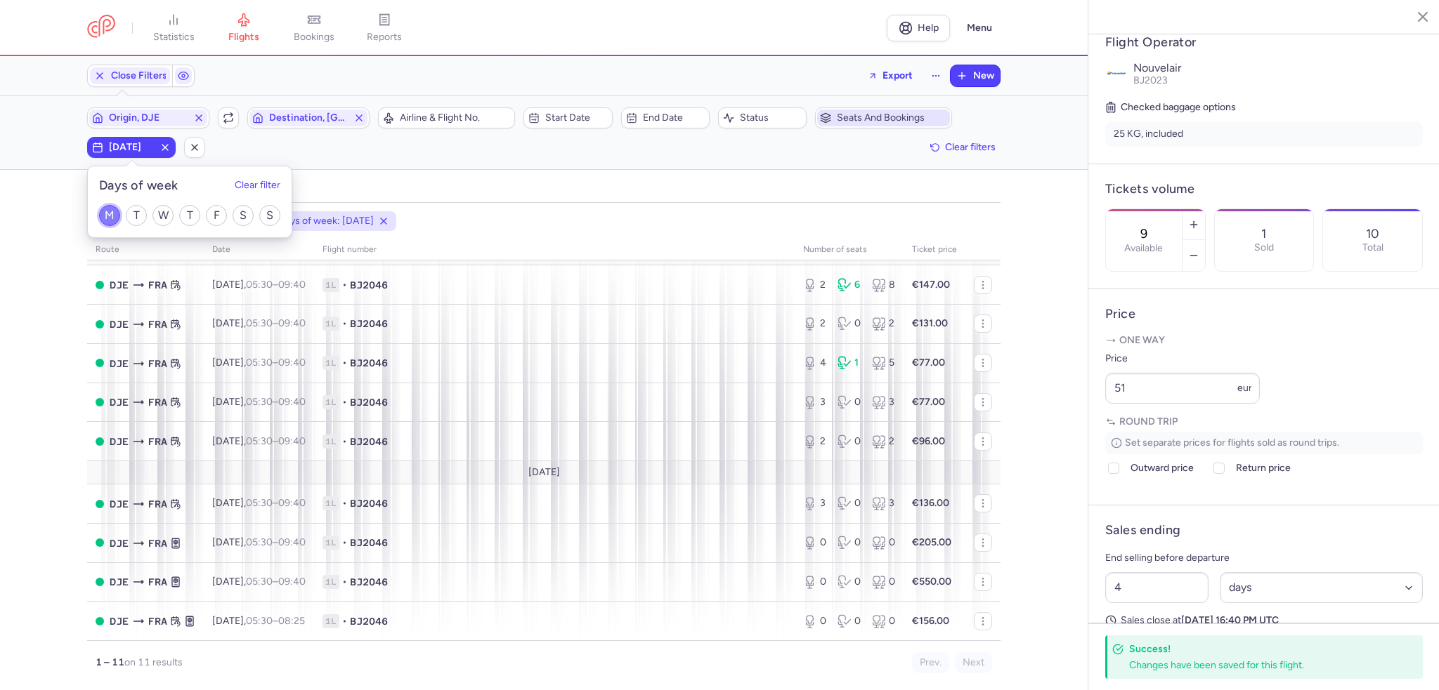
click at [111, 221] on input "M" at bounding box center [109, 215] width 21 height 21
checkbox input "false"
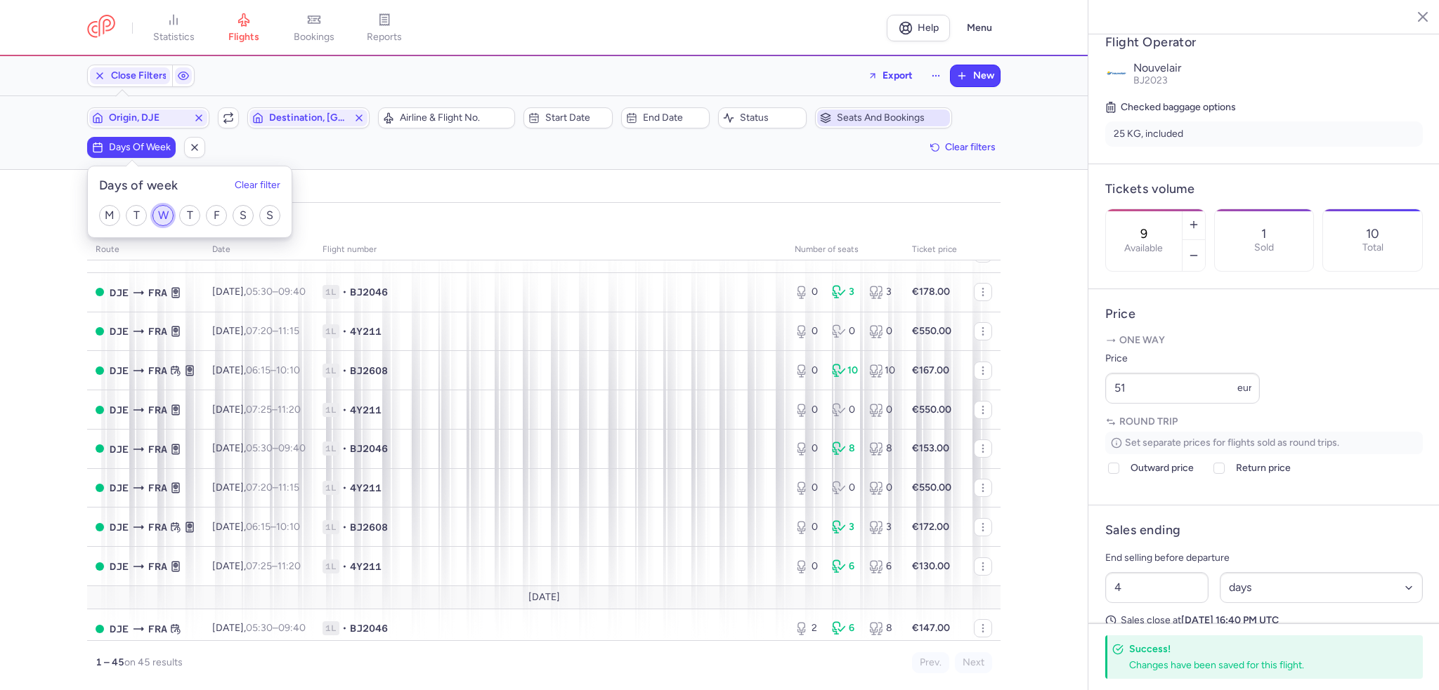
click at [169, 216] on input "W" at bounding box center [162, 215] width 21 height 21
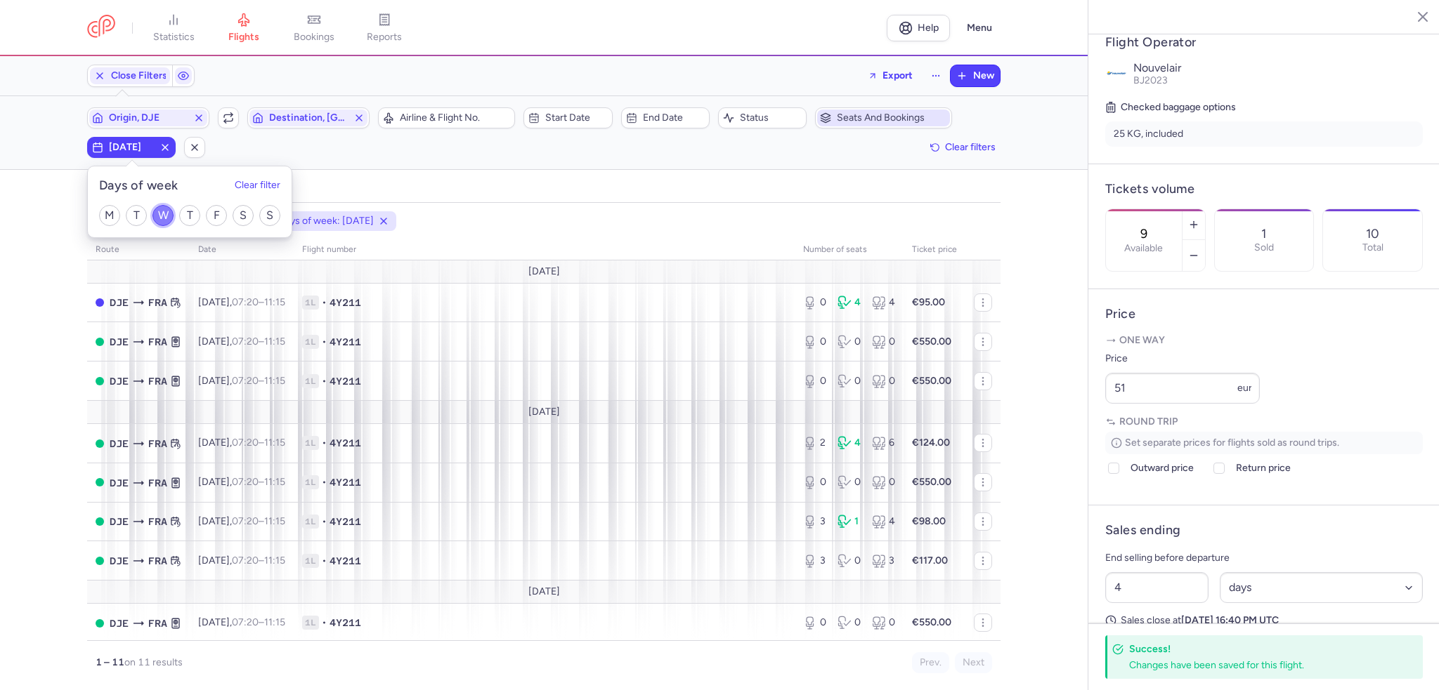
click at [163, 213] on input "W" at bounding box center [162, 215] width 21 height 21
checkbox input "false"
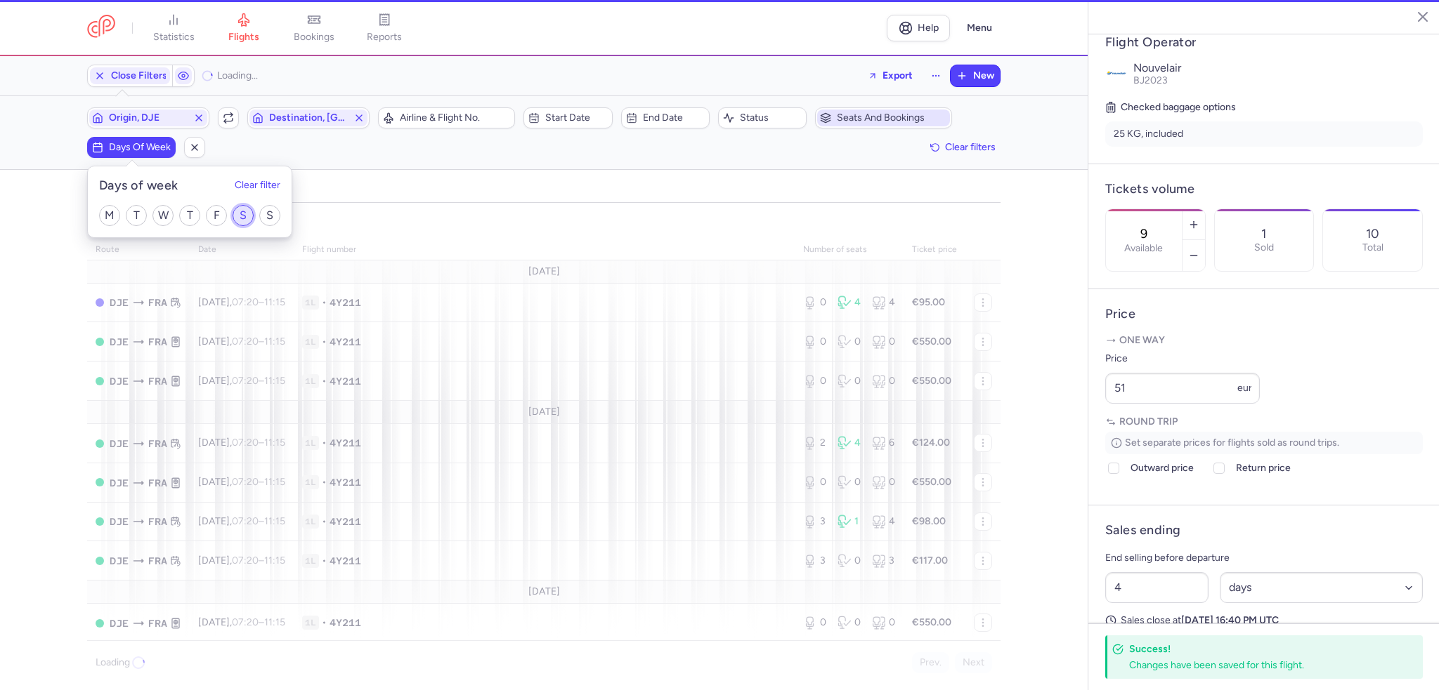
click at [240, 215] on input "S" at bounding box center [243, 215] width 21 height 21
checkbox input "true"
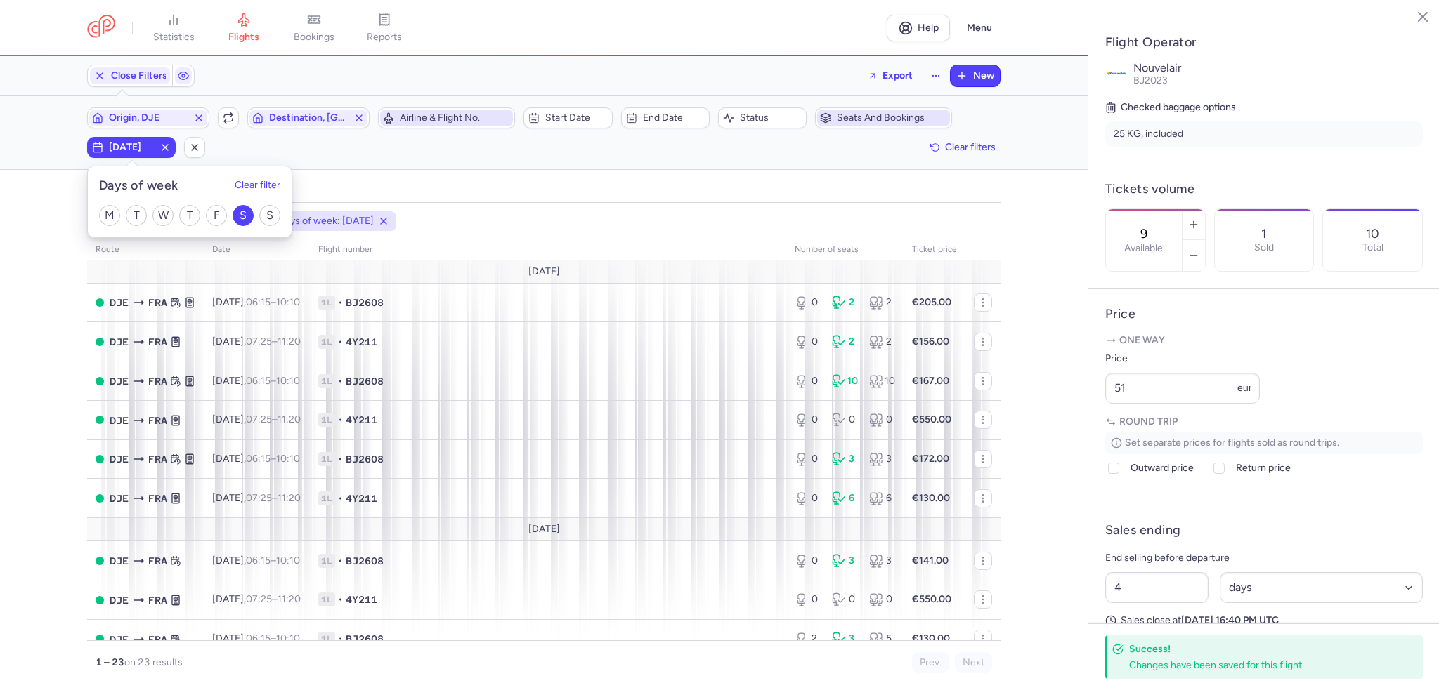
click at [435, 110] on span "Airline & Flight No." at bounding box center [446, 118] width 133 height 17
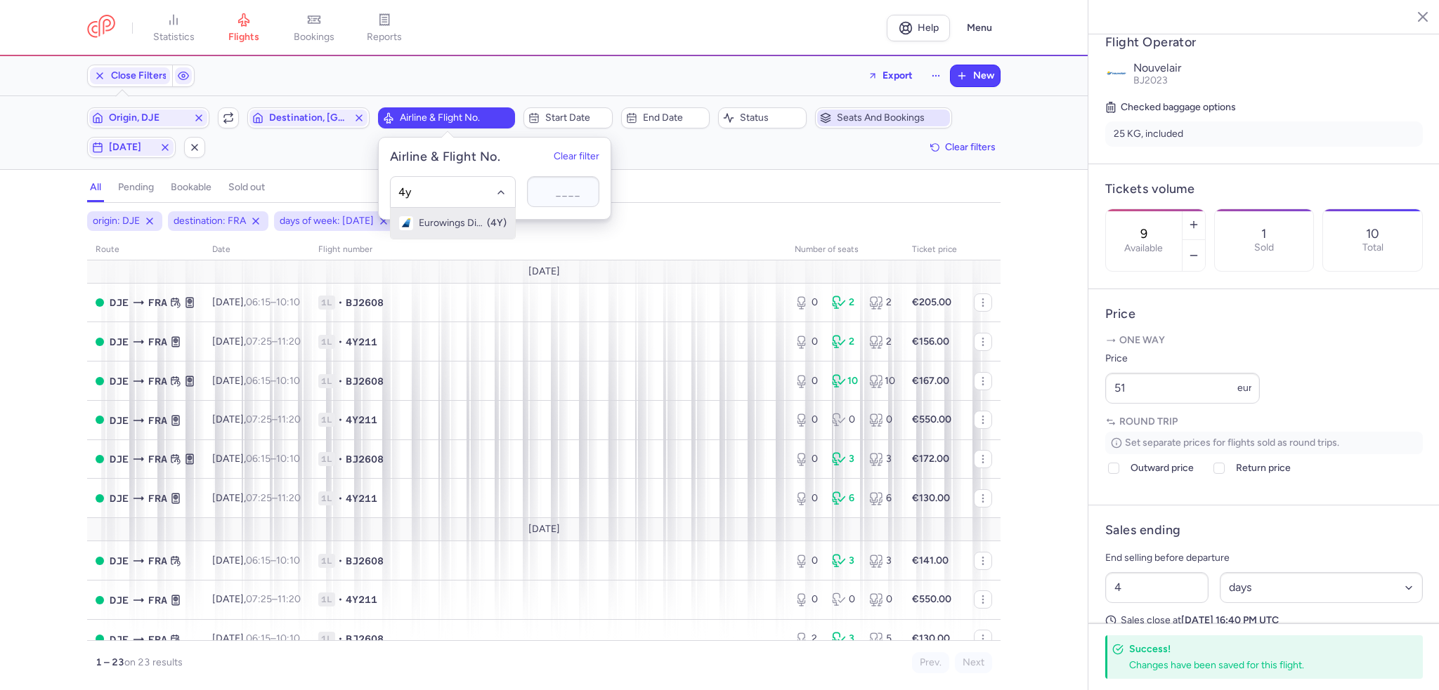
click at [429, 218] on span "Eurowings Discover" at bounding box center [452, 223] width 67 height 11
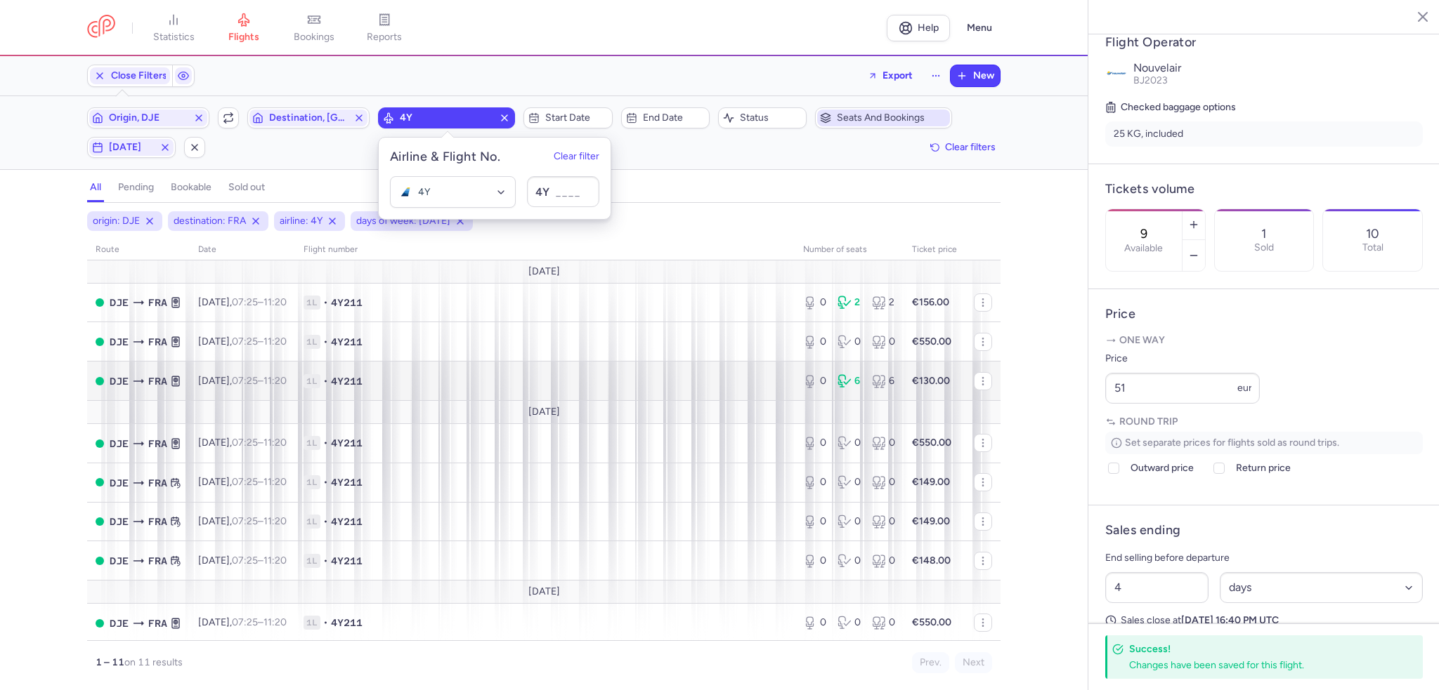
scroll to position [128, 0]
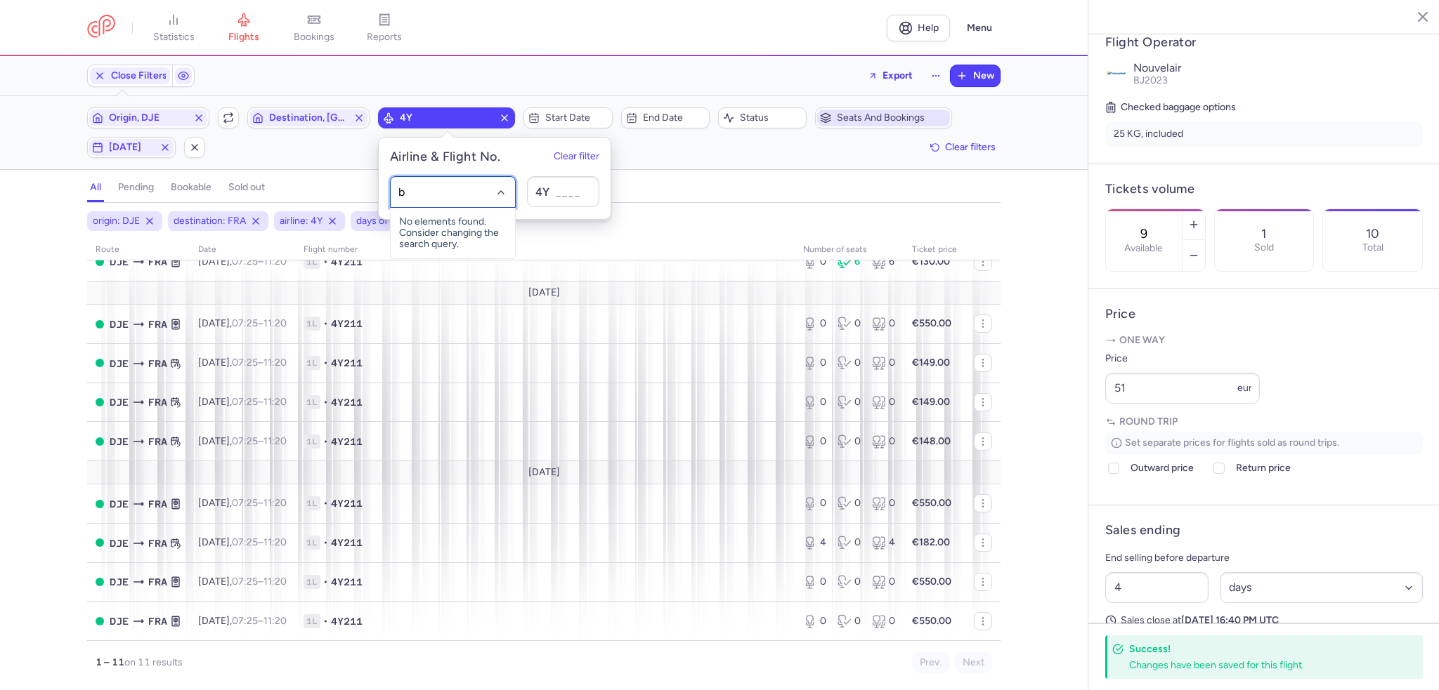
type input "bj"
click at [446, 225] on span "Nouvelair" at bounding box center [440, 223] width 42 height 11
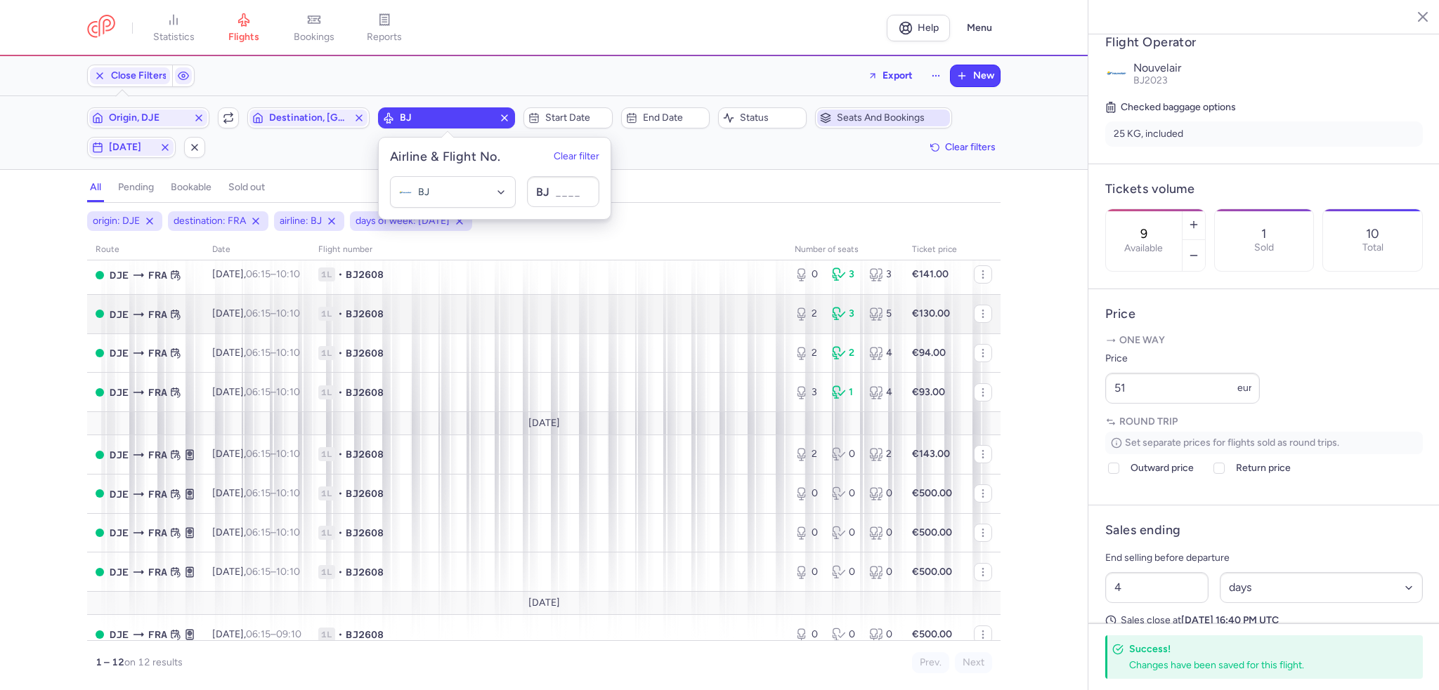
scroll to position [191, 0]
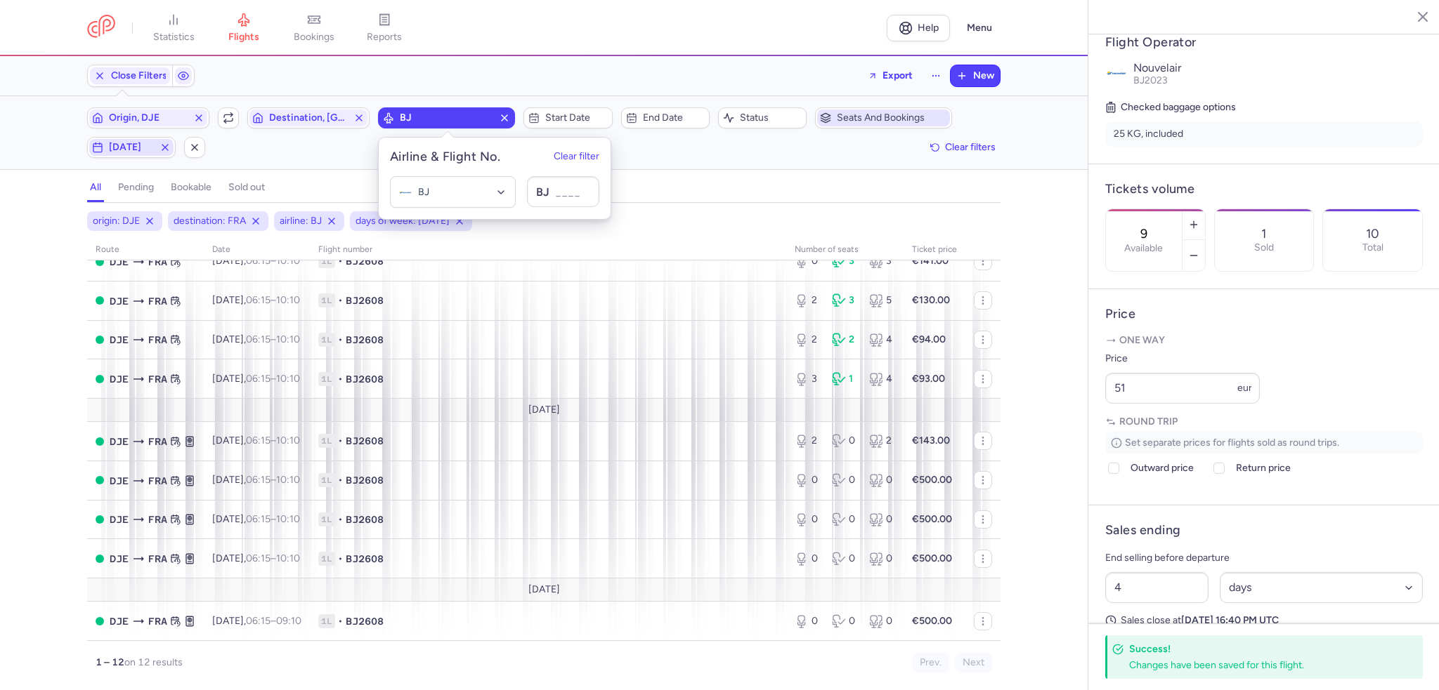
click at [105, 145] on span "[DATE]" at bounding box center [131, 147] width 84 height 17
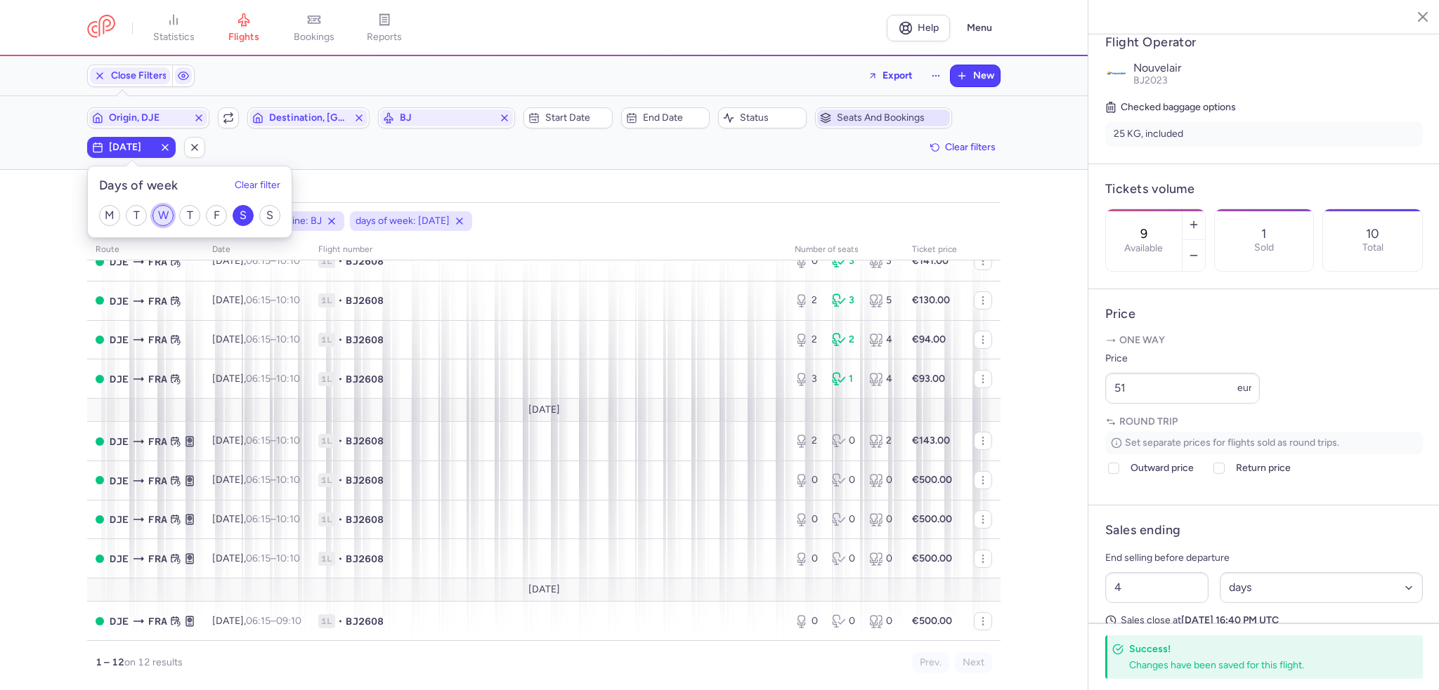
click at [160, 217] on input "W" at bounding box center [162, 215] width 21 height 21
checkbox input "true"
drag, startPoint x: 241, startPoint y: 216, endPoint x: 305, endPoint y: 155, distance: 88.4
click at [240, 216] on input "S" at bounding box center [243, 215] width 21 height 21
checkbox input "false"
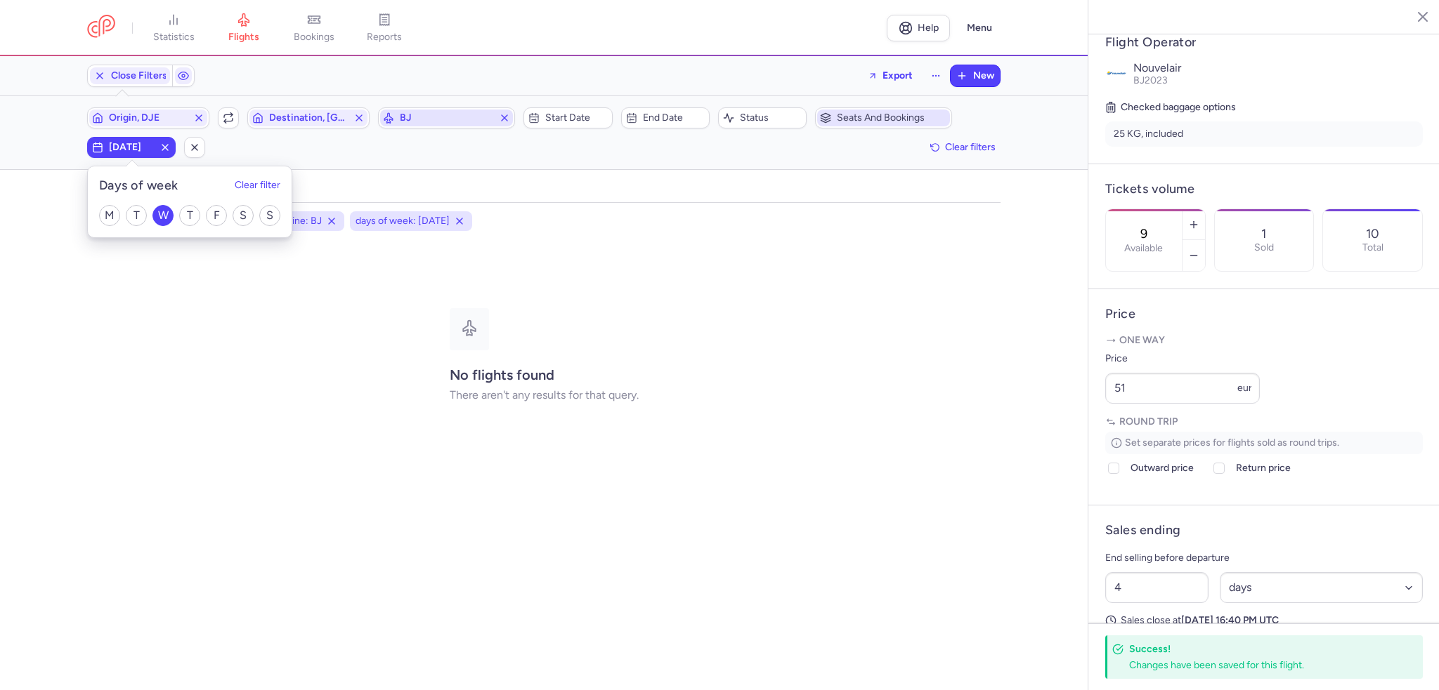
click at [503, 117] on icon "button" at bounding box center [504, 117] width 11 height 11
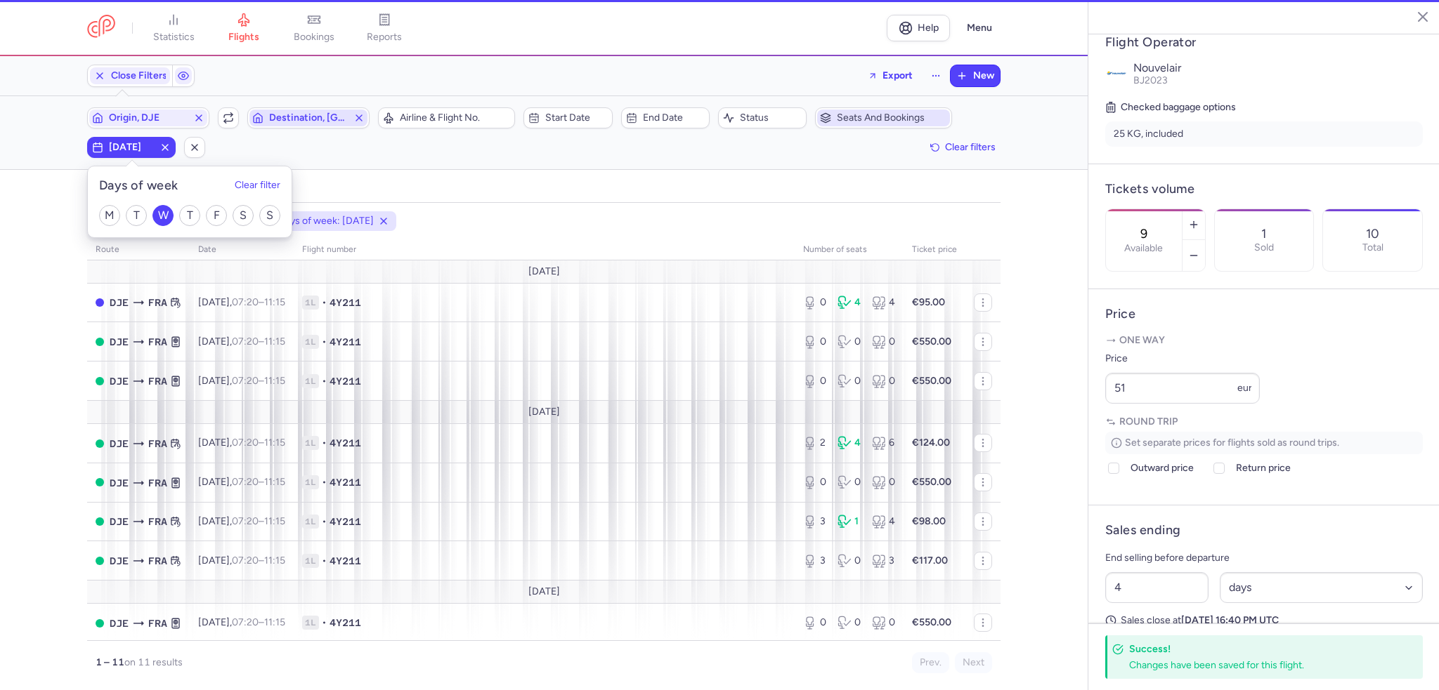
click at [330, 119] on span "Destination, [GEOGRAPHIC_DATA]" at bounding box center [308, 117] width 79 height 11
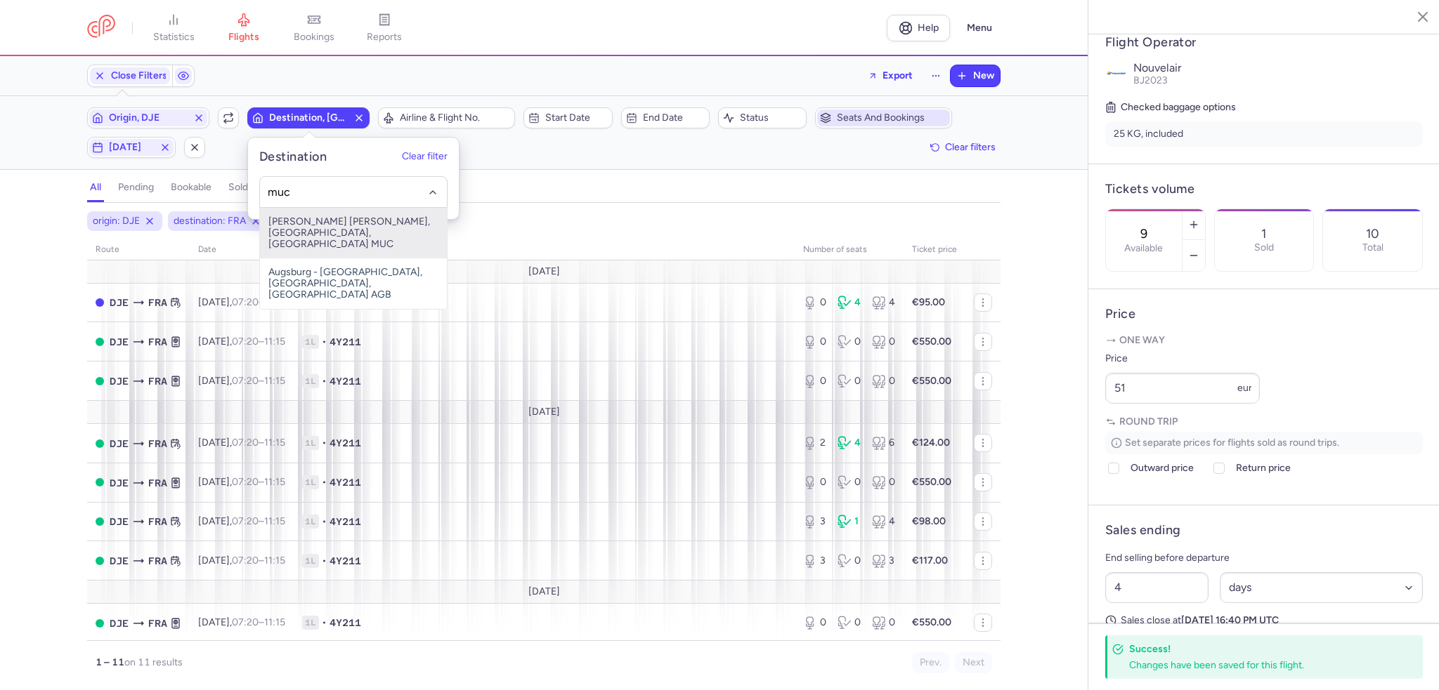
click at [342, 218] on span "[PERSON_NAME] [PERSON_NAME], [GEOGRAPHIC_DATA], [GEOGRAPHIC_DATA] MUC" at bounding box center [353, 233] width 187 height 51
type input "muc"
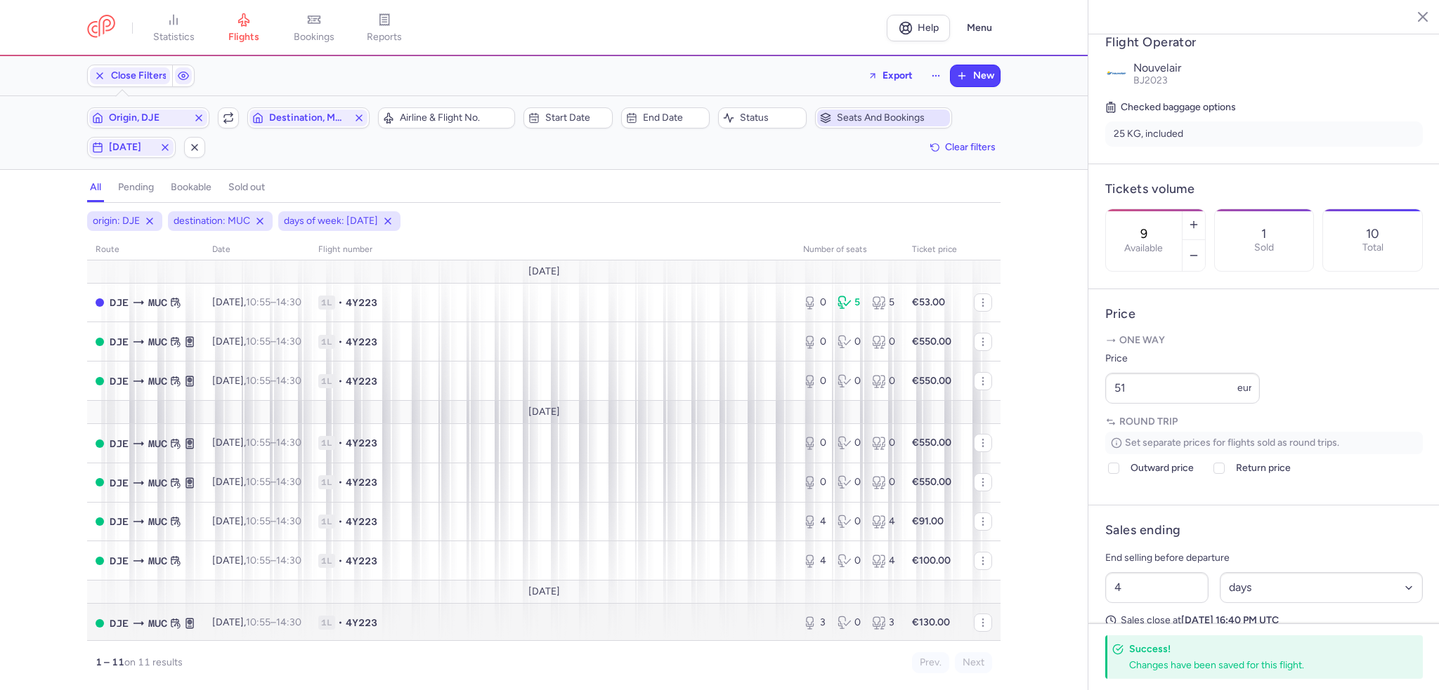
scroll to position [128, 0]
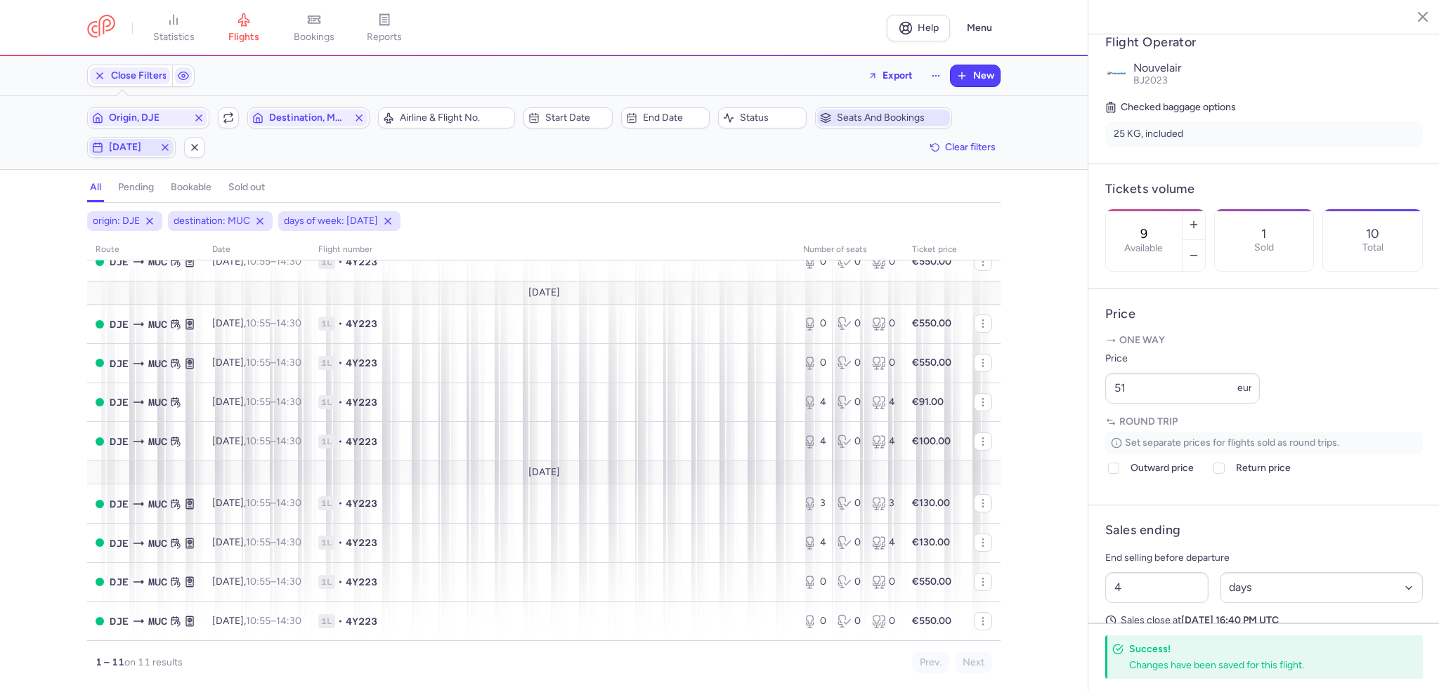
click at [137, 145] on span "[DATE]" at bounding box center [131, 147] width 45 height 11
click at [160, 214] on input "W" at bounding box center [162, 215] width 21 height 21
checkbox input "false"
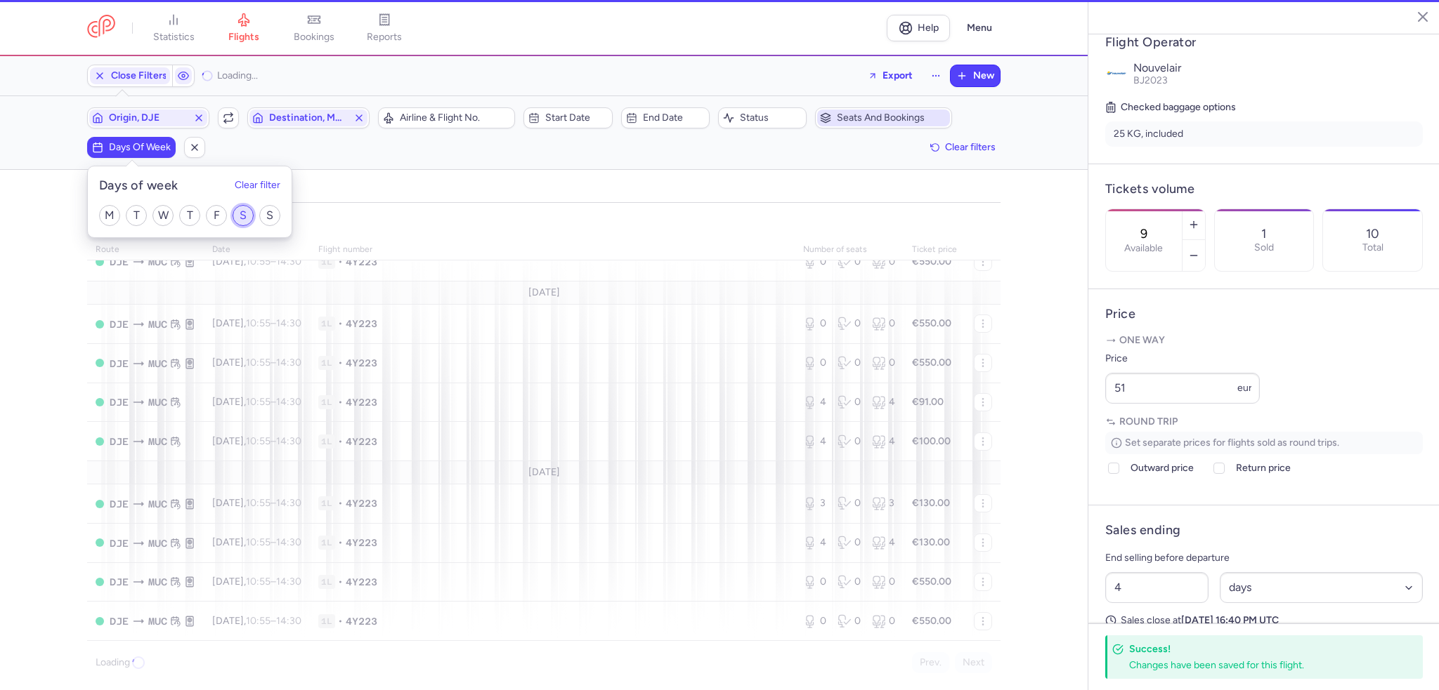
click at [244, 215] on input "S" at bounding box center [243, 215] width 21 height 21
checkbox input "true"
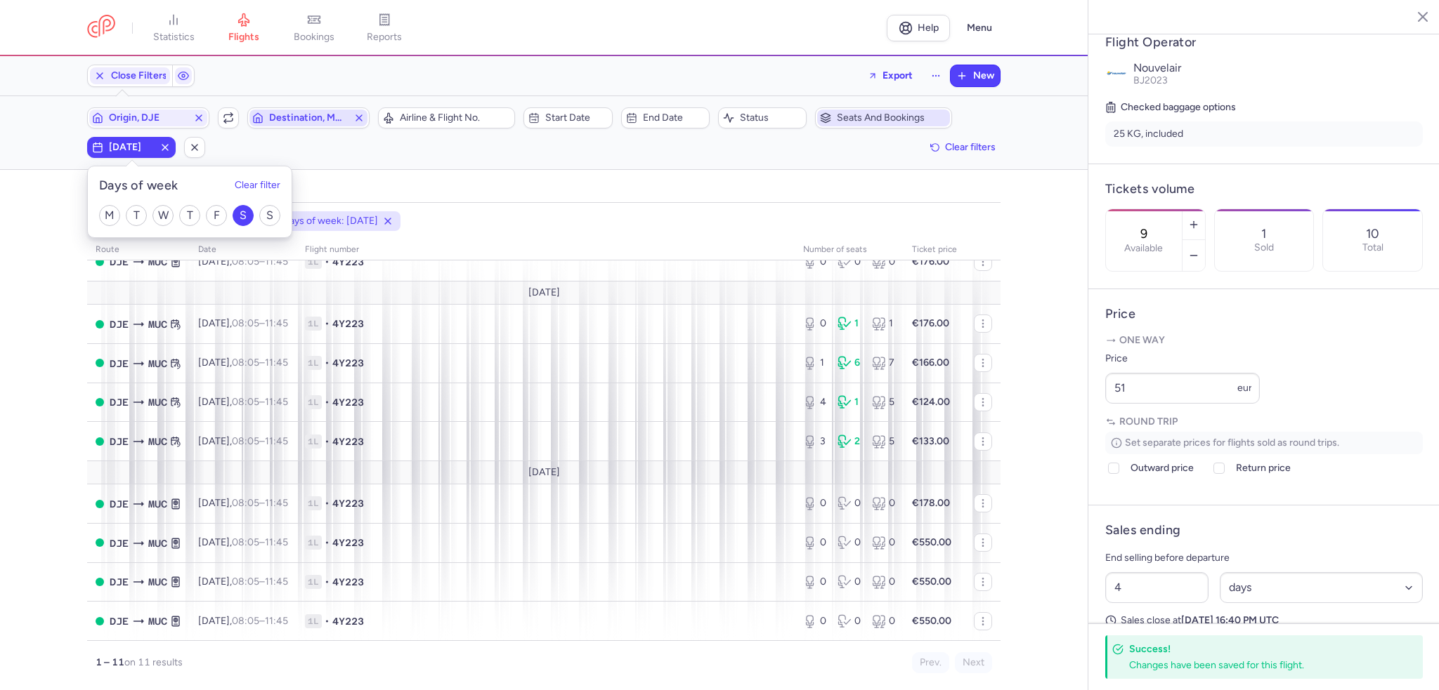
click at [301, 123] on span "Destination, MUC" at bounding box center [308, 117] width 79 height 11
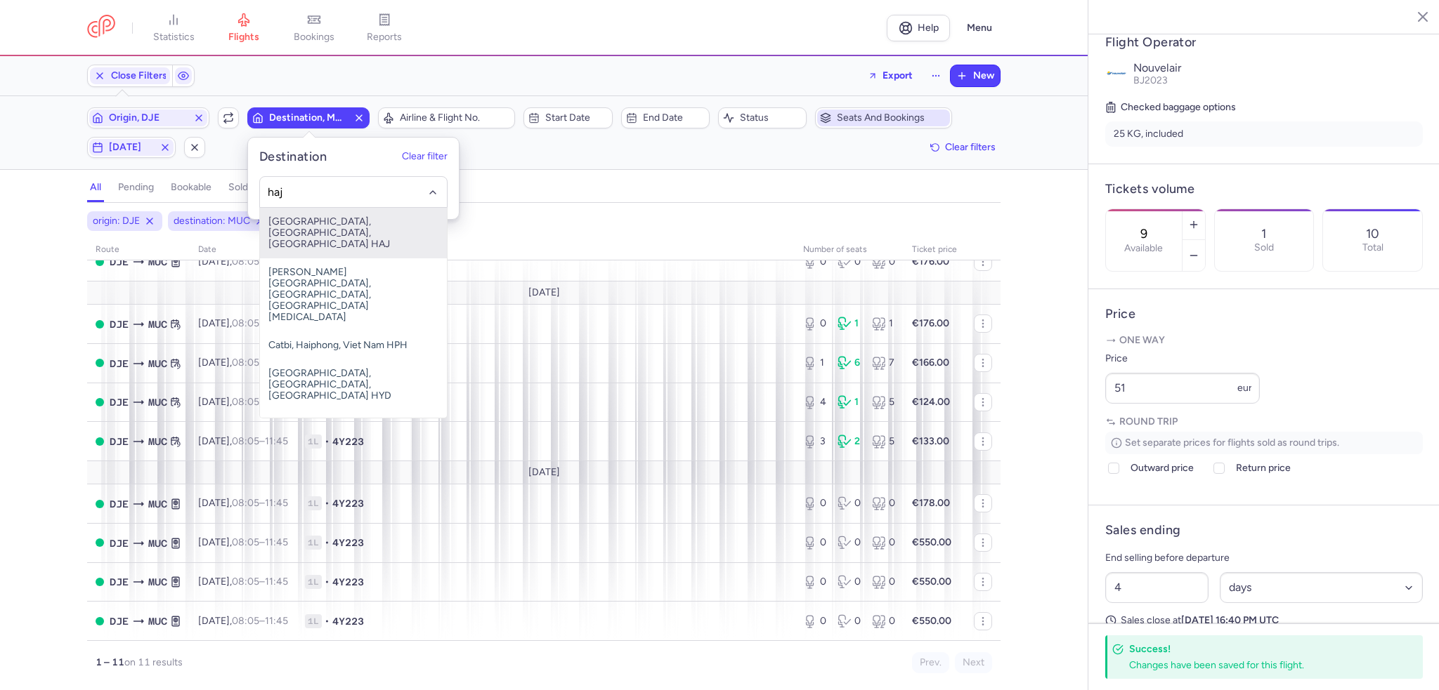
click at [324, 223] on span "[GEOGRAPHIC_DATA], [GEOGRAPHIC_DATA], [GEOGRAPHIC_DATA] HAJ" at bounding box center [353, 233] width 187 height 51
type input "haj"
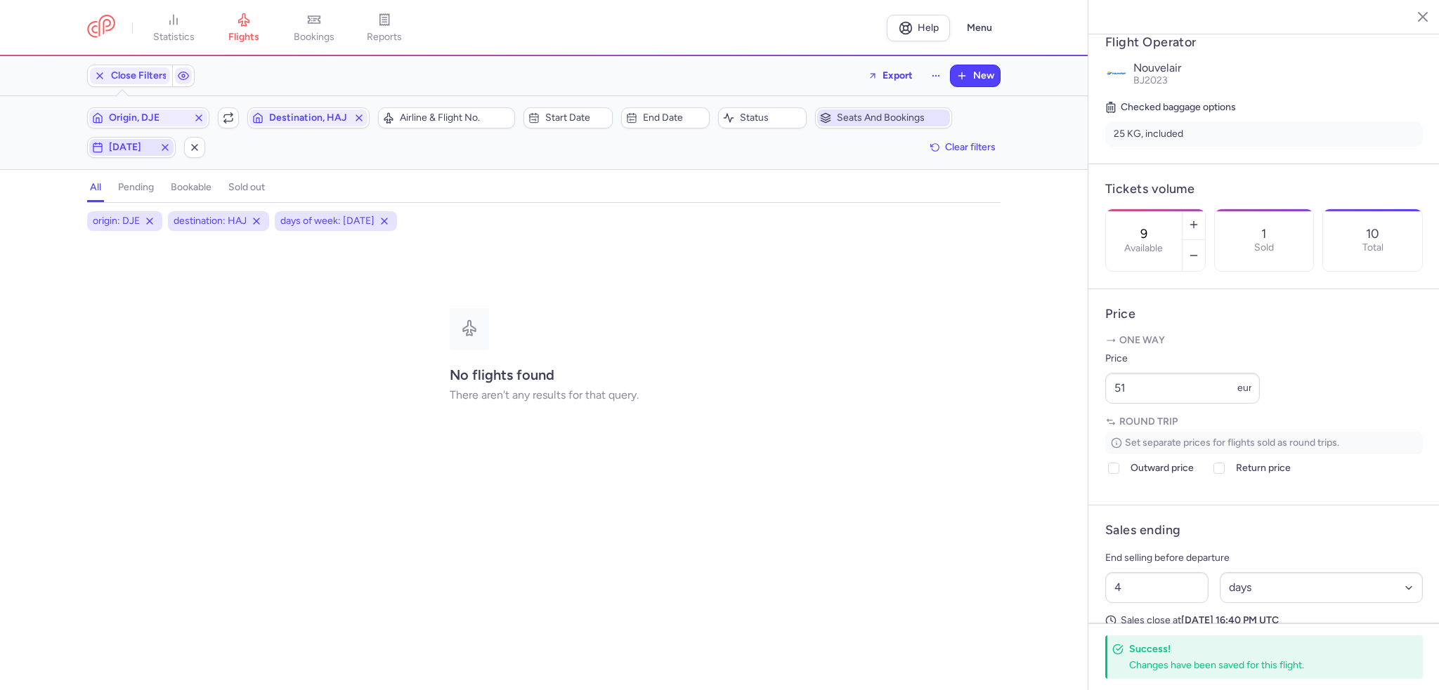
click at [160, 143] on icon "button" at bounding box center [164, 147] width 11 height 11
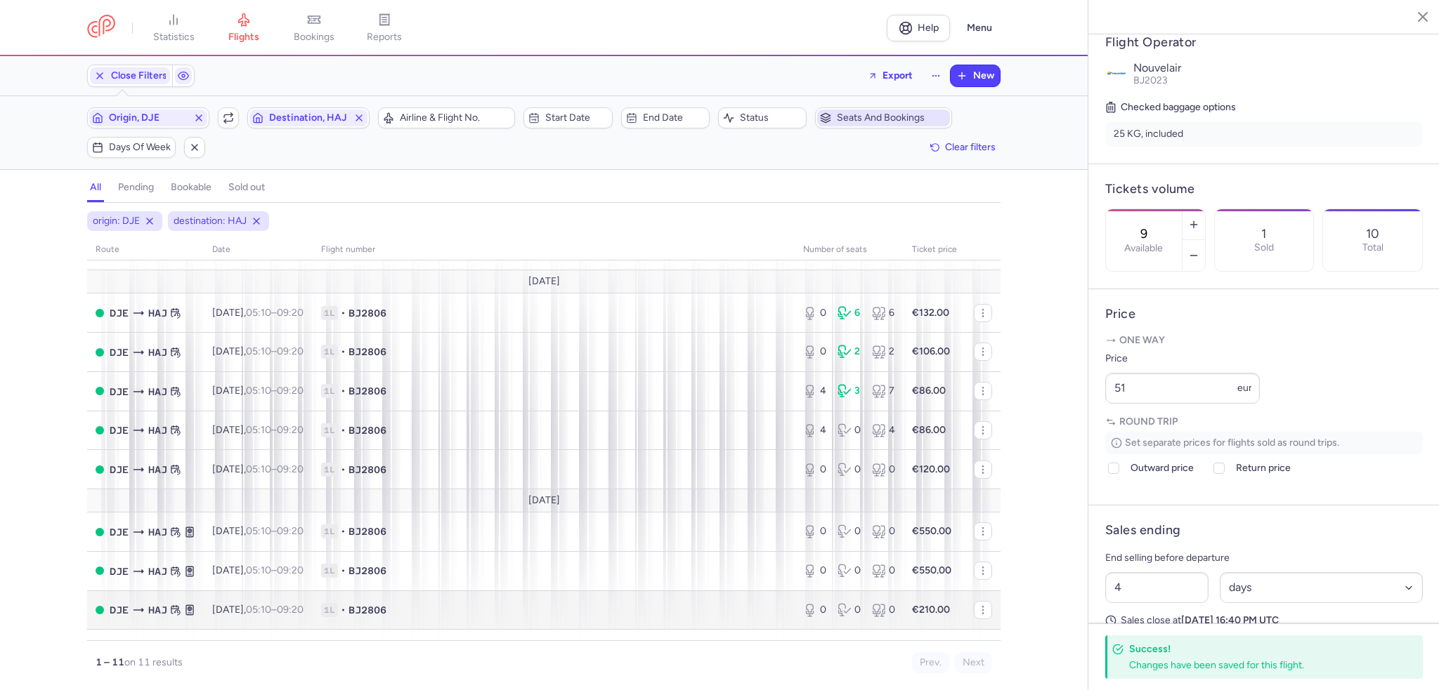
scroll to position [128, 0]
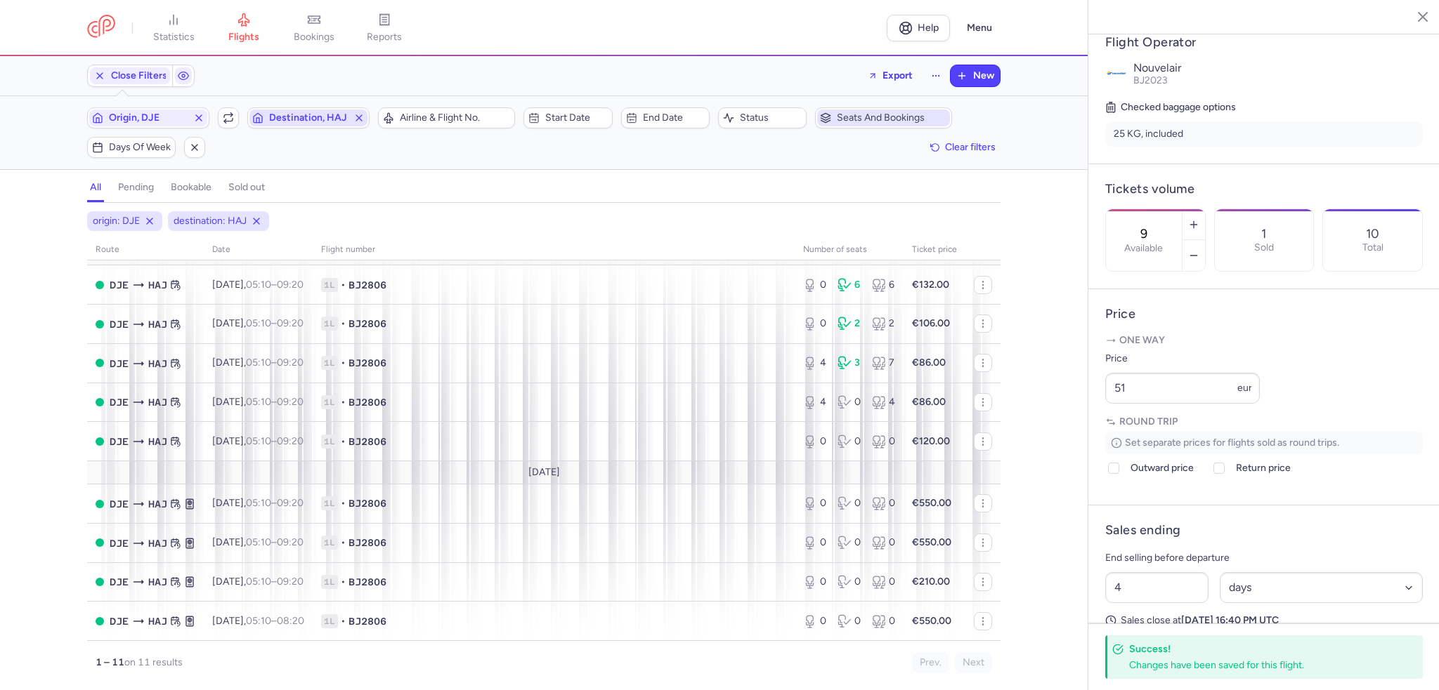
click at [312, 124] on span "Destination, HAJ" at bounding box center [308, 118] width 118 height 17
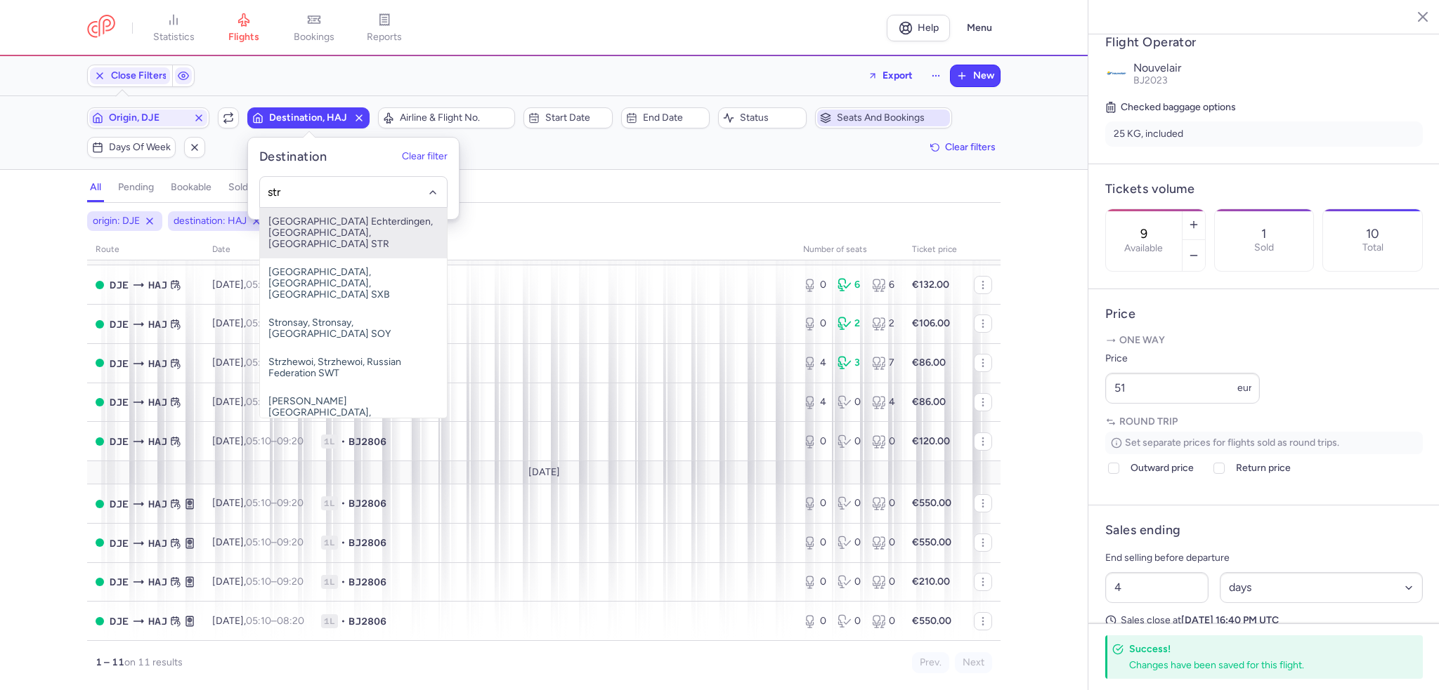
click at [329, 216] on span "[GEOGRAPHIC_DATA] Echterdingen, [GEOGRAPHIC_DATA], [GEOGRAPHIC_DATA] STR" at bounding box center [353, 233] width 187 height 51
type input "str"
